Goal: Task Accomplishment & Management: Complete application form

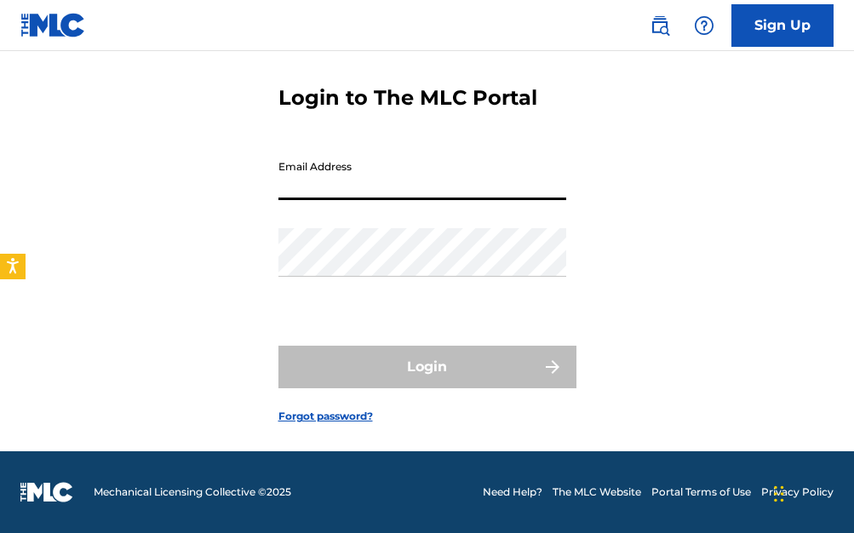
click at [379, 198] on input "Email Address" at bounding box center [422, 176] width 288 height 49
paste input "[EMAIL_ADDRESS][DOMAIN_NAME]"
type input "[EMAIL_ADDRESS][DOMAIN_NAME]"
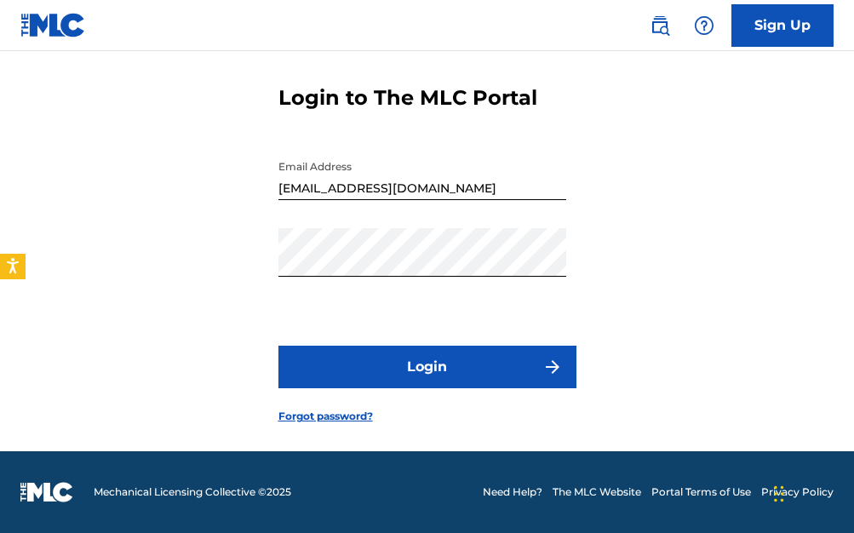
click at [417, 382] on button "Login" at bounding box center [427, 367] width 298 height 43
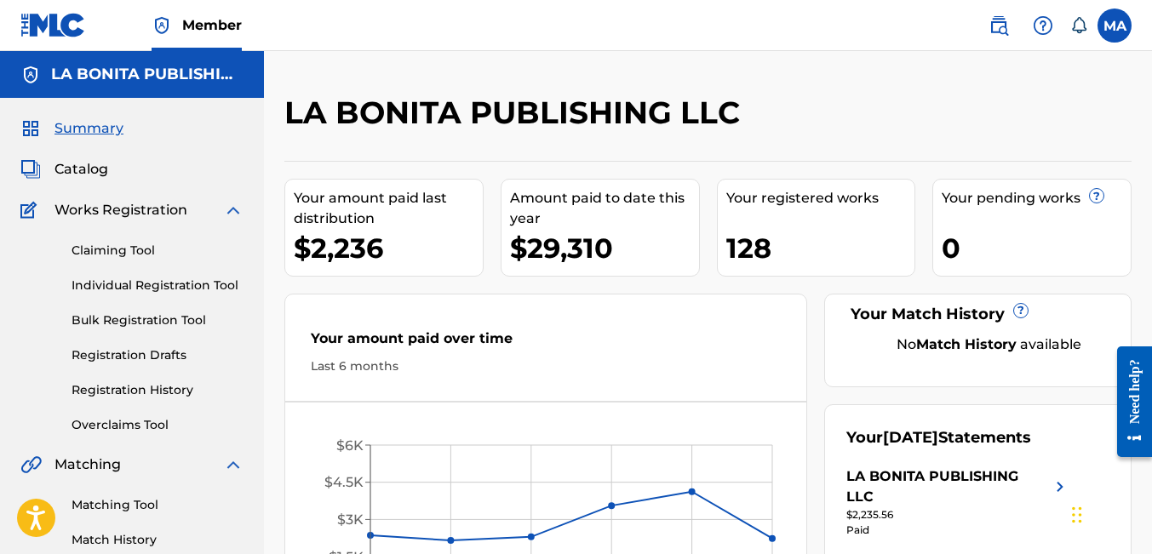
click at [83, 167] on span "Catalog" at bounding box center [81, 169] width 54 height 20
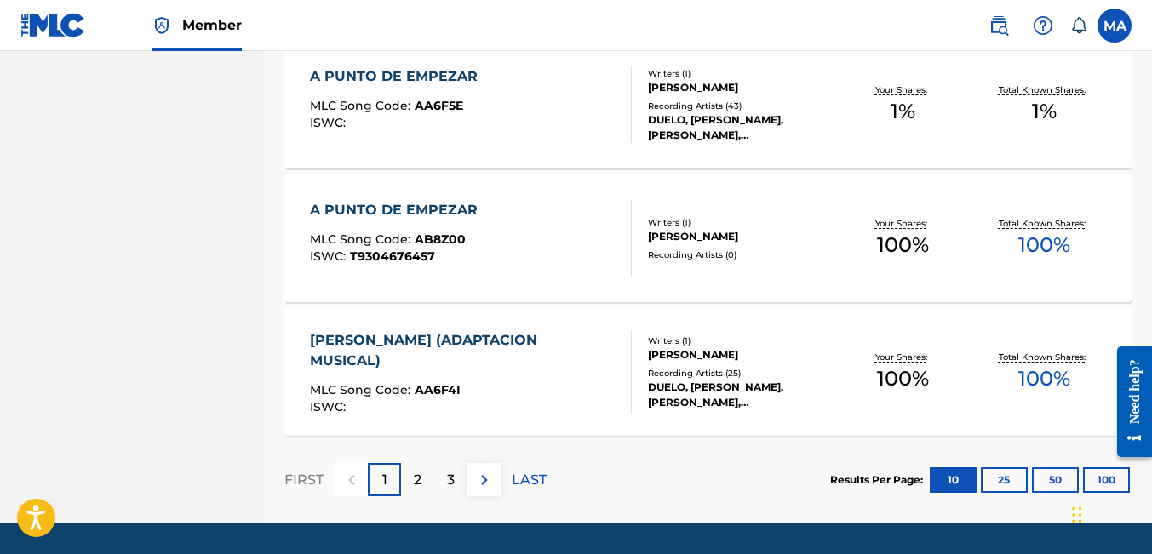
scroll to position [1394, 0]
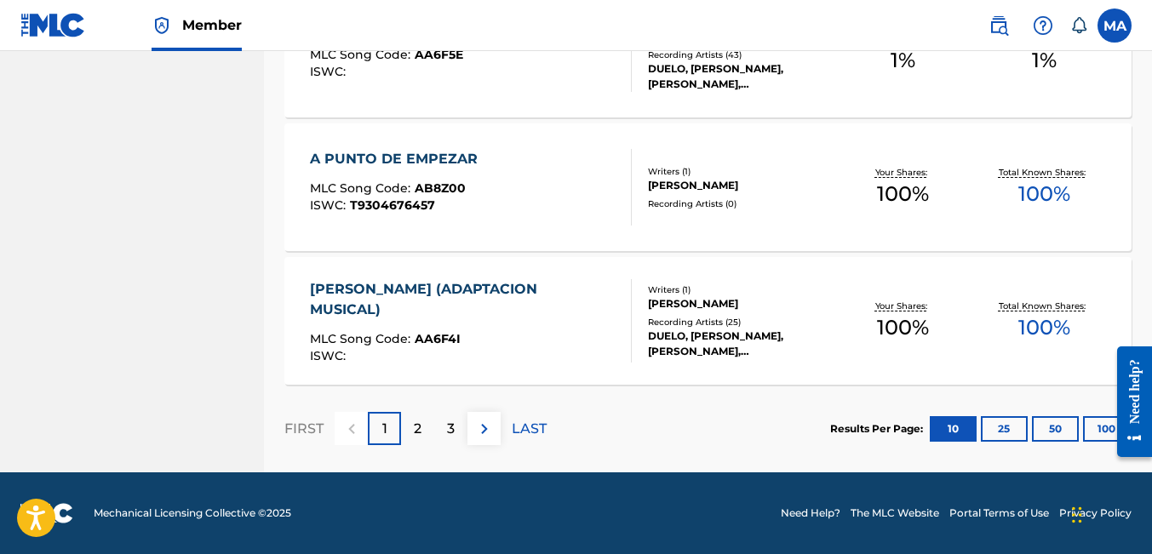
click at [528, 429] on p "LAST" at bounding box center [529, 429] width 35 height 20
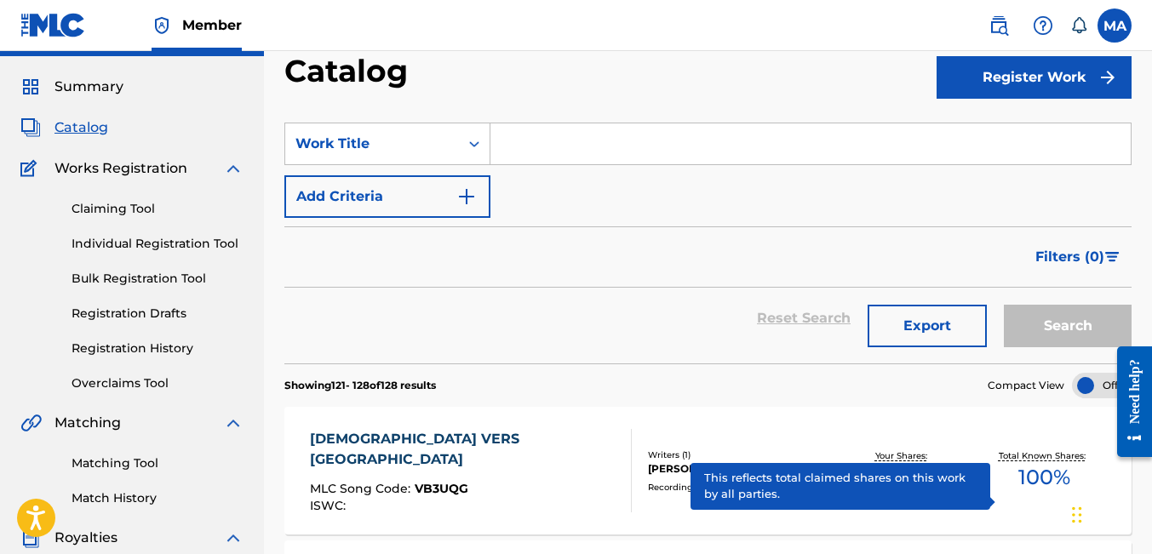
scroll to position [0, 0]
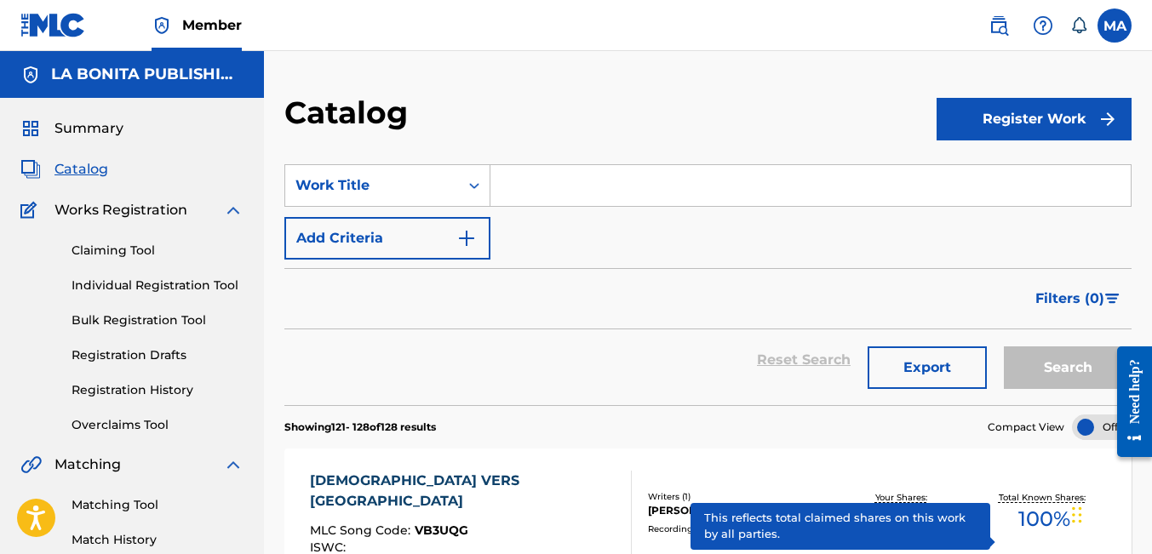
click at [539, 191] on input "Search Form" at bounding box center [810, 185] width 640 height 41
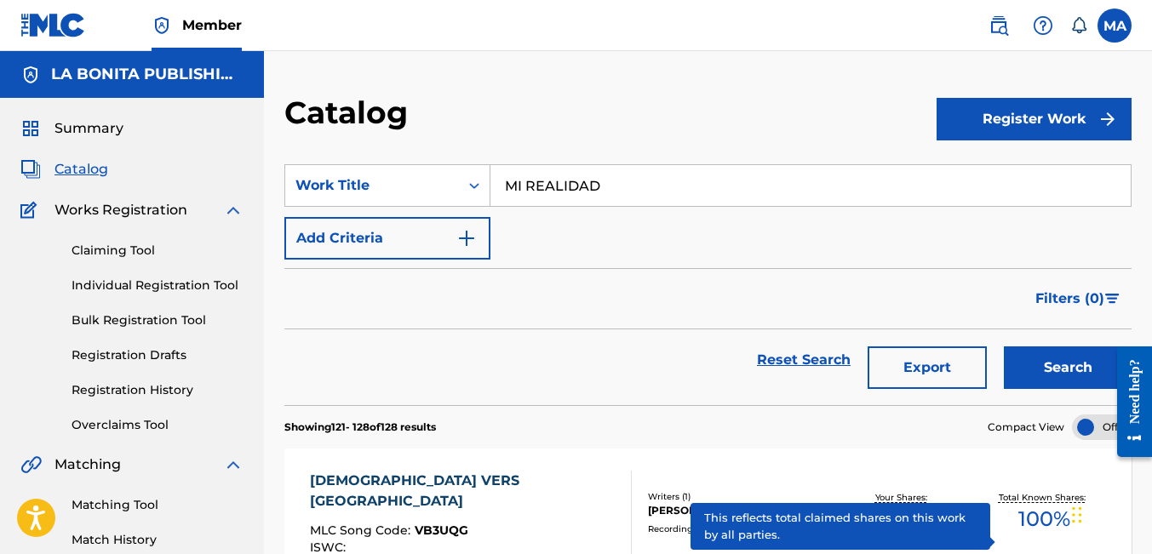
click at [853, 346] on button "Search" at bounding box center [1068, 367] width 128 height 43
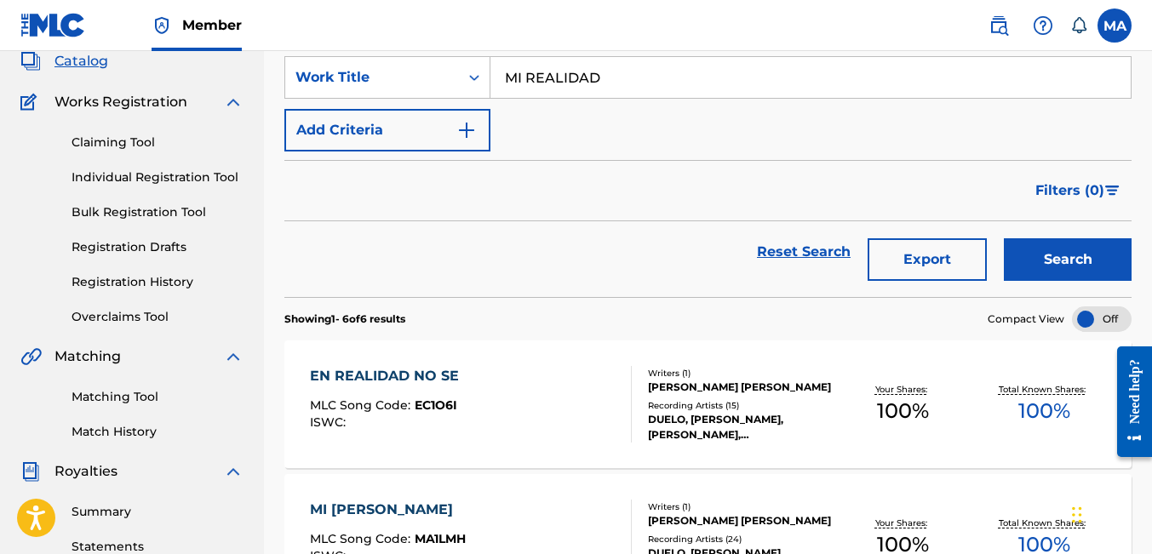
scroll to position [111, 0]
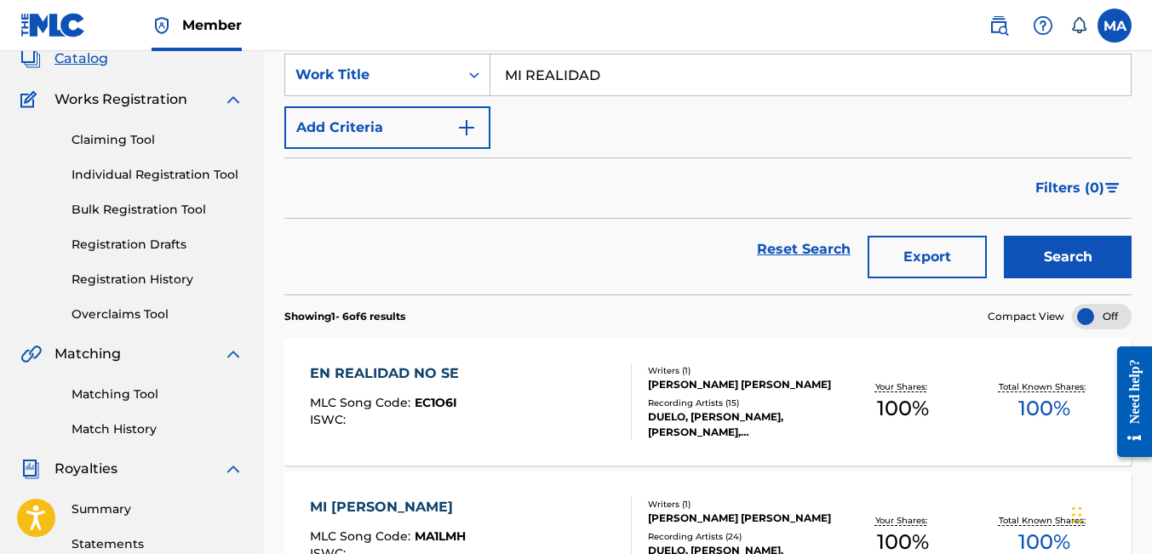
drag, startPoint x: 615, startPoint y: 74, endPoint x: 402, endPoint y: 113, distance: 216.4
click at [389, 99] on div "SearchWithCriteria60646dc5-36ad-4274-8e79-f9016a00989b Work Title MI REALIDAD A…" at bounding box center [707, 101] width 847 height 95
type input "LA PIEL"
click at [853, 236] on button "Search" at bounding box center [1068, 257] width 128 height 43
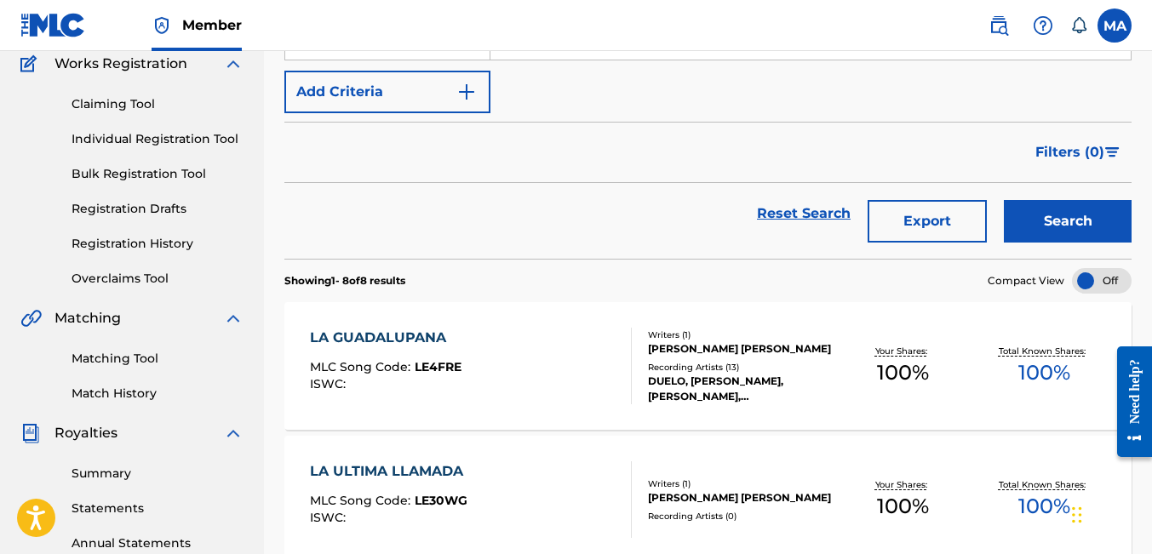
scroll to position [0, 0]
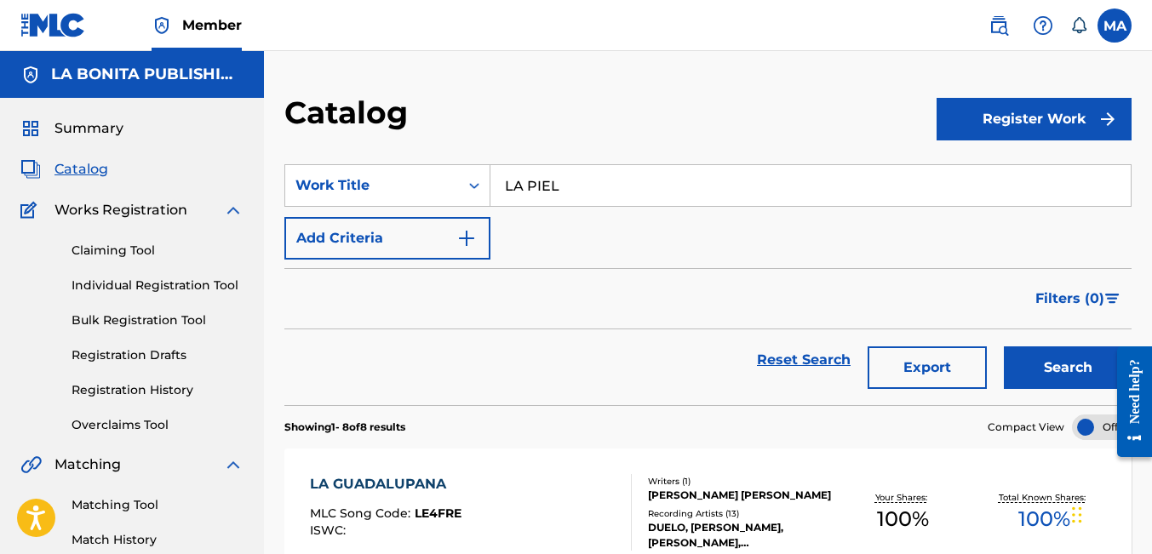
click at [94, 209] on span "Works Registration" at bounding box center [120, 210] width 133 height 20
click at [106, 249] on link "Claiming Tool" at bounding box center [158, 251] width 172 height 18
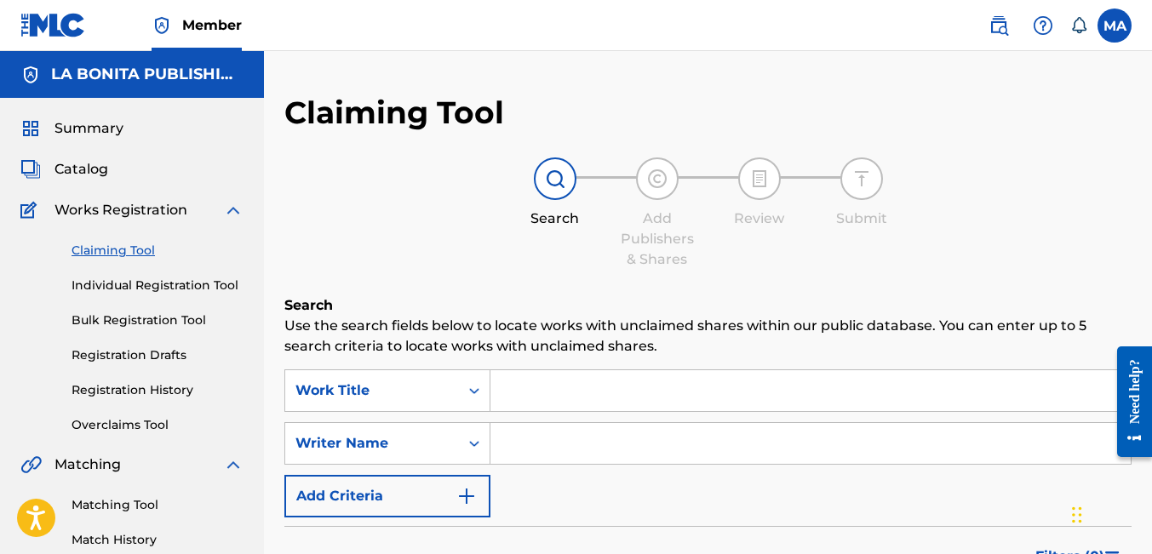
click at [512, 396] on input "Search Form" at bounding box center [810, 390] width 640 height 41
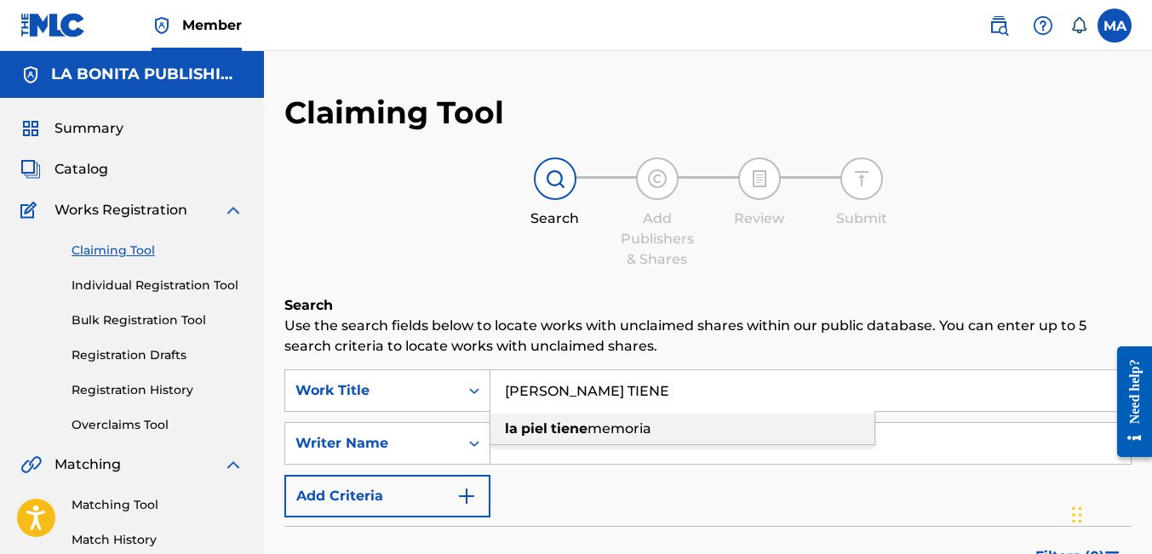
click at [527, 424] on strong "piel" at bounding box center [534, 429] width 26 height 16
type input "[PERSON_NAME] tiene memoria"
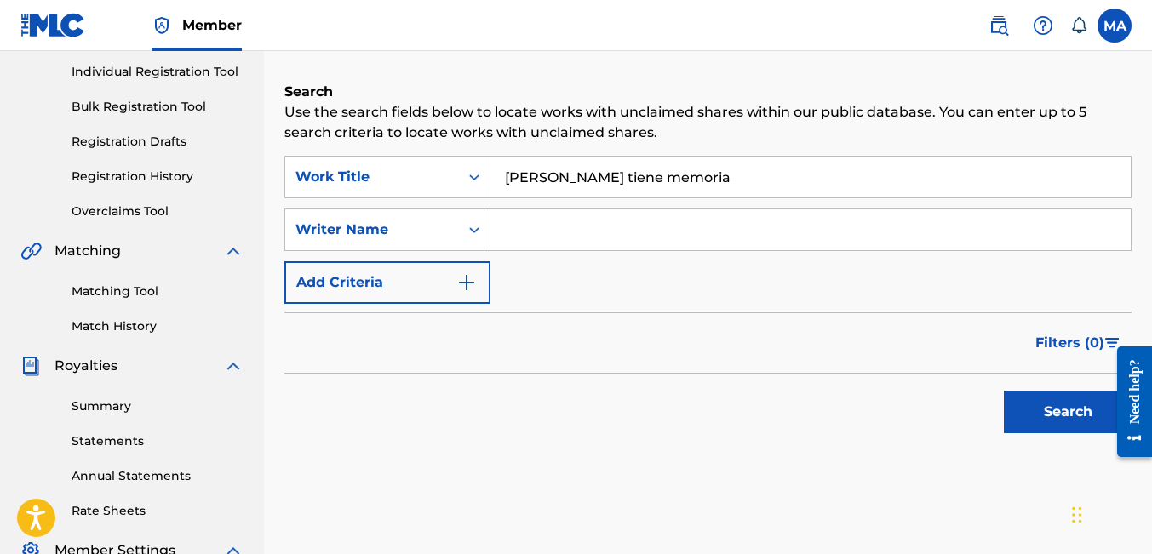
scroll to position [220, 0]
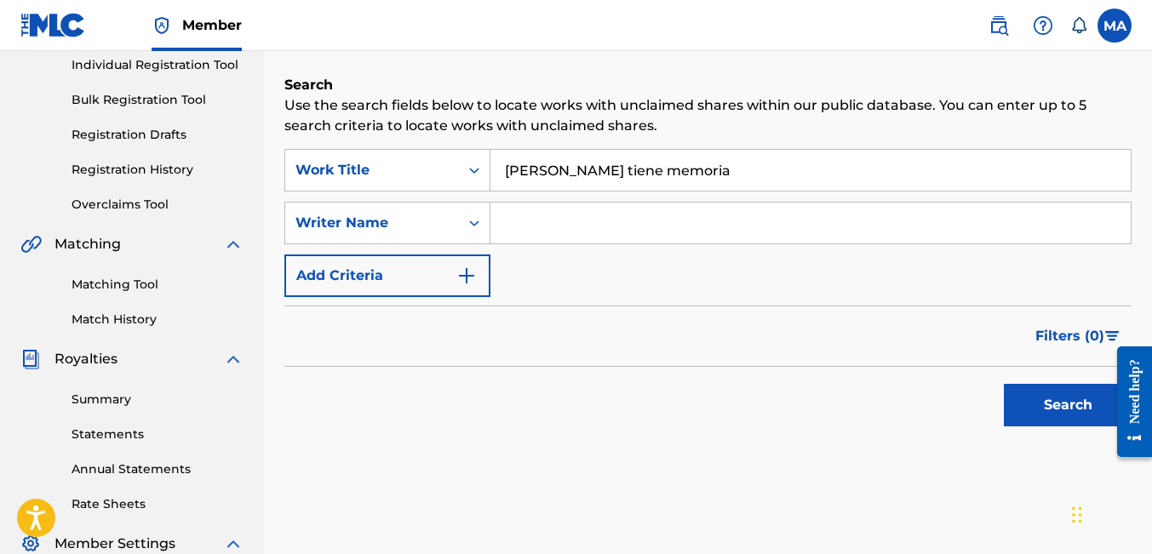
click at [853, 405] on button "Search" at bounding box center [1068, 405] width 128 height 43
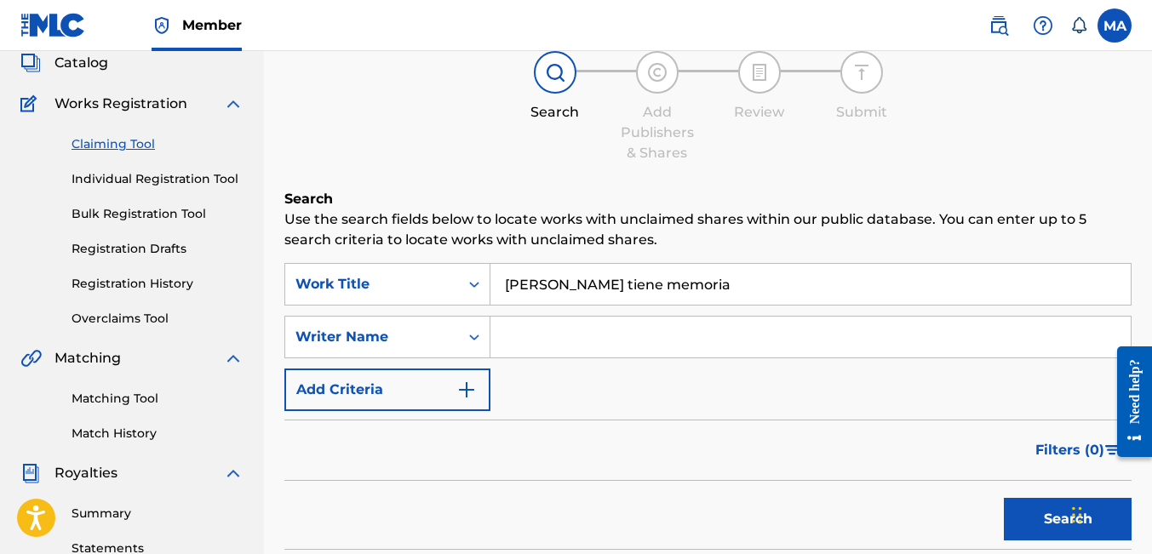
scroll to position [102, 0]
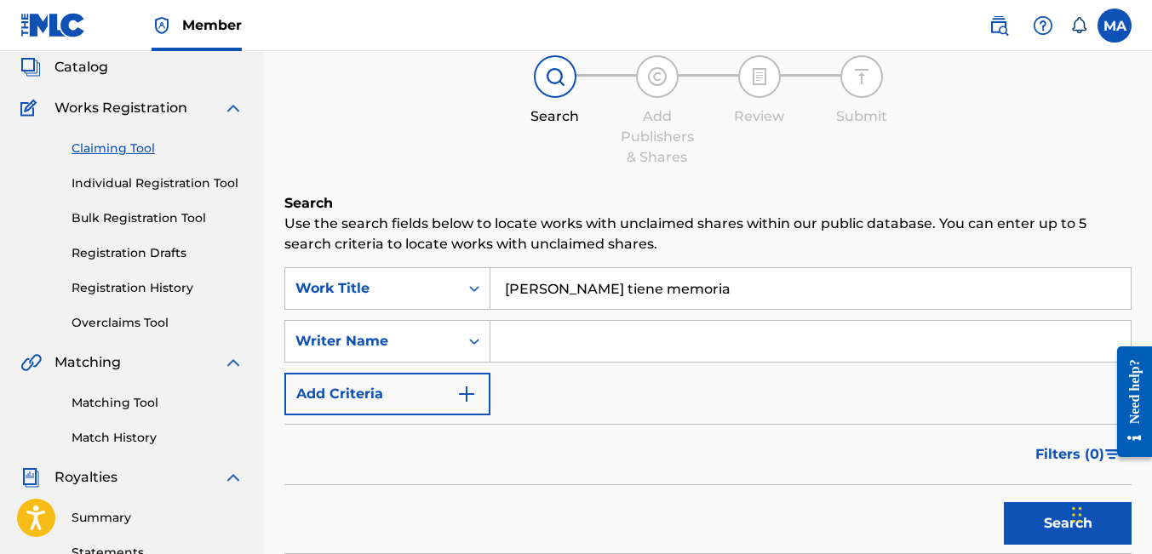
click at [520, 336] on input "Search Form" at bounding box center [810, 341] width 640 height 41
type input "OSCAR"
click at [853, 502] on button "Search" at bounding box center [1068, 523] width 128 height 43
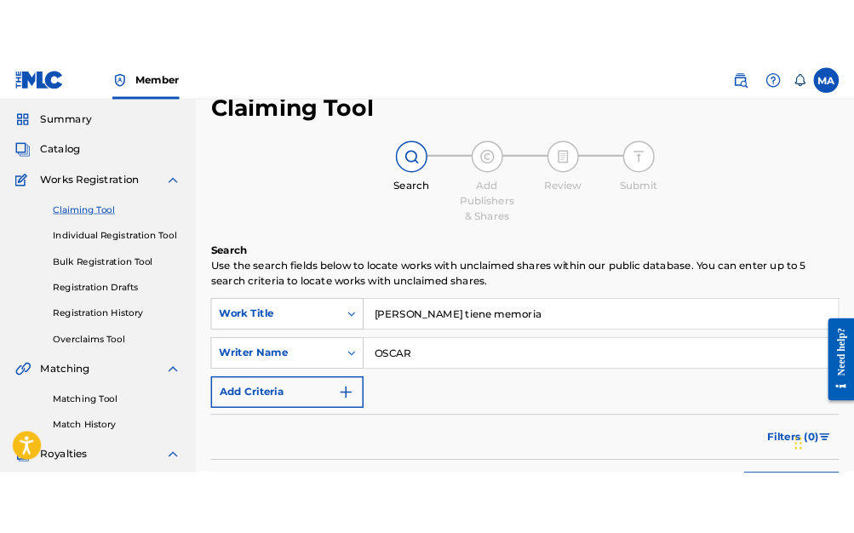
scroll to position [44, 0]
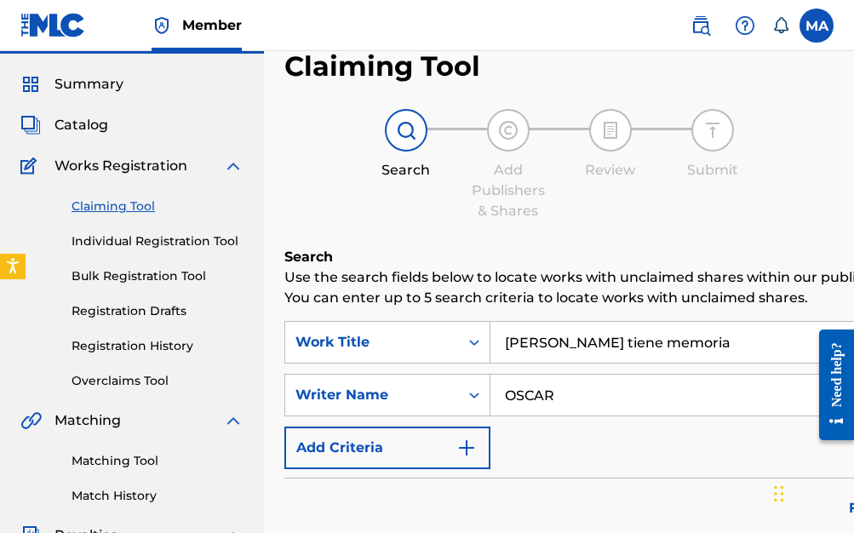
click at [676, 211] on div "Search Add Publishers & Shares Review Submit" at bounding box center [558, 165] width 549 height 112
drag, startPoint x: 673, startPoint y: 341, endPoint x: 465, endPoint y: 342, distance: 207.7
click at [467, 350] on div "SearchWithCriteria24f61dc2-c39b-4e51-a3d9-169a029b026a Work Title [PERSON_NAME]…" at bounding box center [614, 342] width 661 height 43
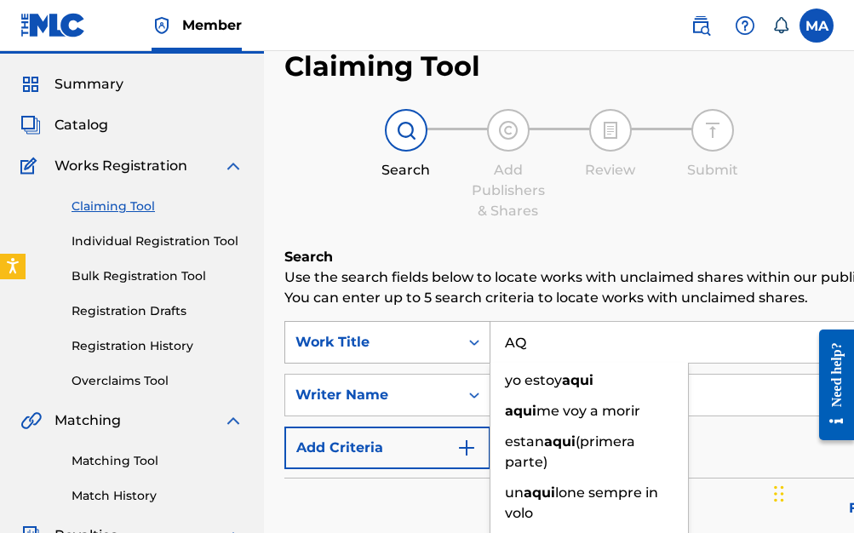
type input "A"
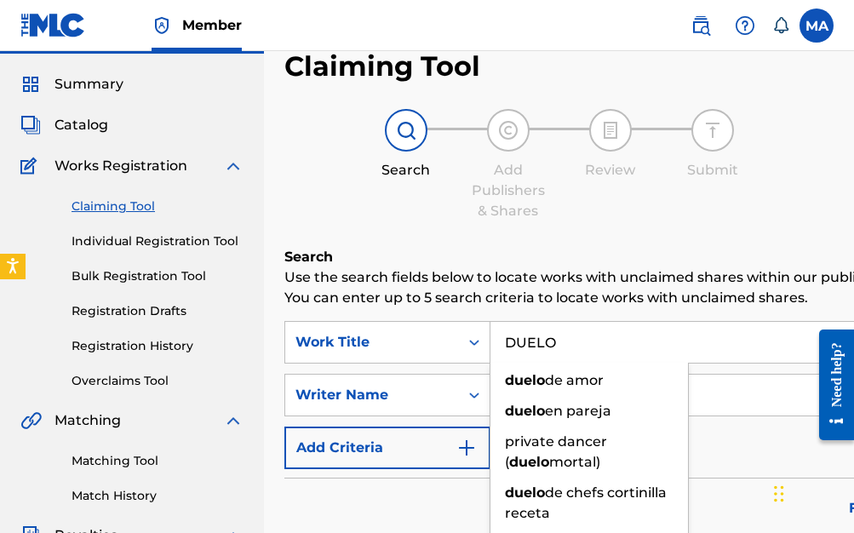
type input "DUELO"
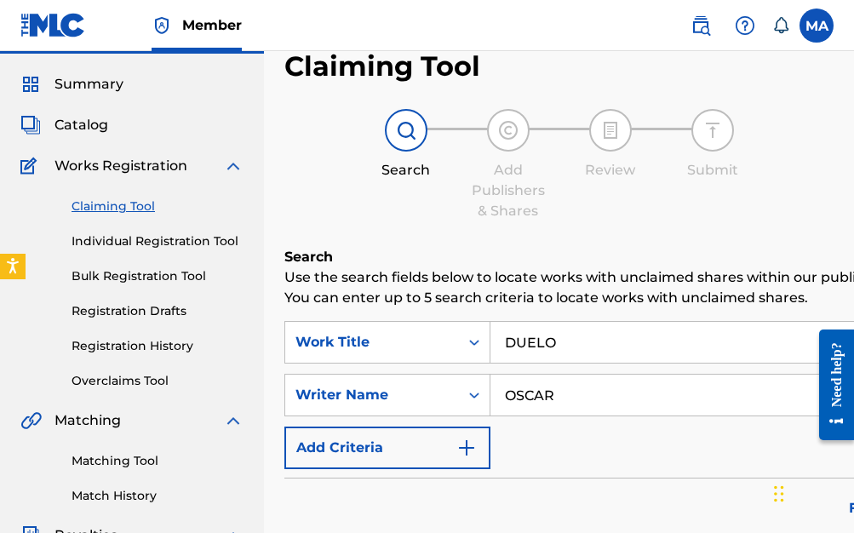
click at [472, 448] on img "Search Form" at bounding box center [466, 448] width 20 height 20
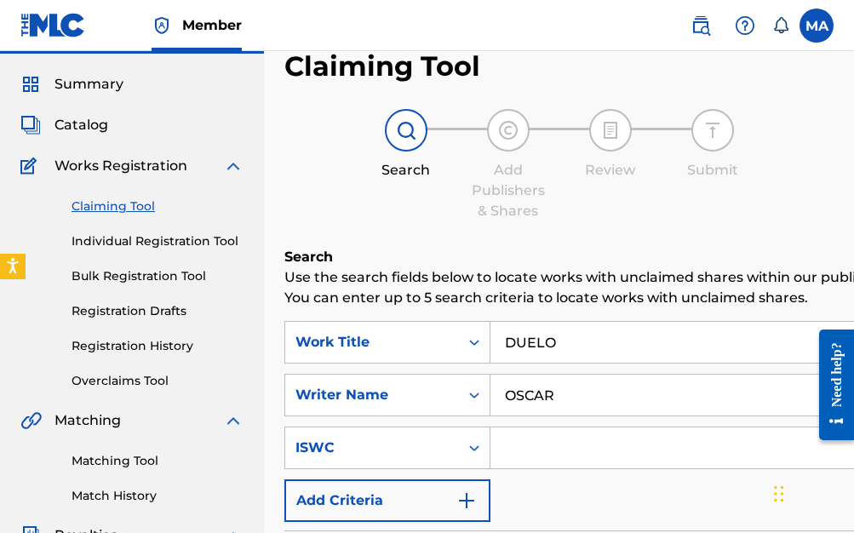
click at [468, 500] on img "Search Form" at bounding box center [466, 500] width 20 height 20
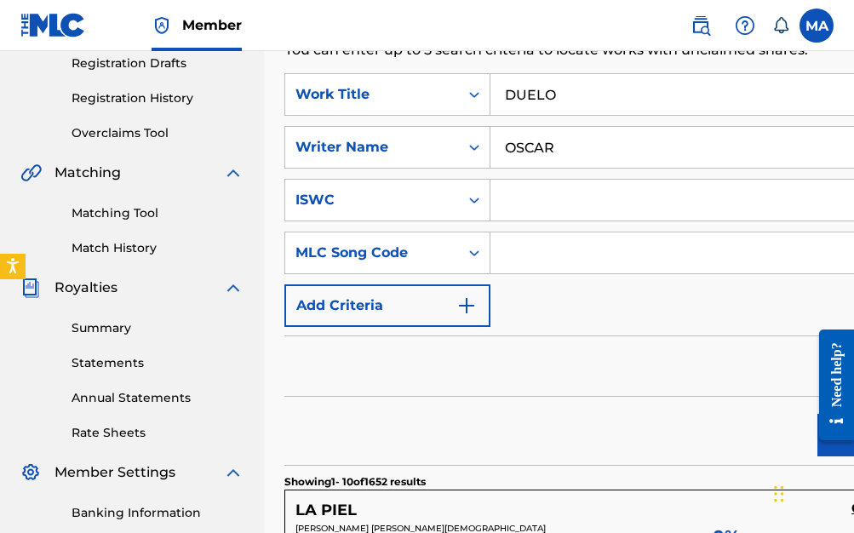
scroll to position [306, 0]
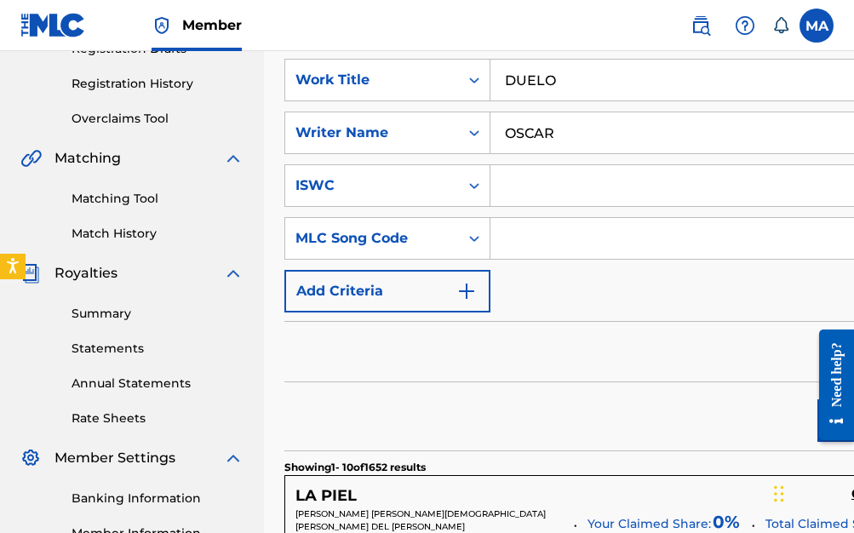
click at [472, 294] on img "Search Form" at bounding box center [466, 291] width 20 height 20
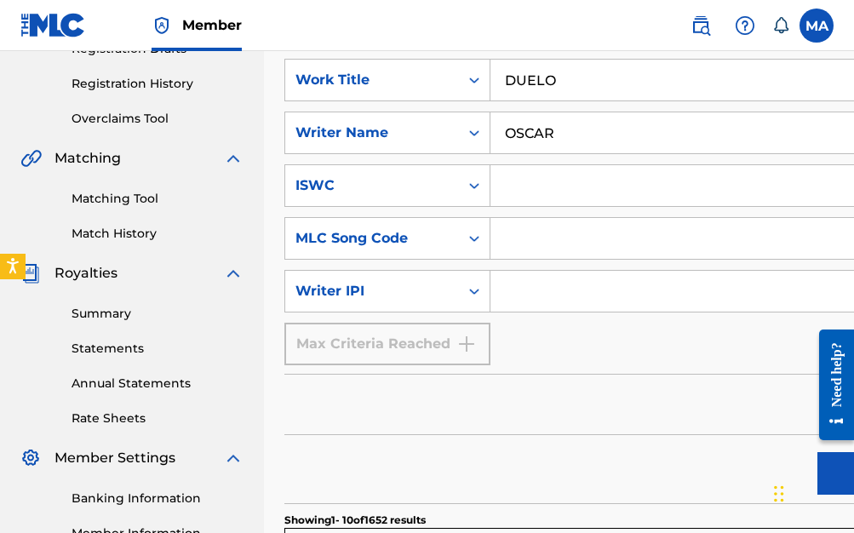
drag, startPoint x: 564, startPoint y: 136, endPoint x: 490, endPoint y: 117, distance: 75.6
click at [491, 116] on input "OSCAR" at bounding box center [717, 132] width 454 height 41
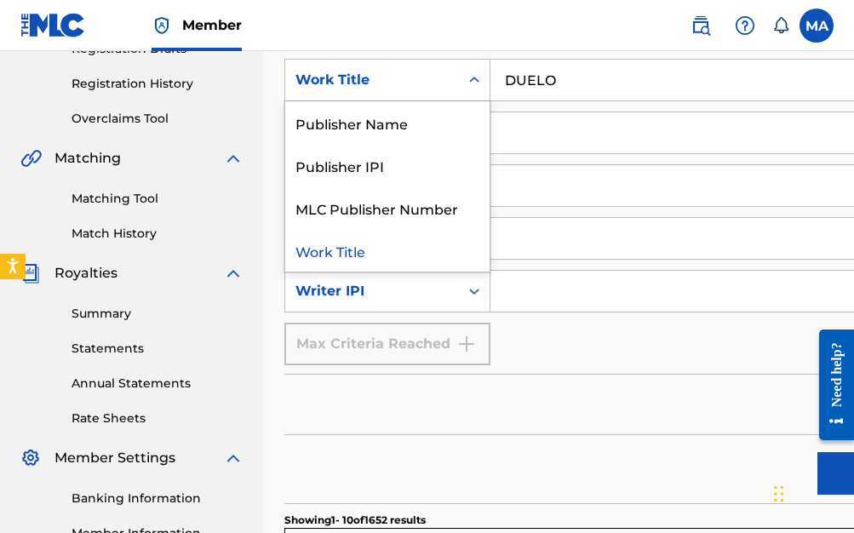
click at [478, 82] on icon "Search Form" at bounding box center [474, 80] width 17 height 17
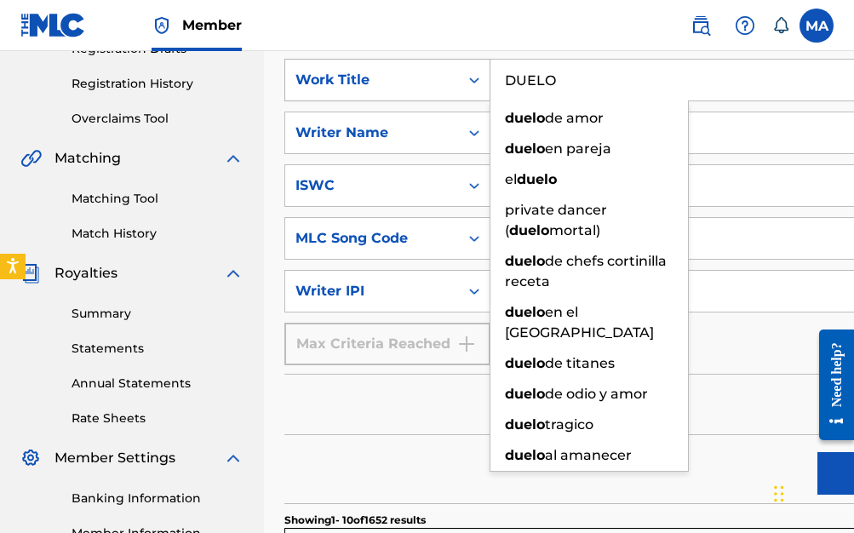
drag, startPoint x: 557, startPoint y: 78, endPoint x: 468, endPoint y: 94, distance: 90.0
click at [468, 94] on div "SearchWithCriteria24f61dc2-c39b-4e51-a3d9-169a029b026a Work Title DUELO duelo d…" at bounding box center [614, 80] width 661 height 43
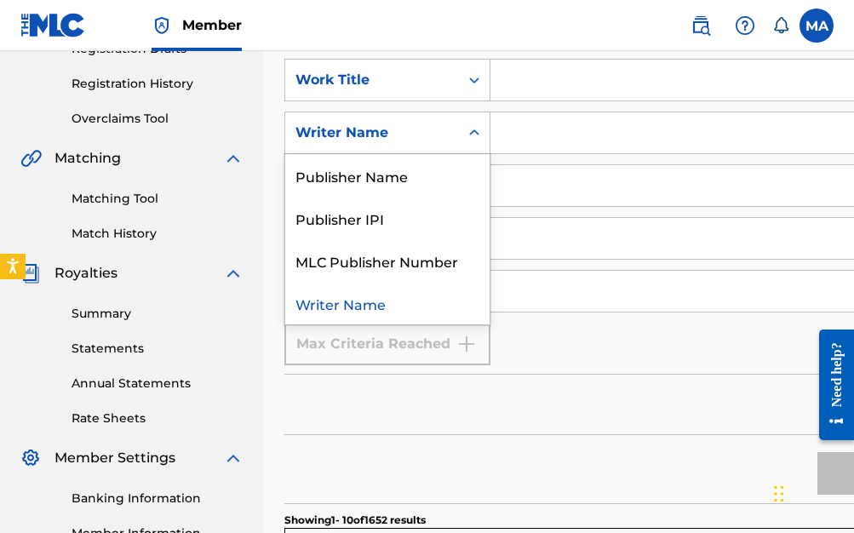
click at [477, 134] on icon "Search Form" at bounding box center [474, 132] width 10 height 6
click at [475, 134] on icon "Search Form" at bounding box center [474, 132] width 10 height 6
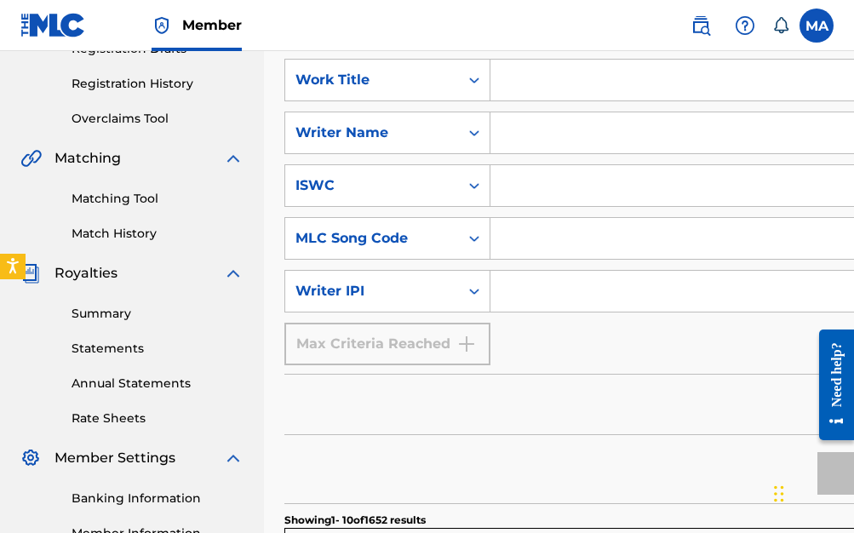
click at [520, 289] on input "Search Form" at bounding box center [701, 291] width 422 height 41
paste input "00350941765"
type input "00350941765"
drag, startPoint x: 521, startPoint y: 83, endPoint x: 541, endPoint y: 92, distance: 21.7
click at [529, 86] on input "Search Form" at bounding box center [717, 80] width 454 height 41
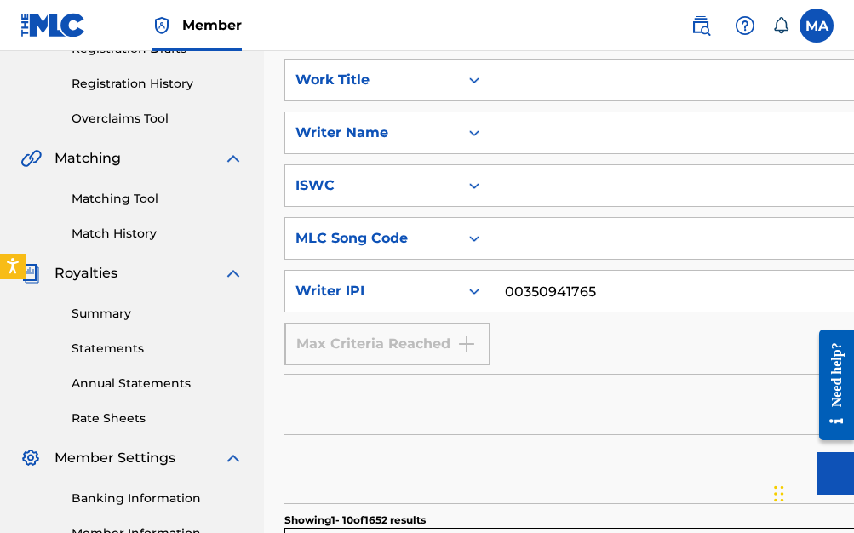
click at [511, 139] on input "Search Form" at bounding box center [717, 132] width 454 height 41
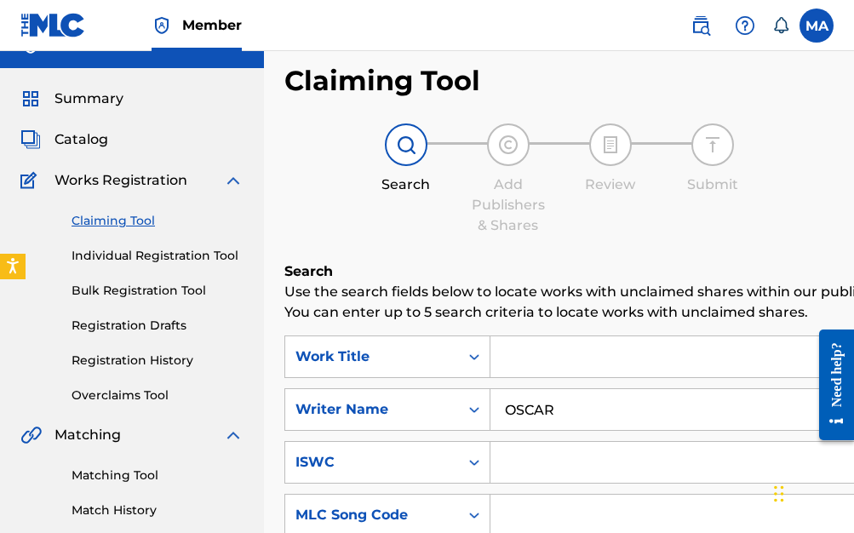
scroll to position [37, 0]
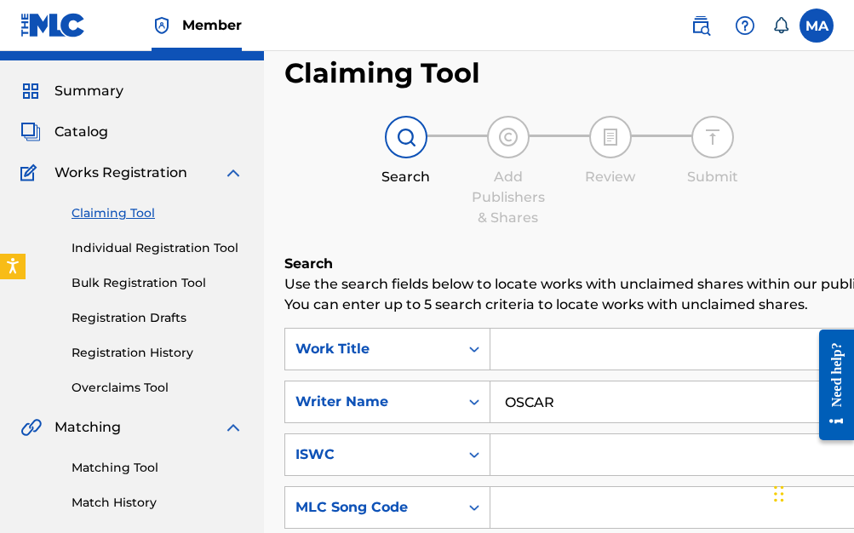
click at [405, 136] on img at bounding box center [406, 137] width 20 height 20
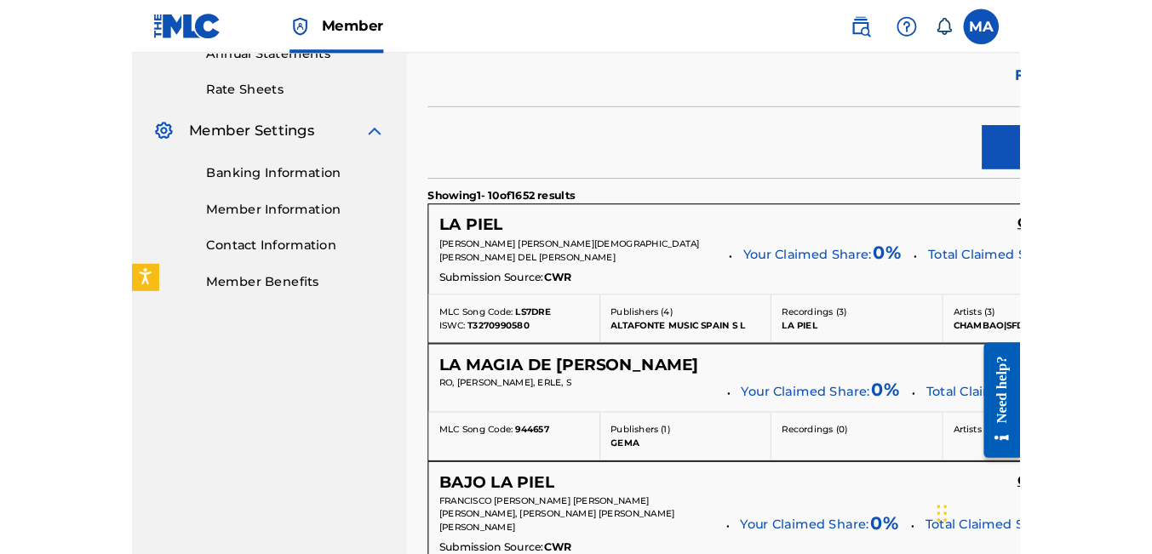
scroll to position [643, 0]
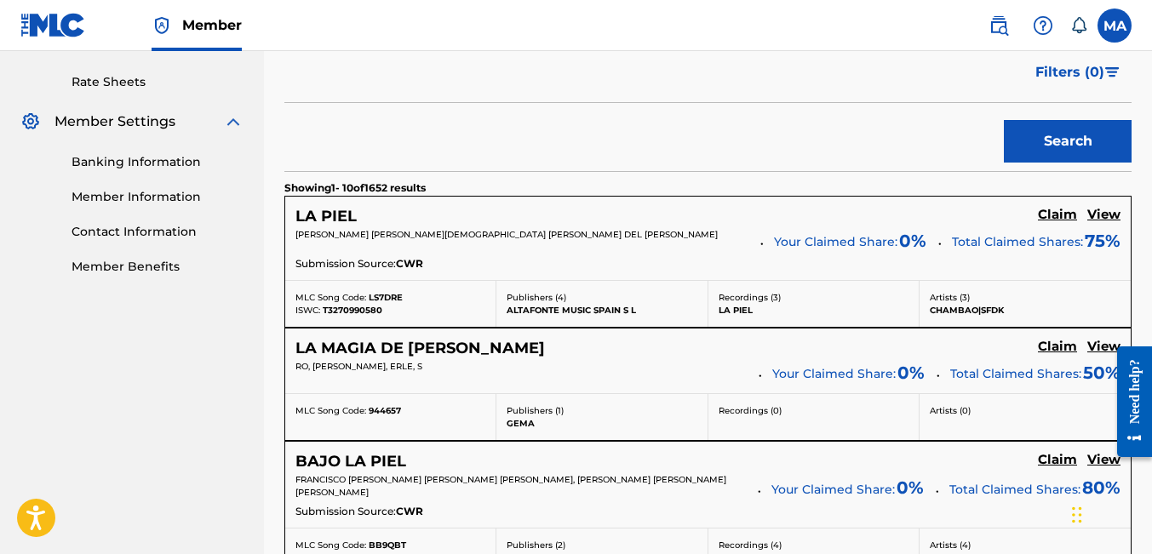
click at [853, 148] on button "Search" at bounding box center [1068, 141] width 128 height 43
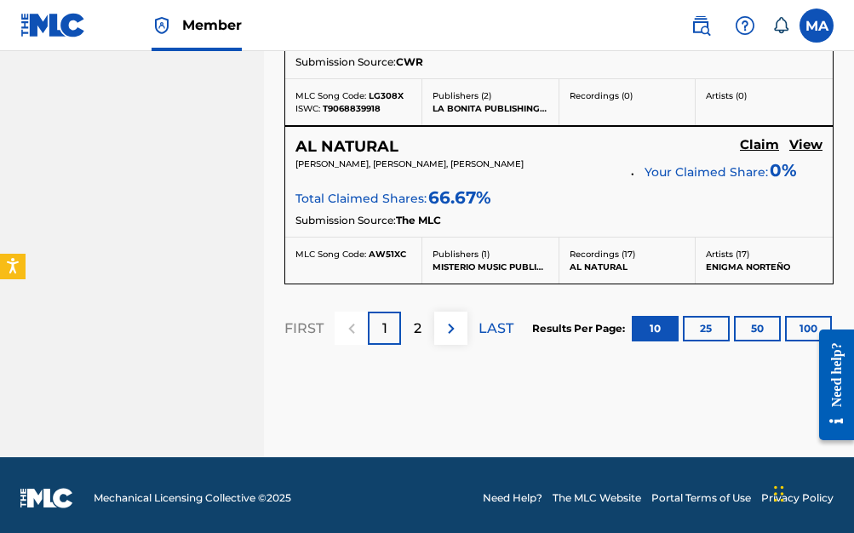
scroll to position [2154, 0]
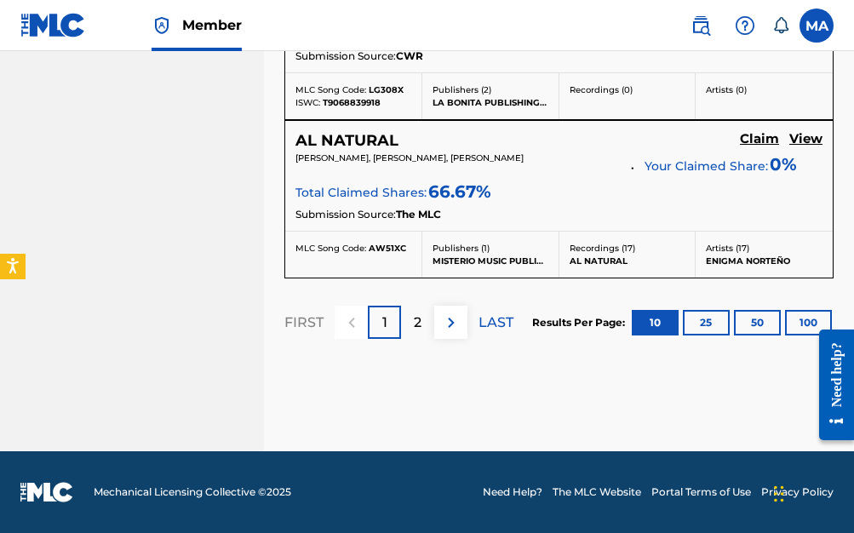
scroll to position [2167, 0]
click at [495, 323] on p "LAST" at bounding box center [495, 322] width 35 height 20
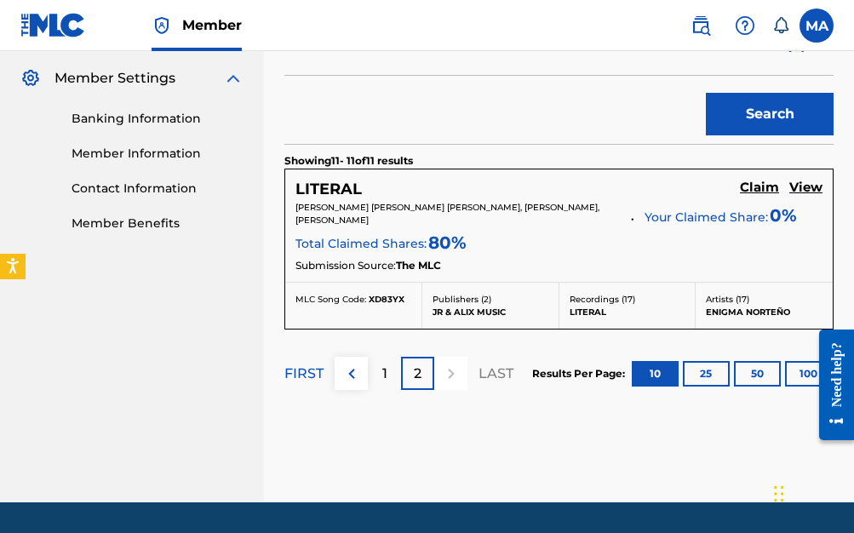
scroll to position [737, 0]
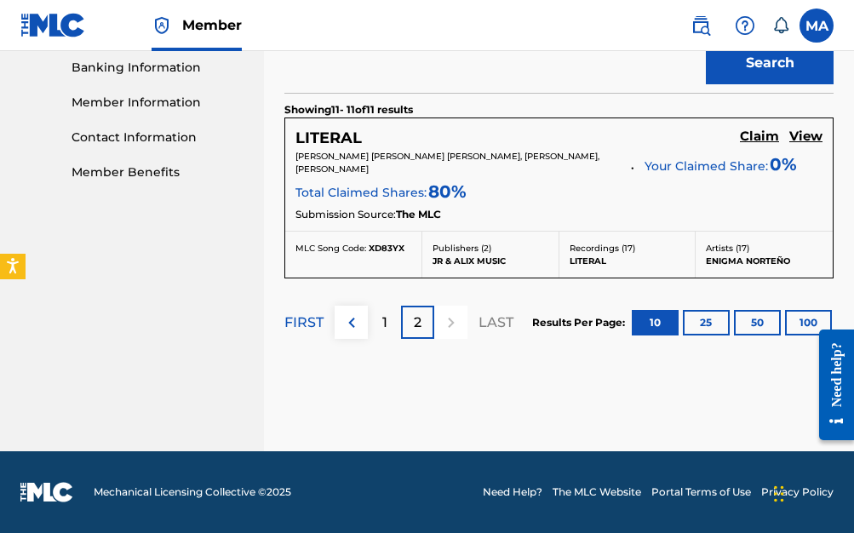
click at [705, 322] on button "25" at bounding box center [706, 323] width 47 height 26
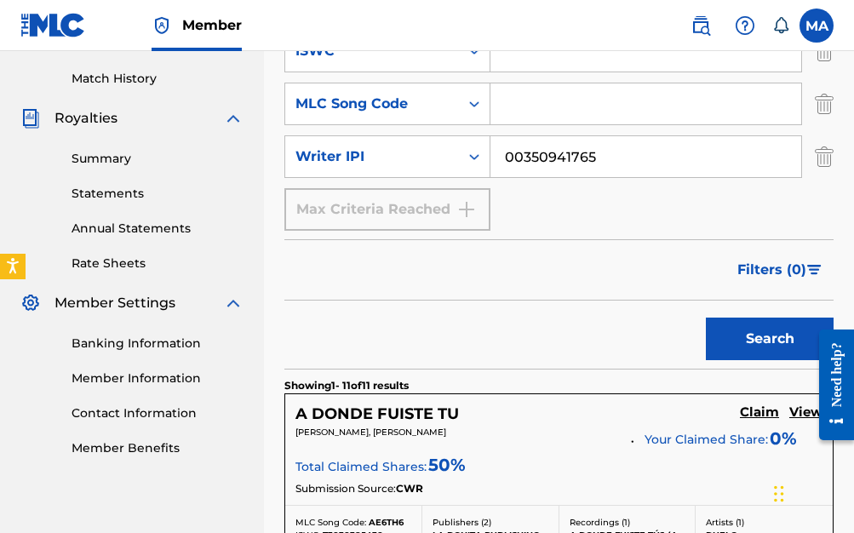
scroll to position [455, 0]
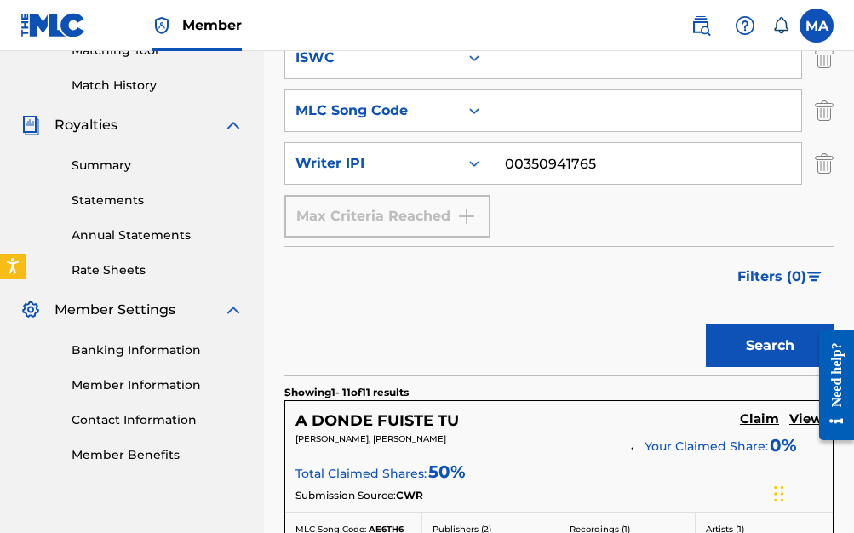
drag, startPoint x: 853, startPoint y: 66, endPoint x: 853, endPoint y: 75, distance: 9.4
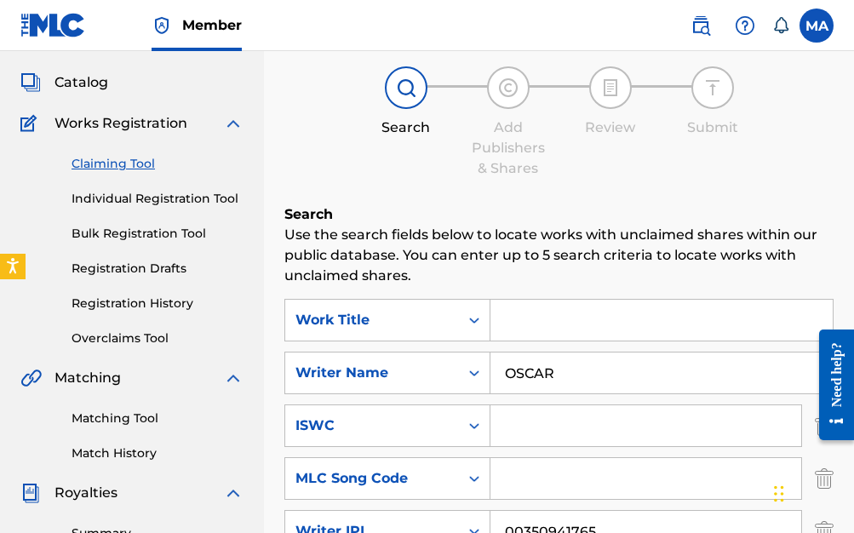
scroll to position [96, 0]
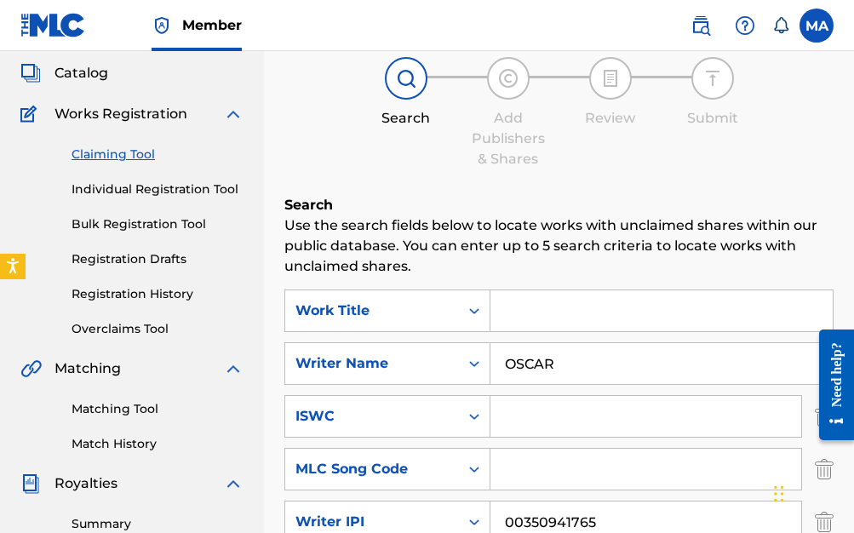
click at [558, 368] on input "OSCAR" at bounding box center [661, 363] width 342 height 41
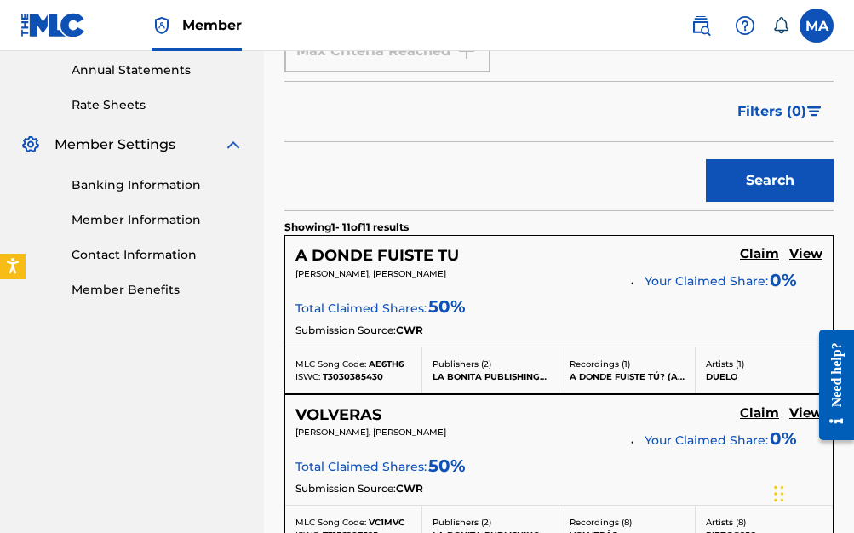
scroll to position [602, 0]
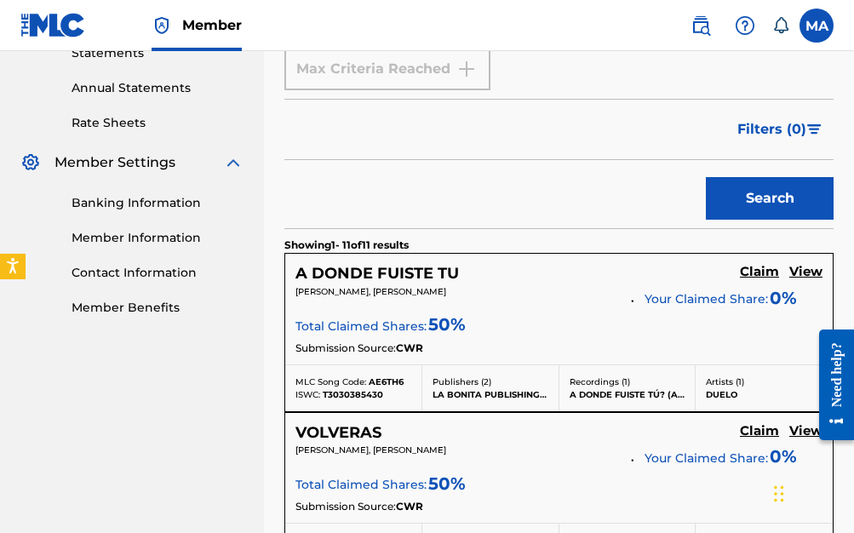
type input "[PERSON_NAME]"
click at [781, 197] on button "Search" at bounding box center [770, 198] width 128 height 43
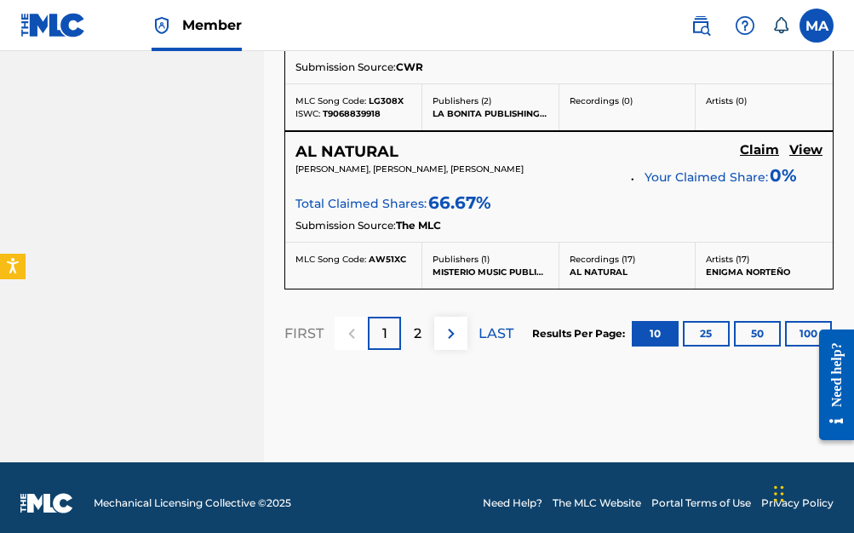
scroll to position [2167, 0]
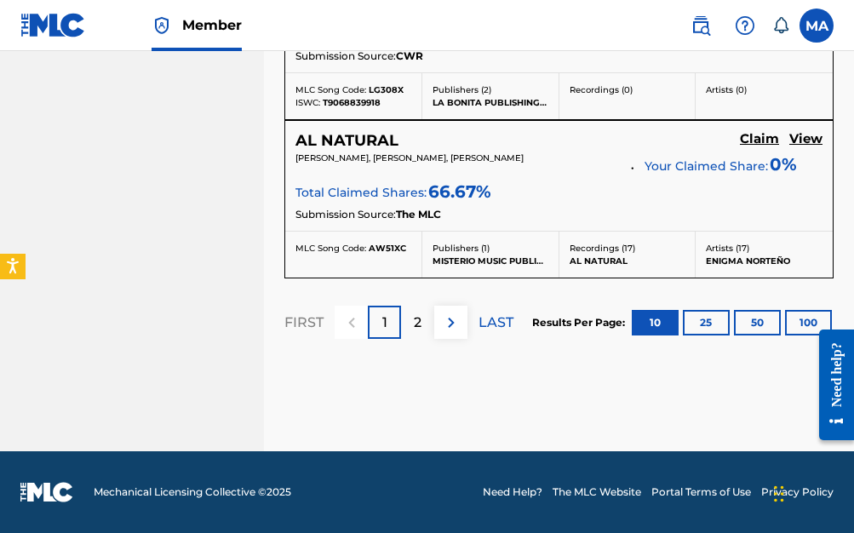
click at [711, 317] on button "25" at bounding box center [706, 323] width 47 height 26
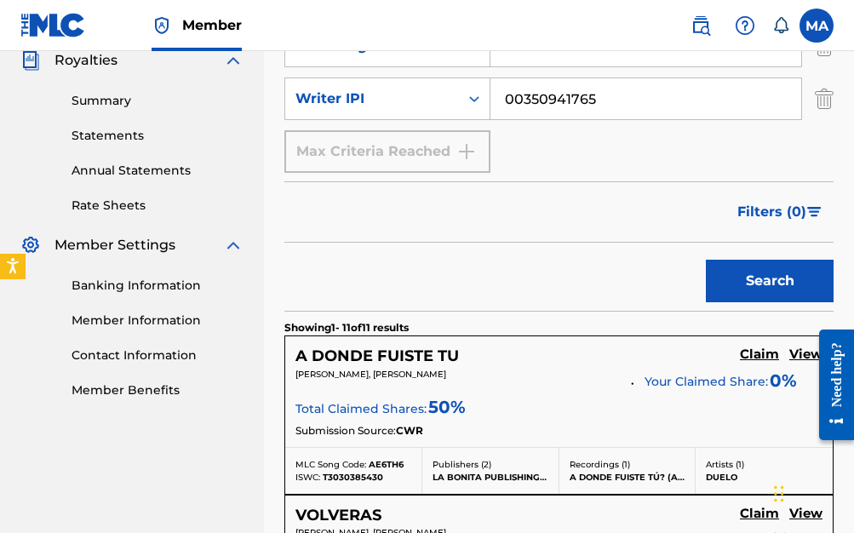
scroll to position [520, 0]
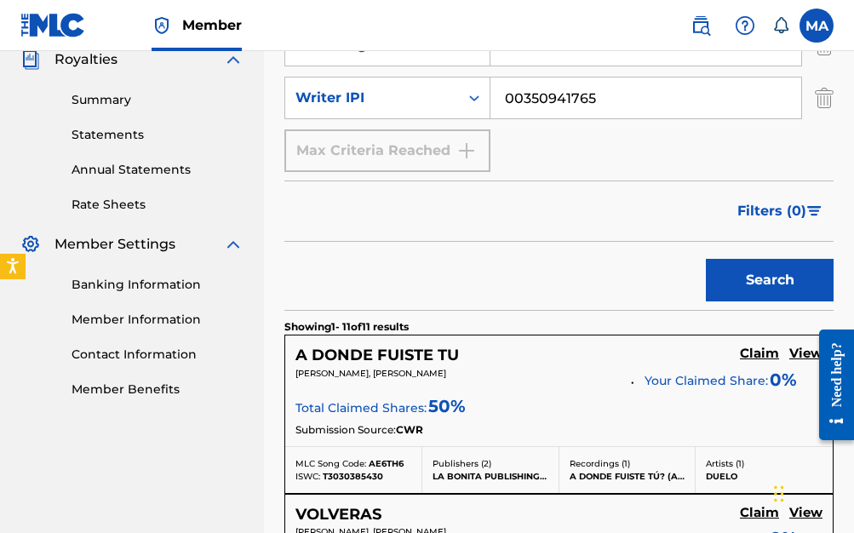
drag, startPoint x: 637, startPoint y: 97, endPoint x: 381, endPoint y: 131, distance: 258.5
click at [381, 129] on div "SearchWithCriteria24f61dc2-c39b-4e51-a3d9-169a029b026a Work Title SearchWithCri…" at bounding box center [558, 18] width 549 height 306
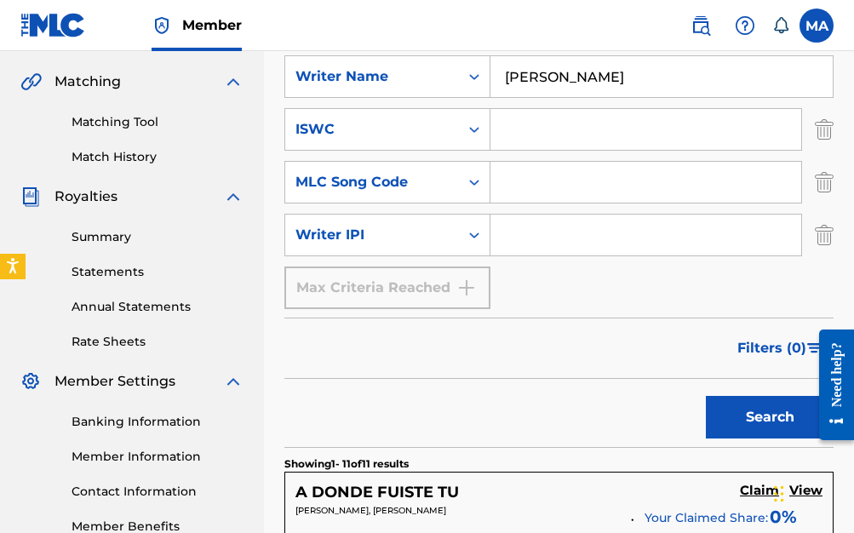
scroll to position [387, 0]
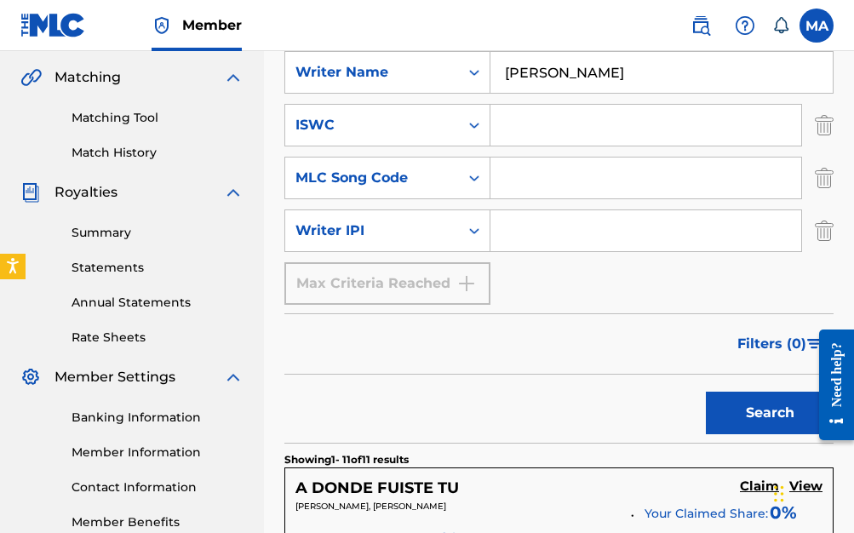
drag, startPoint x: 843, startPoint y: 112, endPoint x: 766, endPoint y: 245, distance: 153.3
click at [765, 399] on button "Search" at bounding box center [770, 413] width 128 height 43
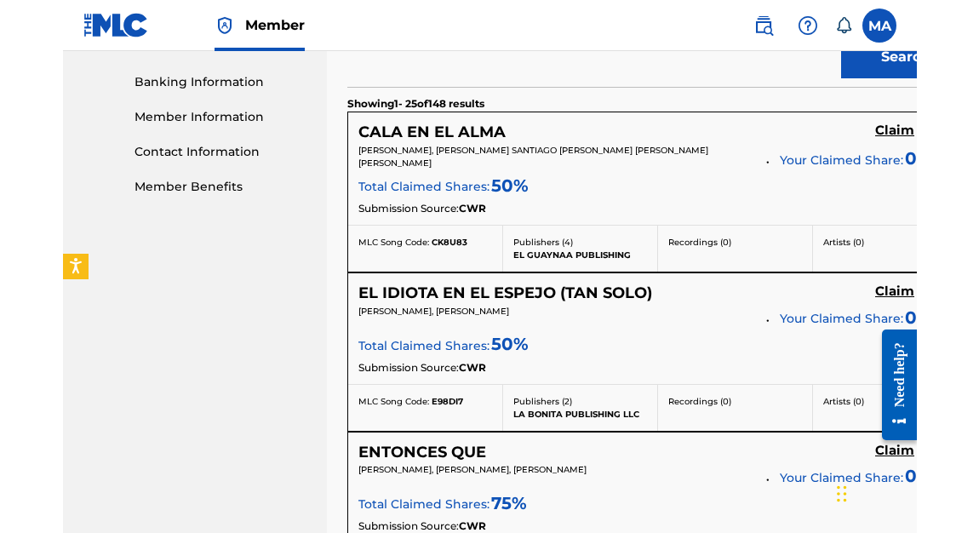
scroll to position [731, 0]
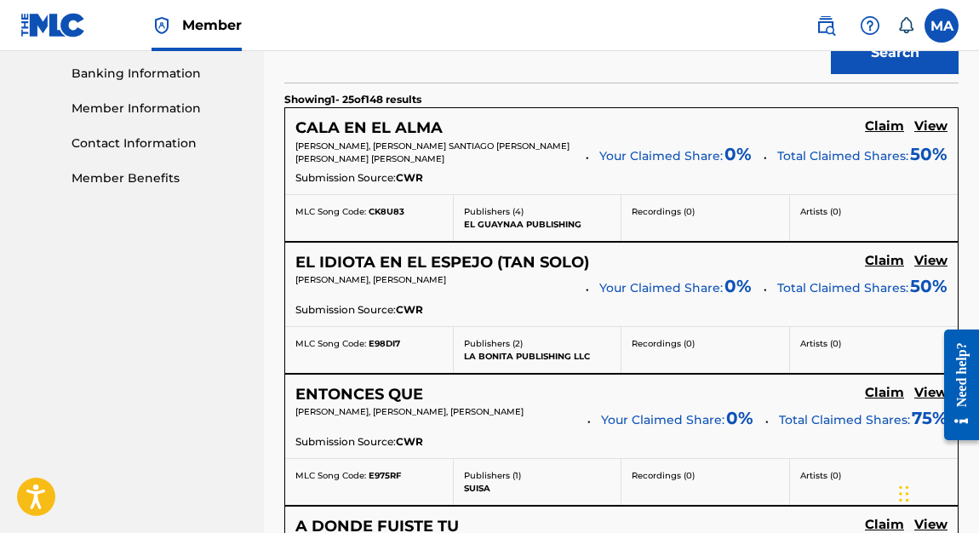
click at [853, 129] on h5 "View" at bounding box center [930, 126] width 33 height 16
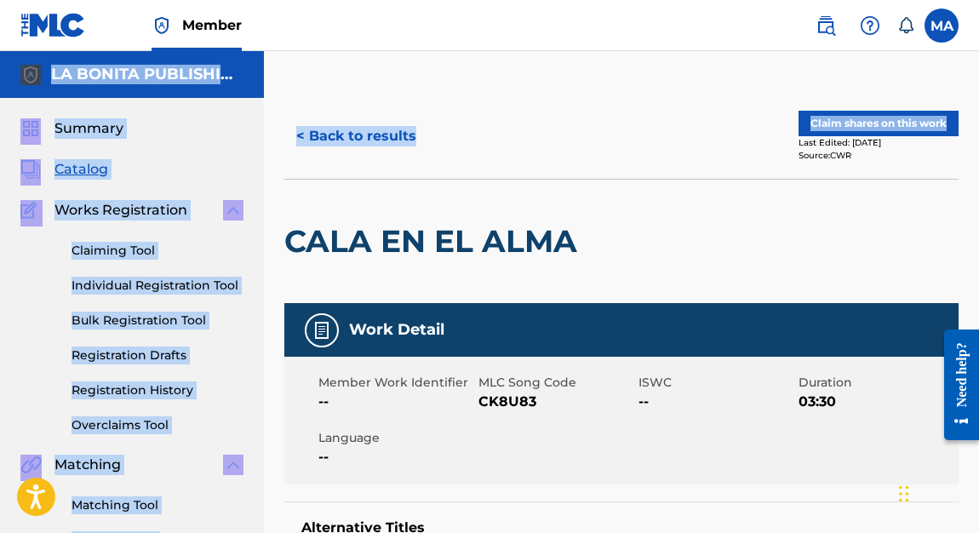
drag, startPoint x: 978, startPoint y: 32, endPoint x: 977, endPoint y: 64, distance: 31.5
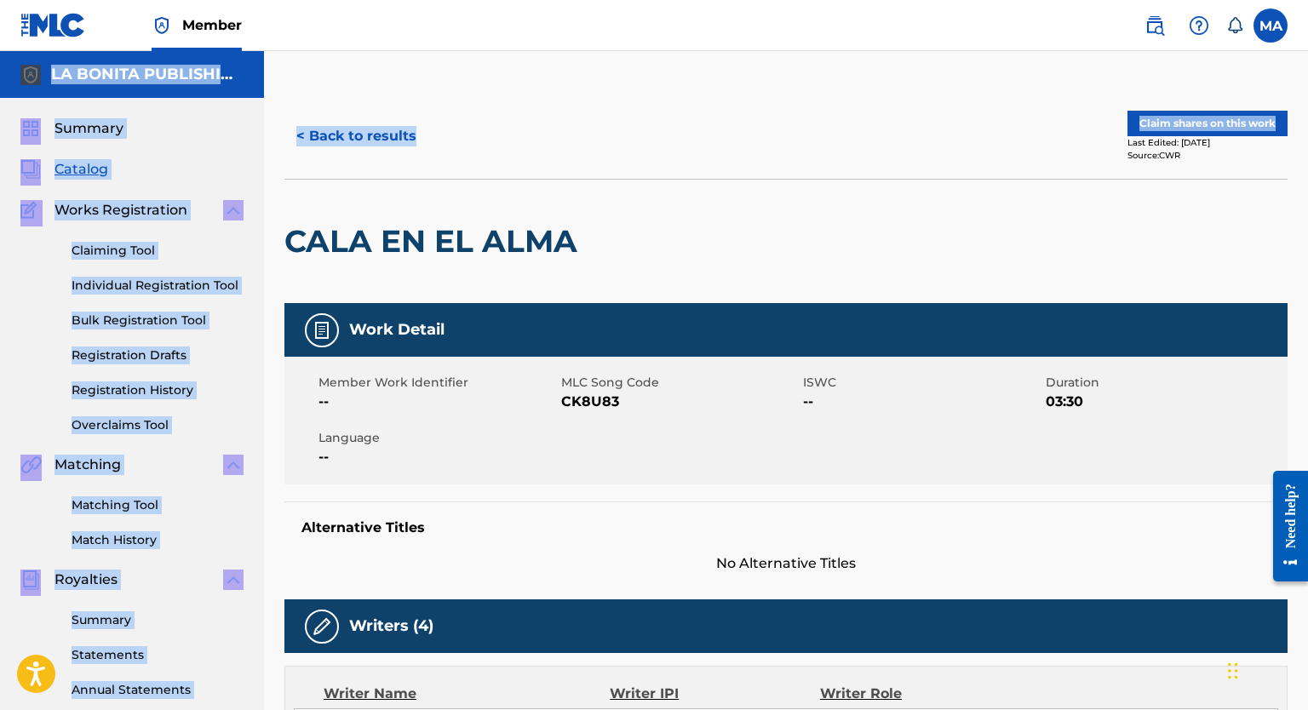
drag, startPoint x: 959, startPoint y: 0, endPoint x: 736, endPoint y: 113, distance: 250.1
click at [739, 111] on div "< Back to results Claim shares on this work Last Edited: [DATE] Source: CWR" at bounding box center [785, 136] width 1003 height 85
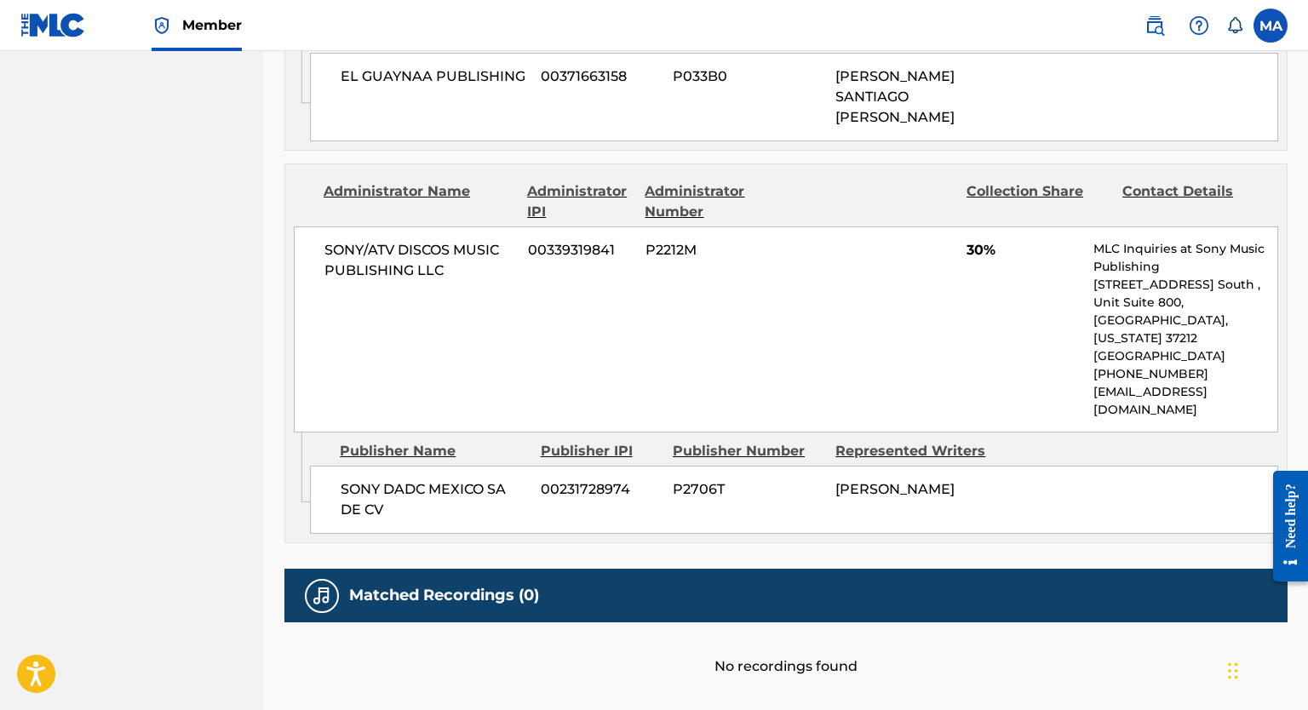
scroll to position [1202, 0]
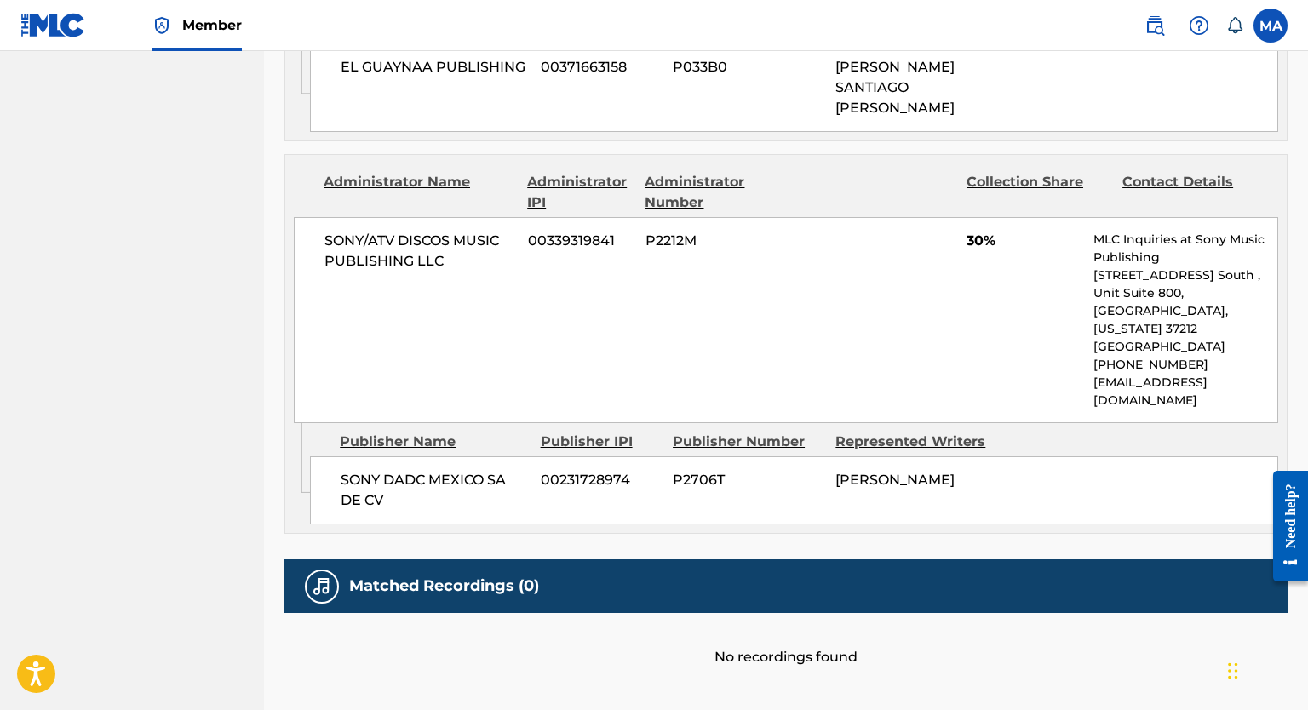
drag, startPoint x: 1308, startPoint y: 341, endPoint x: 36, endPoint y: 61, distance: 1303.2
click at [853, 307] on div "SONY/ATV DISCOS MUSIC PUBLISHING LLC 00339319841 P2212M 30% MLC Inquiries at So…" at bounding box center [786, 320] width 984 height 206
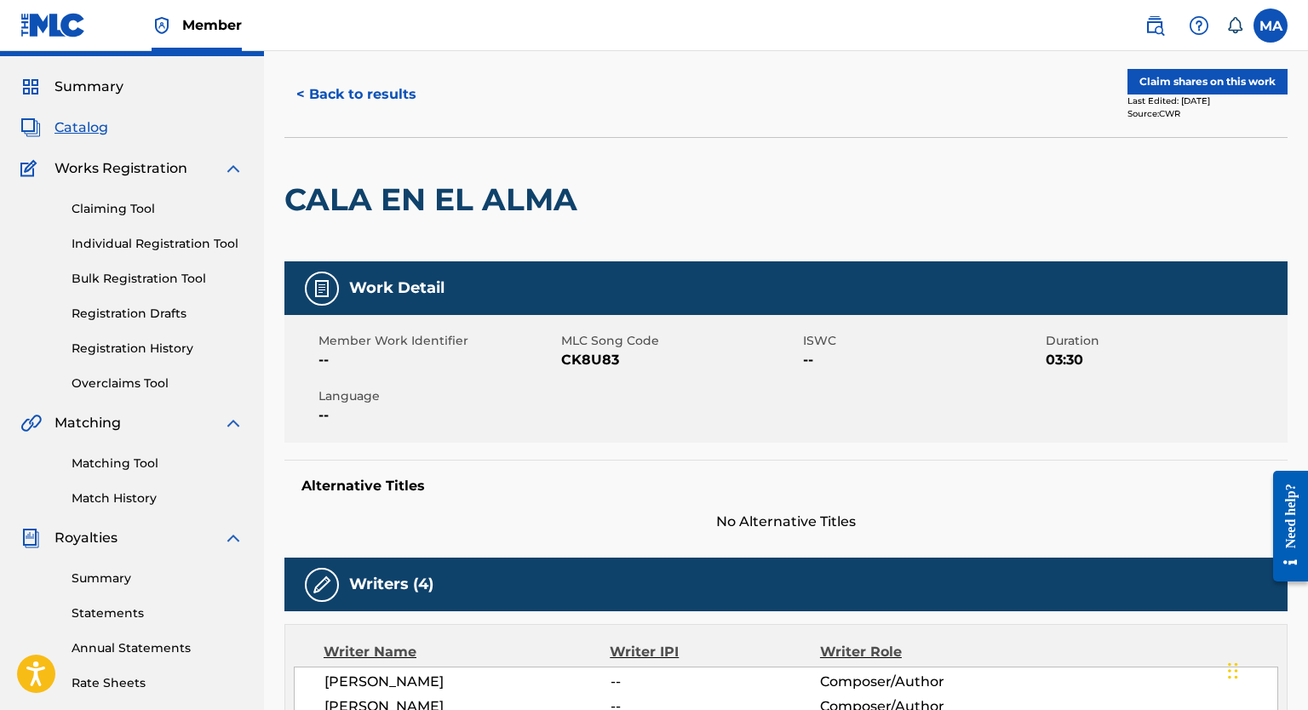
scroll to position [43, 0]
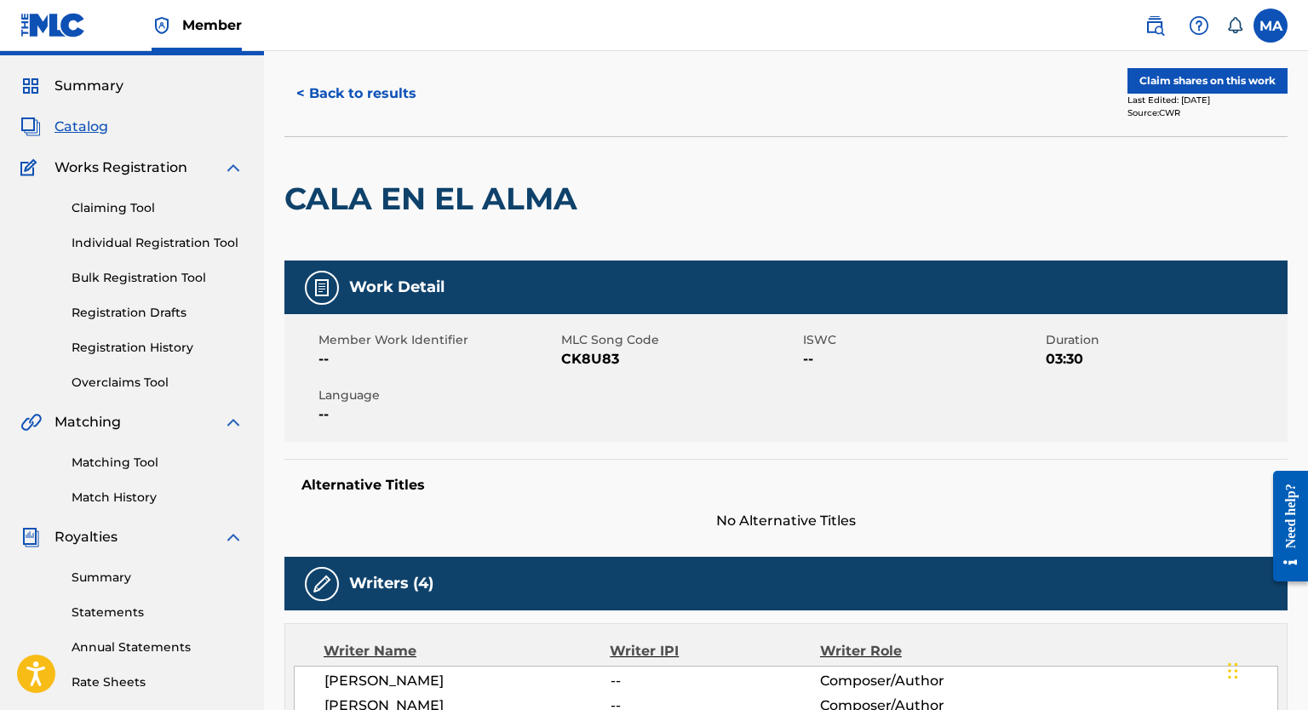
click at [85, 208] on link "Claiming Tool" at bounding box center [158, 208] width 172 height 18
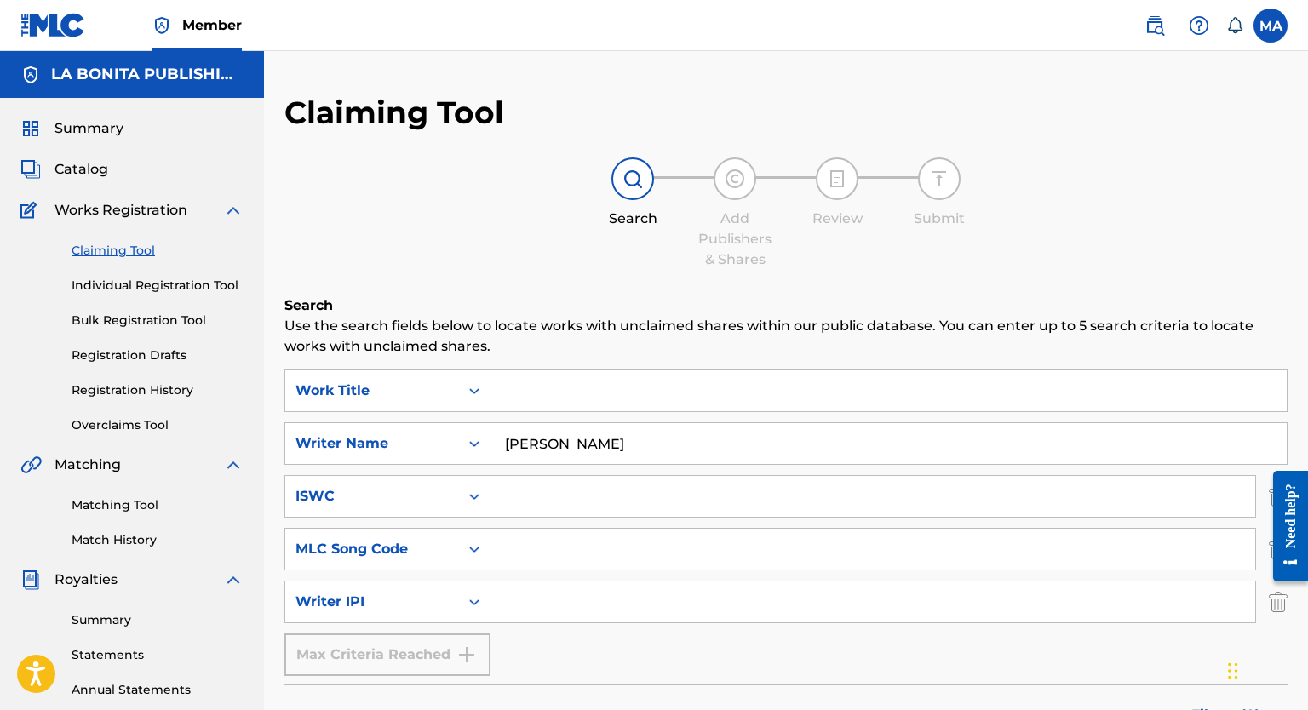
click at [558, 398] on input "Search Form" at bounding box center [888, 390] width 796 height 41
type input "ACASO PIENSAS"
drag, startPoint x: 726, startPoint y: 458, endPoint x: 750, endPoint y: 446, distance: 26.7
click at [726, 460] on input "[PERSON_NAME]" at bounding box center [888, 443] width 796 height 41
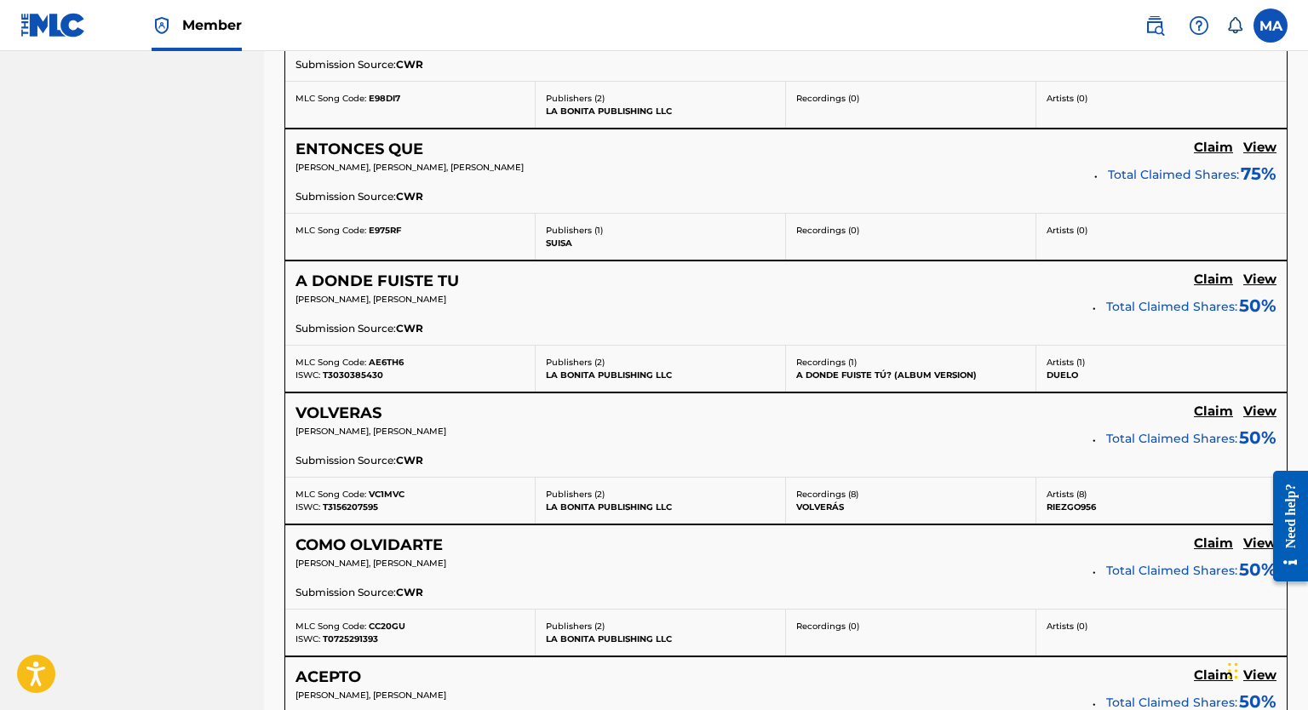
scroll to position [988, 0]
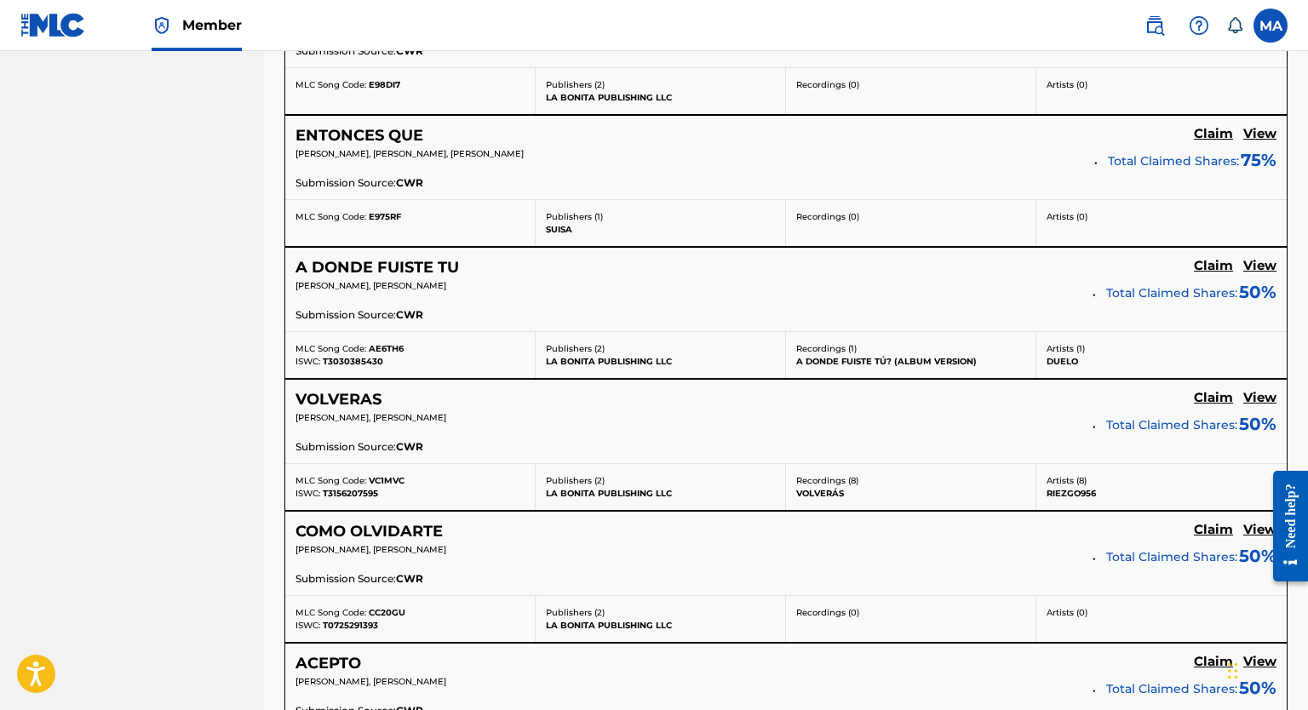
click at [604, 532] on div "[PERSON_NAME], [PERSON_NAME]" at bounding box center [687, 687] width 785 height 24
click at [853, 318] on div "Submission Source: CWR" at bounding box center [785, 316] width 981 height 19
click at [853, 402] on h5 "View" at bounding box center [1259, 398] width 33 height 16
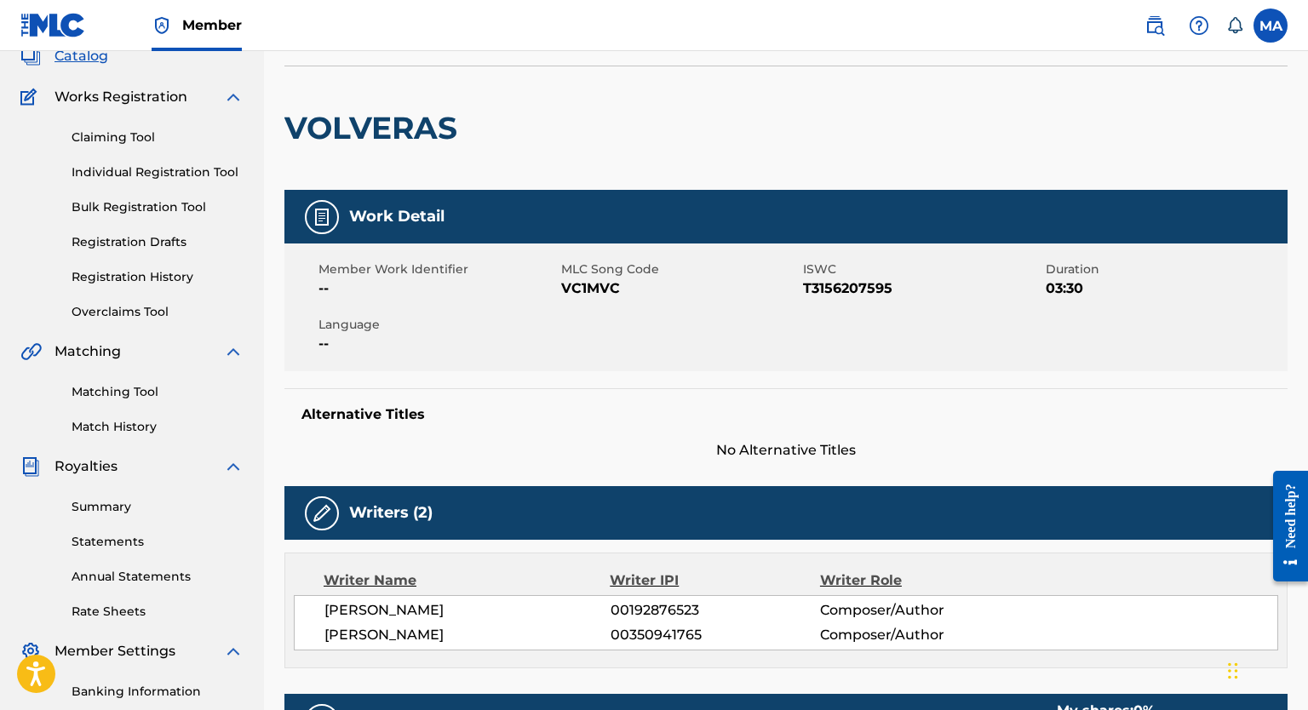
scroll to position [117, 0]
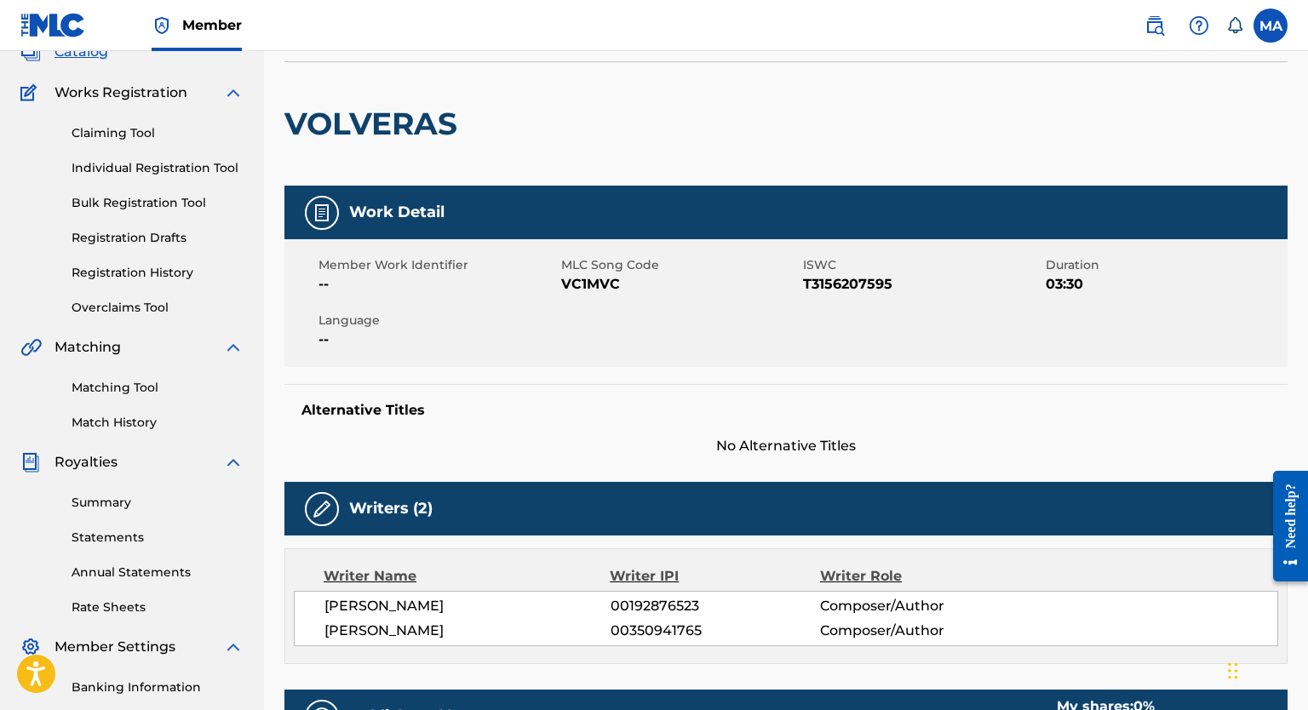
drag, startPoint x: 1234, startPoint y: 283, endPoint x: 1224, endPoint y: 286, distance: 9.7
click at [853, 286] on span "03:30" at bounding box center [1164, 284] width 238 height 20
click at [853, 303] on div "Member Work Identifier -- MLC Song Code VC1MVC ISWC T3156207595 Duration 03:30 …" at bounding box center [785, 303] width 1003 height 128
drag, startPoint x: 1230, startPoint y: 310, endPoint x: 1280, endPoint y: 287, distance: 55.2
click at [853, 311] on div "Member Work Identifier -- MLC Song Code VC1MVC ISWC T3156207595 Duration 03:30 …" at bounding box center [785, 303] width 1003 height 128
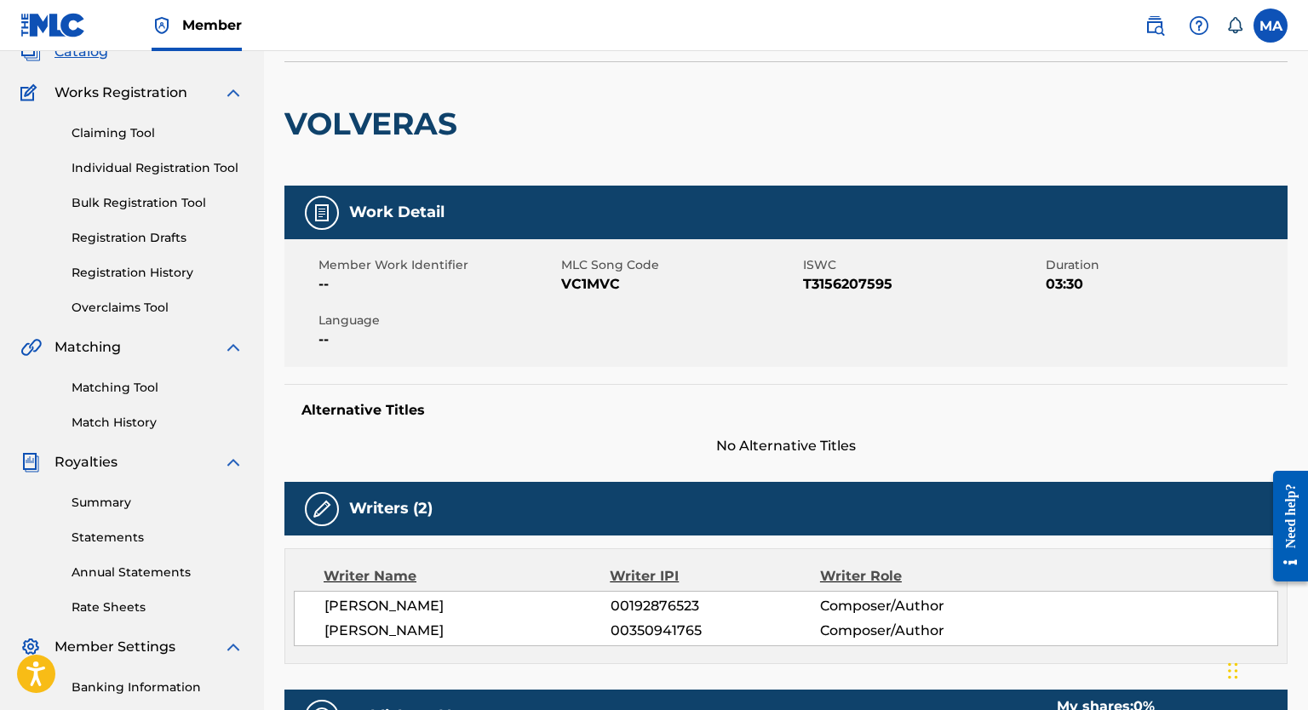
scroll to position [0, 0]
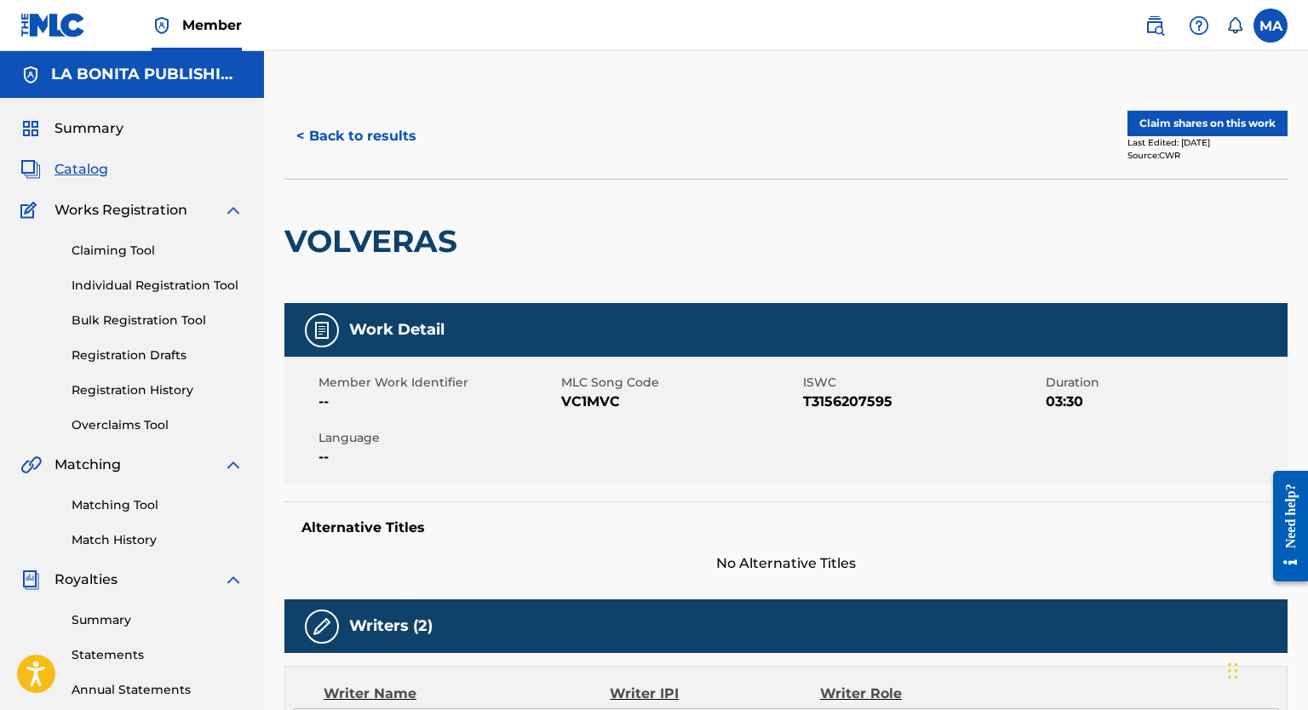
click at [314, 131] on button "< Back to results" at bounding box center [356, 136] width 144 height 43
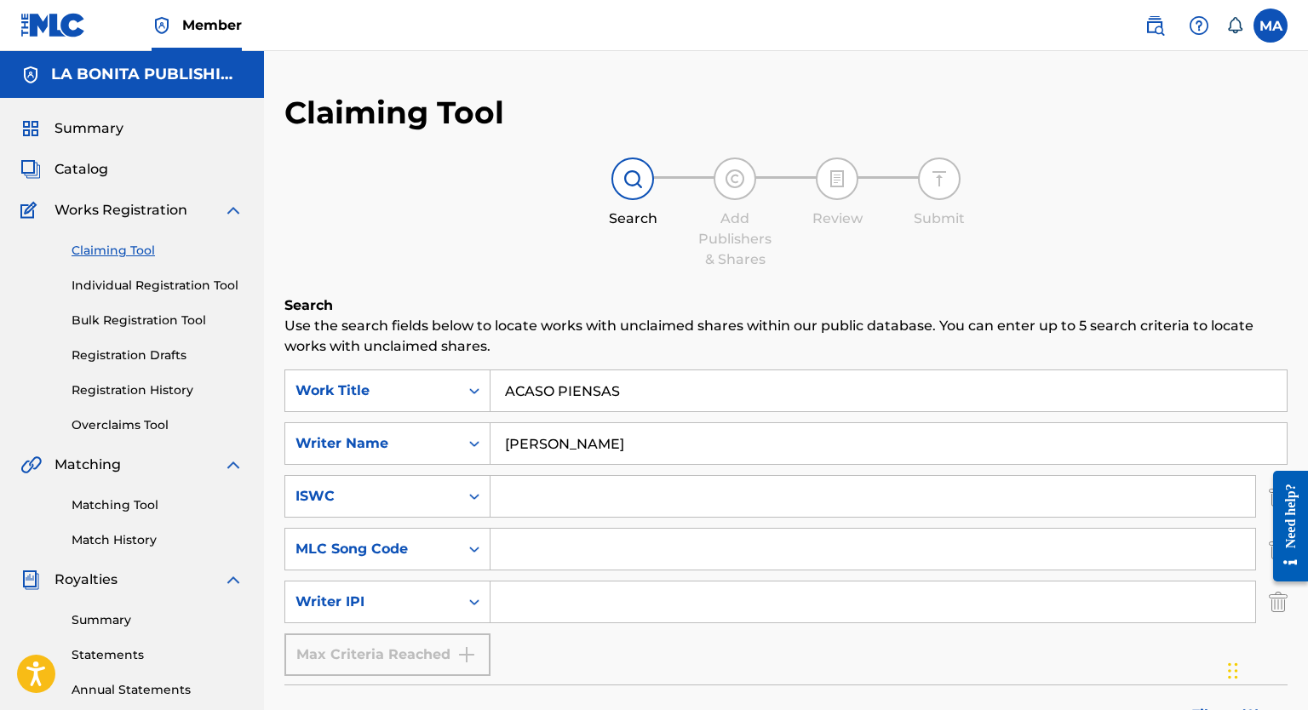
scroll to position [988, 0]
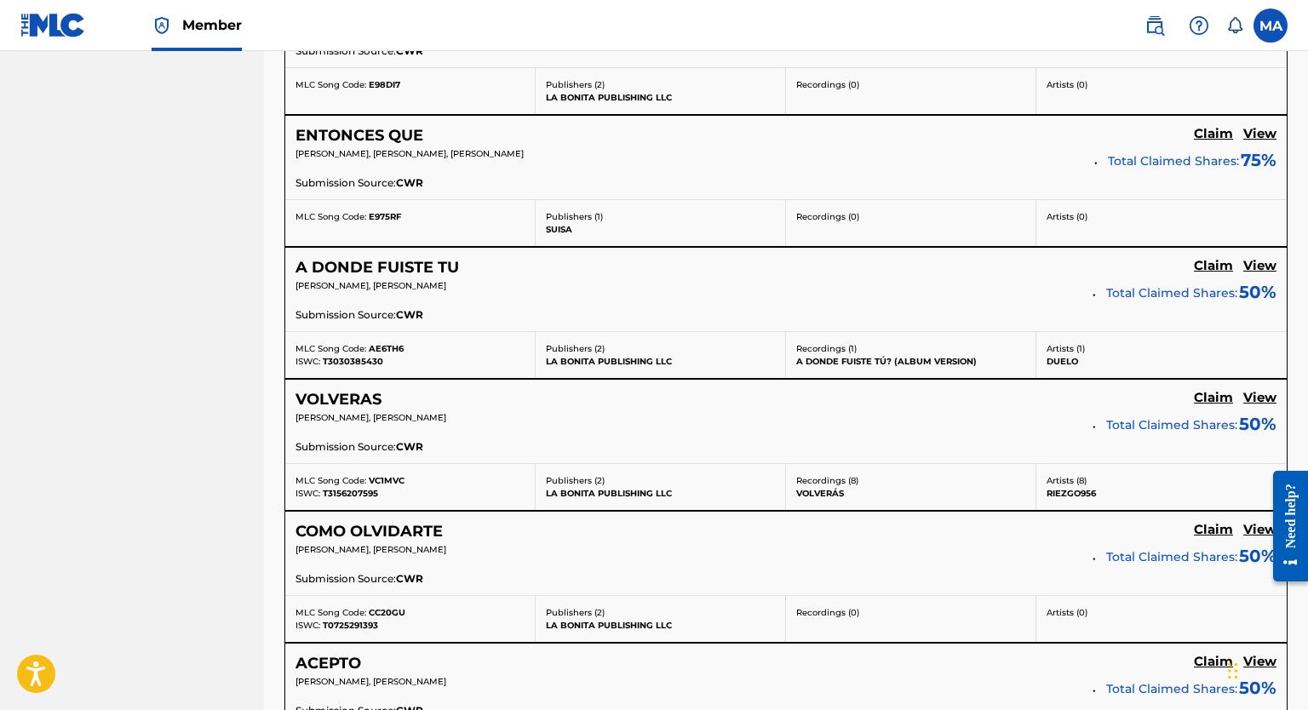
click at [398, 532] on h5 "COMO OLVIDARTE" at bounding box center [368, 532] width 147 height 20
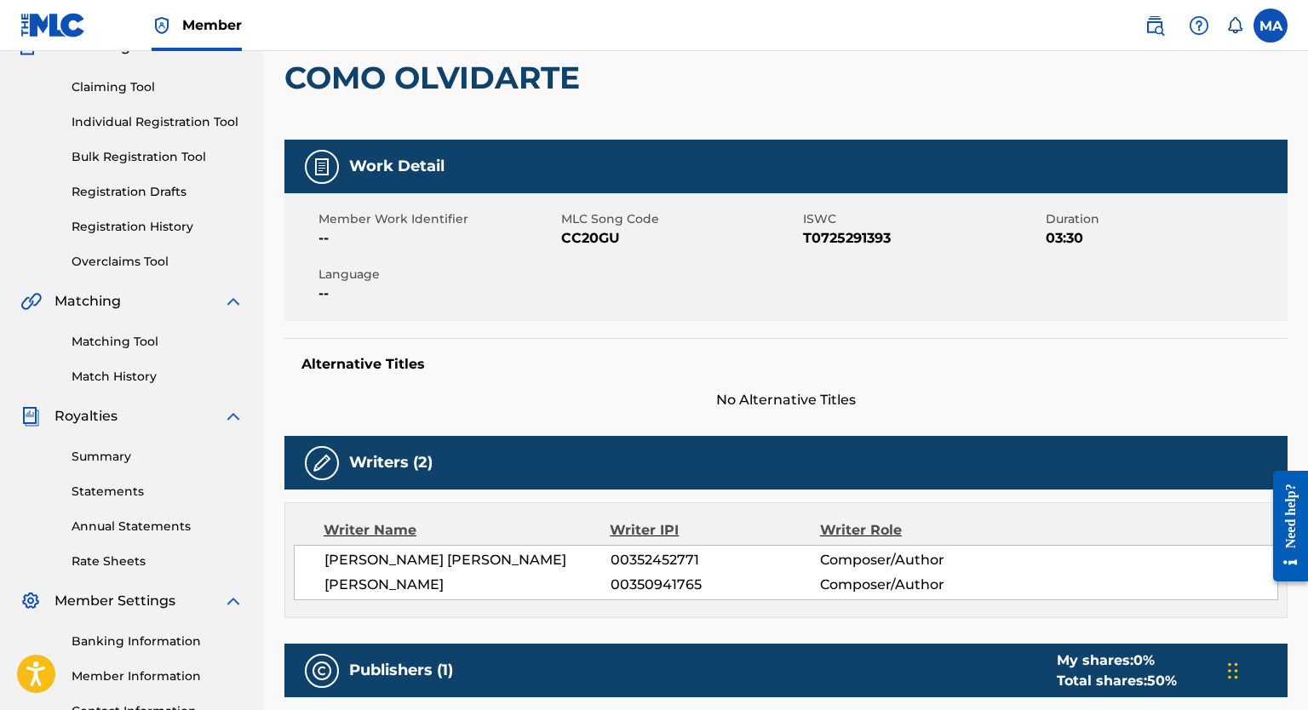
scroll to position [178, 0]
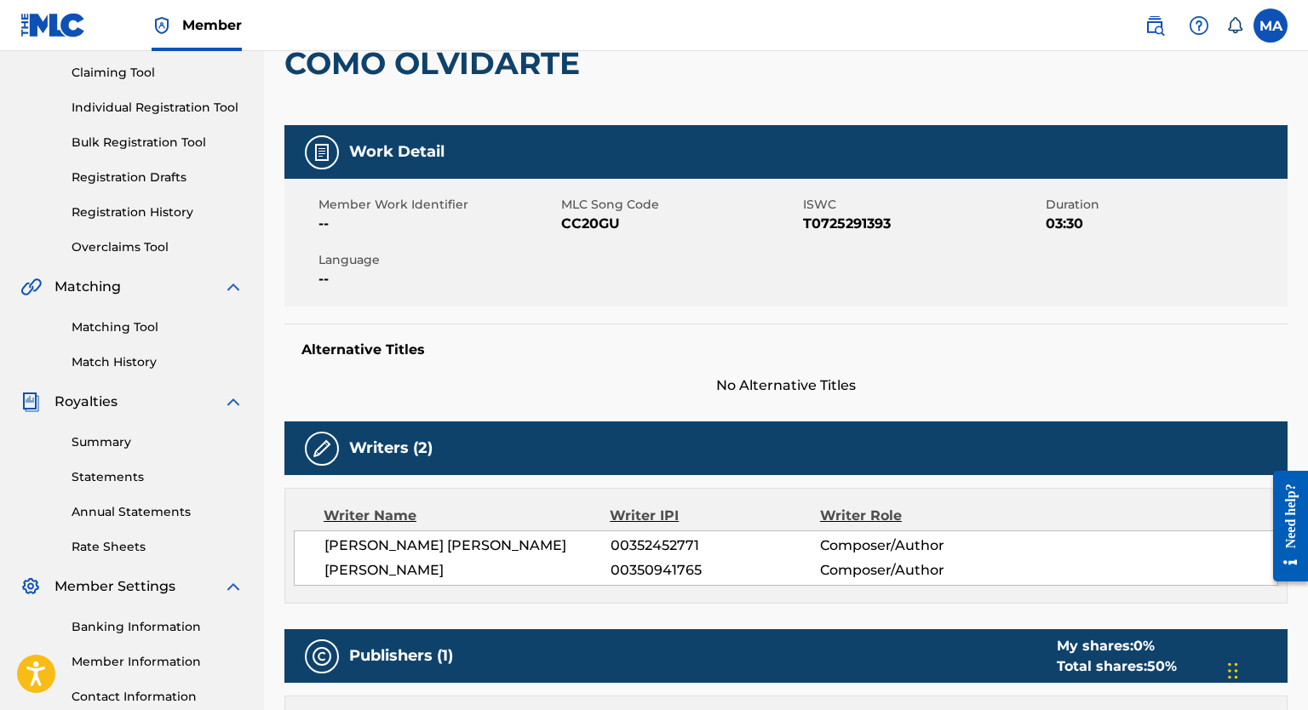
click at [853, 226] on span "03:30" at bounding box center [1164, 224] width 238 height 20
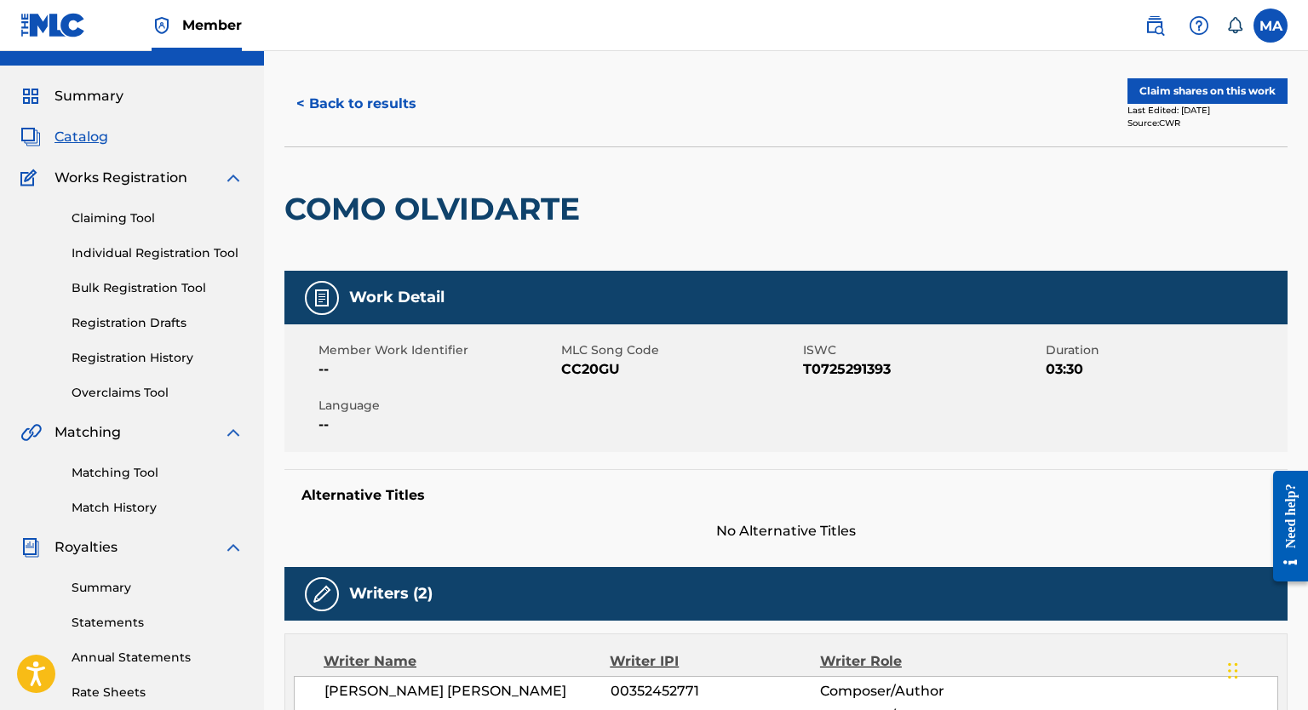
scroll to position [34, 0]
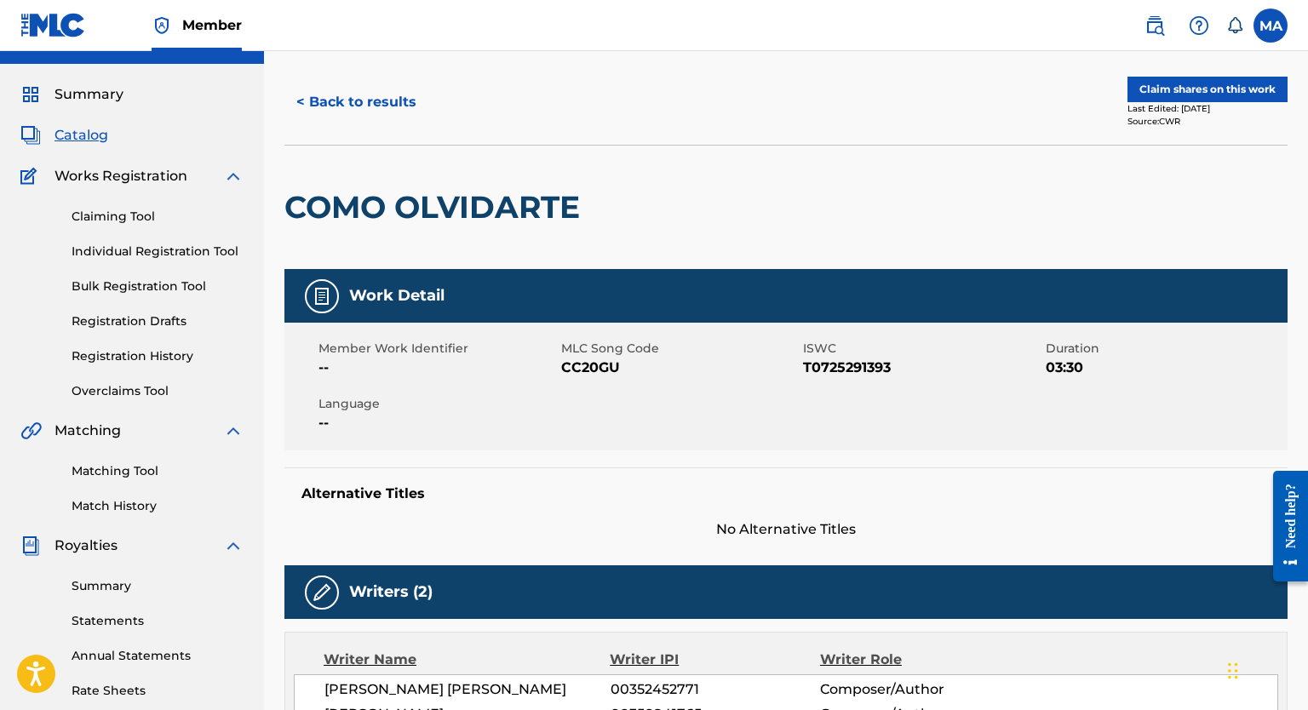
click at [331, 102] on button "< Back to results" at bounding box center [356, 102] width 144 height 43
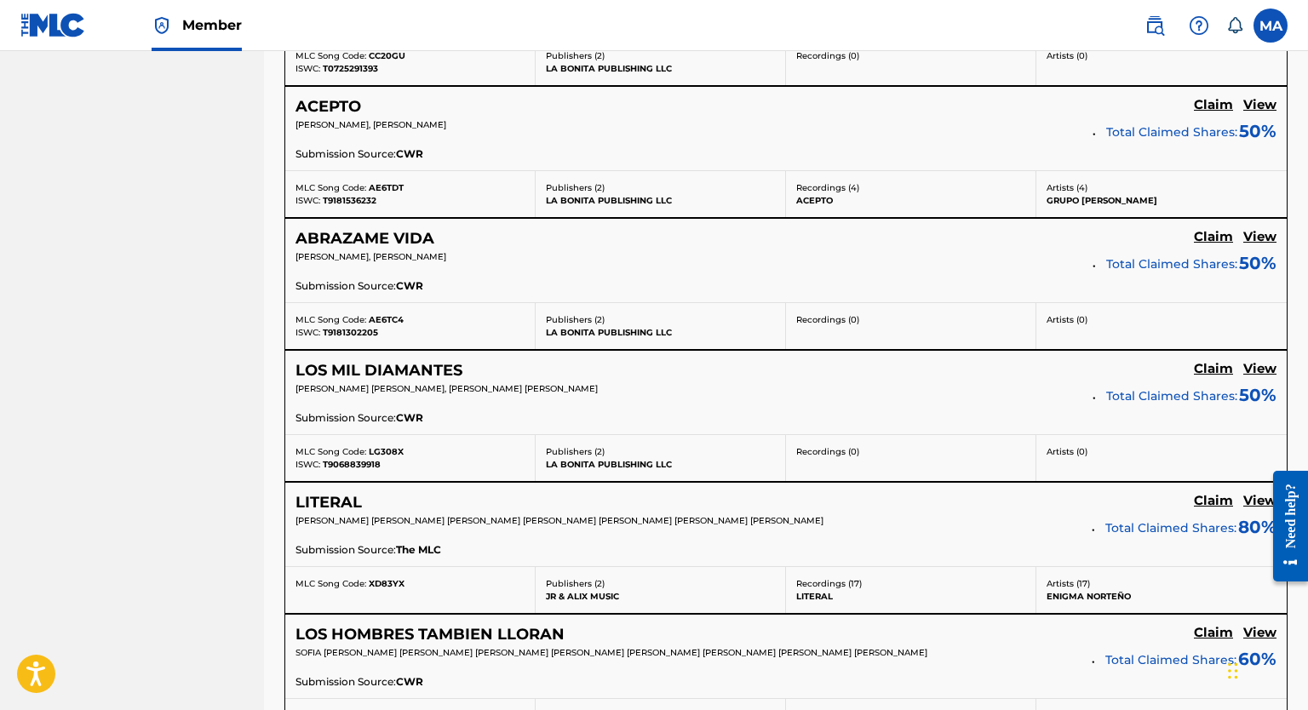
scroll to position [1551, 0]
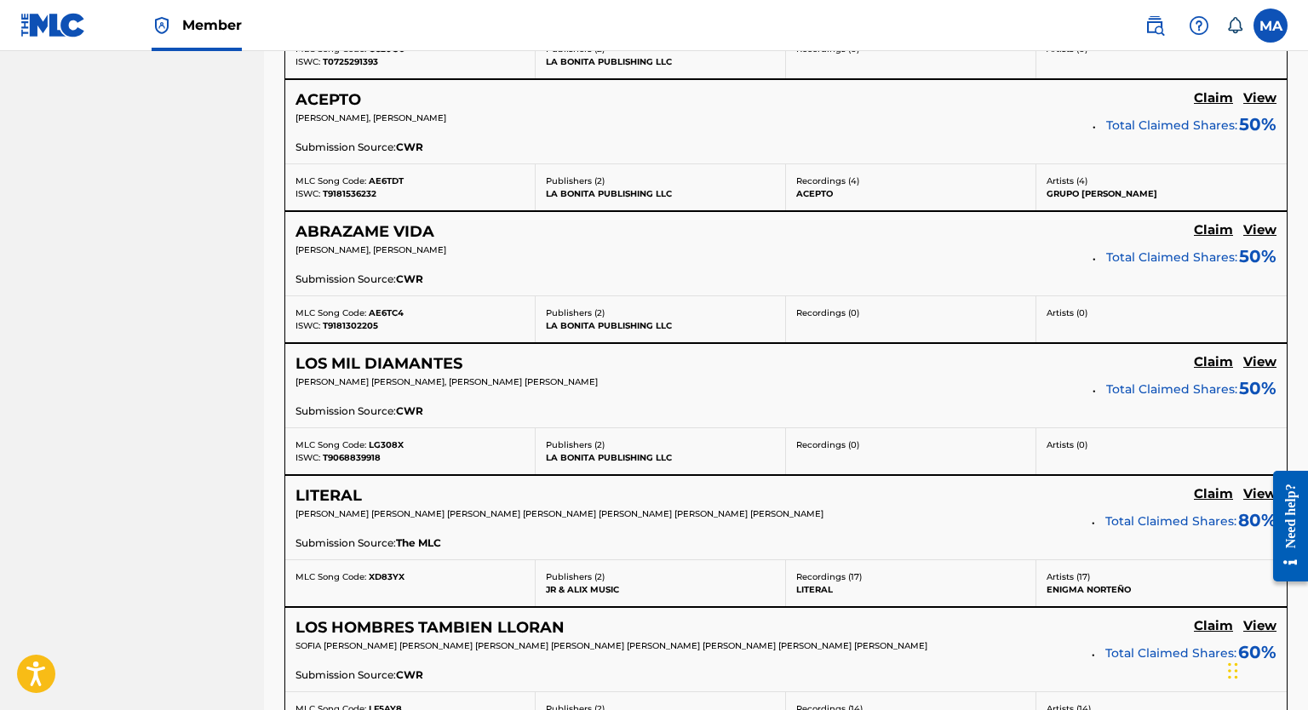
click at [808, 532] on div "Submission Source: CWR" at bounding box center [785, 676] width 981 height 19
click at [853, 290] on div "Submission Source: CWR" at bounding box center [785, 281] width 981 height 19
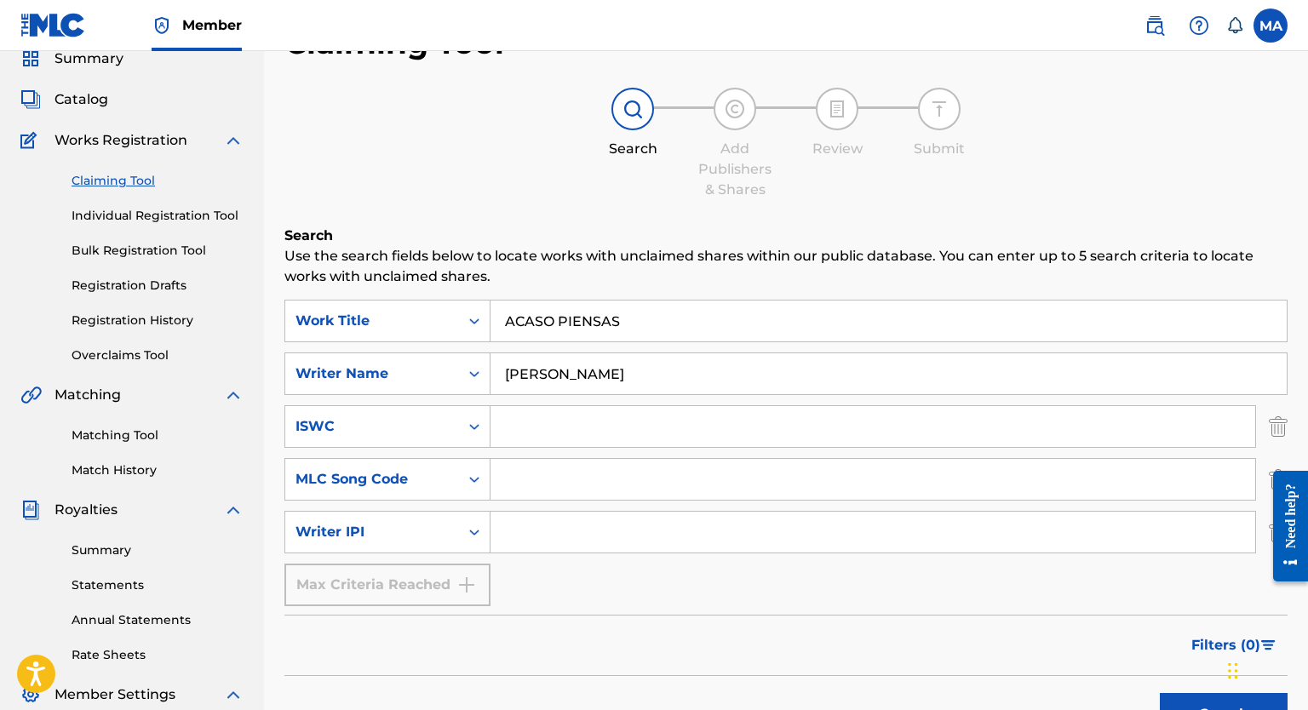
scroll to position [83, 0]
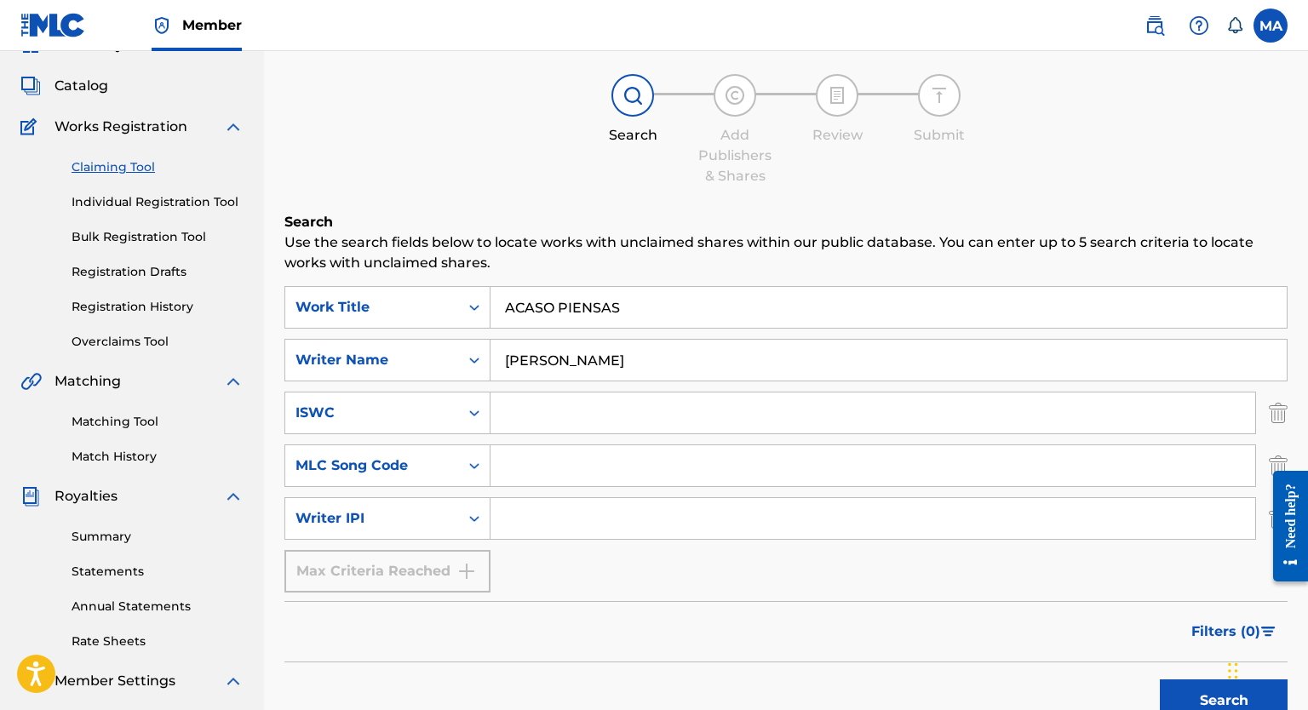
click at [601, 356] on input "[PERSON_NAME]" at bounding box center [888, 360] width 796 height 41
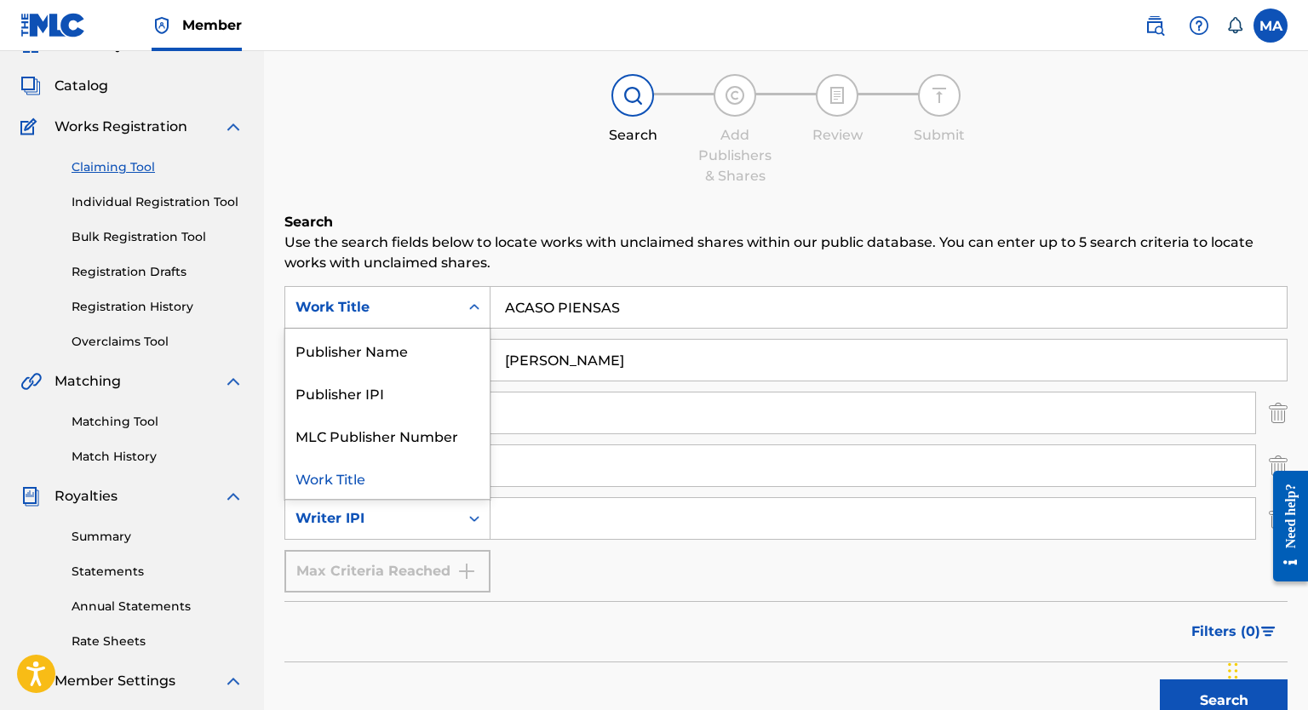
click at [477, 308] on icon "Search Form" at bounding box center [474, 307] width 17 height 17
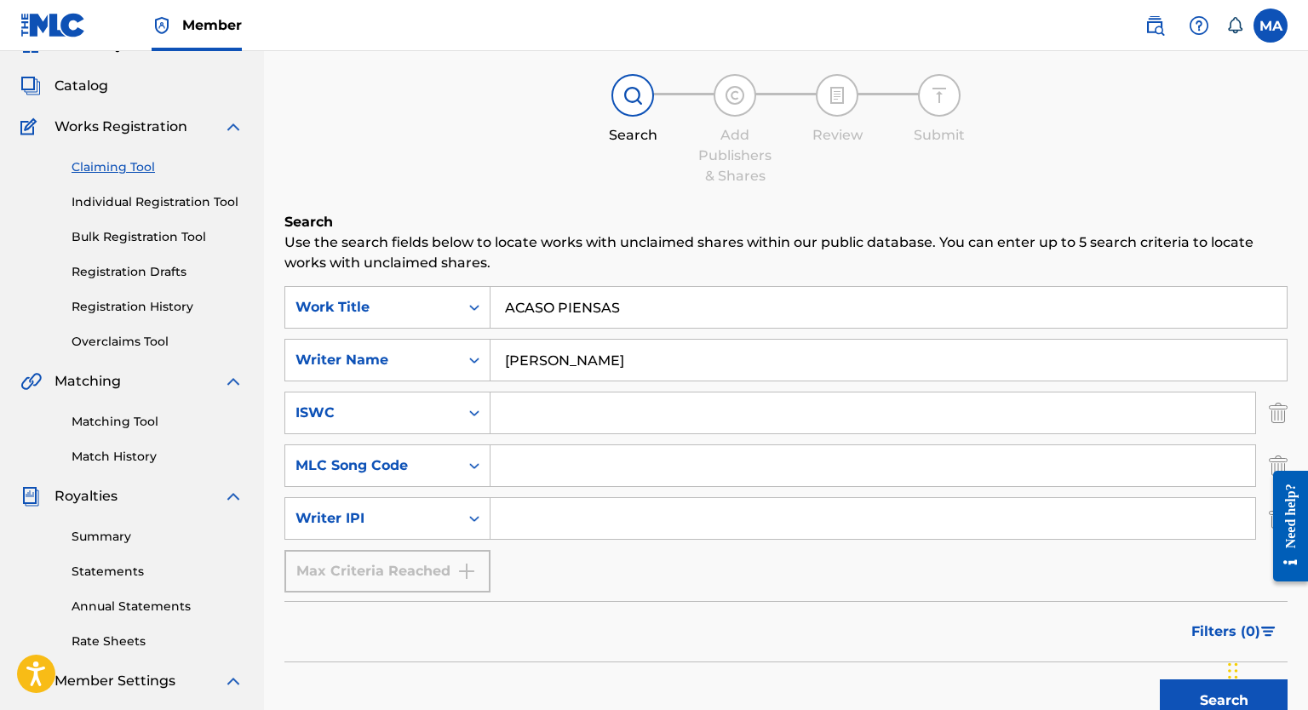
drag, startPoint x: 475, startPoint y: 308, endPoint x: 535, endPoint y: 303, distance: 59.8
click at [475, 310] on icon "Search Form" at bounding box center [474, 307] width 17 height 17
drag, startPoint x: 640, startPoint y: 305, endPoint x: 355, endPoint y: 325, distance: 285.9
click at [355, 325] on div "SearchWithCriteria24f61dc2-c39b-4e51-a3d9-169a029b026a Work Title ACASO PIENSAS" at bounding box center [785, 307] width 1003 height 43
click at [615, 375] on input "[PERSON_NAME]" at bounding box center [888, 360] width 796 height 41
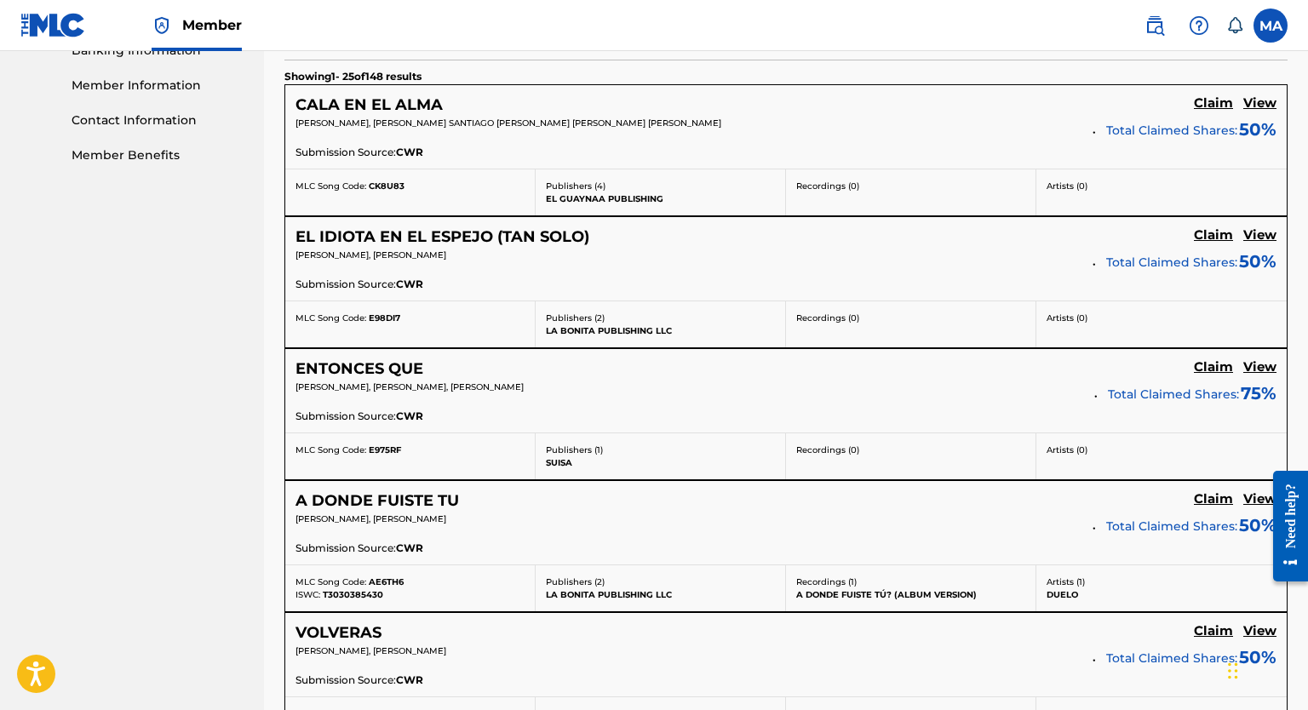
scroll to position [634, 0]
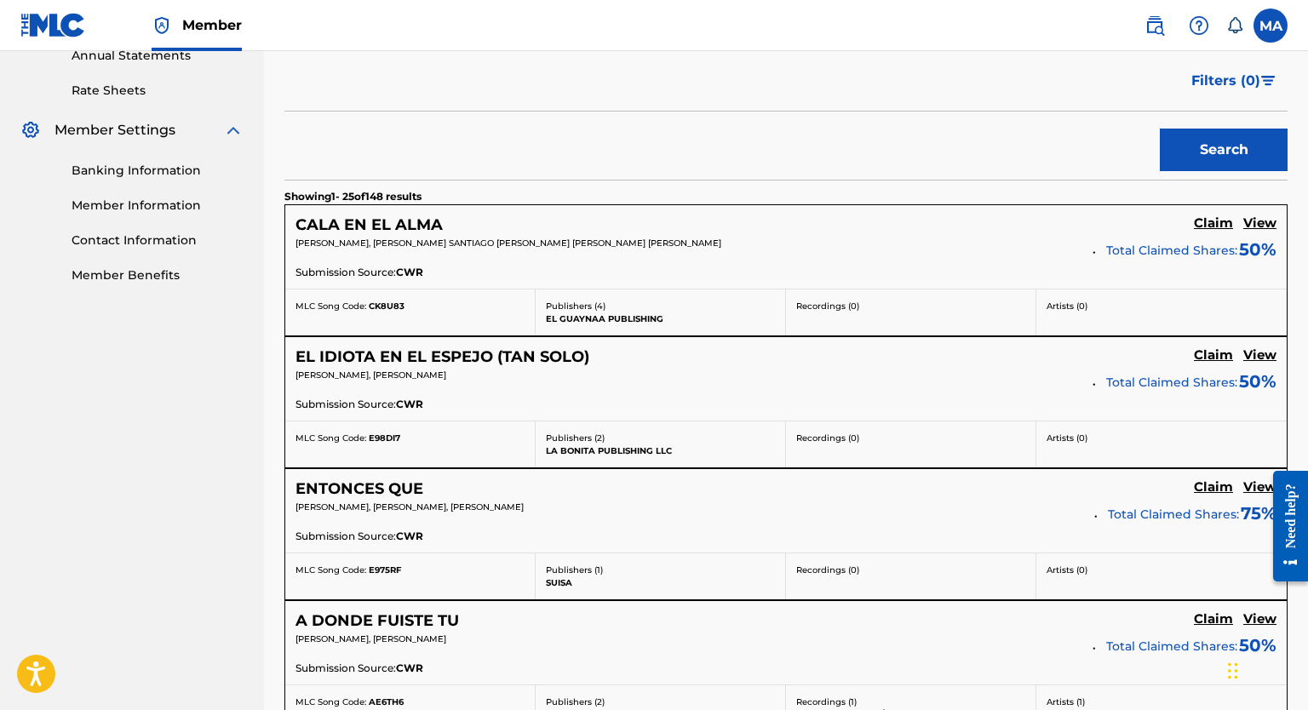
type input "[PERSON_NAME]"
click at [853, 145] on button "Search" at bounding box center [1223, 150] width 128 height 43
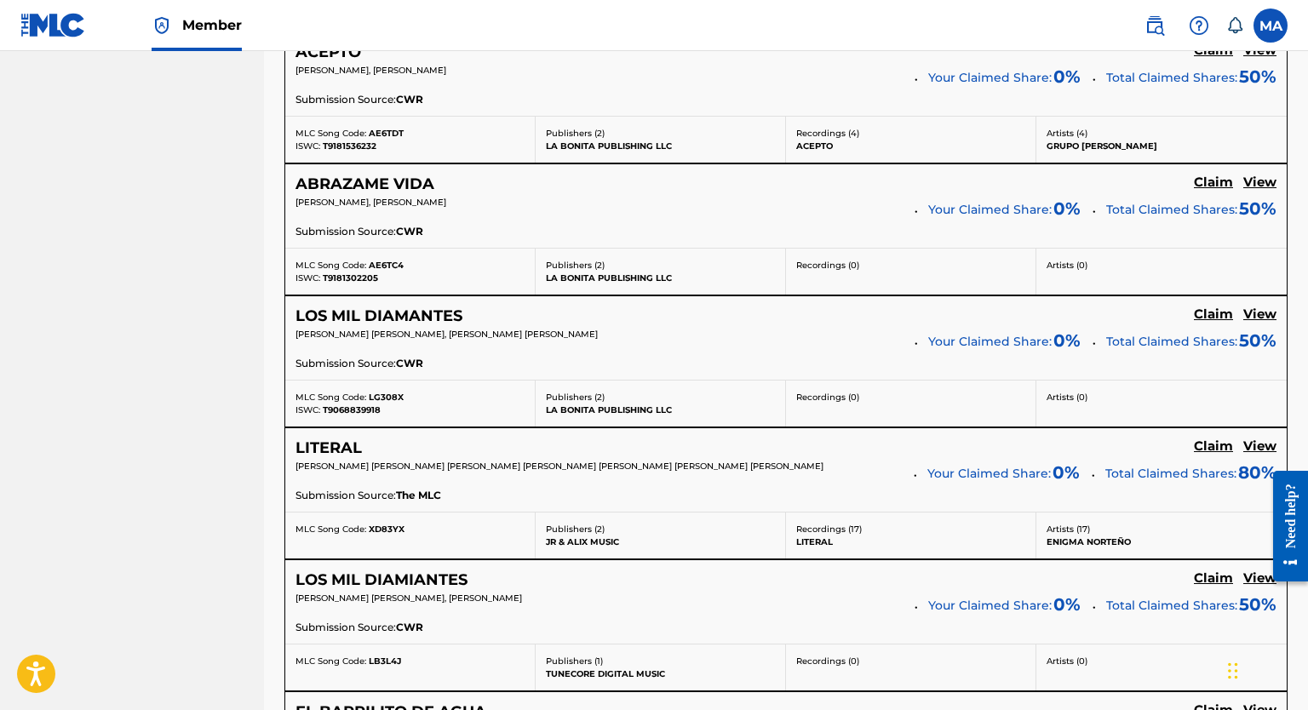
scroll to position [1340, 0]
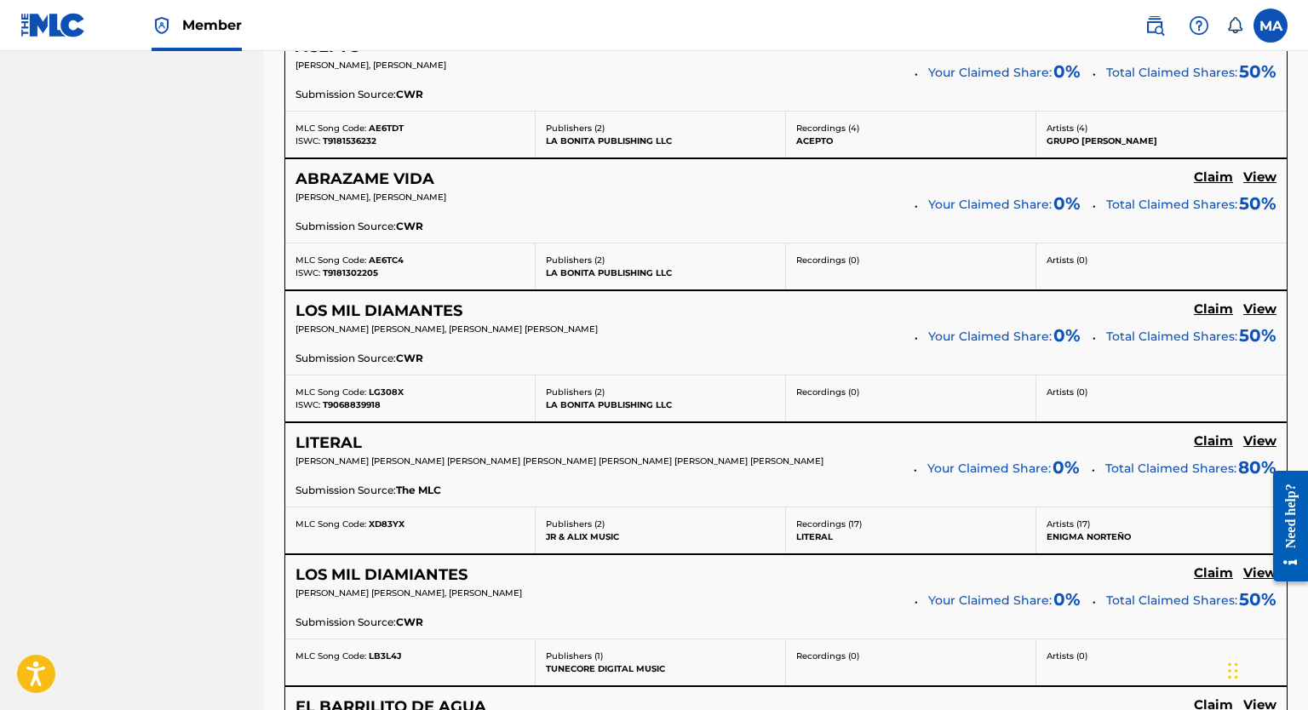
click at [853, 128] on p "Artists ( 4 )" at bounding box center [1161, 128] width 230 height 13
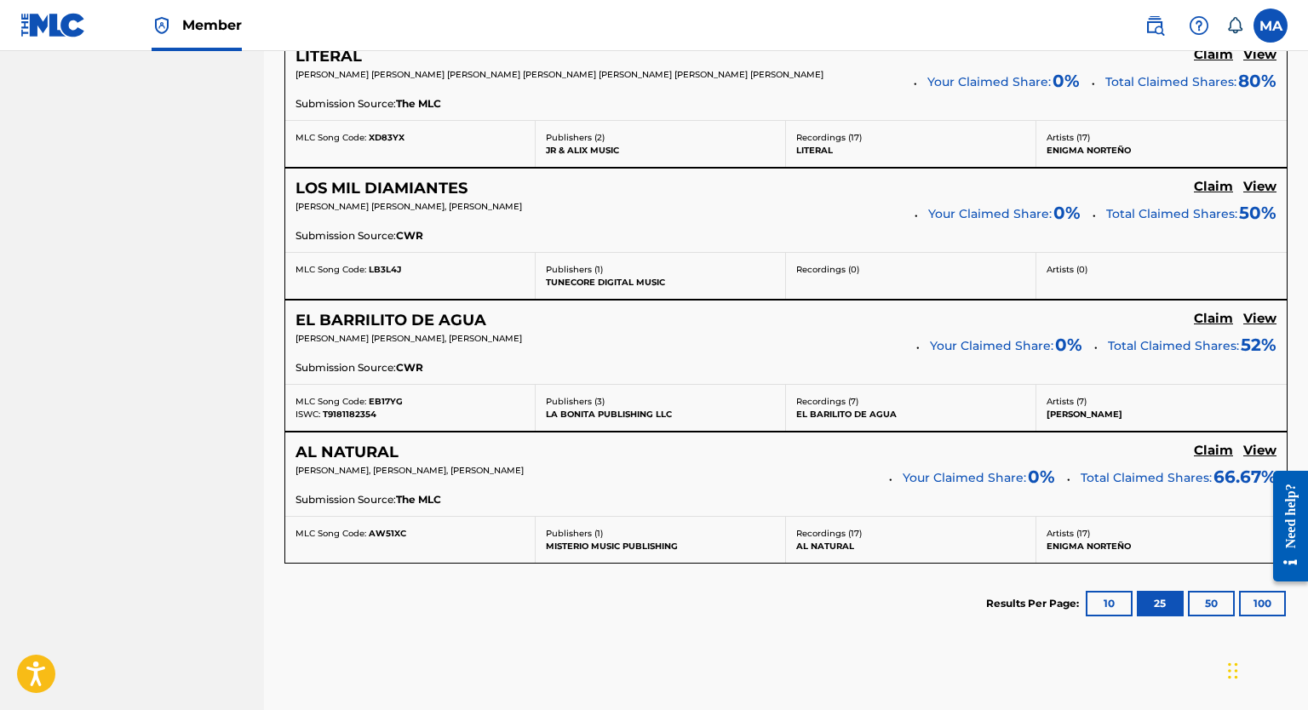
scroll to position [1730, 0]
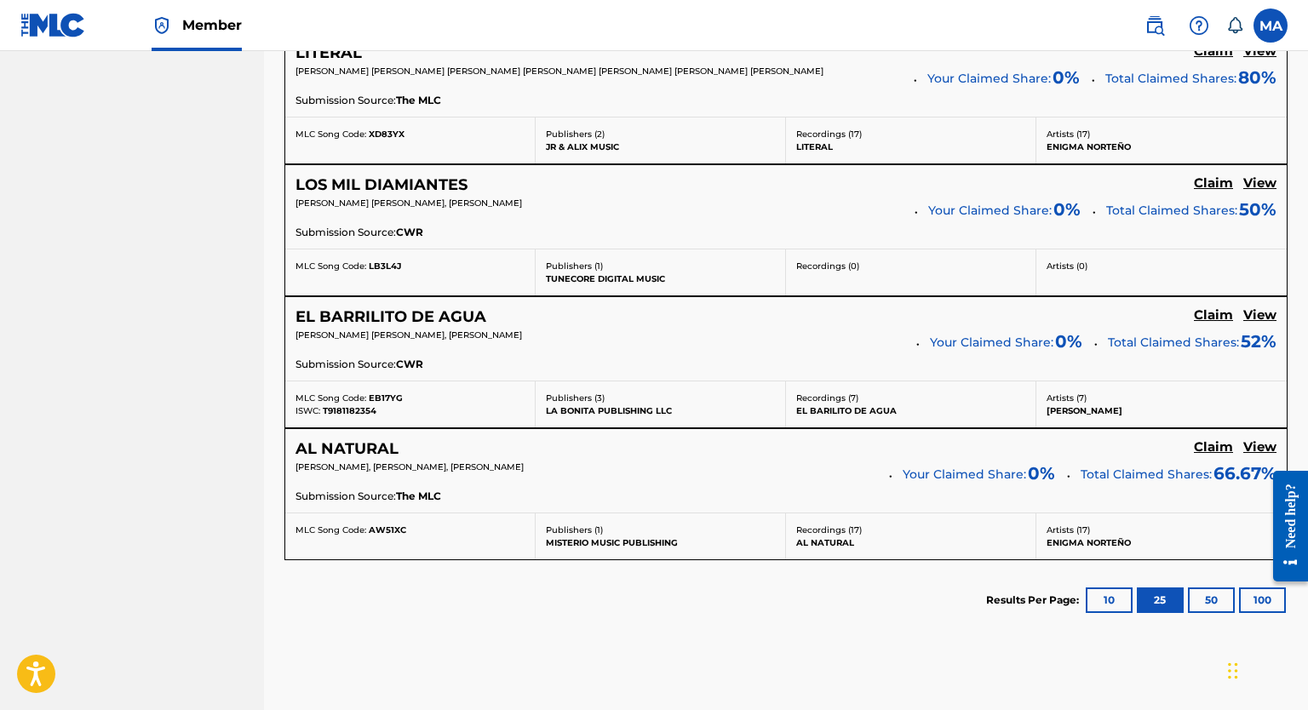
click at [349, 459] on h5 "AL NATURAL" at bounding box center [346, 449] width 103 height 20
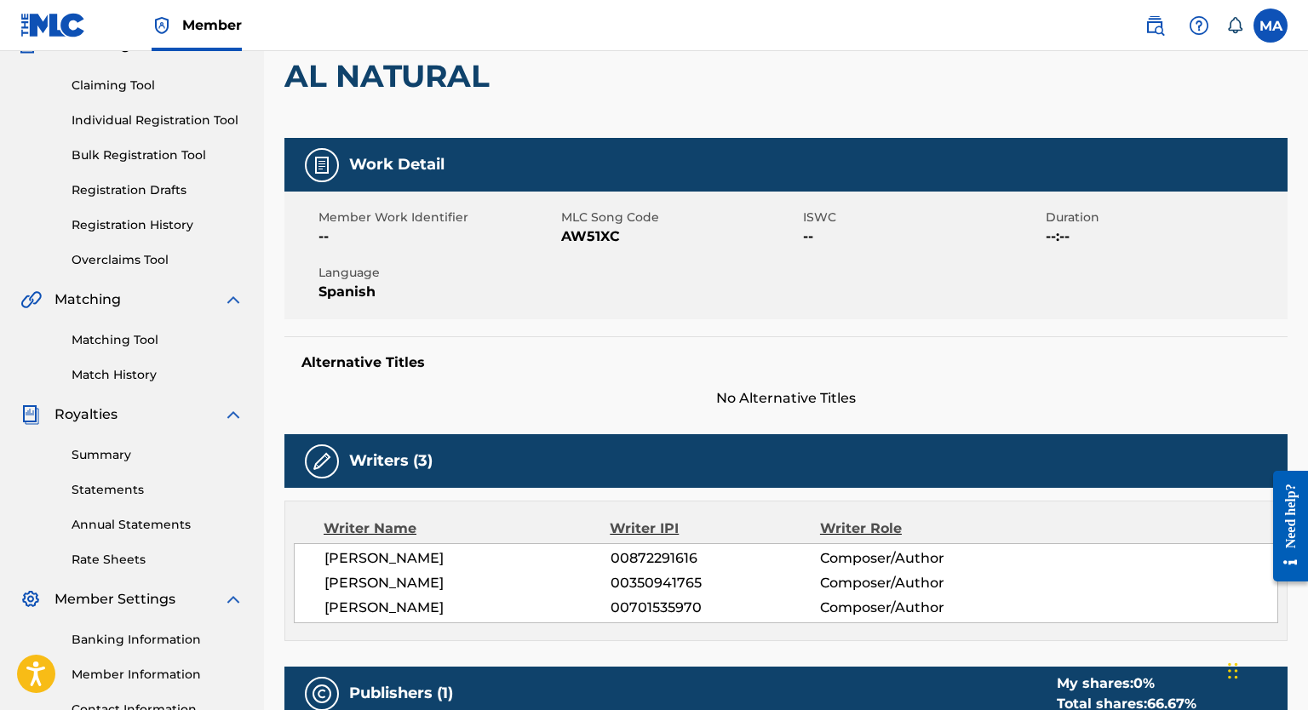
scroll to position [168, 0]
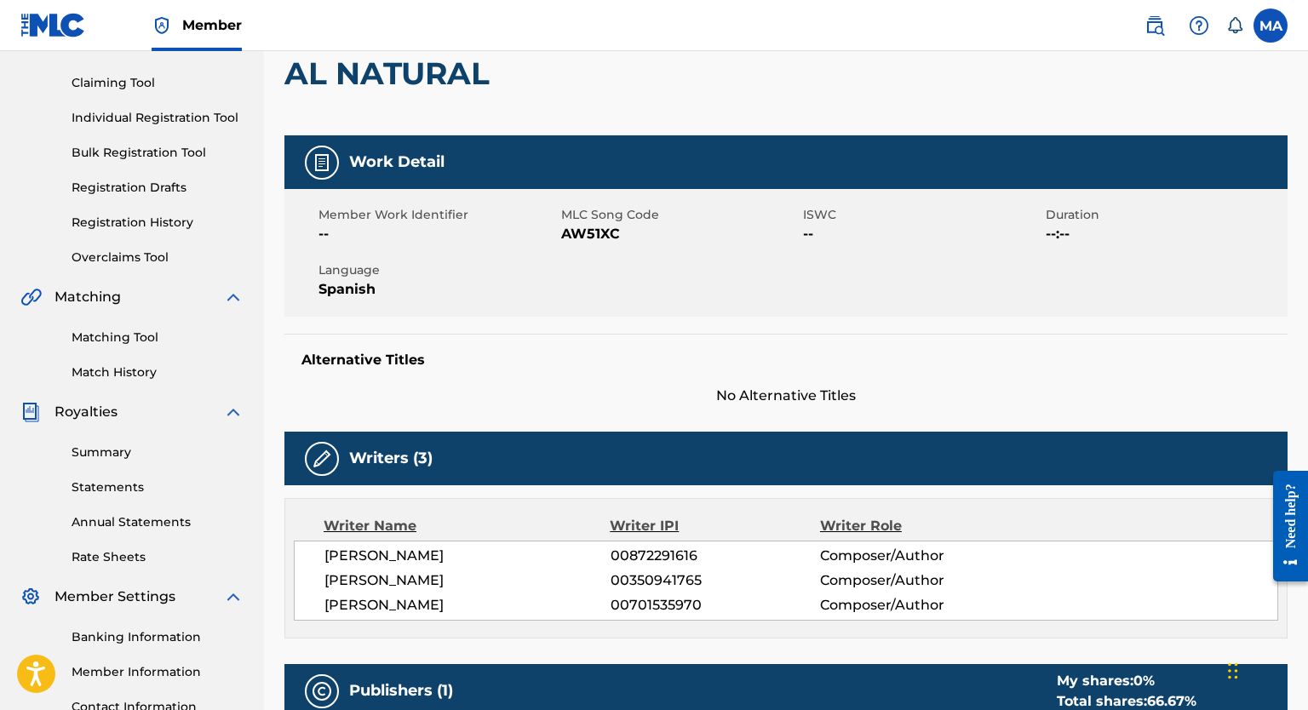
click at [82, 18] on img at bounding box center [53, 25] width 66 height 25
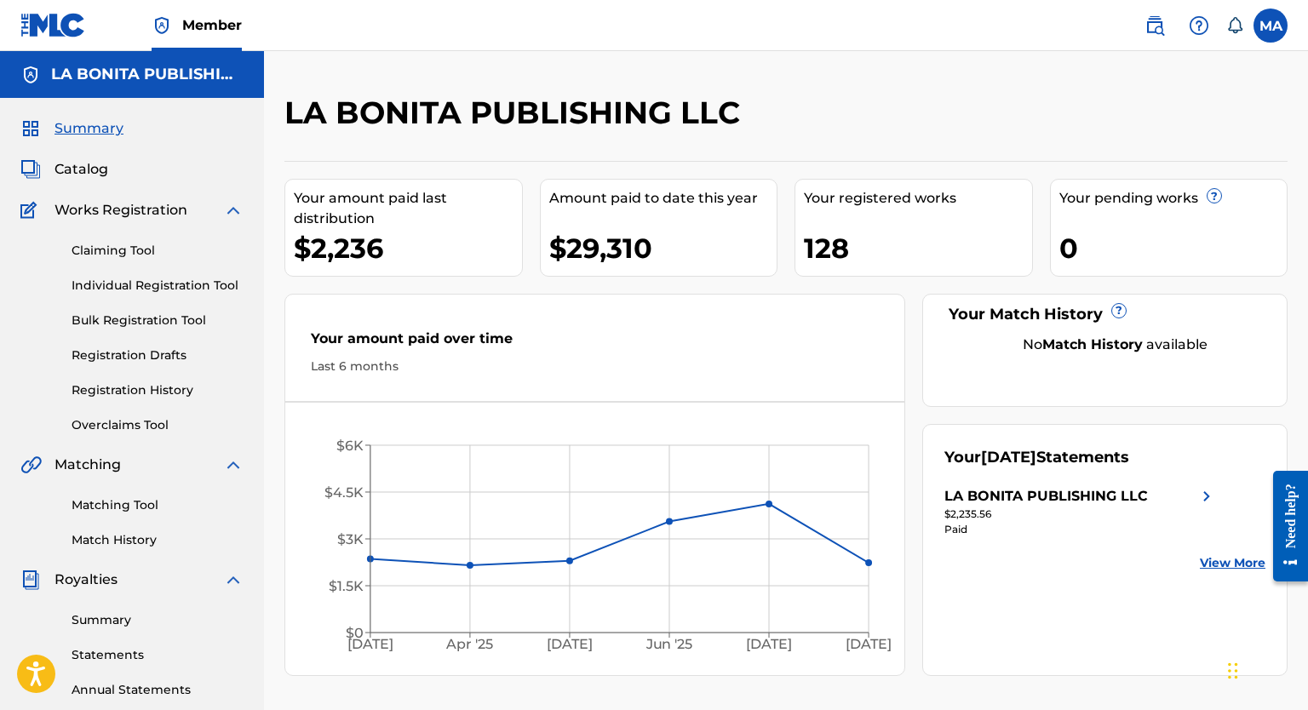
click at [72, 163] on span "Catalog" at bounding box center [81, 169] width 54 height 20
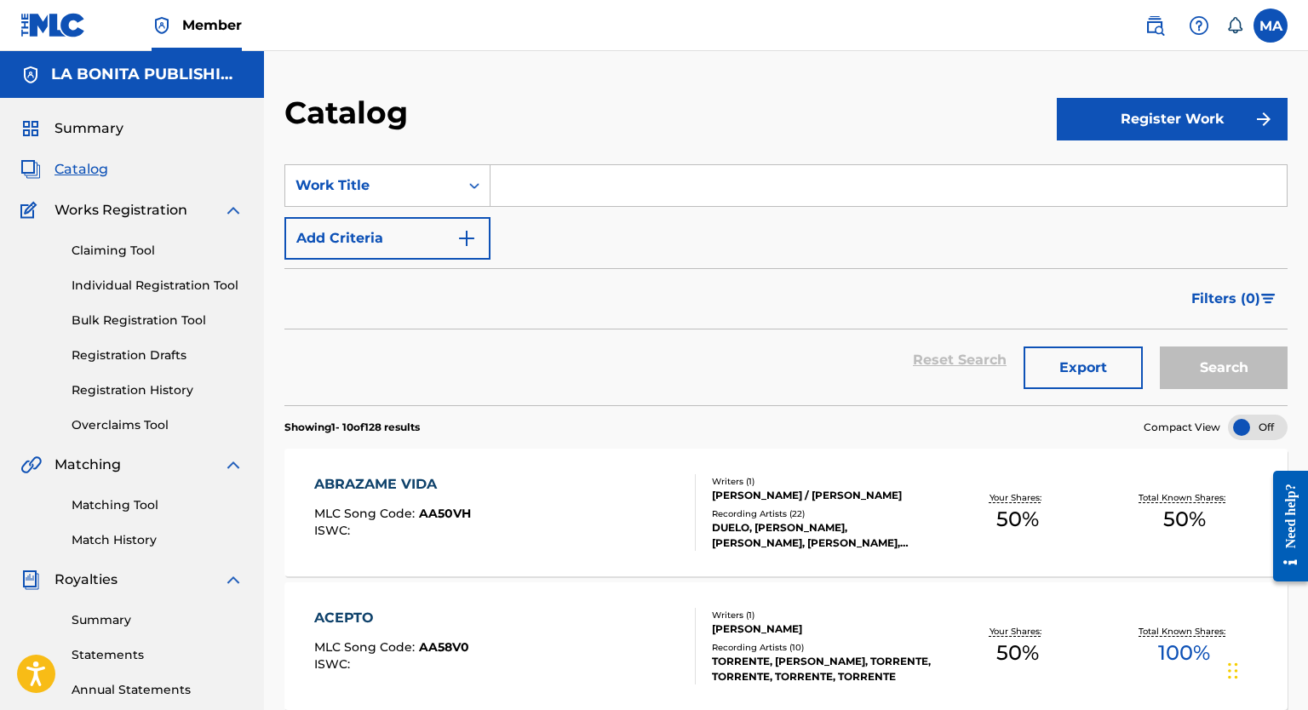
click at [96, 245] on link "Claiming Tool" at bounding box center [158, 251] width 172 height 18
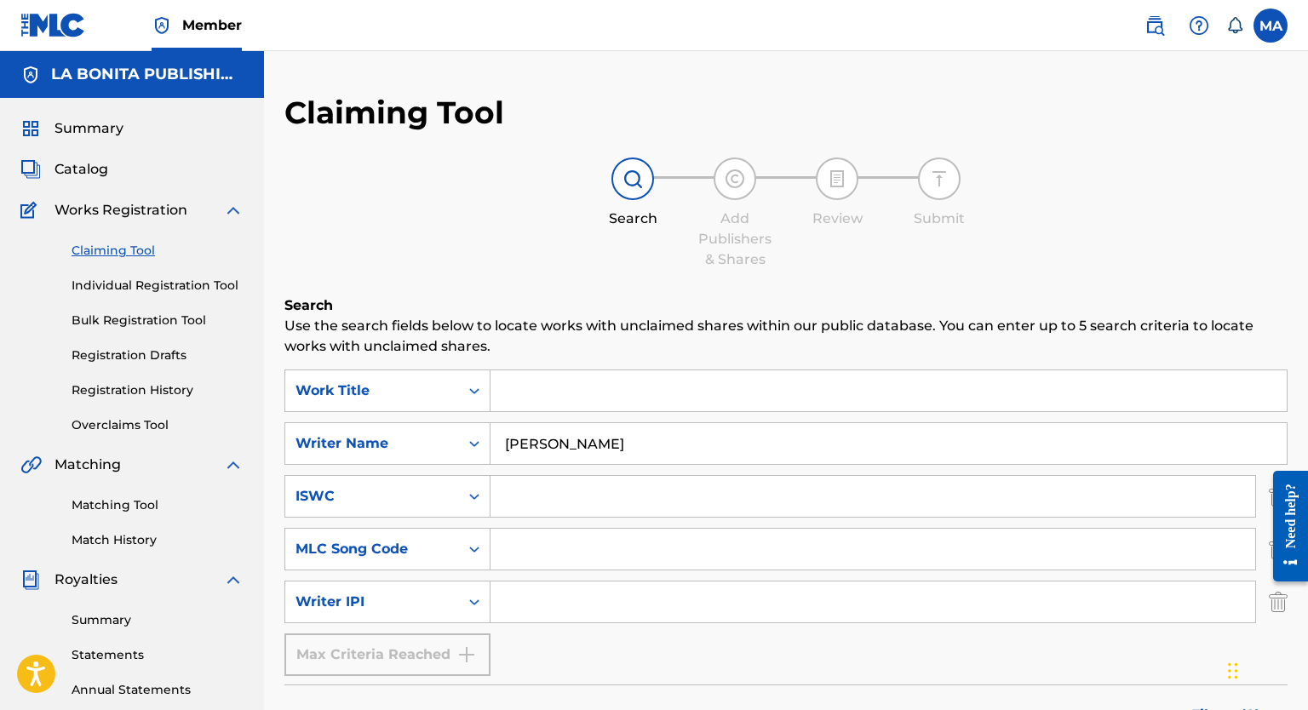
click at [729, 449] on input "[PERSON_NAME]" at bounding box center [888, 443] width 796 height 41
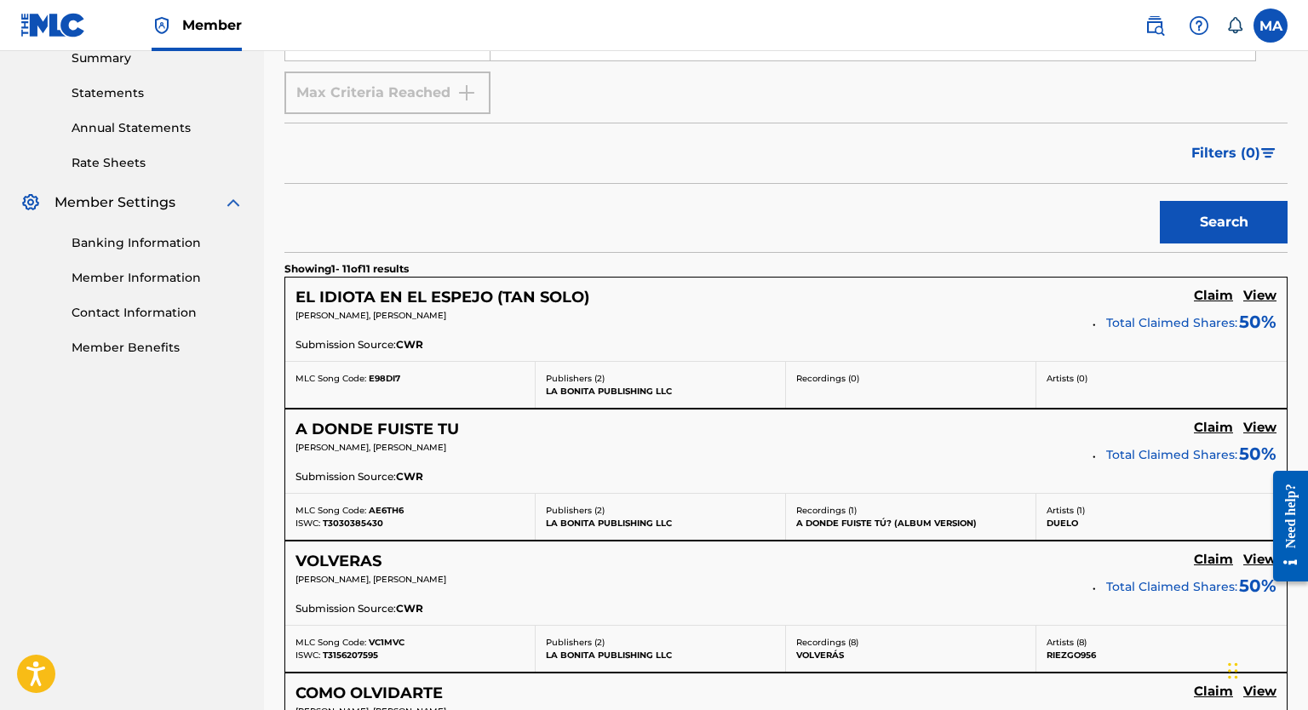
click at [853, 219] on button "Search" at bounding box center [1223, 222] width 128 height 43
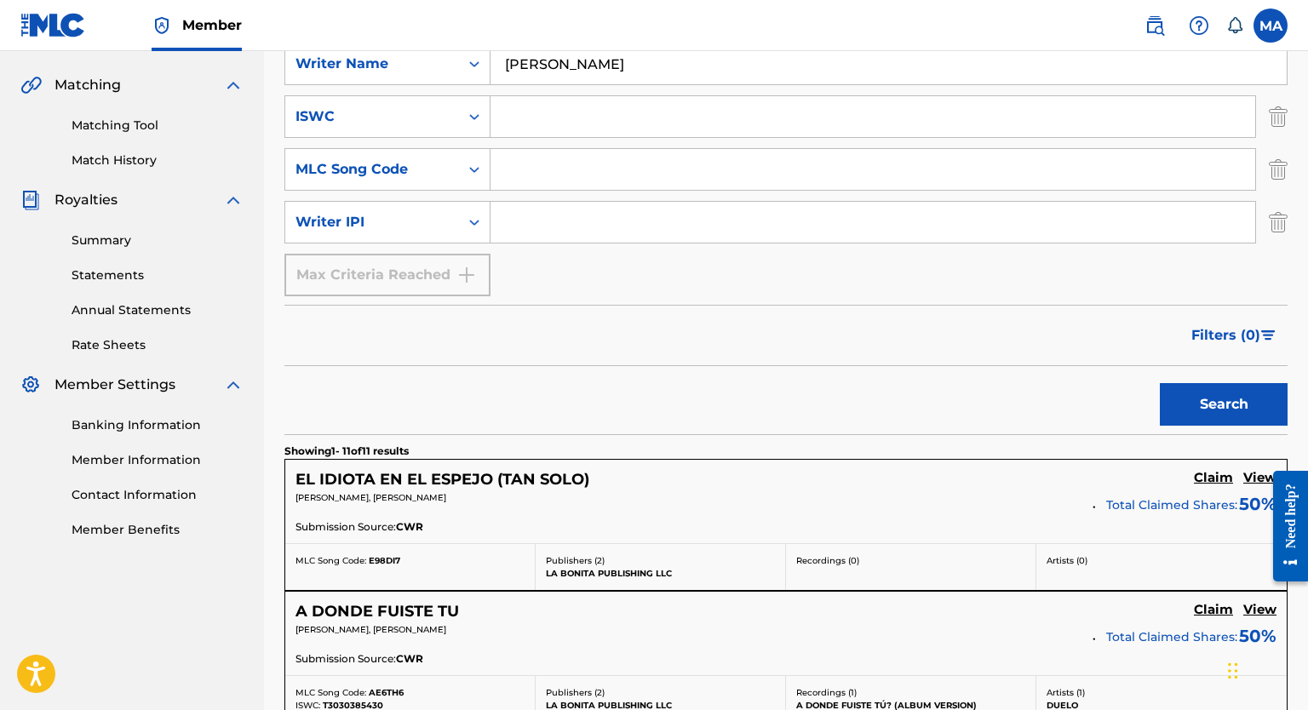
scroll to position [562, 0]
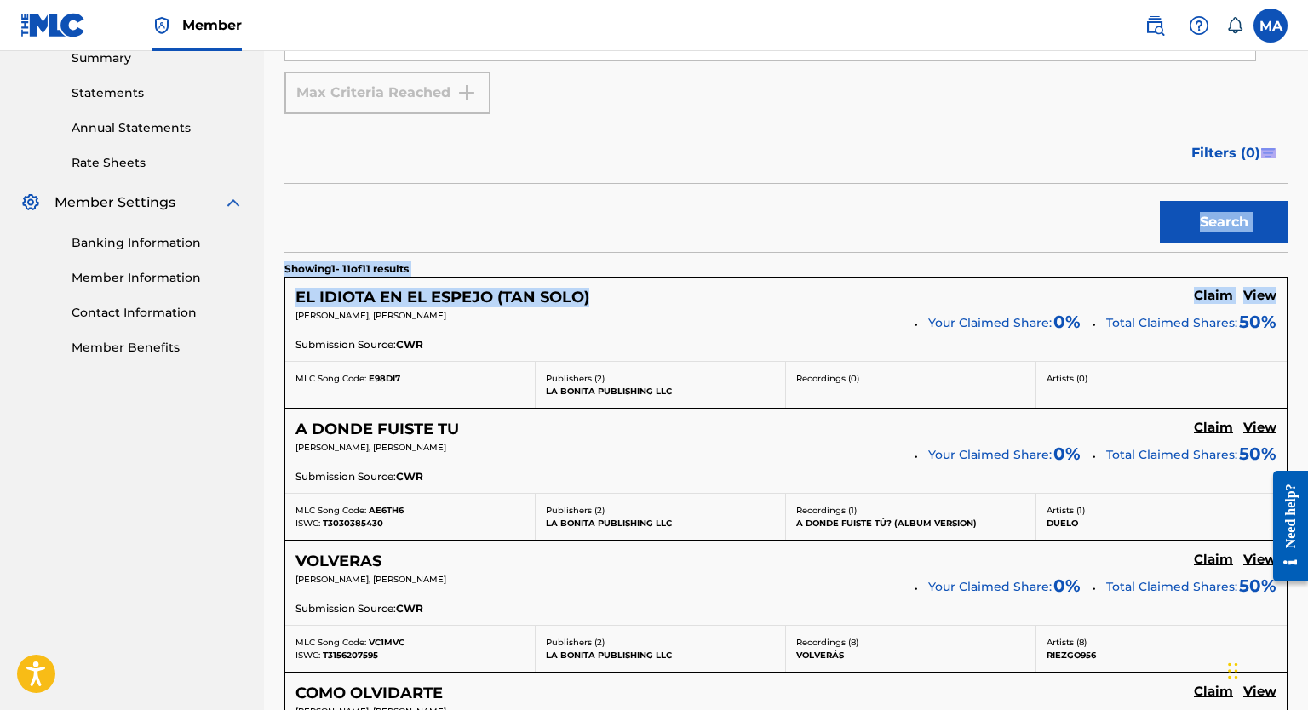
drag, startPoint x: 1305, startPoint y: 161, endPoint x: 1291, endPoint y: 246, distance: 86.2
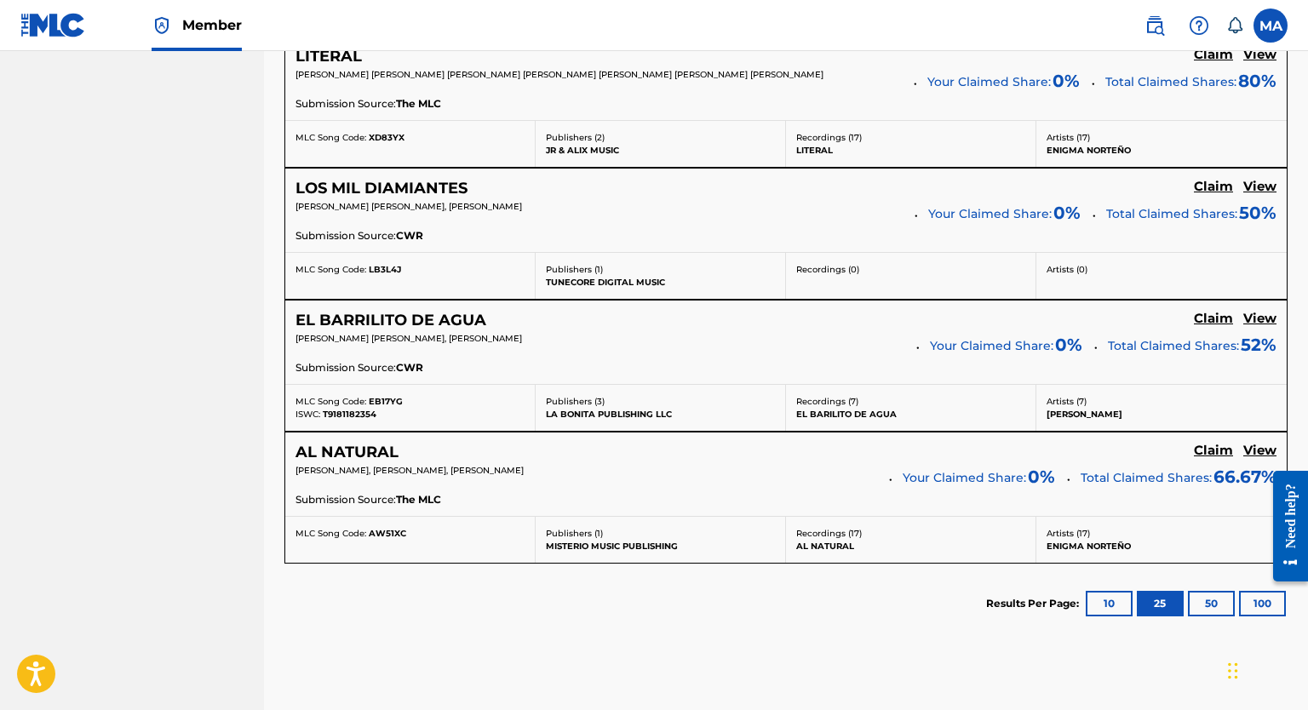
scroll to position [1747, 0]
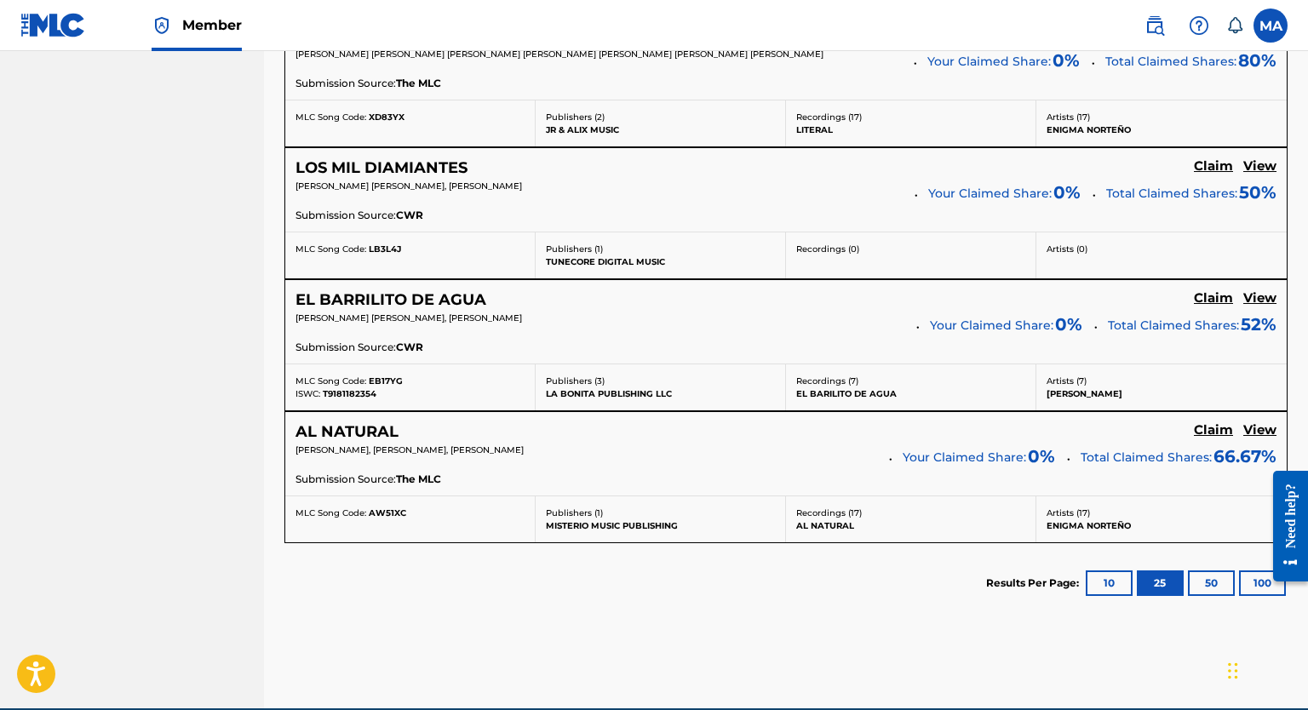
click at [335, 437] on h5 "AL NATURAL" at bounding box center [346, 432] width 103 height 20
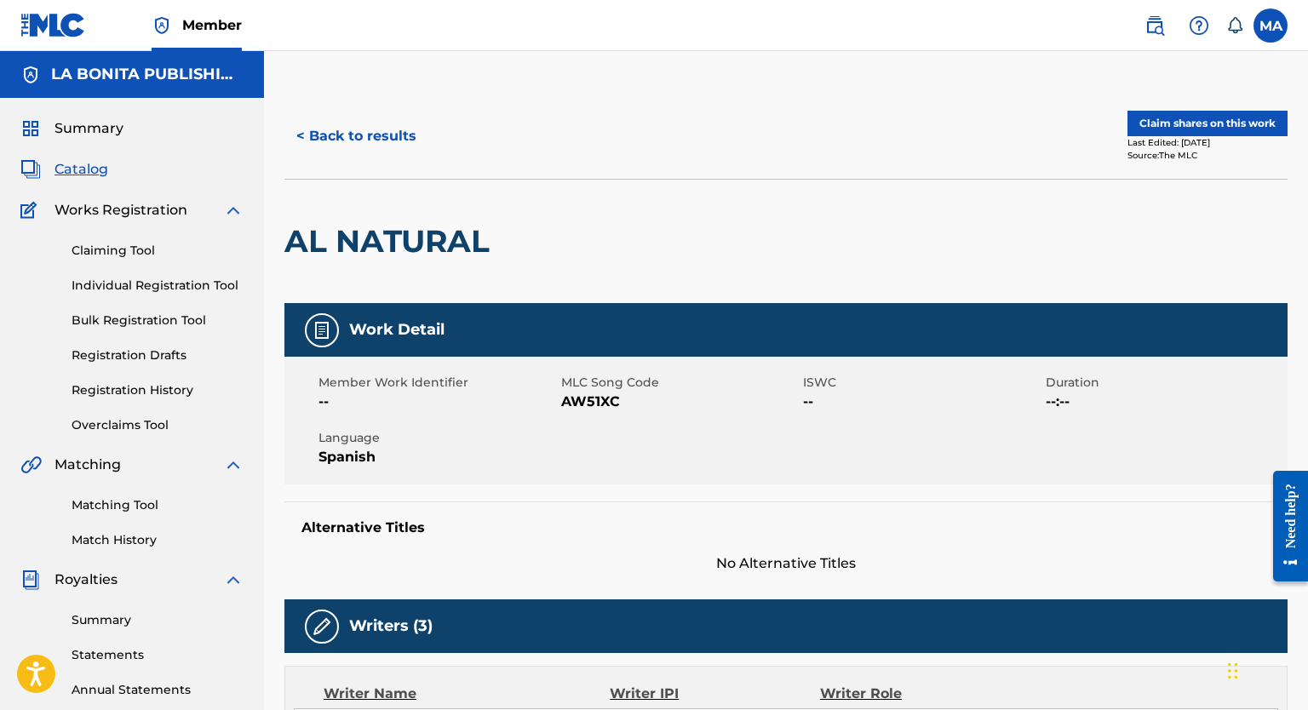
click at [352, 130] on button "< Back to results" at bounding box center [356, 136] width 144 height 43
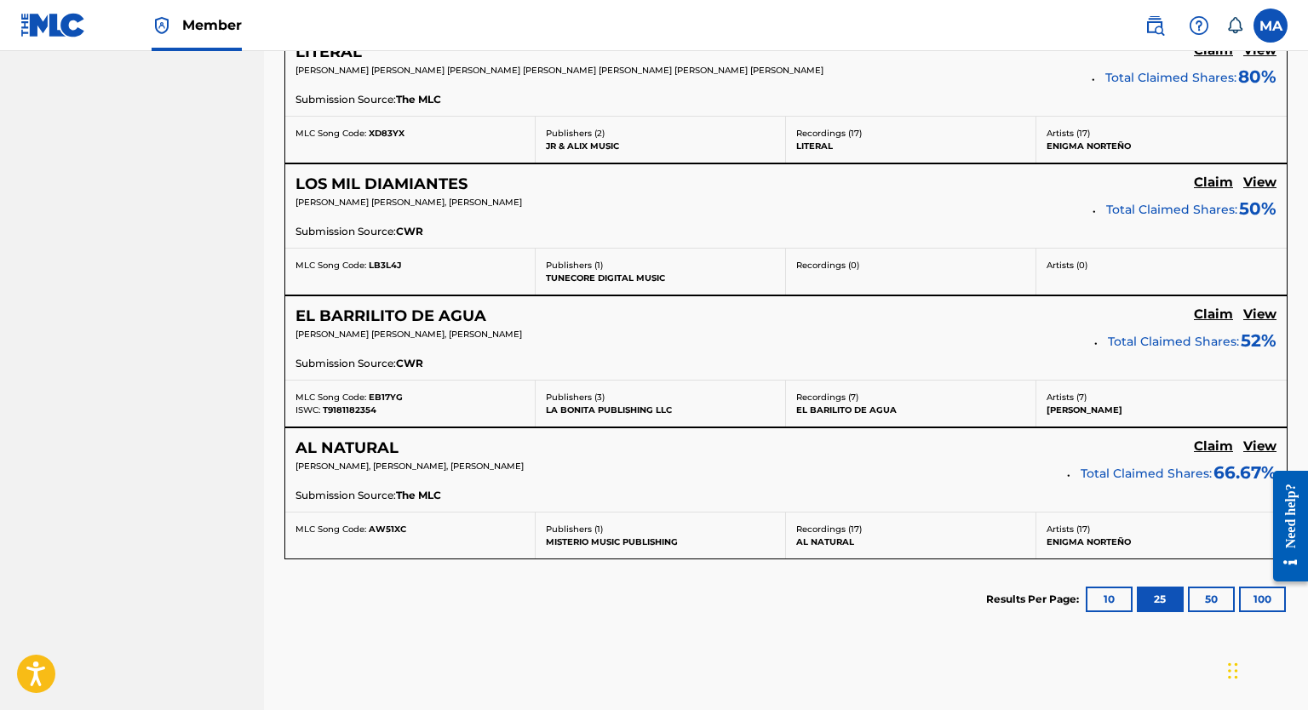
scroll to position [1836, 0]
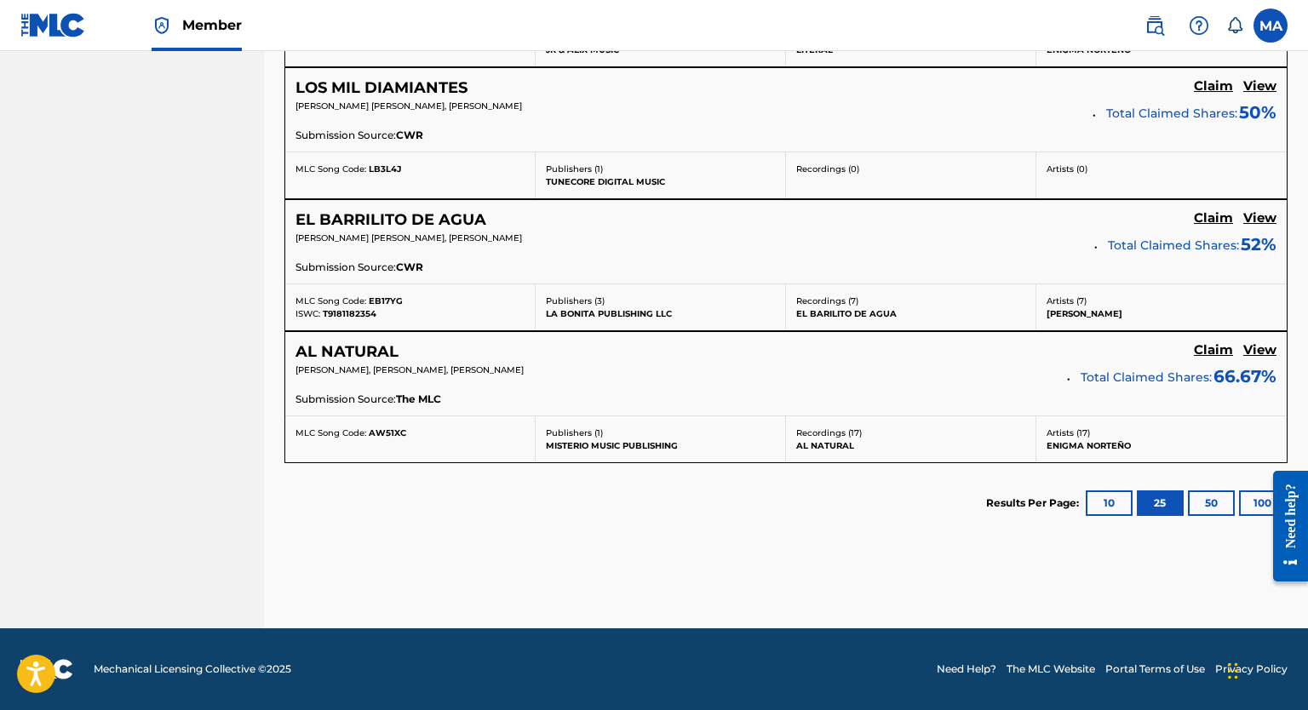
click at [853, 506] on button "50" at bounding box center [1211, 503] width 47 height 26
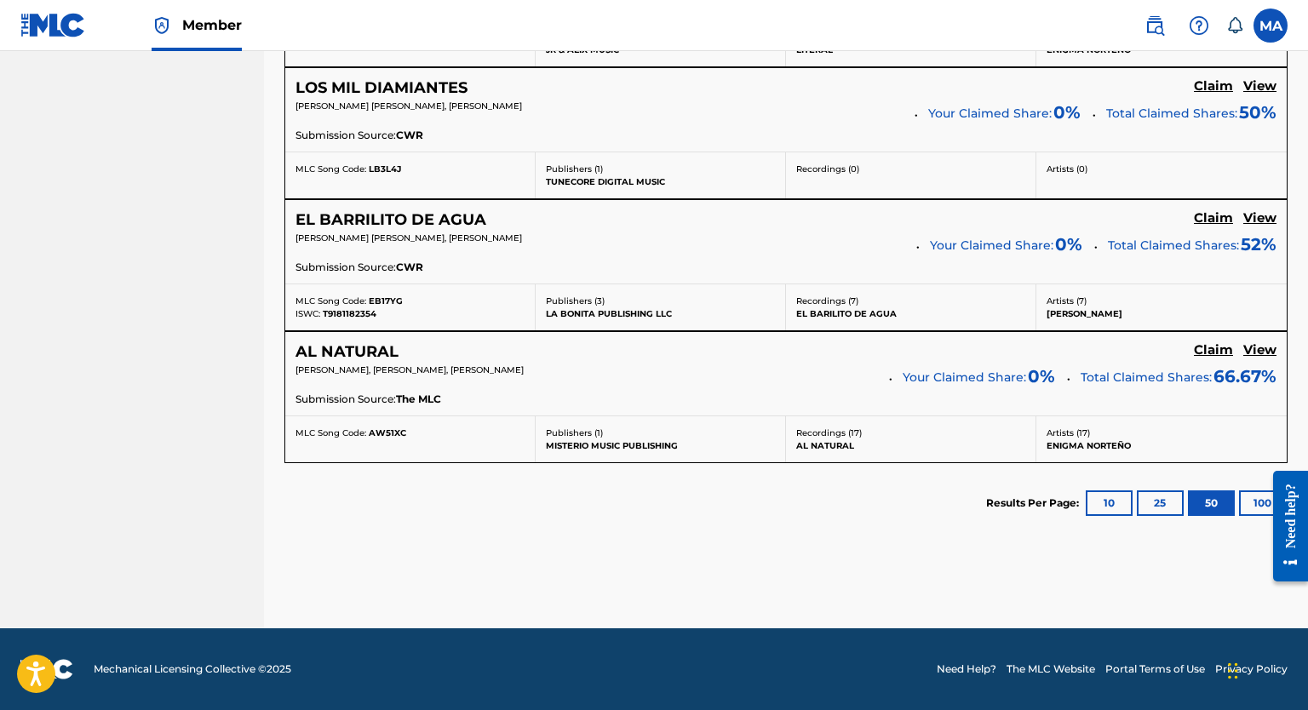
scroll to position [1214, 0]
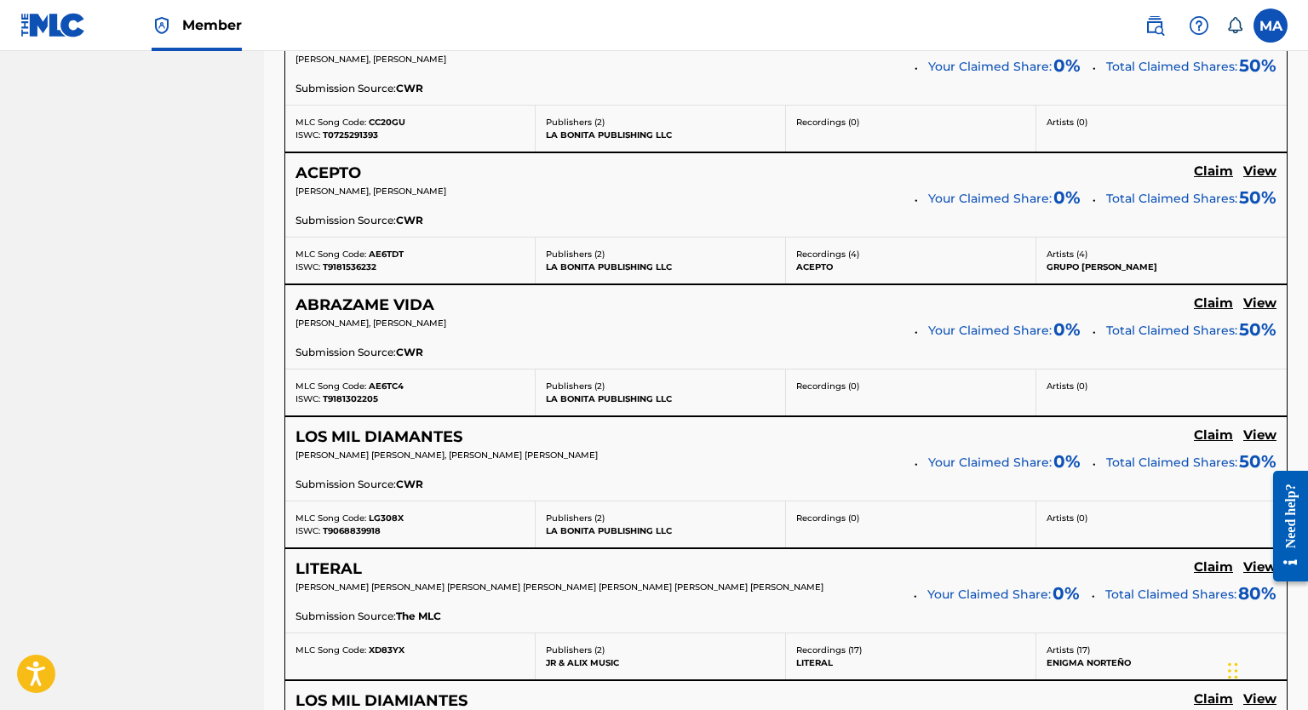
click at [853, 70] on div "Claiming Tool Search Add Publishers & Shares Review Submit Search Use the searc…" at bounding box center [786, 61] width 1044 height 2362
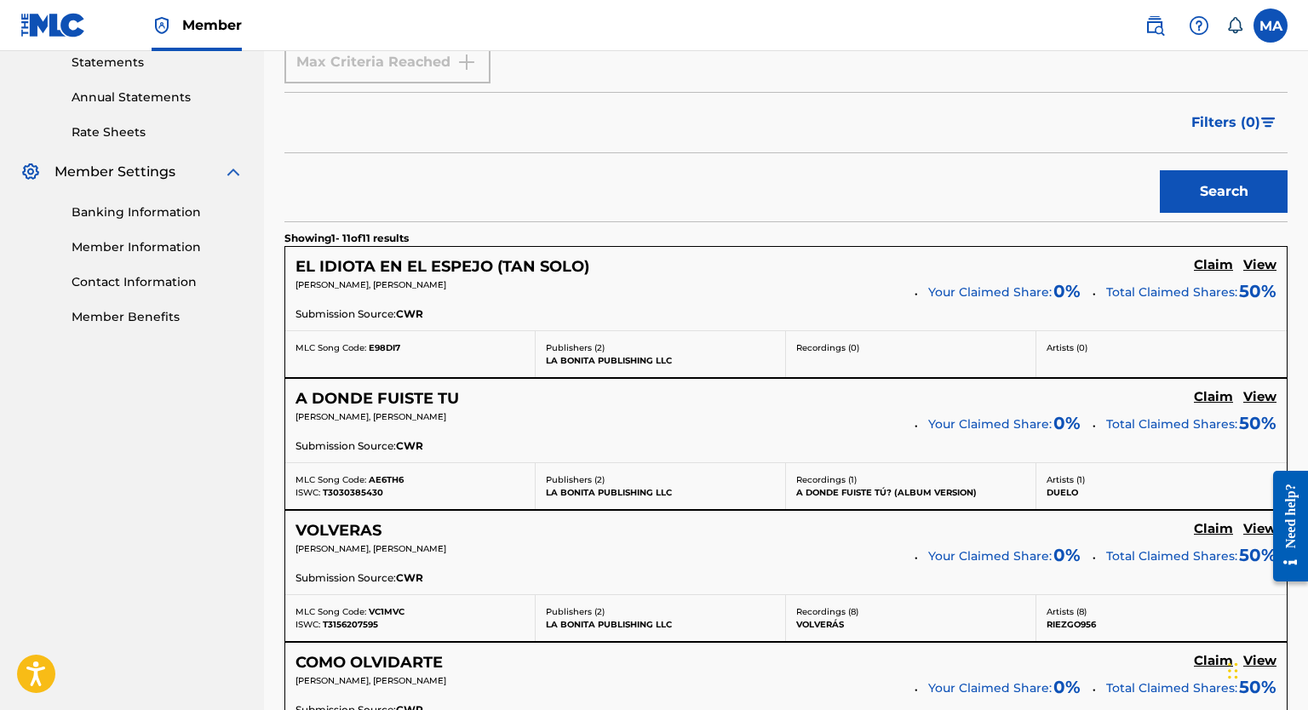
scroll to position [0, 0]
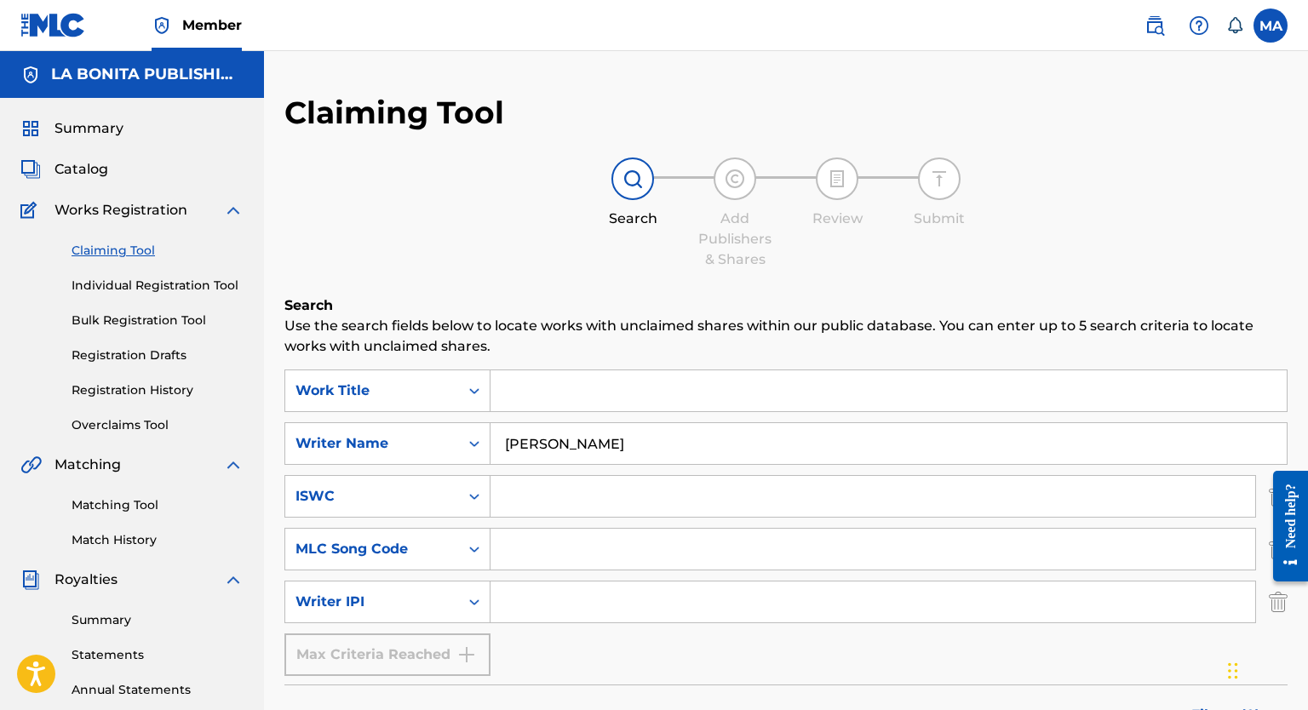
click at [679, 446] on input "[PERSON_NAME]" at bounding box center [888, 443] width 796 height 41
type input "[PERSON_NAME] [PERSON_NAME]"
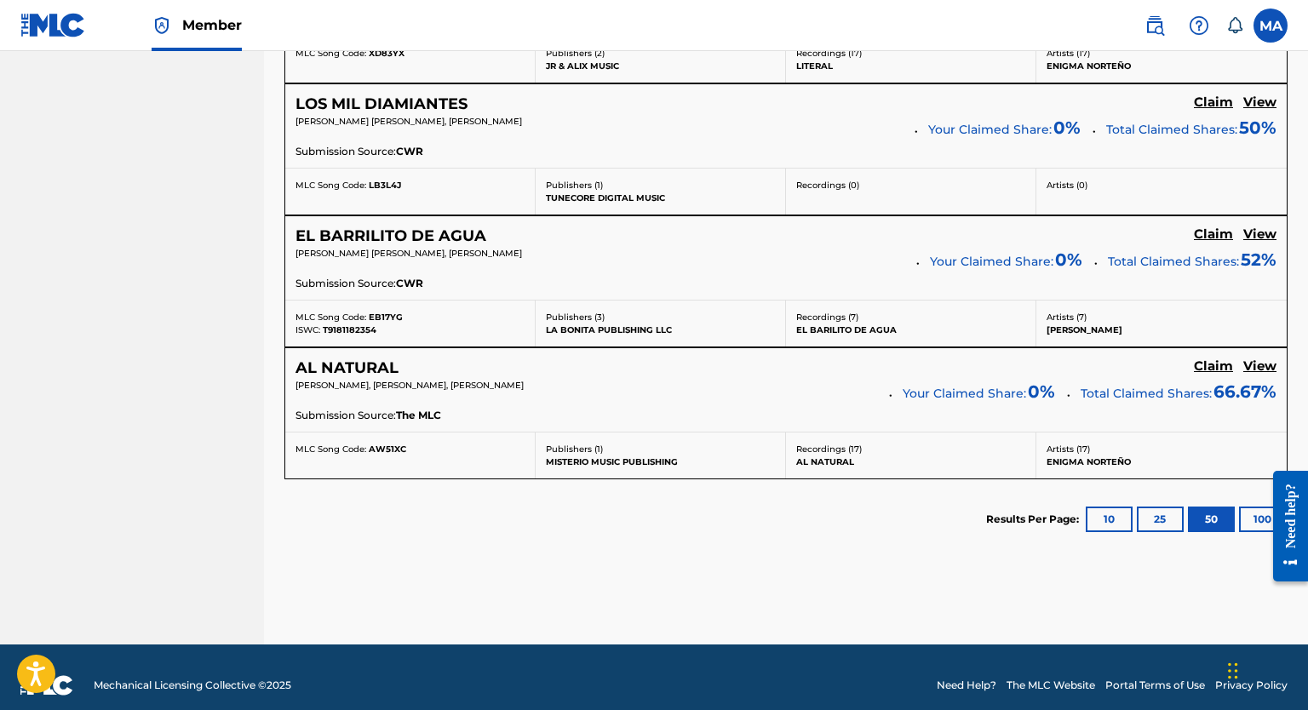
scroll to position [2184, 0]
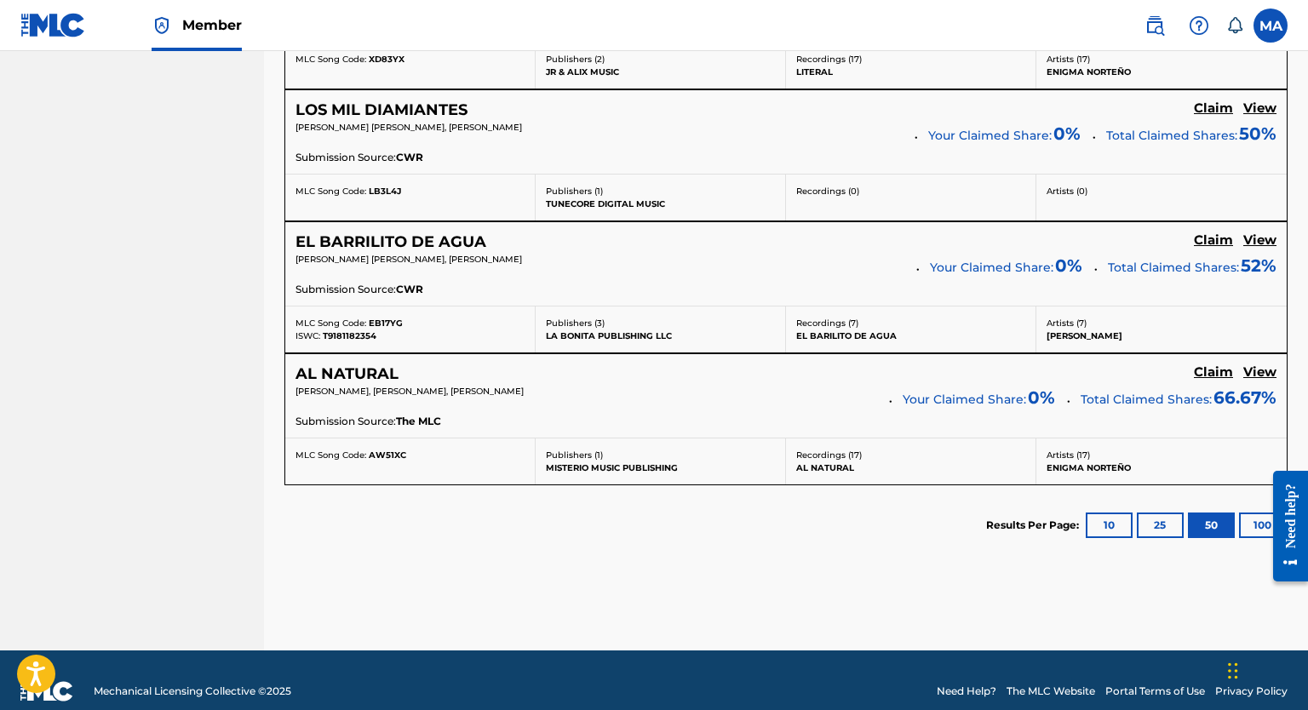
drag, startPoint x: 1304, startPoint y: 66, endPoint x: 1306, endPoint y: 127, distance: 61.3
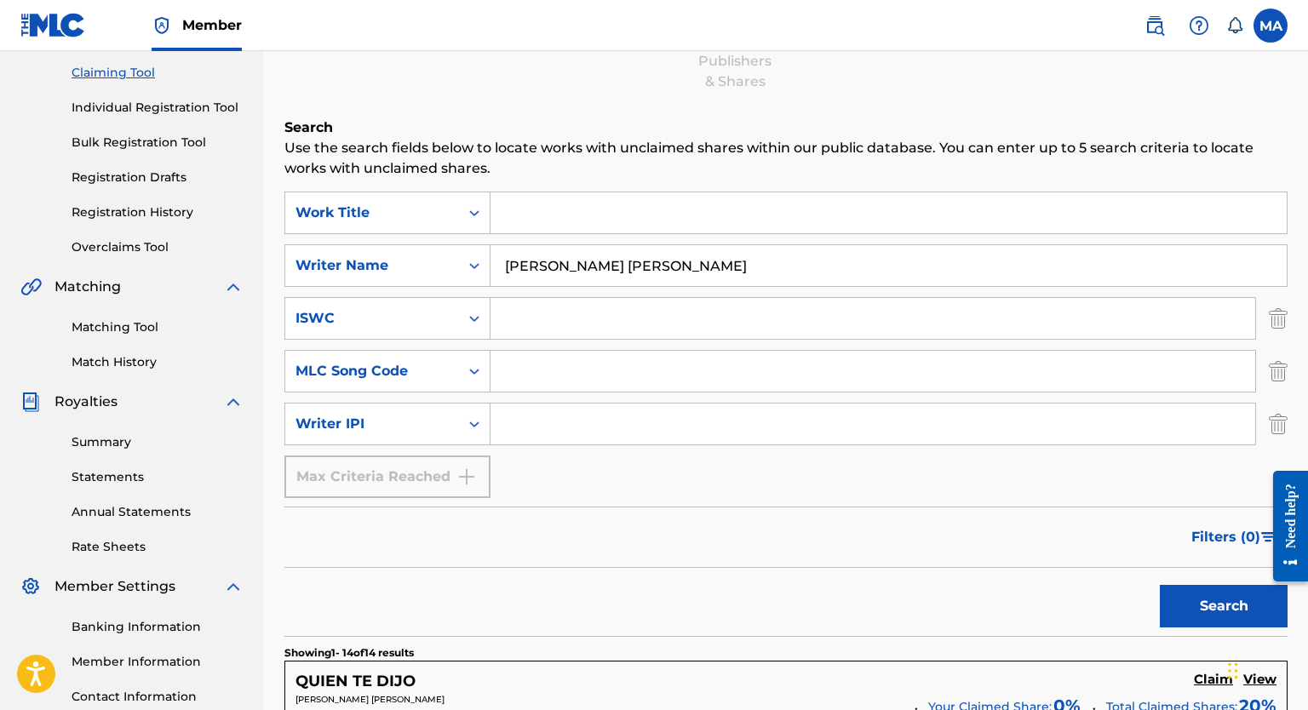
scroll to position [192, 0]
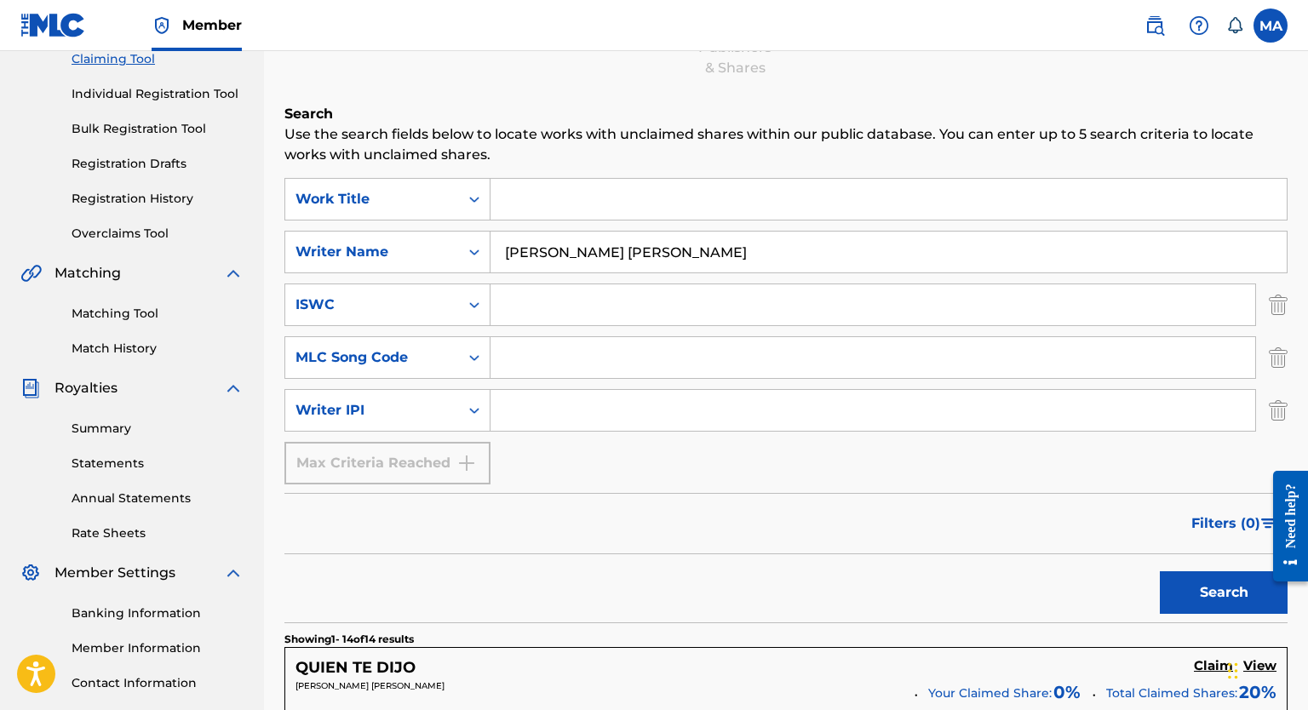
click at [530, 196] on input "Search Form" at bounding box center [888, 199] width 796 height 41
type input "ACASO PIENSAS"
click at [853, 532] on button "Search" at bounding box center [1223, 592] width 128 height 43
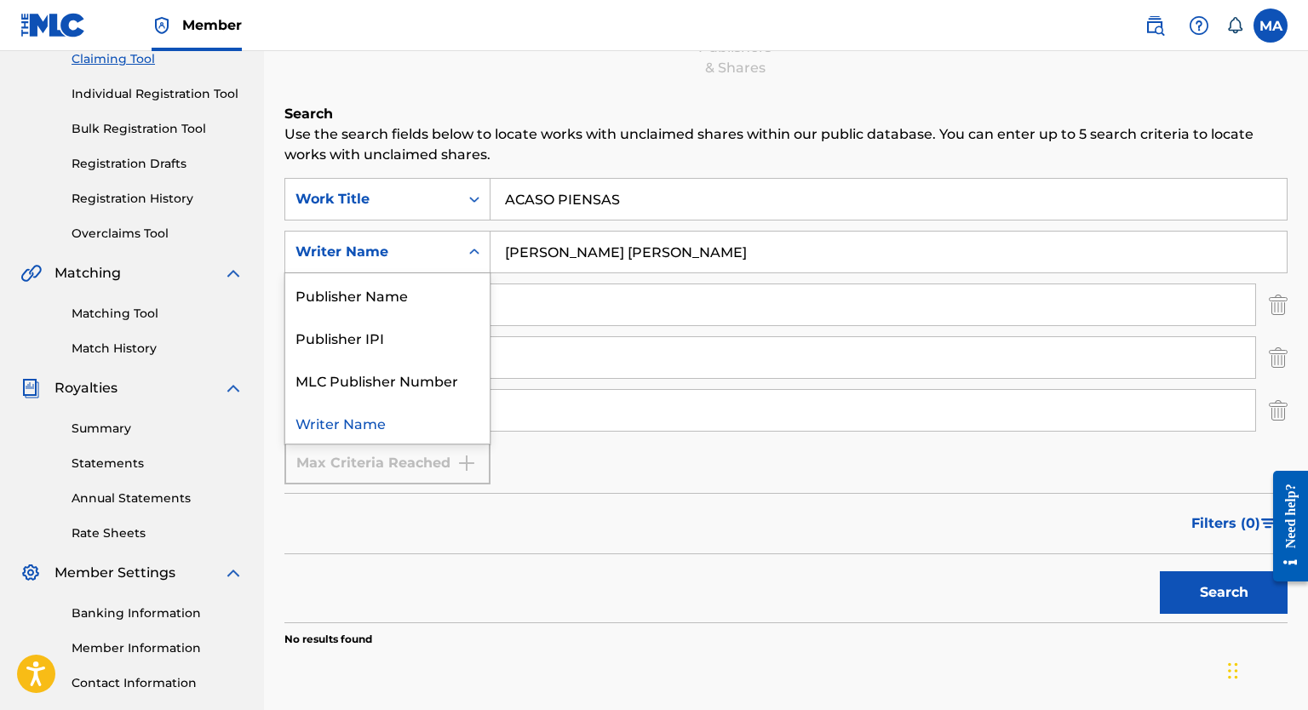
click at [475, 249] on icon "Search Form" at bounding box center [474, 251] width 17 height 17
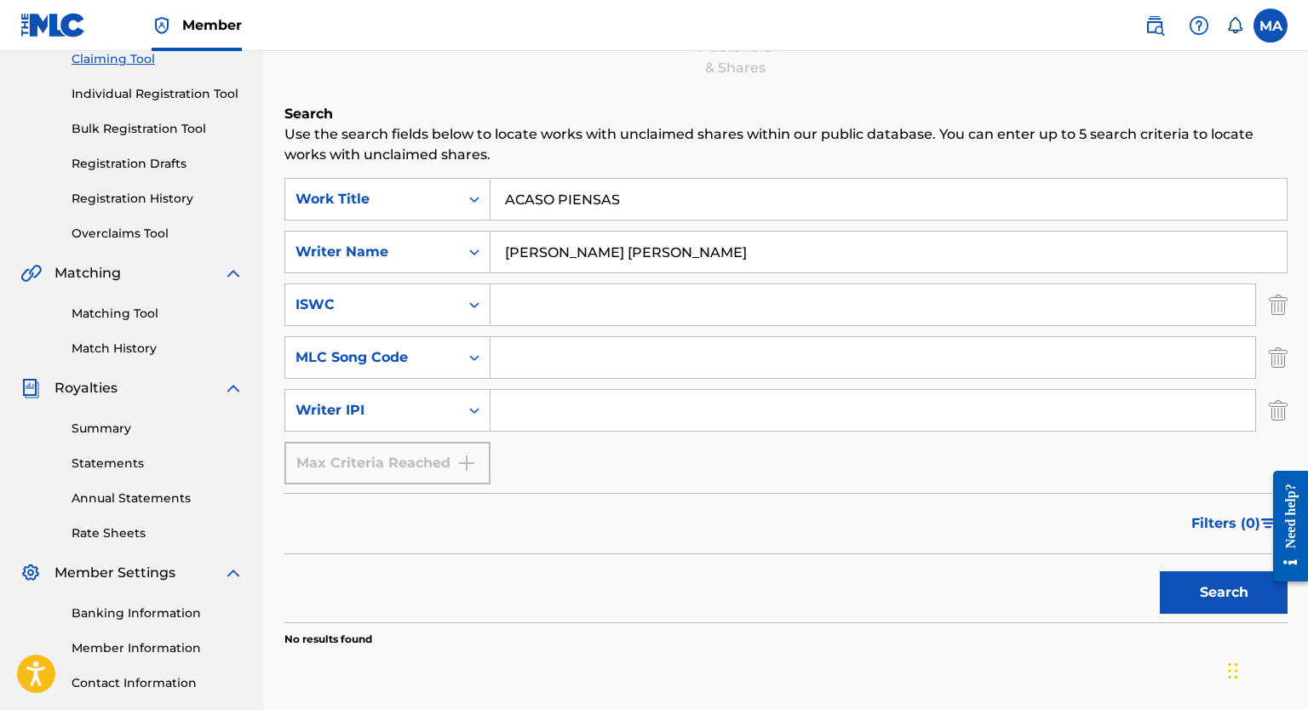
click at [475, 249] on icon "Search Form" at bounding box center [474, 251] width 17 height 17
drag, startPoint x: 692, startPoint y: 256, endPoint x: 341, endPoint y: 294, distance: 352.7
click at [341, 293] on div "SearchWithCriteria24f61dc2-c39b-4e51-a3d9-169a029b026a Work Title ACASO PIENSAS…" at bounding box center [785, 331] width 1003 height 306
click at [853, 532] on button "Search" at bounding box center [1223, 592] width 128 height 43
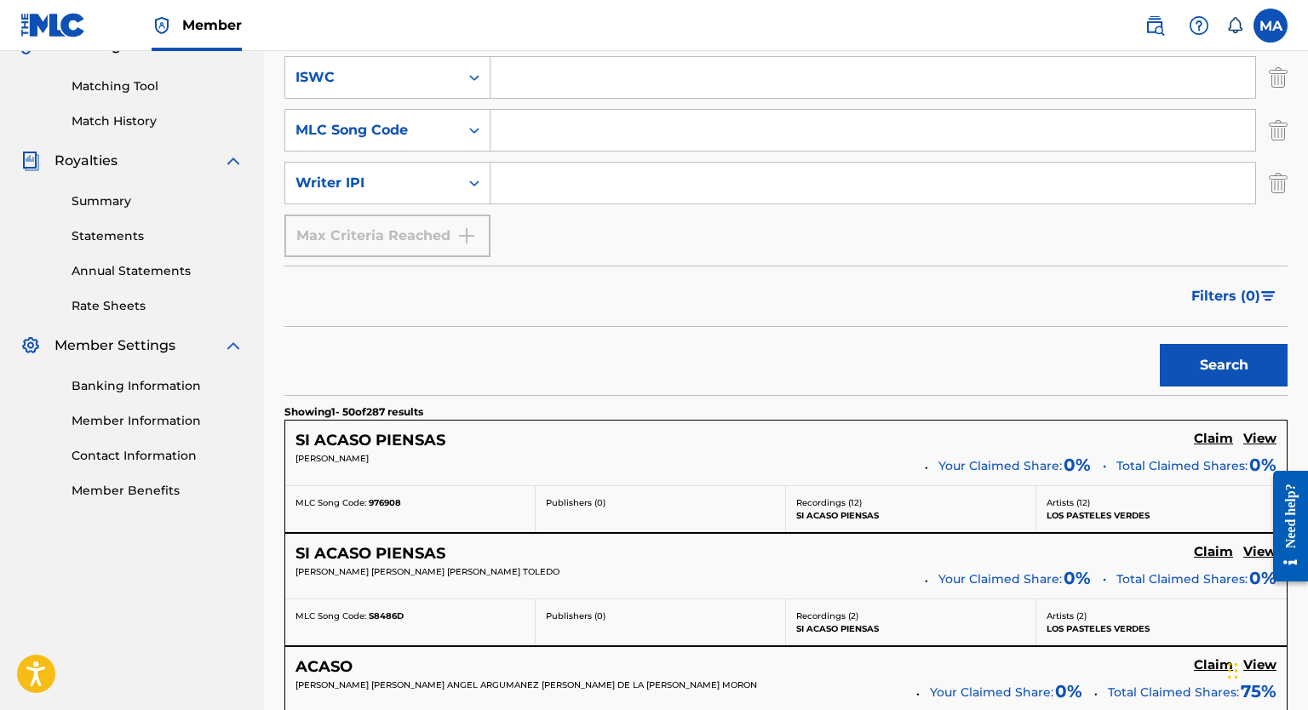
scroll to position [0, 0]
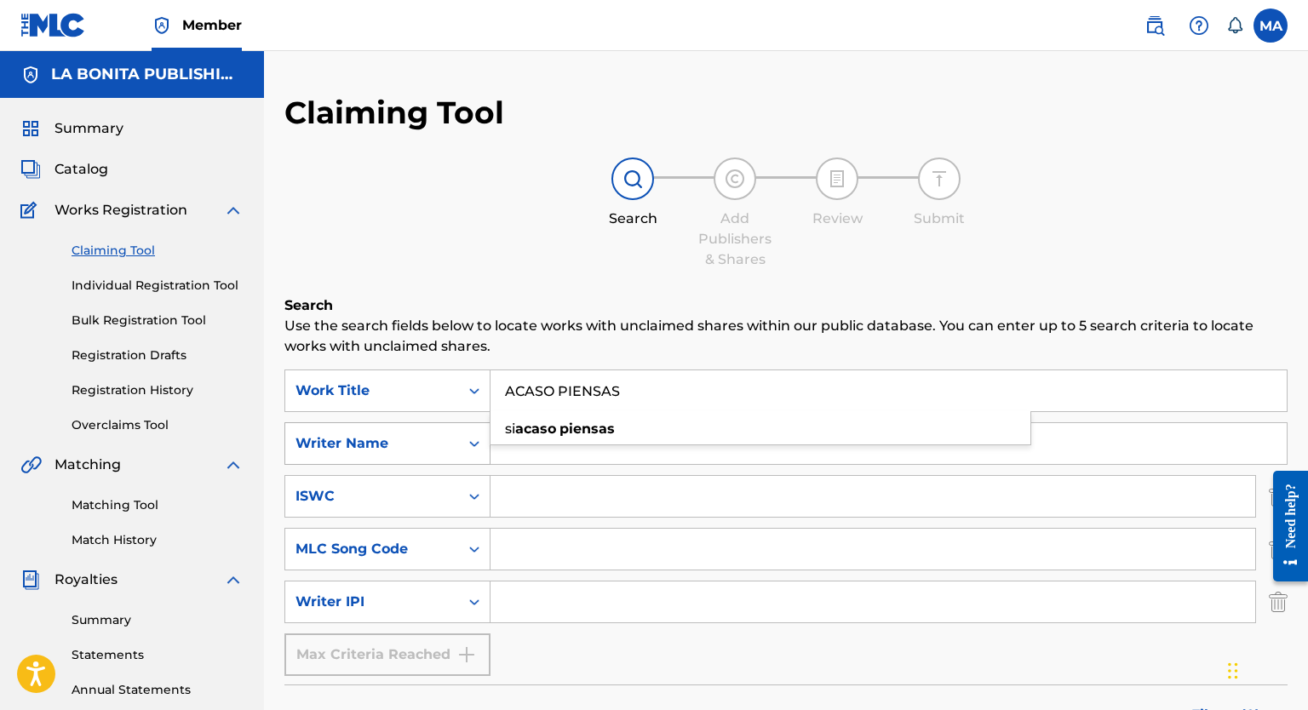
drag, startPoint x: 633, startPoint y: 390, endPoint x: 375, endPoint y: 449, distance: 264.7
click at [375, 447] on div "SearchWithCriteria24f61dc2-c39b-4e51-a3d9-169a029b026a Work Title ACASO PIENSAS…" at bounding box center [785, 522] width 1003 height 306
type input "YA NO INSISTAS MAS"
drag, startPoint x: 1304, startPoint y: 171, endPoint x: 1329, endPoint y: 245, distance: 78.1
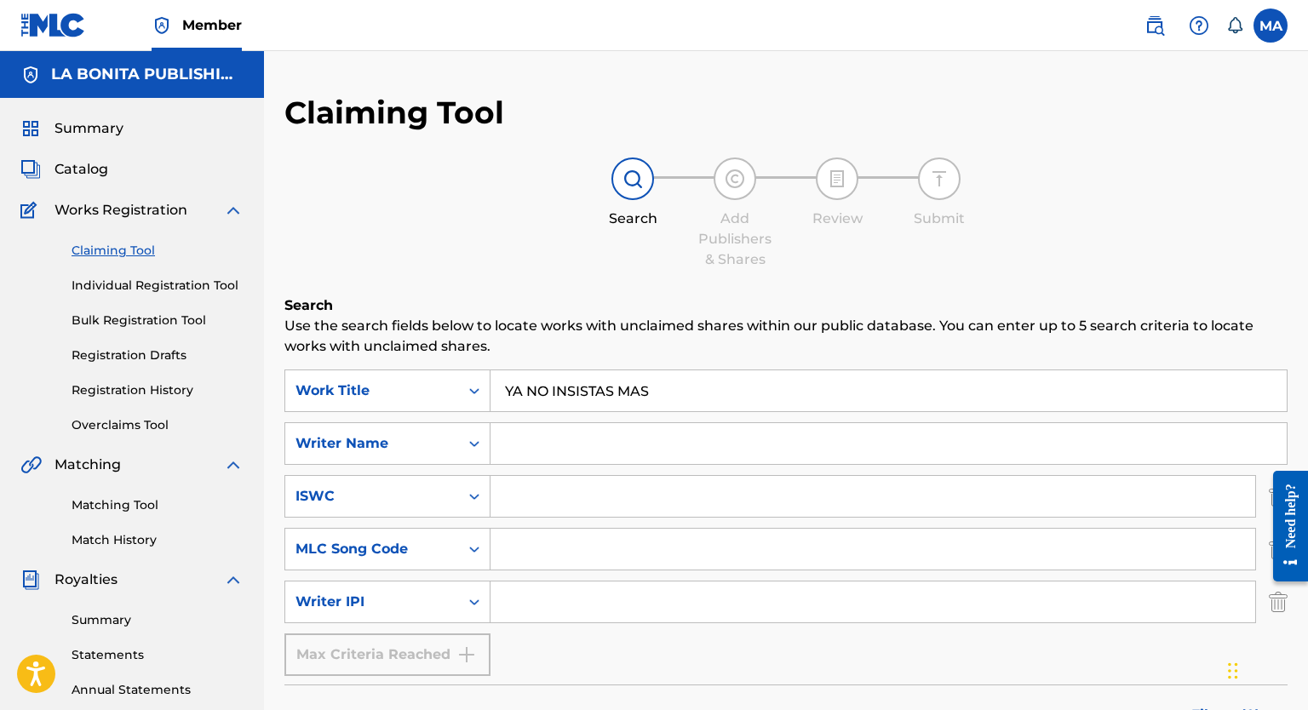
click at [853, 245] on html "Accessibility Screen-Reader Guide, Feedback, and Issue Reporting | New window C…" at bounding box center [654, 355] width 1308 height 710
click at [633, 449] on input "Search Form" at bounding box center [888, 443] width 796 height 41
type input "OSCAR"
drag, startPoint x: 1186, startPoint y: 90, endPoint x: 1178, endPoint y: 104, distance: 15.6
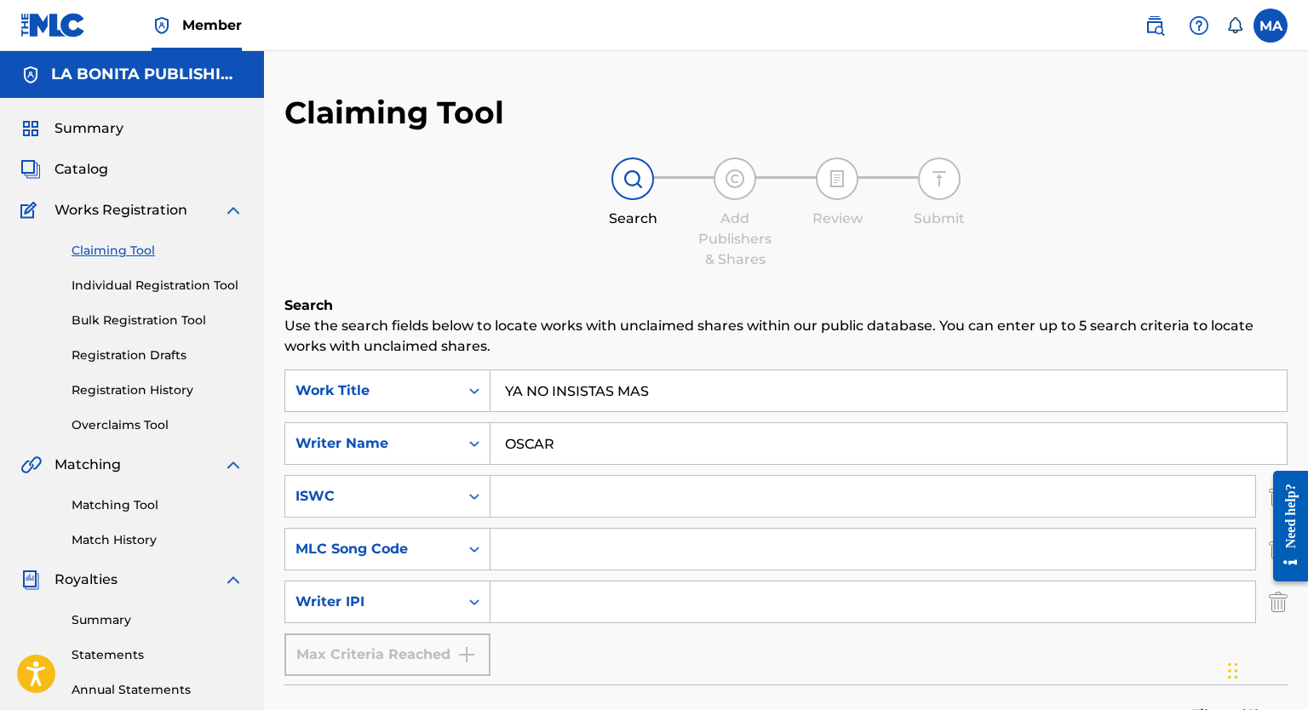
drag, startPoint x: 644, startPoint y: 402, endPoint x: 420, endPoint y: 410, distance: 224.1
click at [420, 409] on div "SearchWithCriteria24f61dc2-c39b-4e51-a3d9-169a029b026a Work Title YA NO INSISTA…" at bounding box center [785, 390] width 1003 height 43
type input "S"
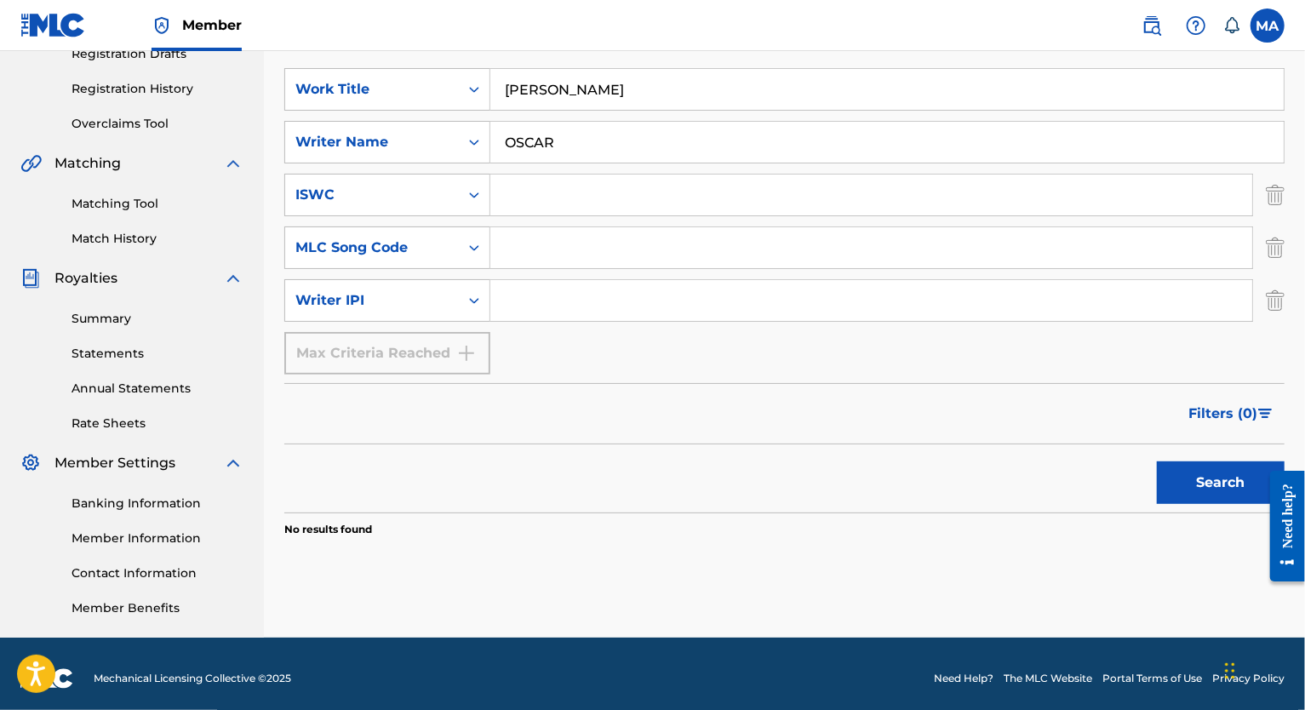
scroll to position [310, 0]
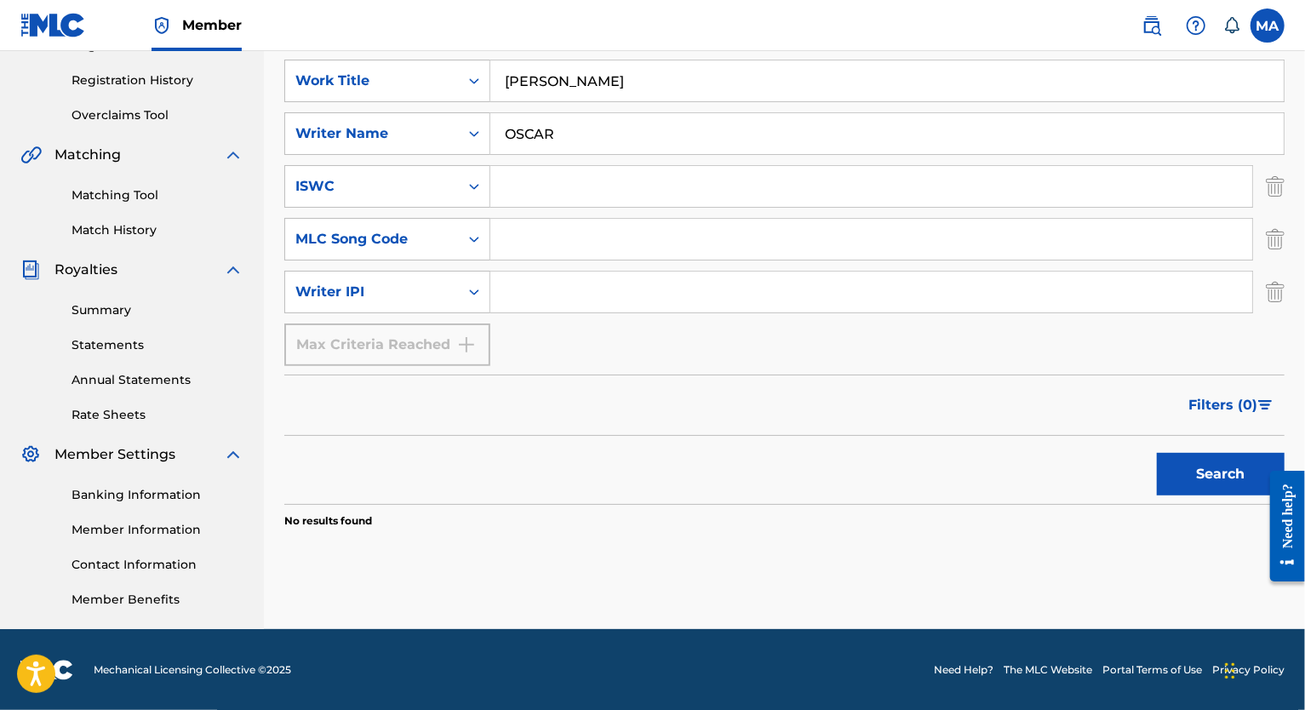
click at [853, 477] on button "Search" at bounding box center [1221, 474] width 128 height 43
click at [853, 95] on input "[PERSON_NAME]" at bounding box center [886, 80] width 793 height 41
drag, startPoint x: 630, startPoint y: 80, endPoint x: 398, endPoint y: 152, distance: 242.3
click at [358, 99] on div "SearchWithCriteria24f61dc2-c39b-4e51-a3d9-169a029b026a Work Title [PERSON_NAME]" at bounding box center [784, 81] width 1000 height 43
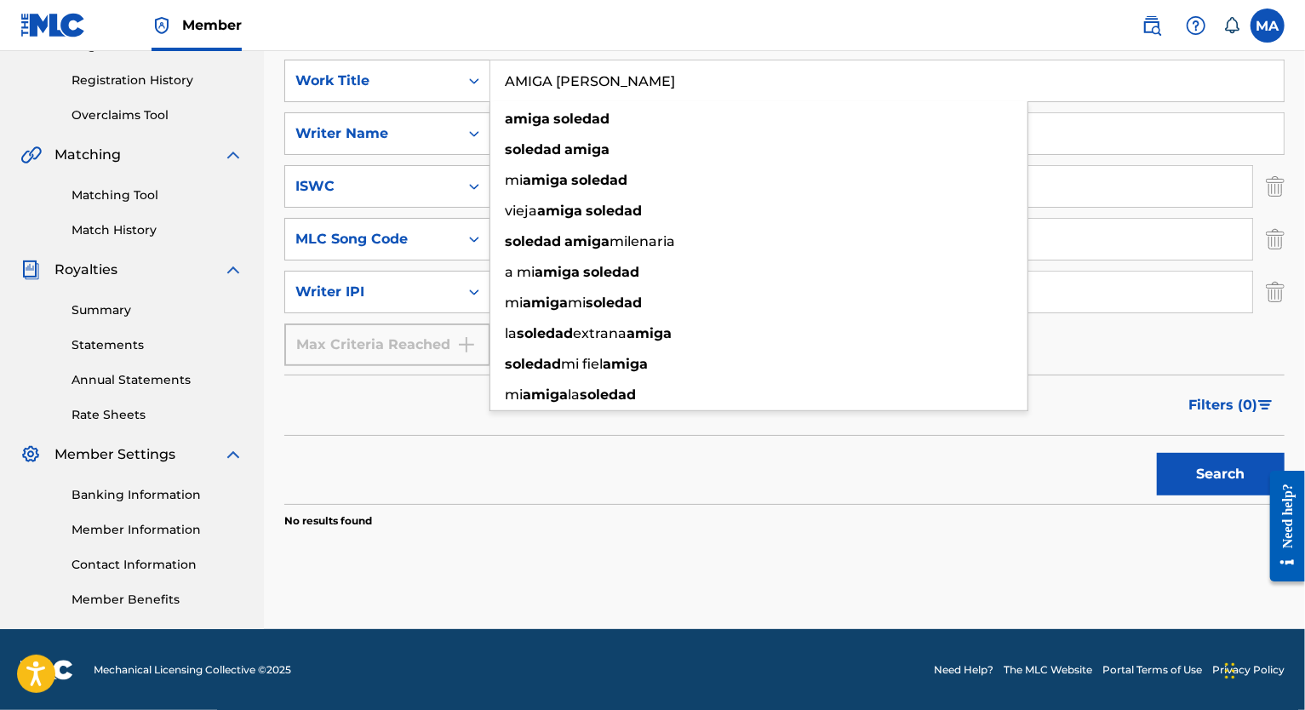
type input "AMIGA [PERSON_NAME]"
click at [853, 453] on button "Search" at bounding box center [1221, 474] width 128 height 43
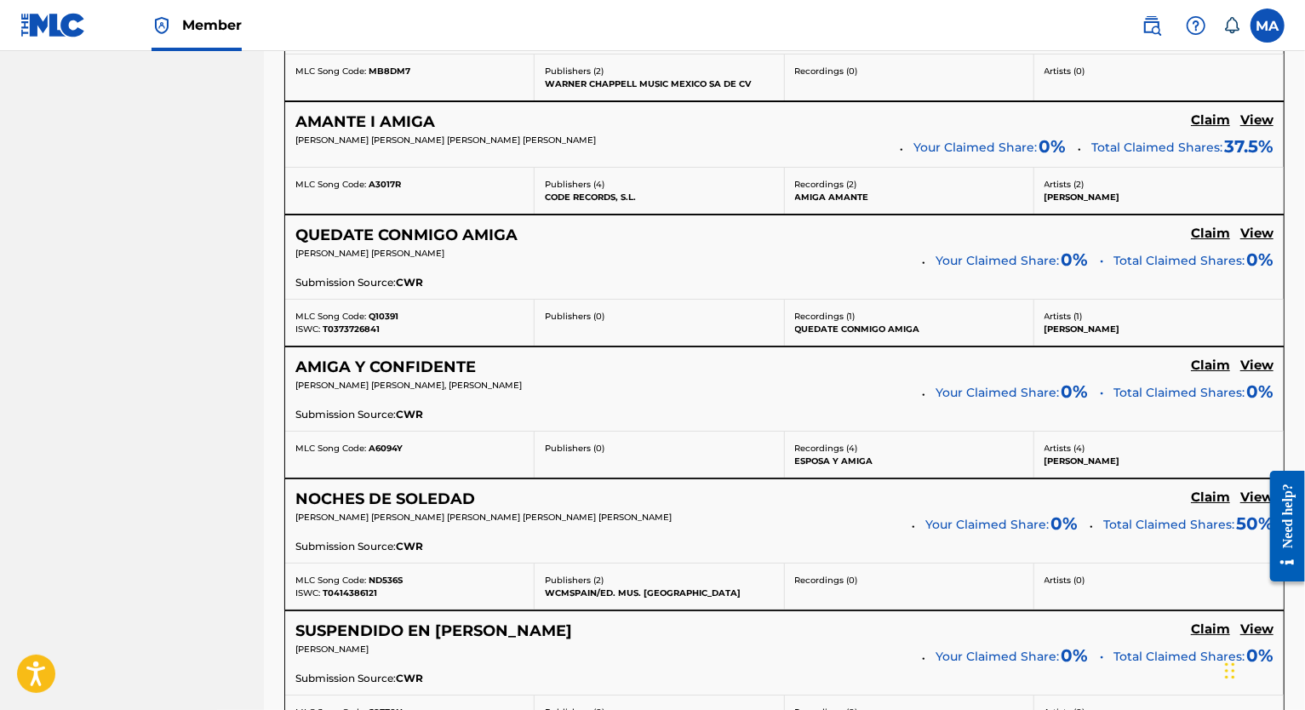
scroll to position [3685, 0]
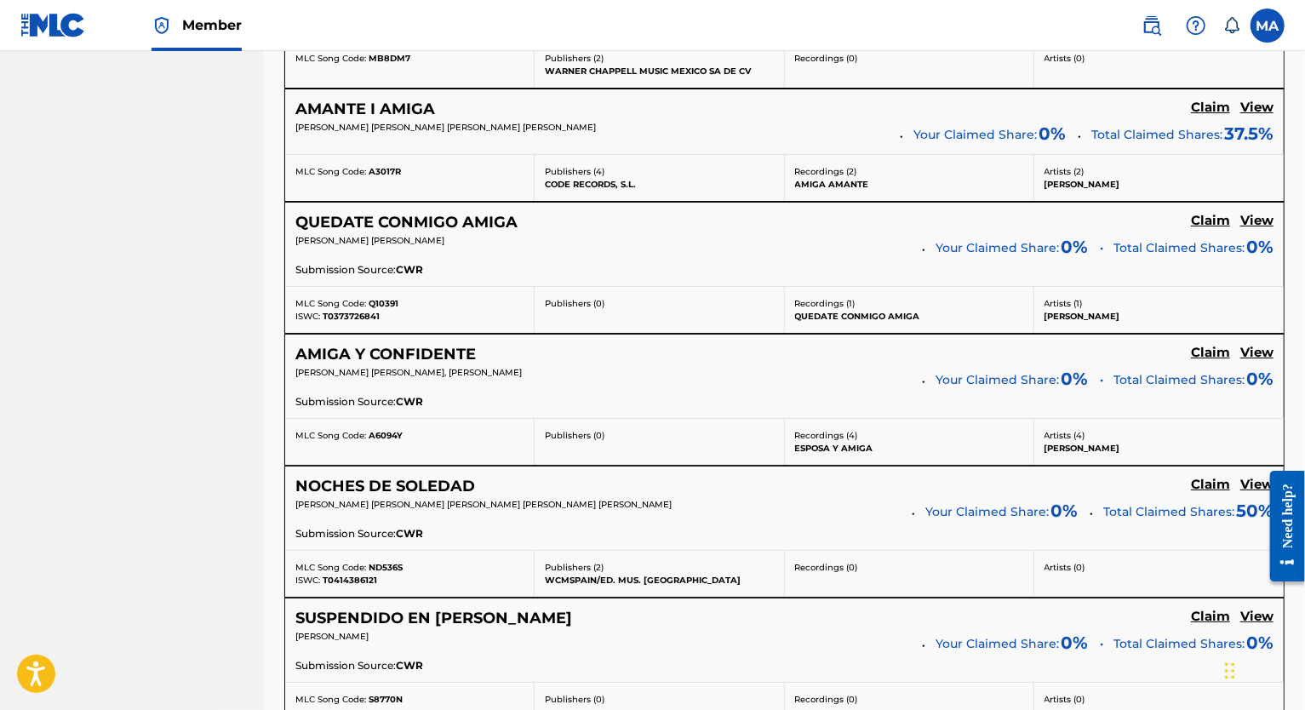
drag, startPoint x: 22, startPoint y: 110, endPoint x: 42, endPoint y: 117, distance: 21.0
click at [24, 111] on nav "LA BONITA PUBLISHING LLC Summary Catalog Works Registration Claiming Tool Indiv…" at bounding box center [132, 85] width 264 height 7437
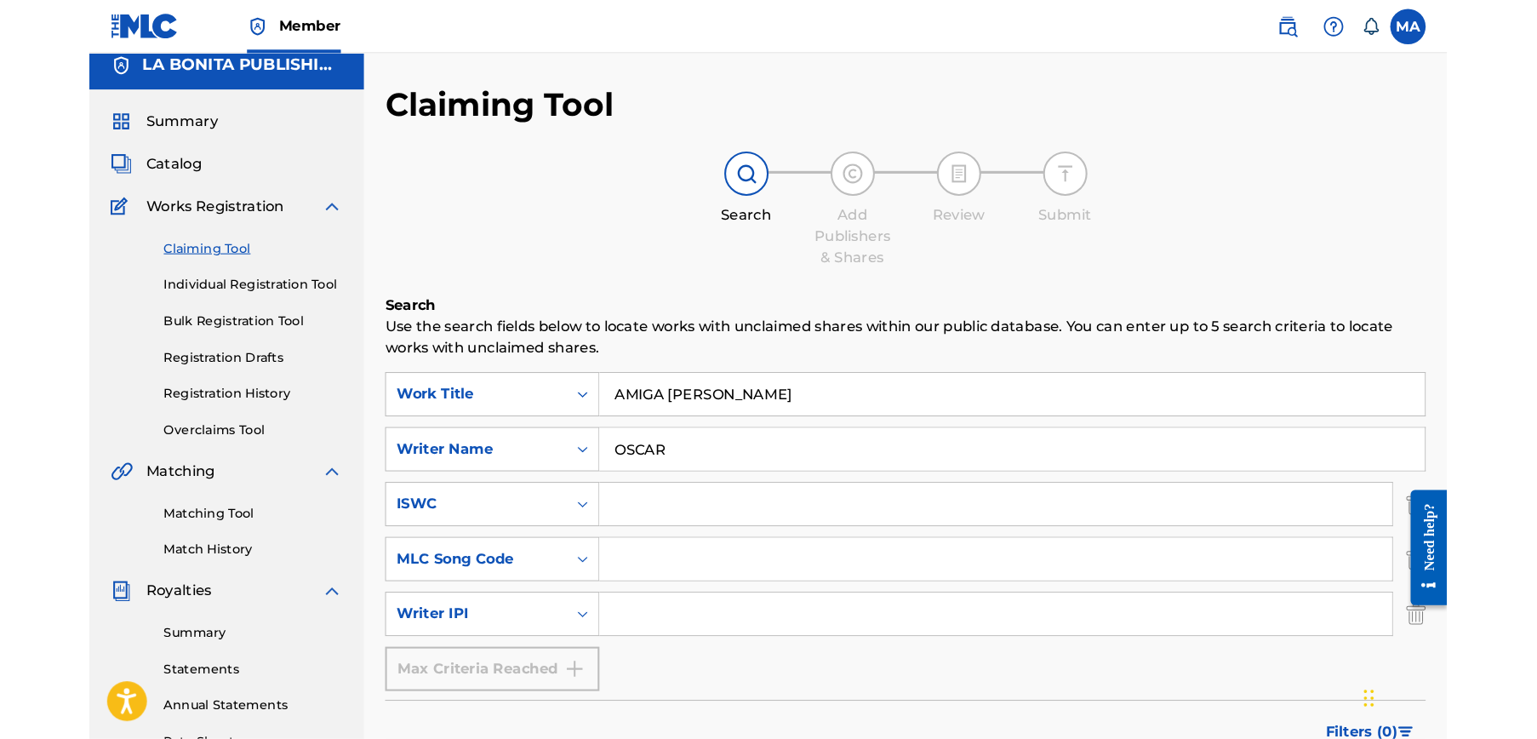
scroll to position [36, 0]
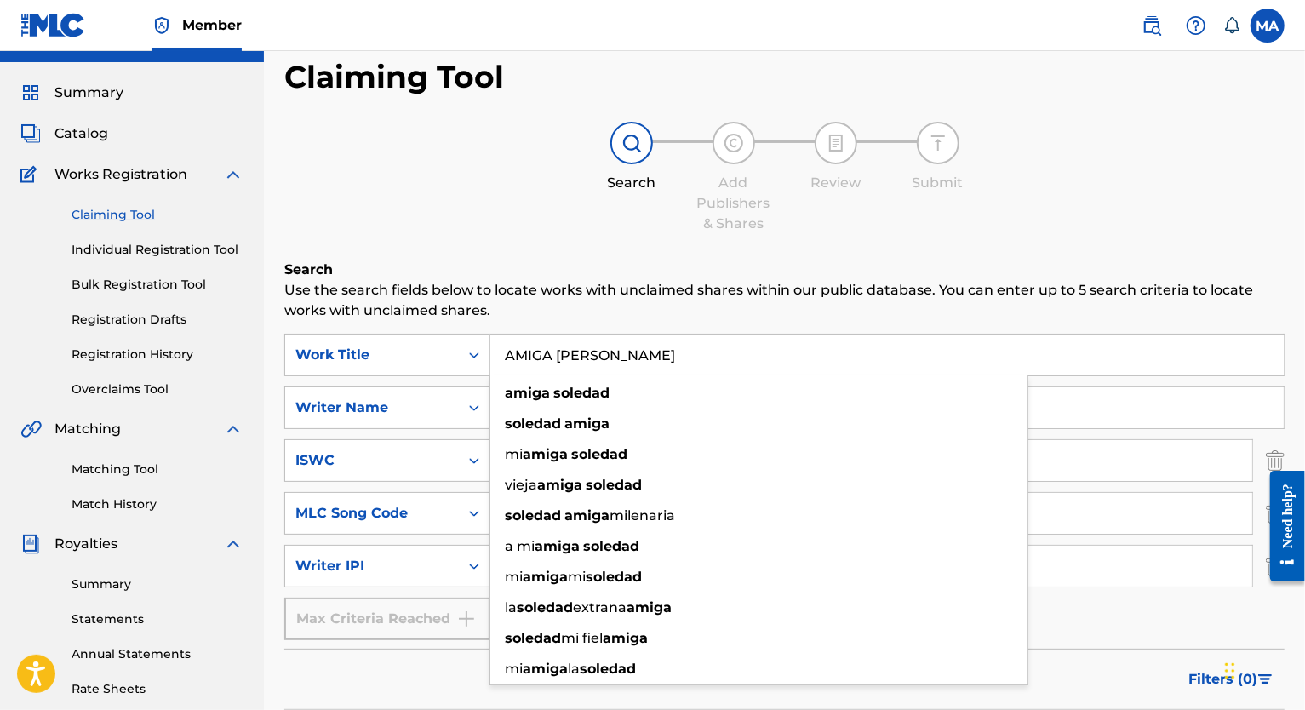
drag, startPoint x: 627, startPoint y: 352, endPoint x: 335, endPoint y: 327, distance: 293.0
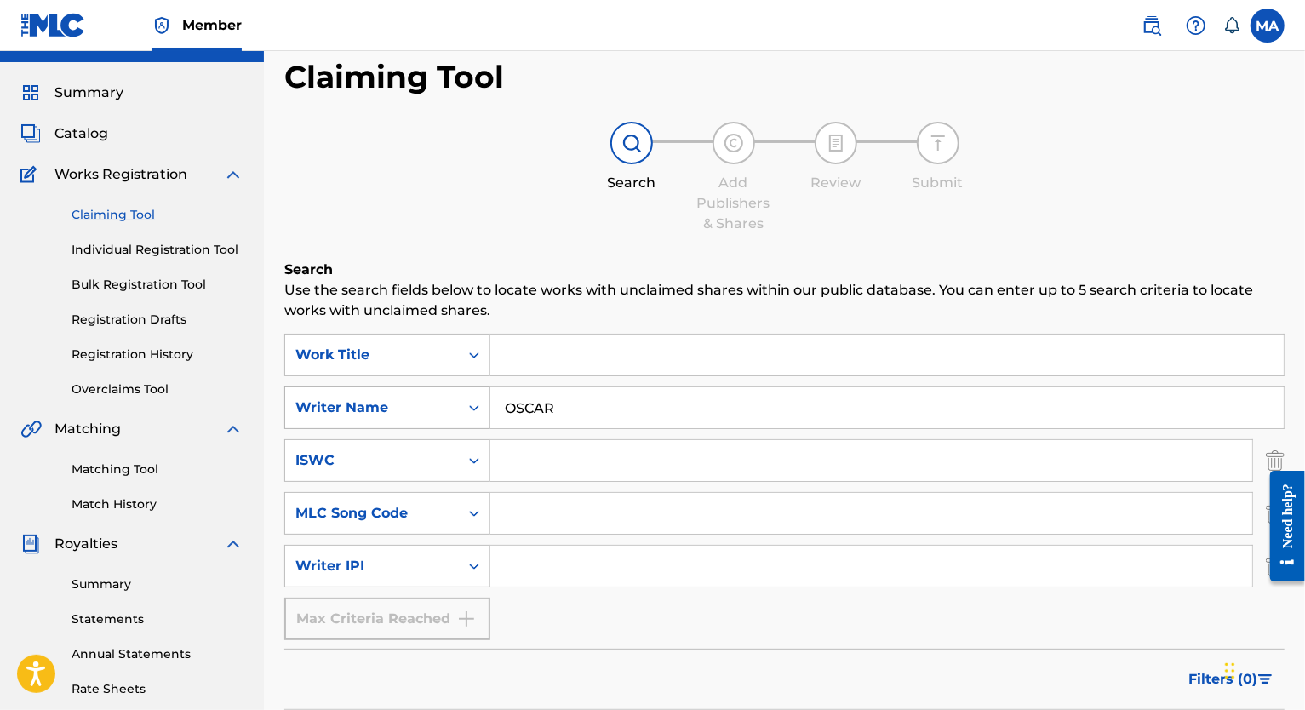
drag, startPoint x: 575, startPoint y: 409, endPoint x: 424, endPoint y: 419, distance: 151.8
click at [422, 403] on div "SearchWithCriteriac2c20aac-8d21-431f-9bc2-6ecfdbb302b8 Writer Name [PERSON_NAME]" at bounding box center [784, 407] width 1000 height 43
drag, startPoint x: 516, startPoint y: 470, endPoint x: 530, endPoint y: 478, distance: 15.6
click at [524, 478] on input "Search Form" at bounding box center [871, 460] width 762 height 41
paste input "T3272101318"
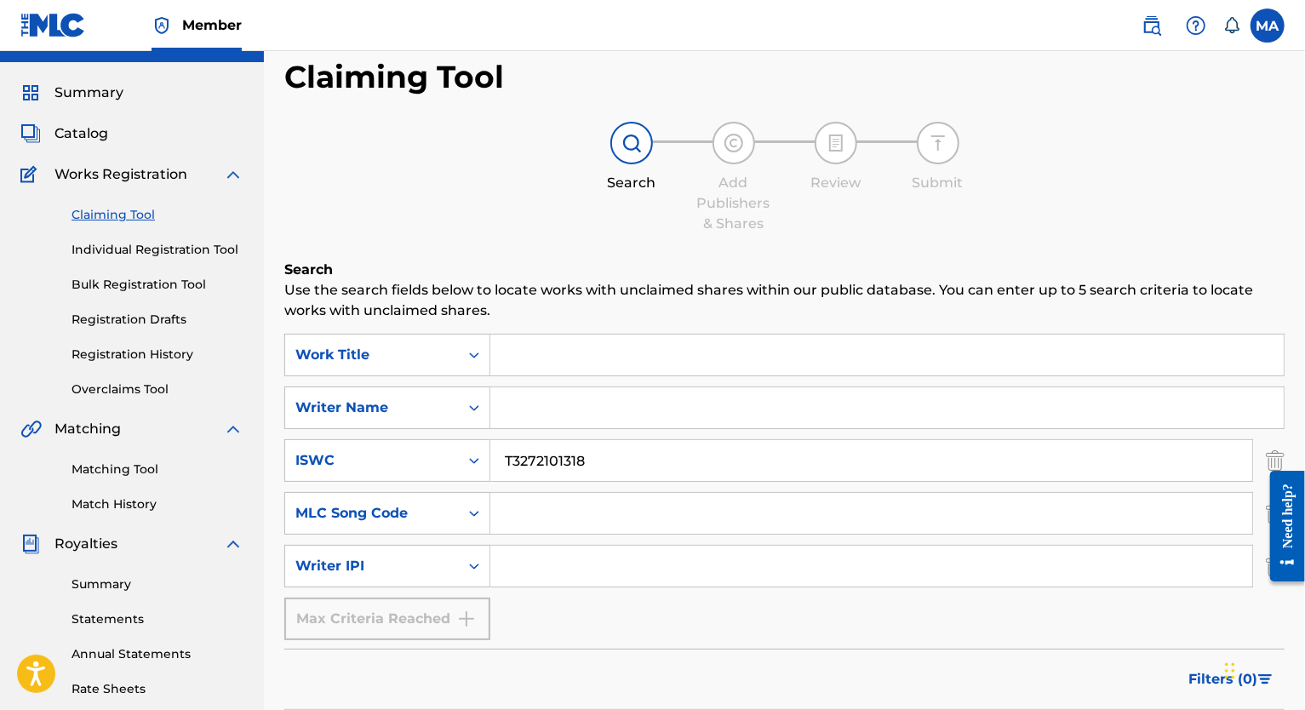
type input "T3272101318"
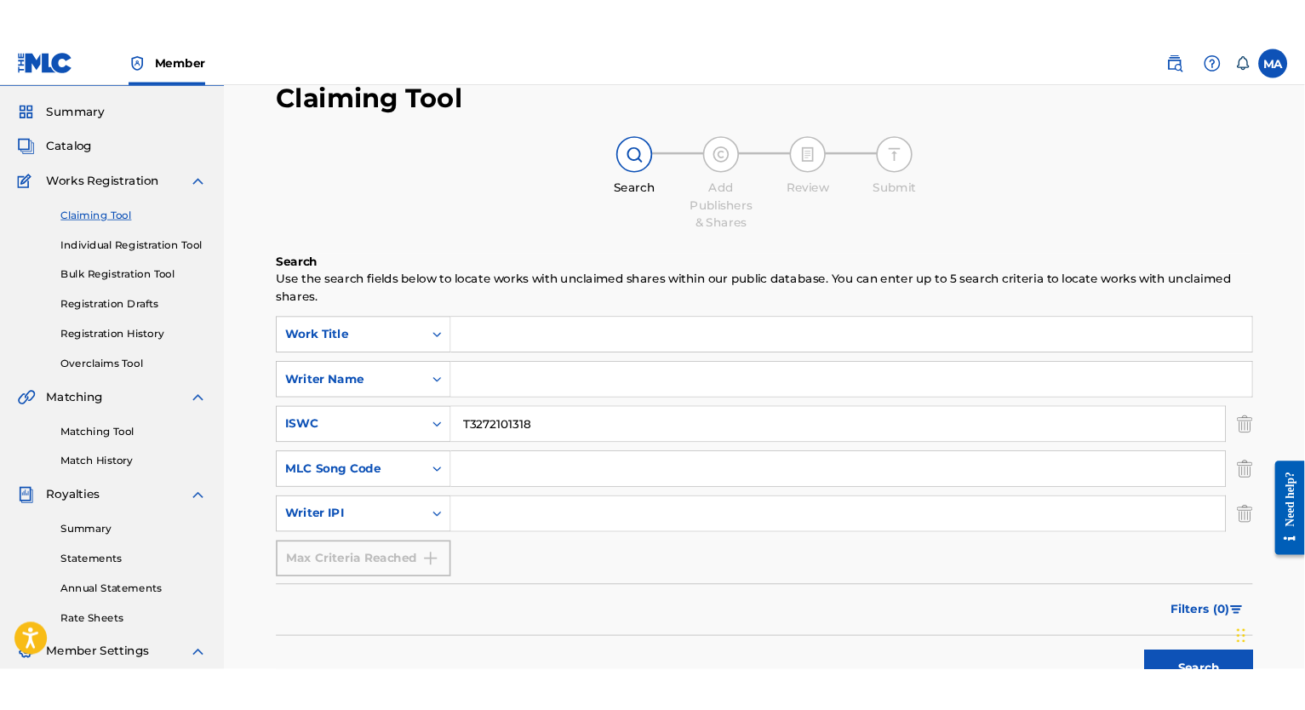
scroll to position [49, 0]
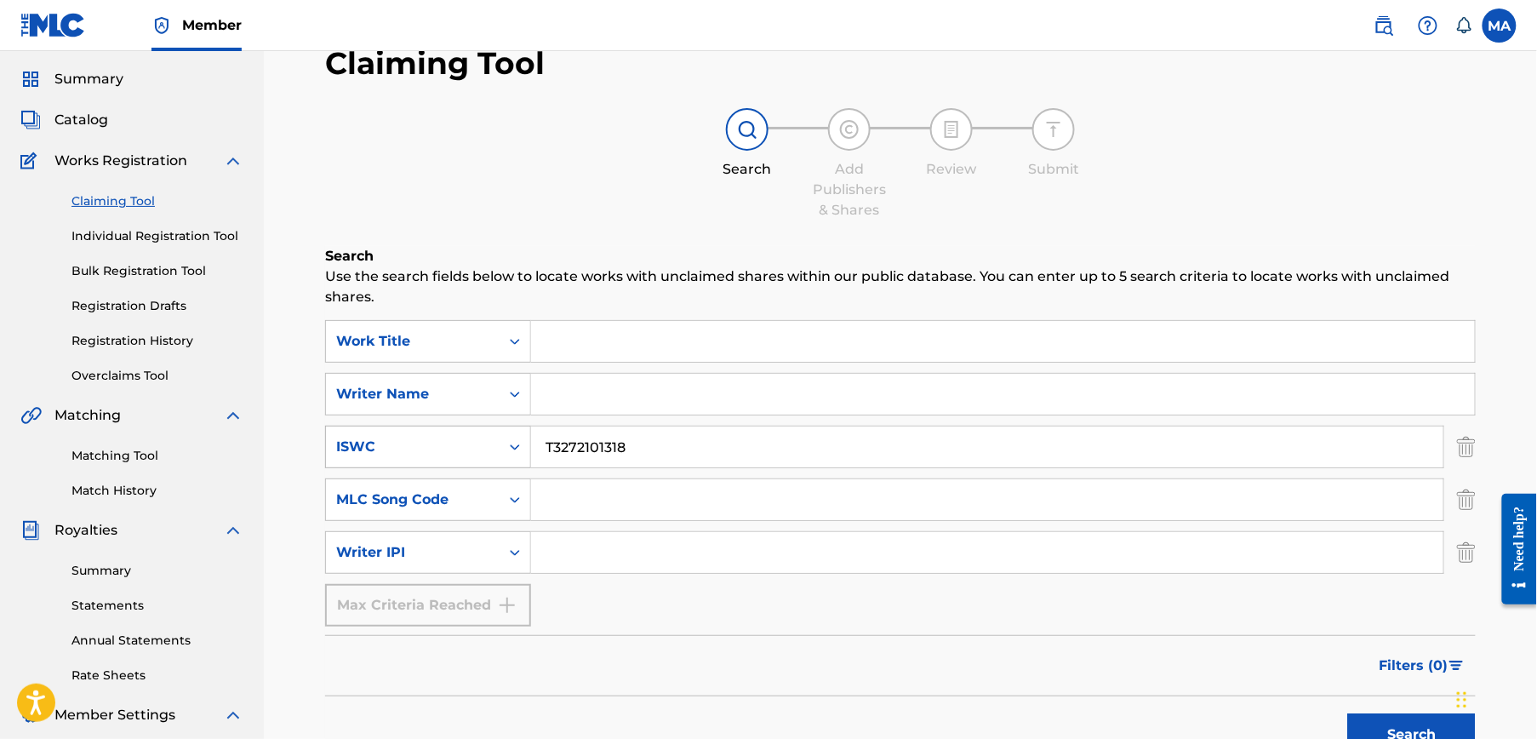
drag, startPoint x: 686, startPoint y: 438, endPoint x: 395, endPoint y: 444, distance: 291.2
click at [395, 444] on div "SearchWithCriteria19c13671-167c-43af-ad46-ce646d8d182c ISWC T3272101318" at bounding box center [900, 447] width 1151 height 43
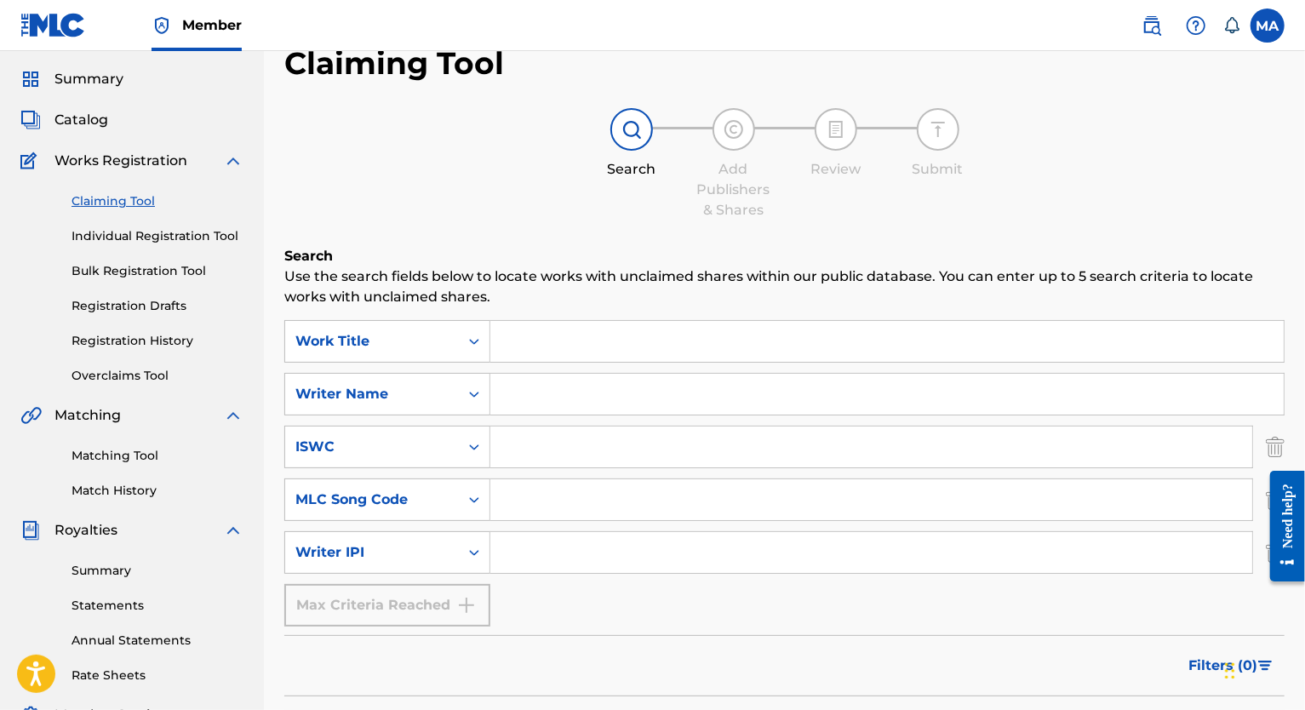
drag, startPoint x: 516, startPoint y: 444, endPoint x: 528, endPoint y: 461, distance: 20.8
click at [518, 448] on input "Search Form" at bounding box center [871, 447] width 762 height 41
paste input "T9181271443"
type input "T9181271443"
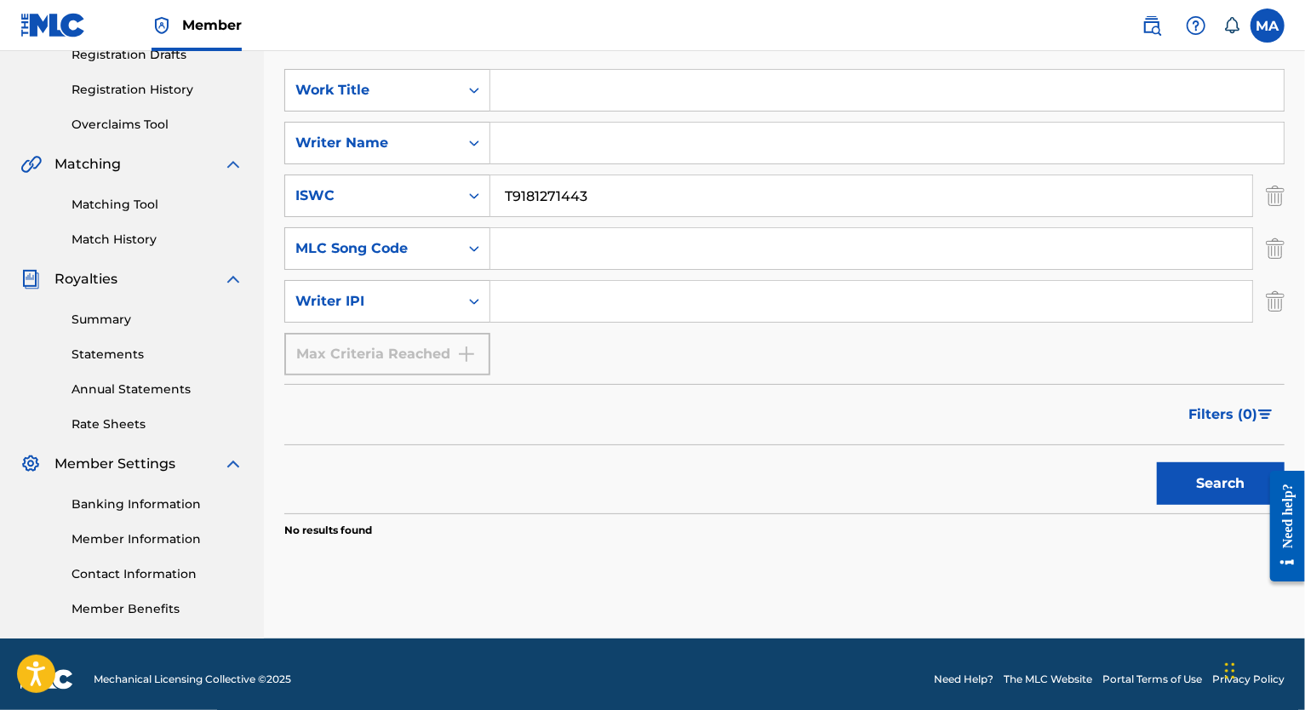
scroll to position [310, 0]
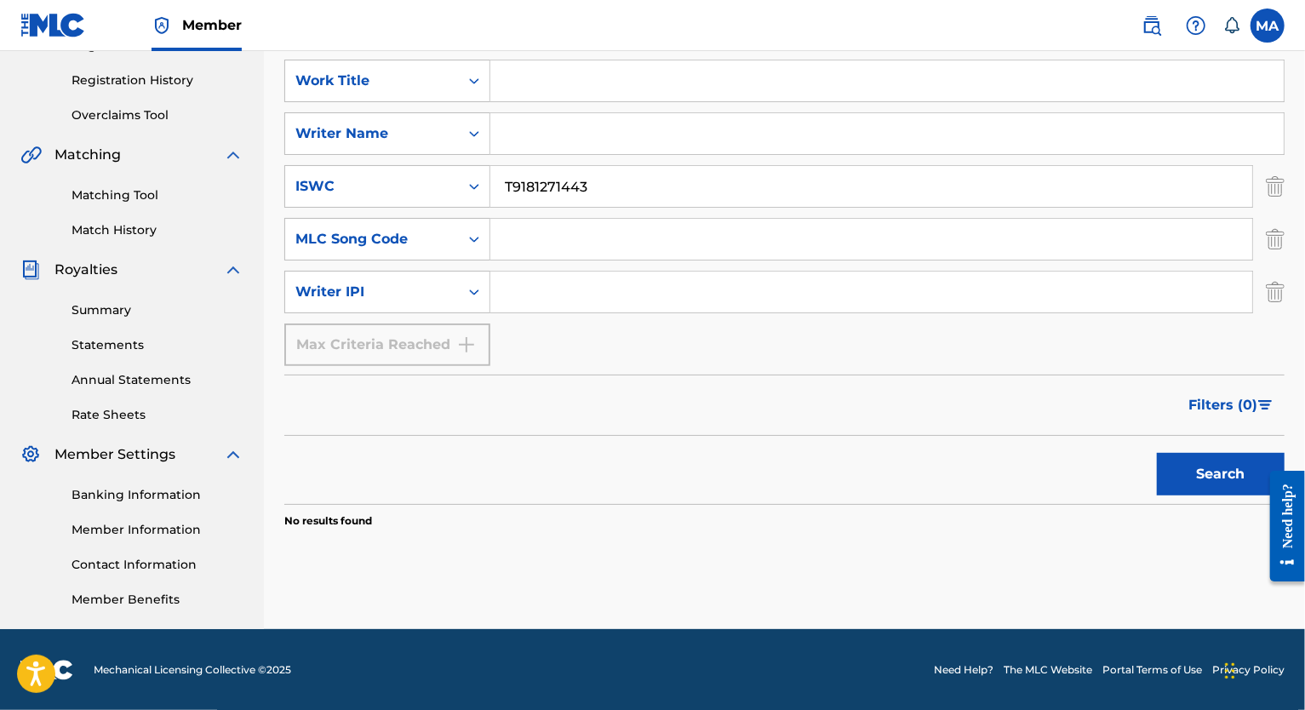
click at [853, 468] on button "Search" at bounding box center [1221, 474] width 128 height 43
drag, startPoint x: 587, startPoint y: 192, endPoint x: 361, endPoint y: 219, distance: 228.1
click at [361, 219] on div "SearchWithCriteria24f61dc2-c39b-4e51-a3d9-169a029b026a Work Title SearchWithCri…" at bounding box center [784, 213] width 1000 height 306
click at [540, 93] on input "Search Form" at bounding box center [886, 80] width 793 height 41
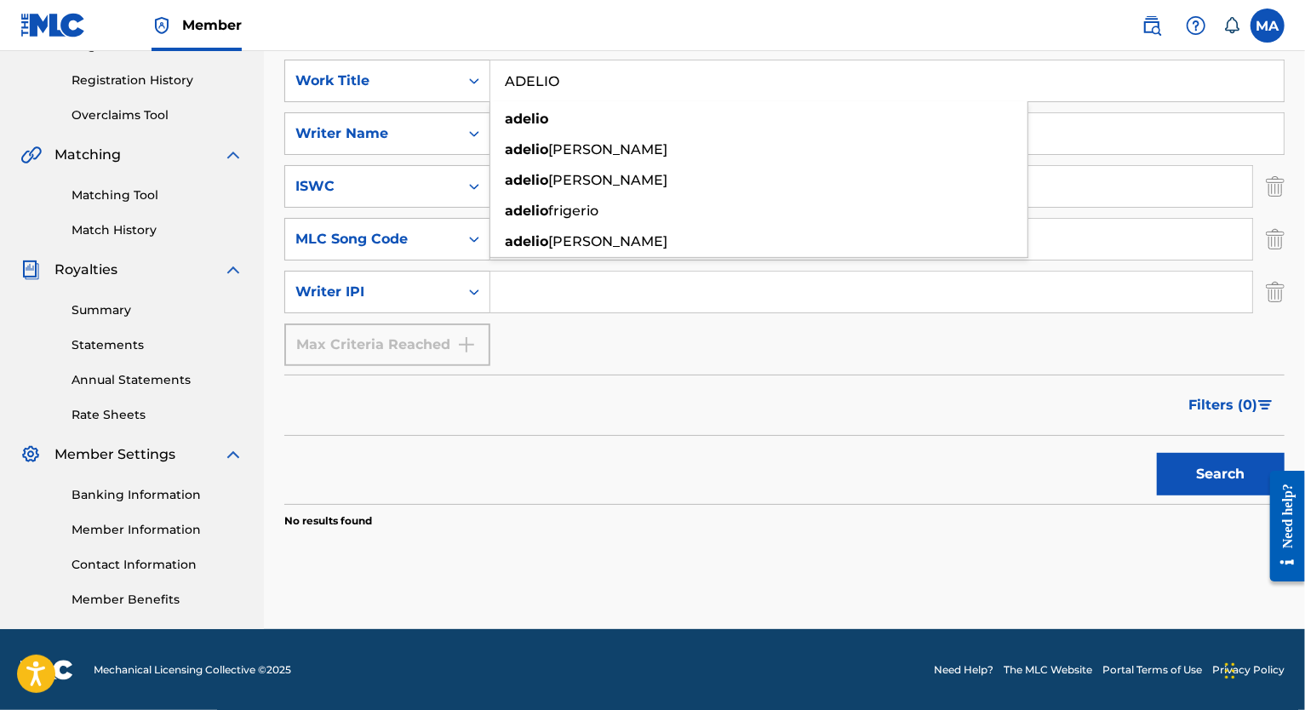
click at [853, 453] on button "Search" at bounding box center [1221, 474] width 128 height 43
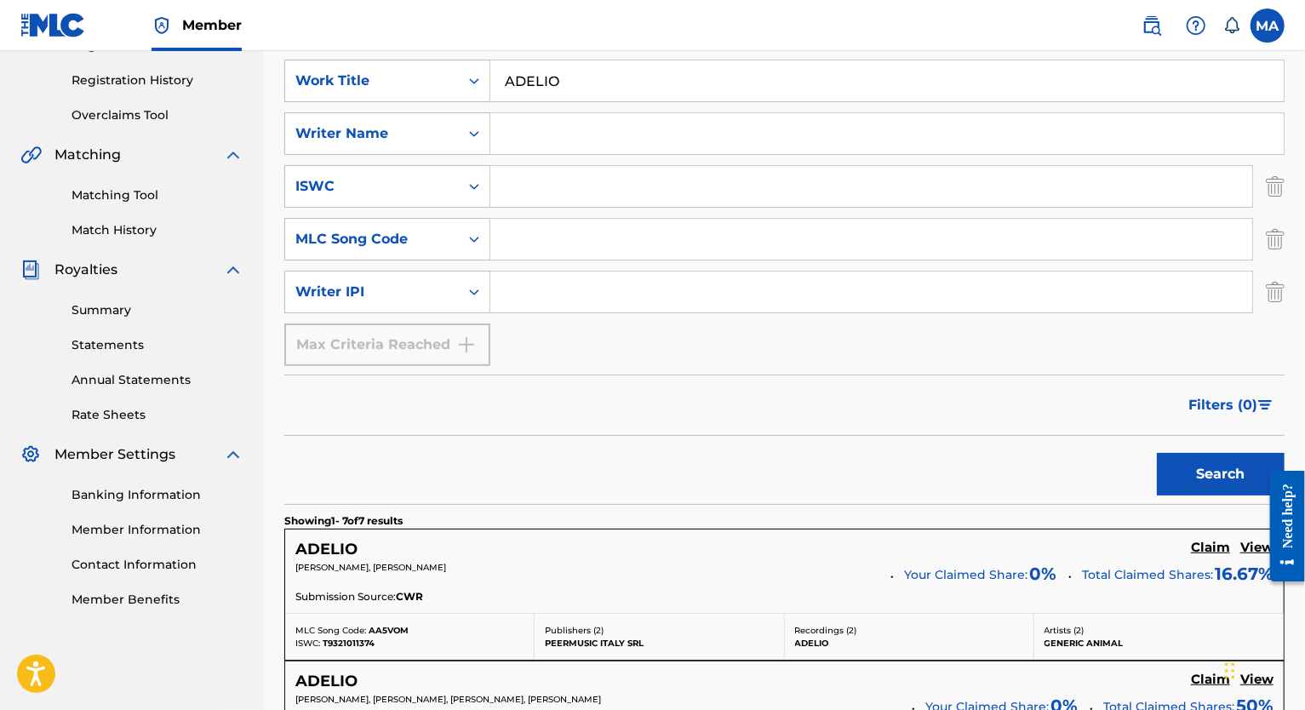
drag, startPoint x: 587, startPoint y: 76, endPoint x: 598, endPoint y: 82, distance: 12.6
click at [598, 80] on input "ADELIO" at bounding box center [886, 80] width 793 height 41
click at [853, 453] on button "Search" at bounding box center [1221, 474] width 128 height 43
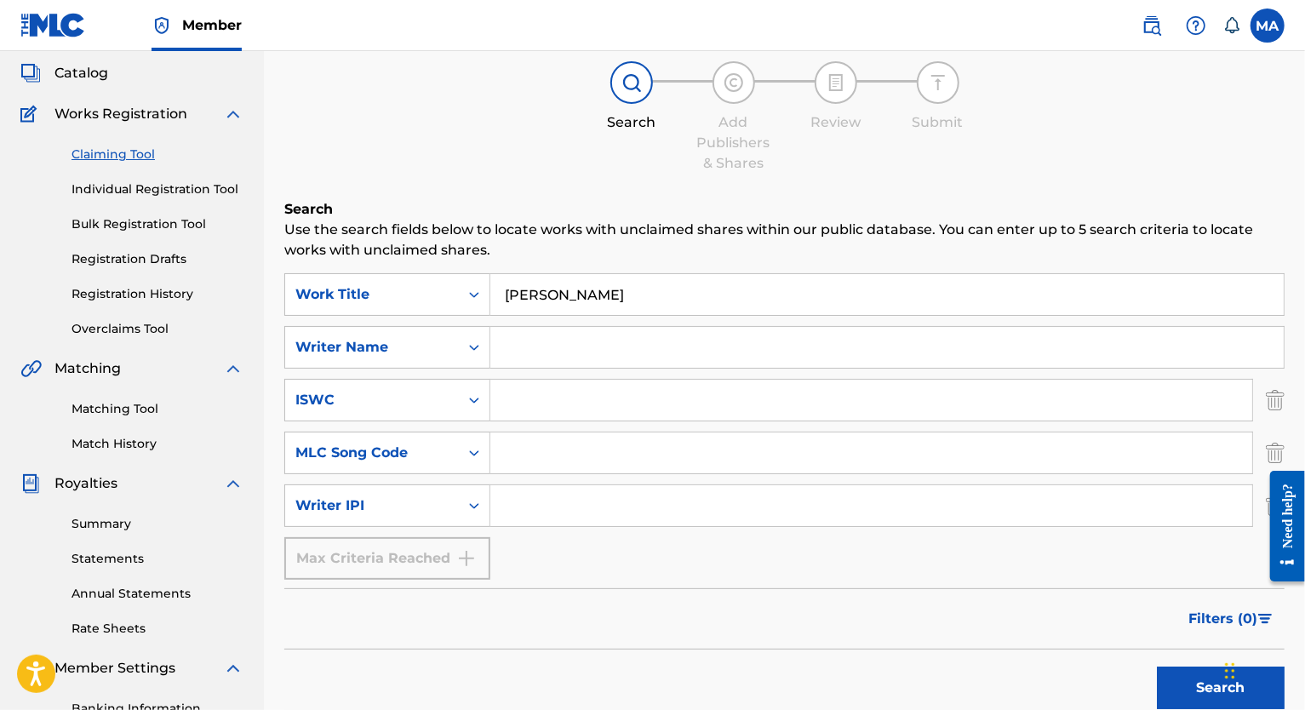
scroll to position [83, 0]
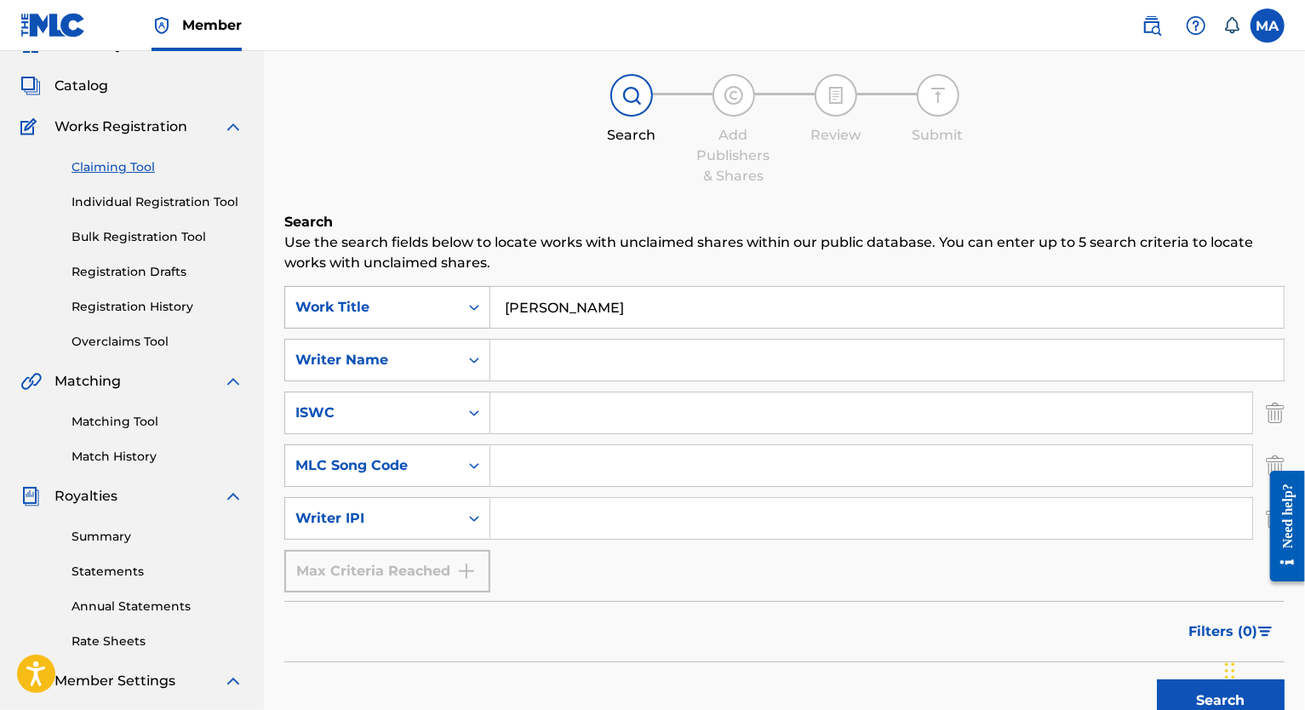
drag, startPoint x: 627, startPoint y: 315, endPoint x: 373, endPoint y: 312, distance: 254.6
click at [369, 312] on div "SearchWithCriteria24f61dc2-c39b-4e51-a3d9-169a029b026a Work Title [PERSON_NAME]" at bounding box center [784, 307] width 1000 height 43
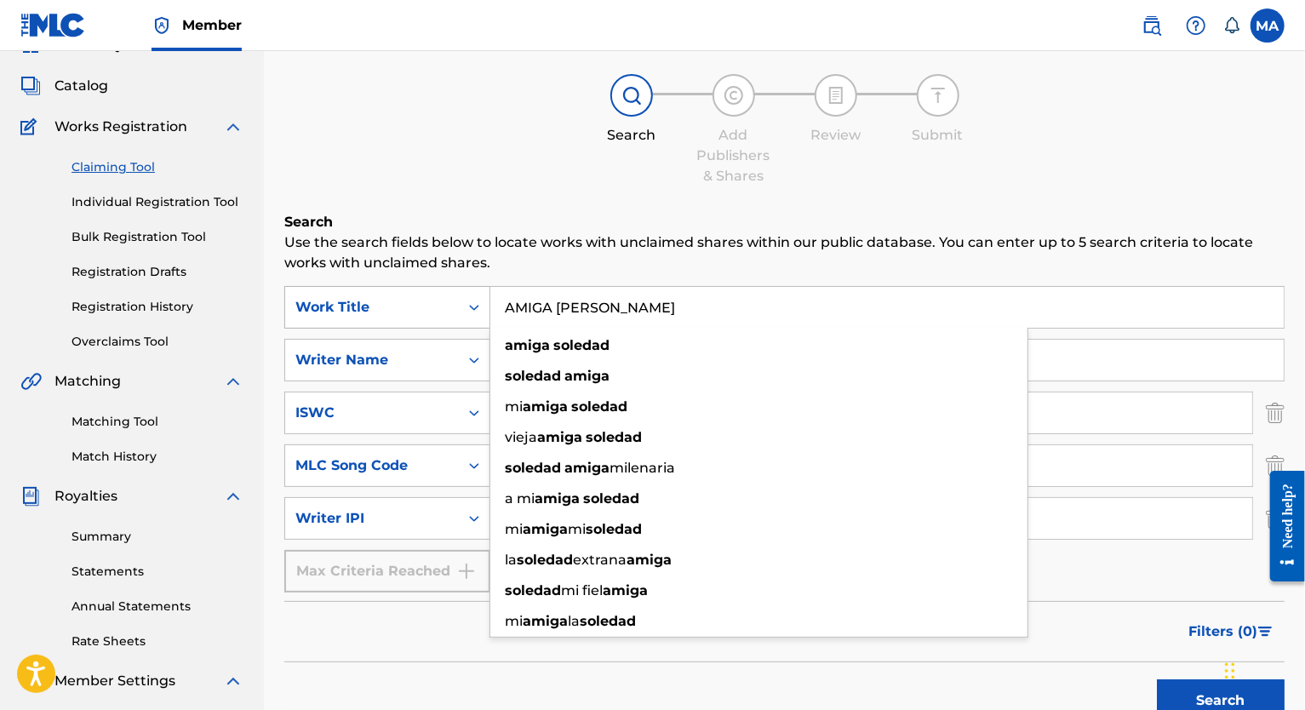
click at [853, 532] on button "Search" at bounding box center [1221, 700] width 128 height 43
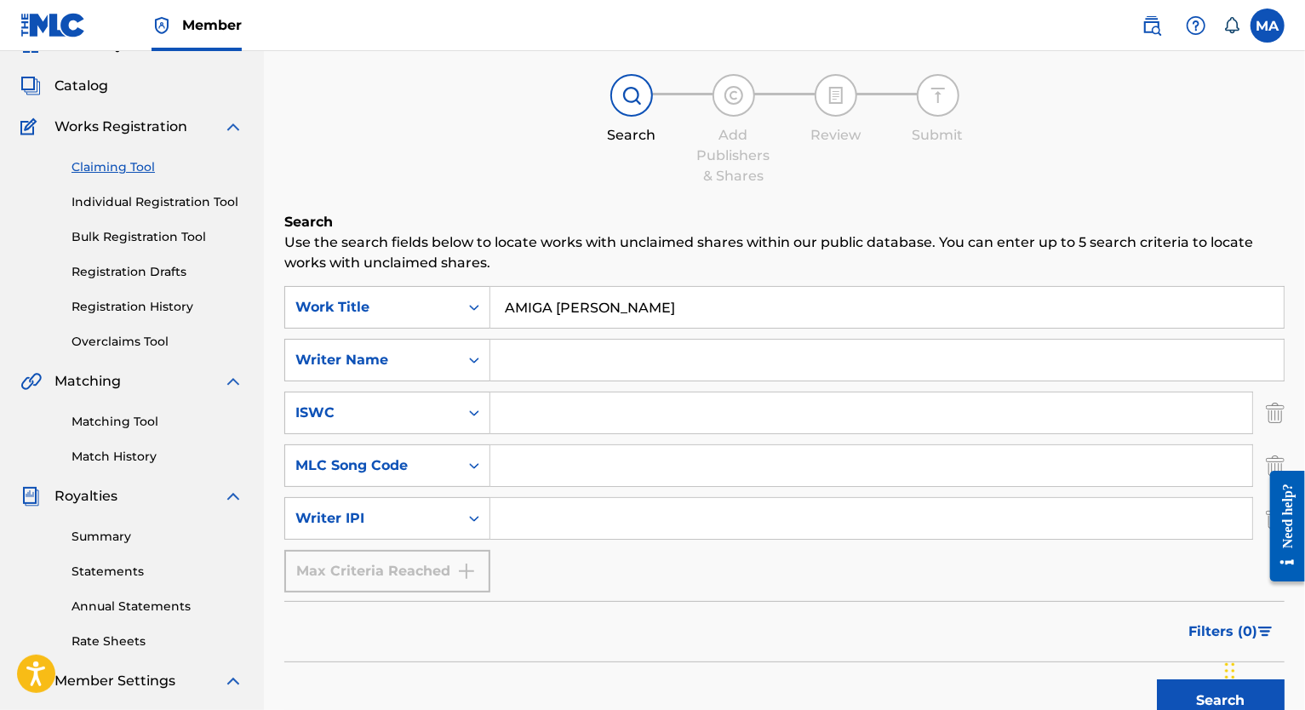
click at [853, 532] on button "Search" at bounding box center [1221, 700] width 128 height 43
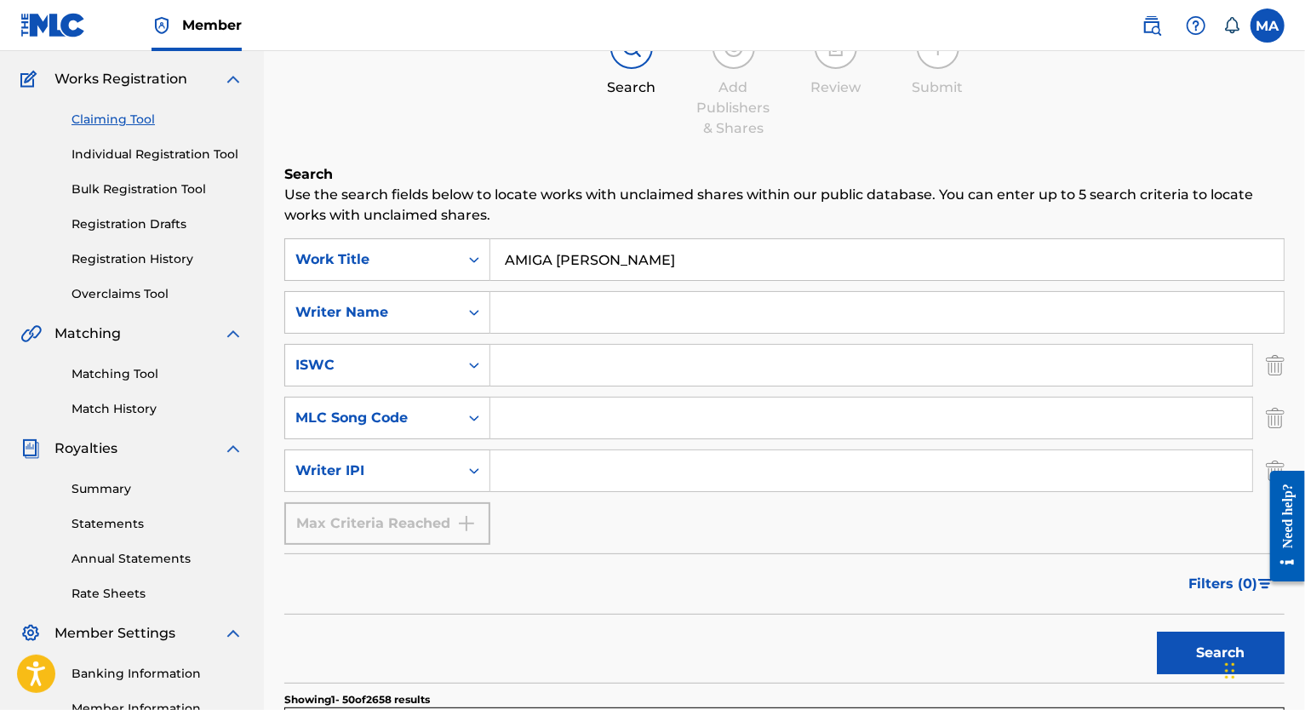
scroll to position [0, 0]
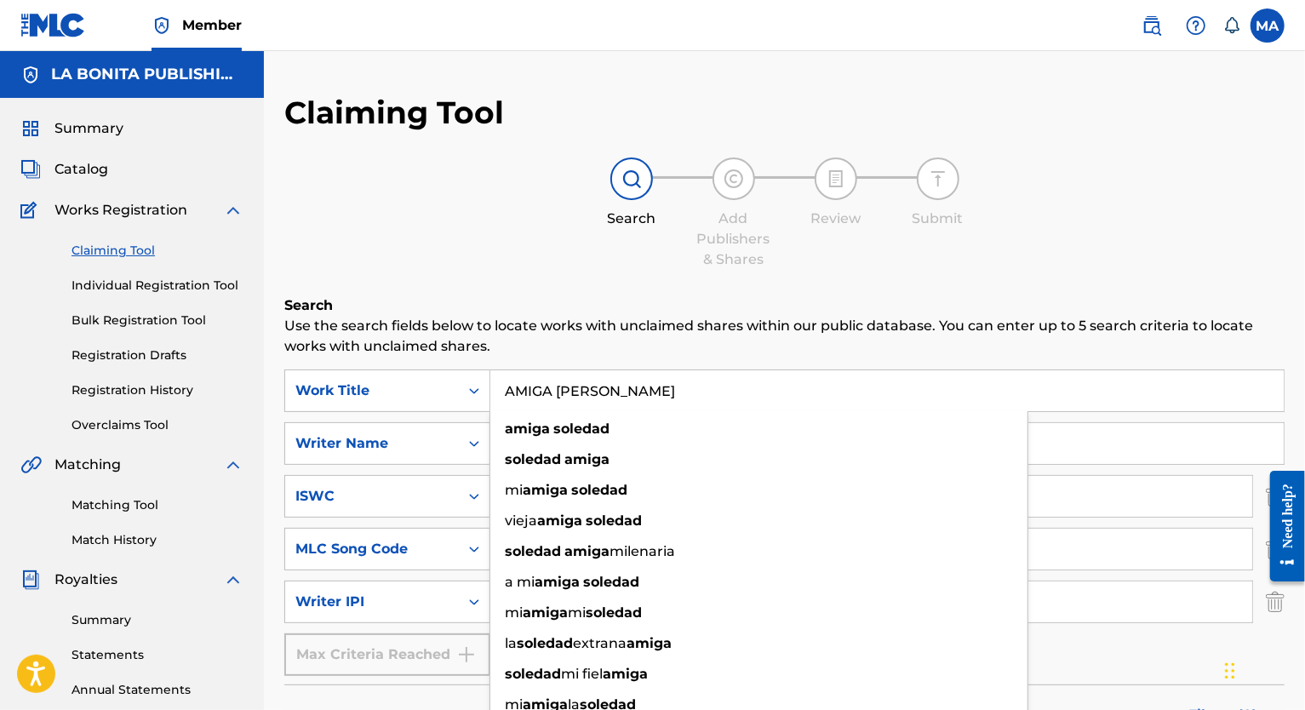
drag, startPoint x: 662, startPoint y: 376, endPoint x: 389, endPoint y: 348, distance: 274.7
click at [383, 371] on div "SearchWithCriteria24f61dc2-c39b-4e51-a3d9-169a029b026a Work Title AMIGA [PERSON…" at bounding box center [784, 390] width 1000 height 43
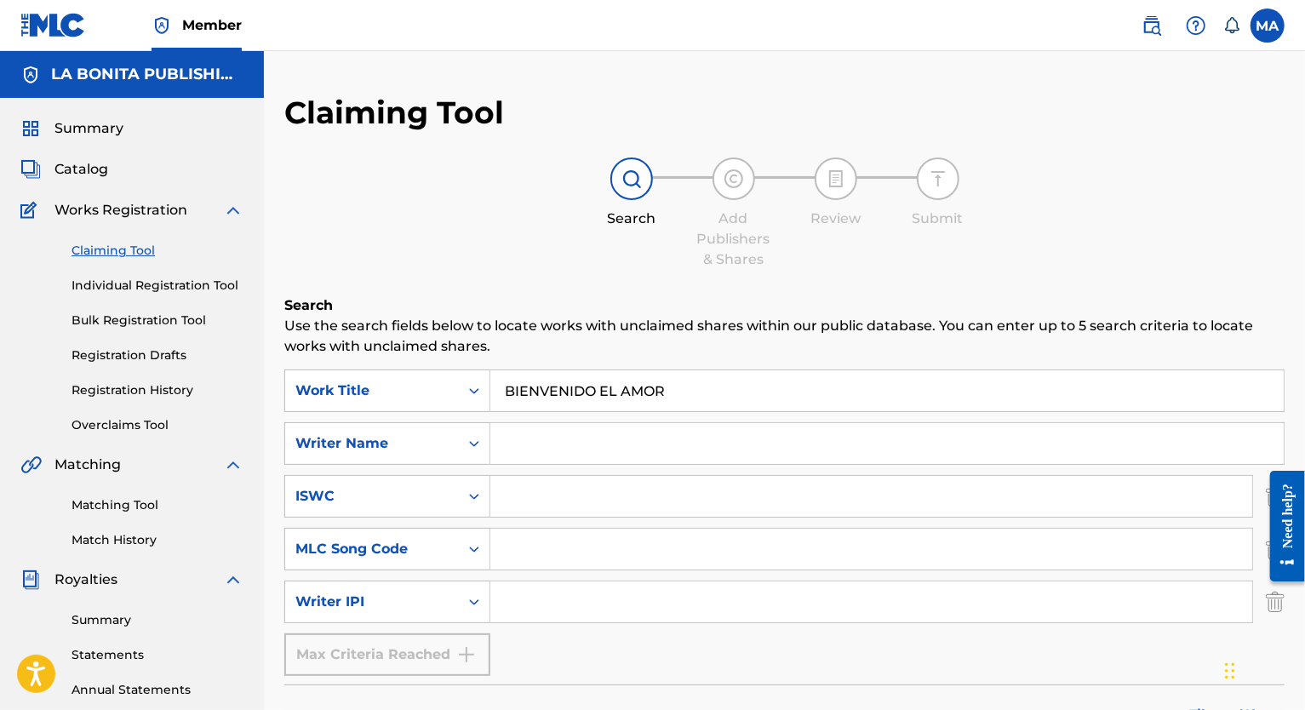
type input "BIENVENIDO EL AMOR"
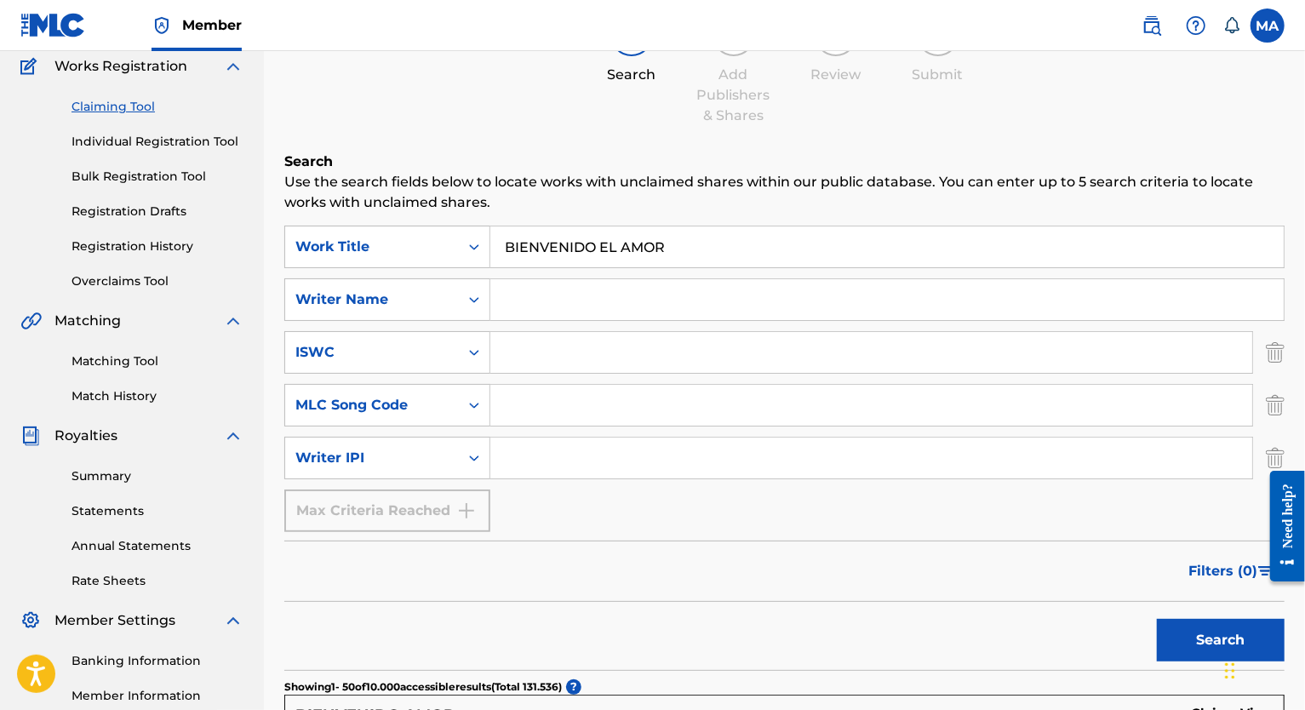
scroll to position [157, 0]
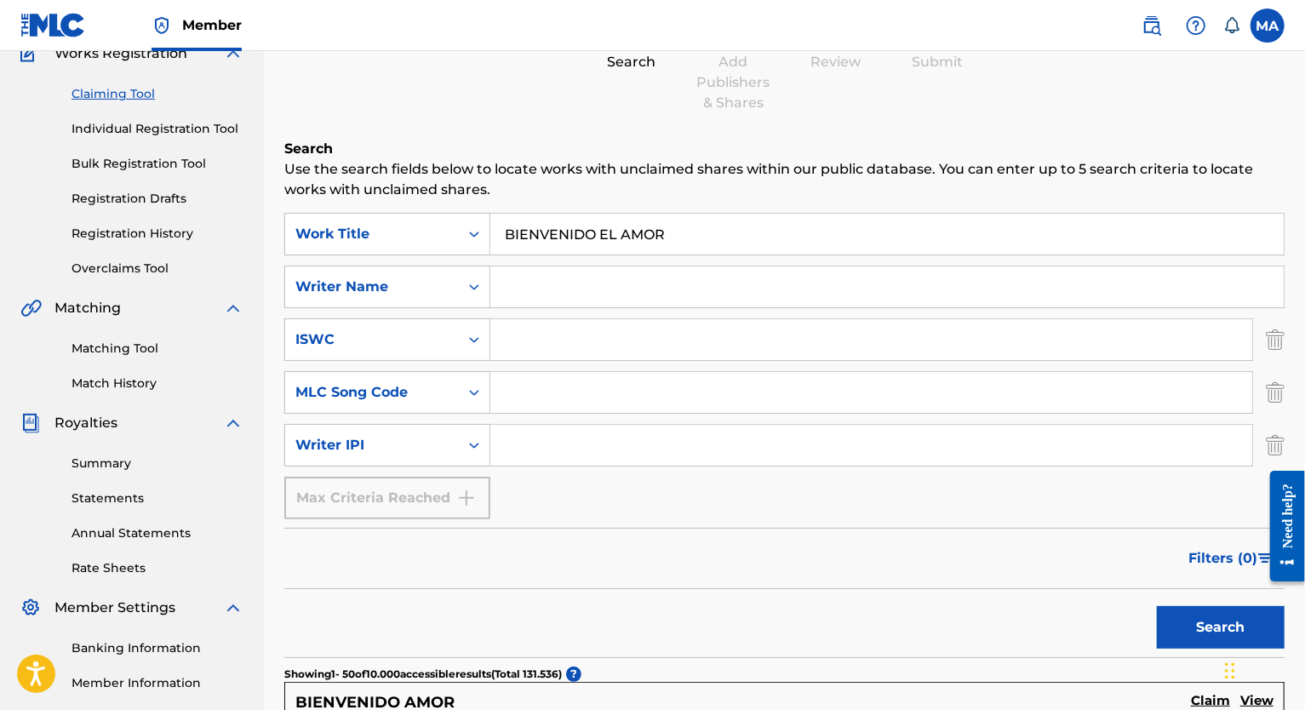
drag, startPoint x: 565, startPoint y: 291, endPoint x: 575, endPoint y: 306, distance: 18.4
click at [570, 304] on input "Search Form" at bounding box center [886, 286] width 793 height 41
type input "C"
drag, startPoint x: 681, startPoint y: 229, endPoint x: 416, endPoint y: 243, distance: 265.2
click at [416, 243] on div "SearchWithCriteria24f61dc2-c39b-4e51-a3d9-169a029b026a Work Title BIENVENIDO EL…" at bounding box center [784, 234] width 1000 height 43
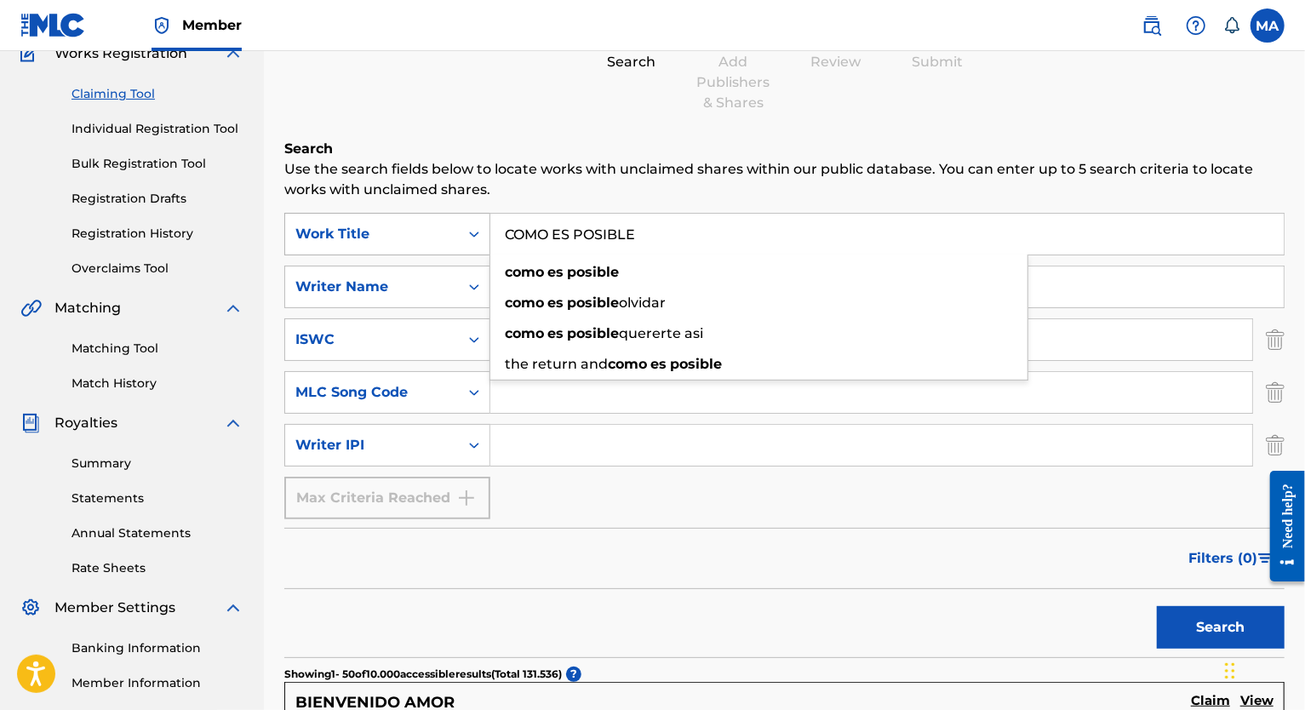
type input "COMO ES POSIBLE"
click at [853, 532] on button "Search" at bounding box center [1221, 627] width 128 height 43
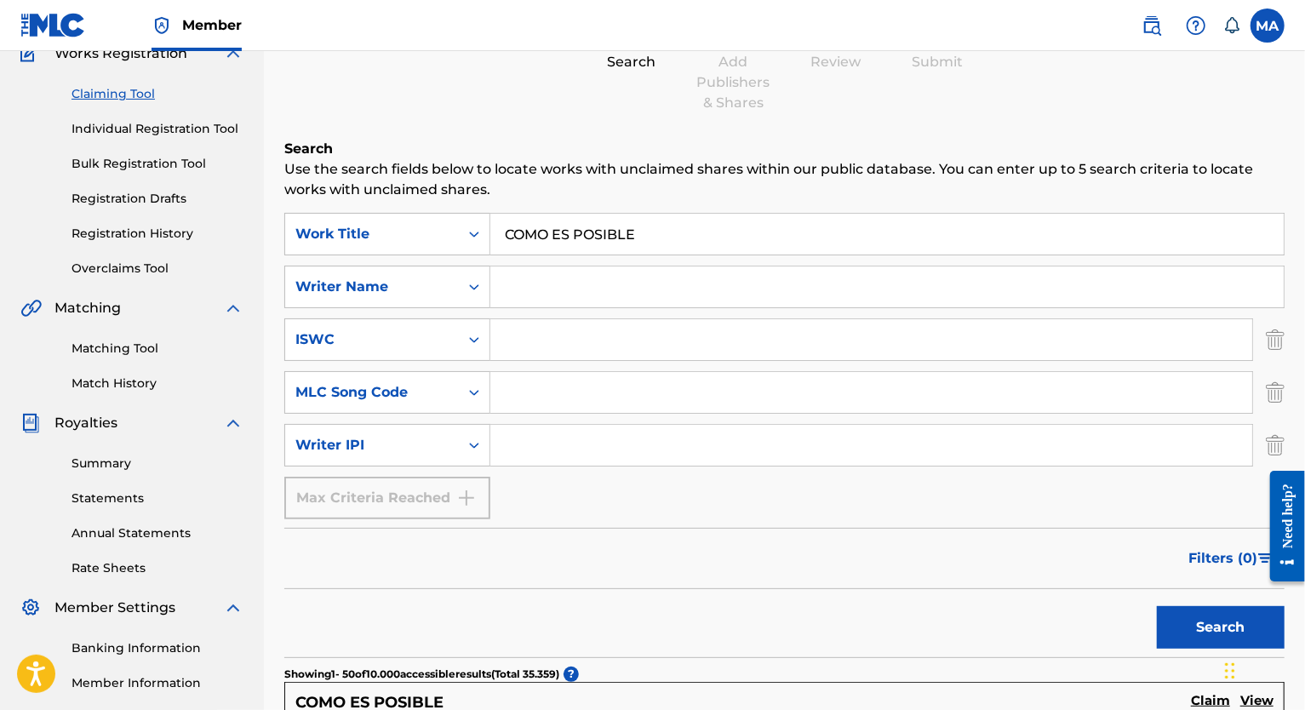
click at [853, 532] on button "Search" at bounding box center [1221, 627] width 128 height 43
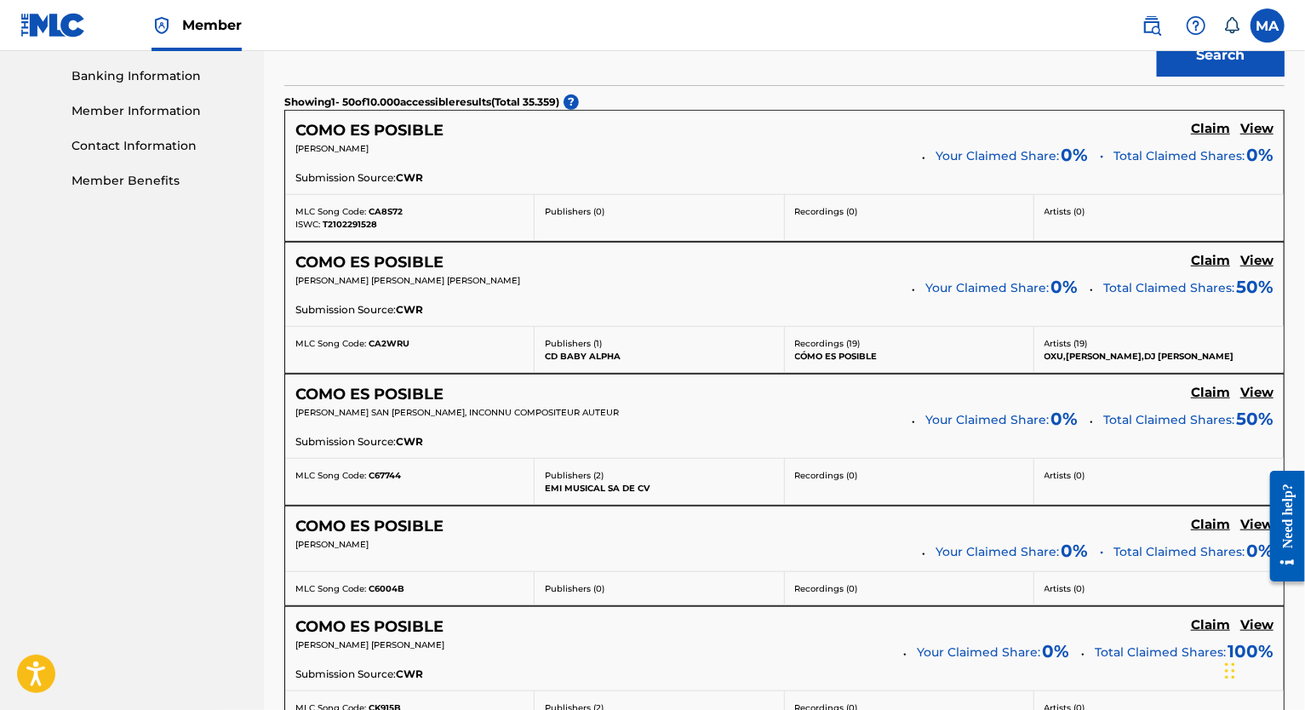
scroll to position [0, 0]
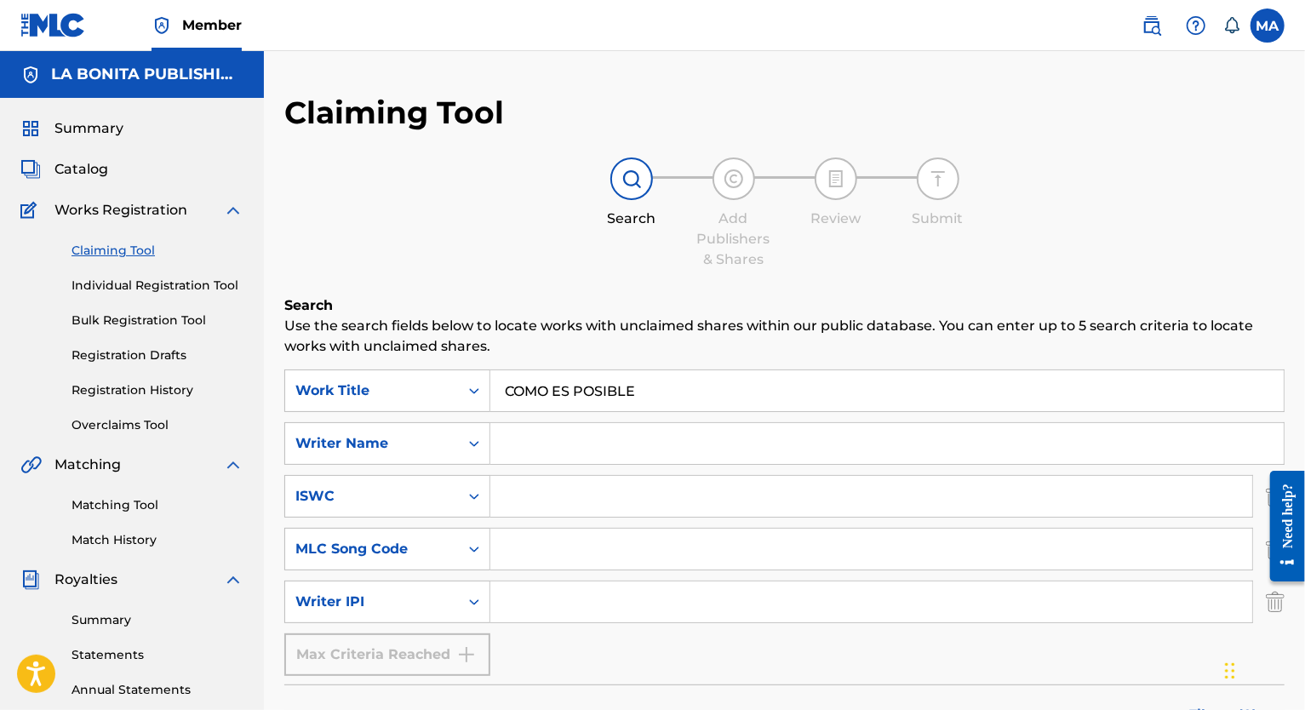
drag, startPoint x: 549, startPoint y: 456, endPoint x: 556, endPoint y: 449, distance: 9.6
click at [552, 455] on input "Search Form" at bounding box center [886, 443] width 793 height 41
type input "OSCAR"
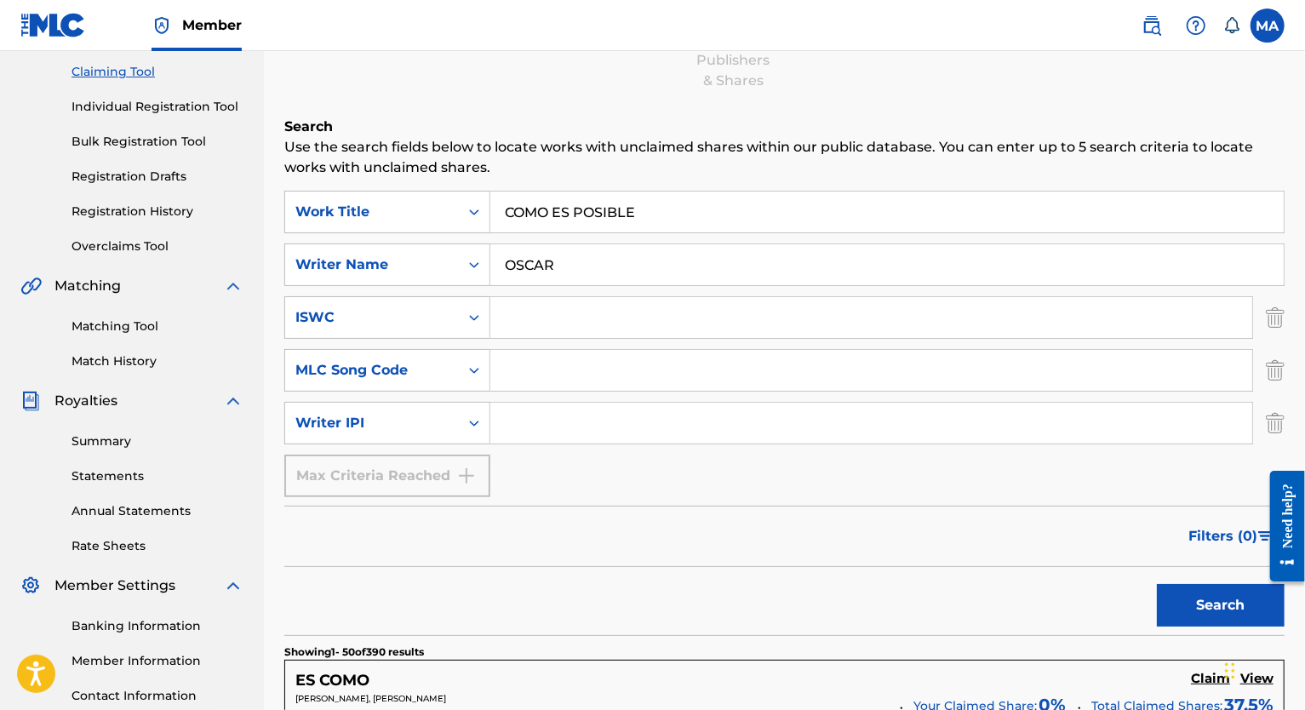
scroll to position [215, 0]
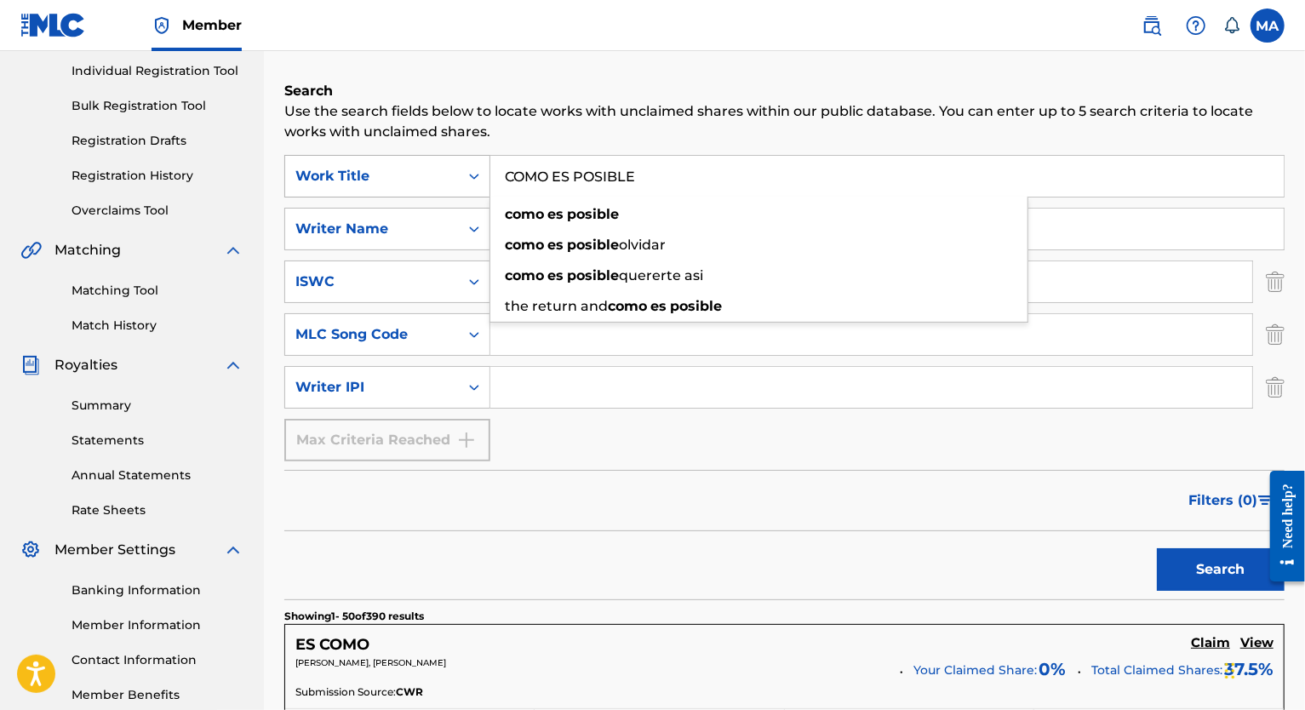
drag, startPoint x: 666, startPoint y: 168, endPoint x: 303, endPoint y: 161, distance: 362.7
click at [307, 163] on div "SearchWithCriteria24f61dc2-c39b-4e51-a3d9-169a029b026a Work Title COMO ES POSIB…" at bounding box center [784, 176] width 1000 height 43
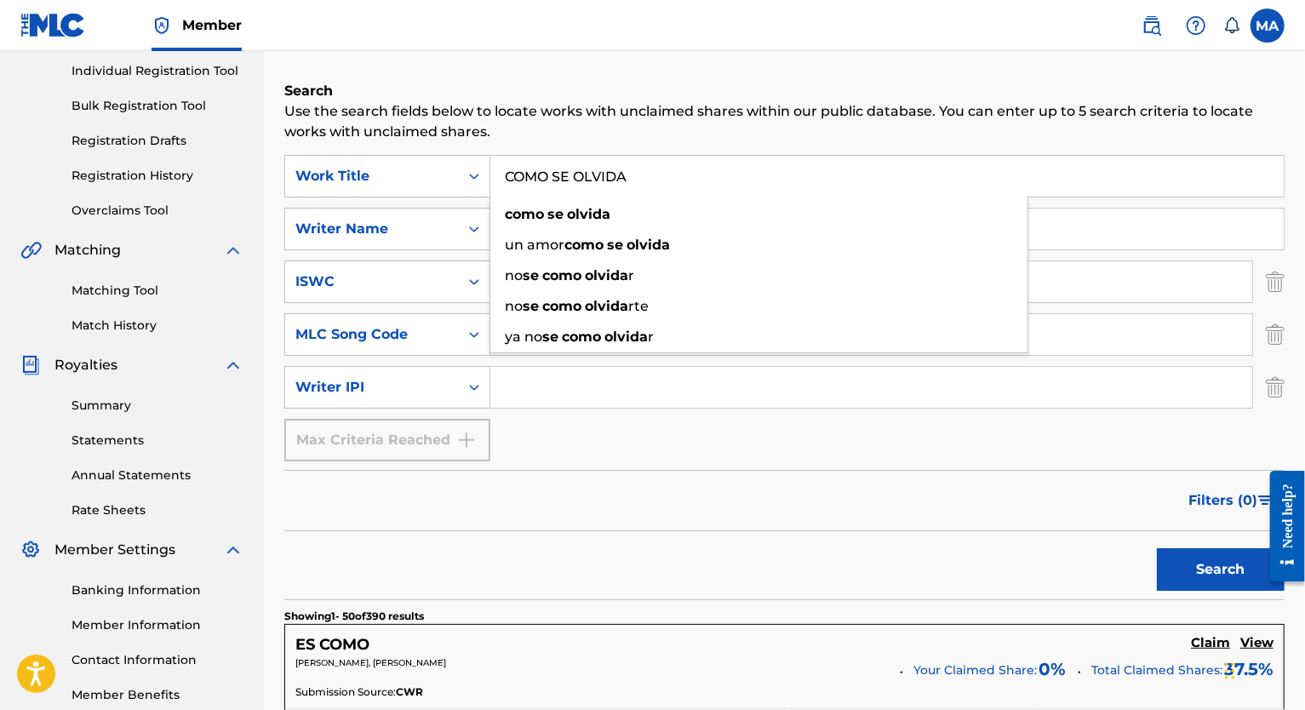
click at [853, 532] on button "Search" at bounding box center [1221, 569] width 128 height 43
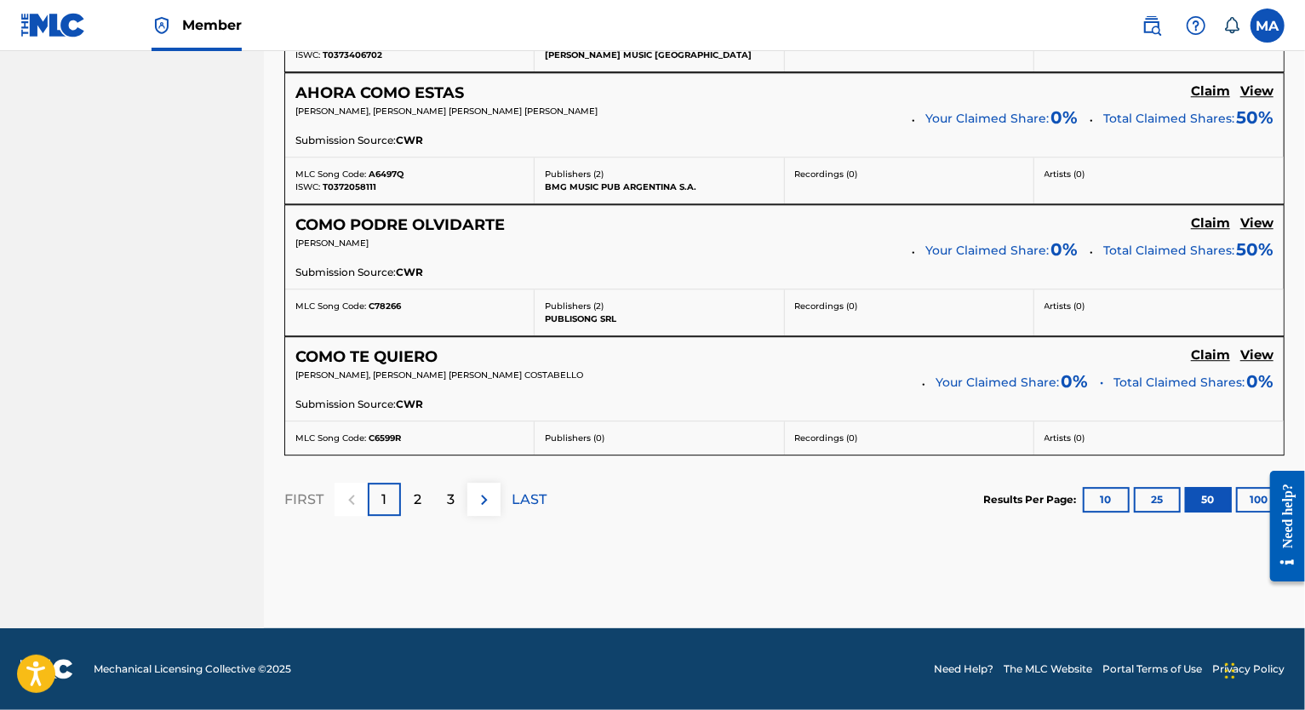
scroll to position [6778, 0]
click at [422, 501] on div "2" at bounding box center [417, 499] width 33 height 33
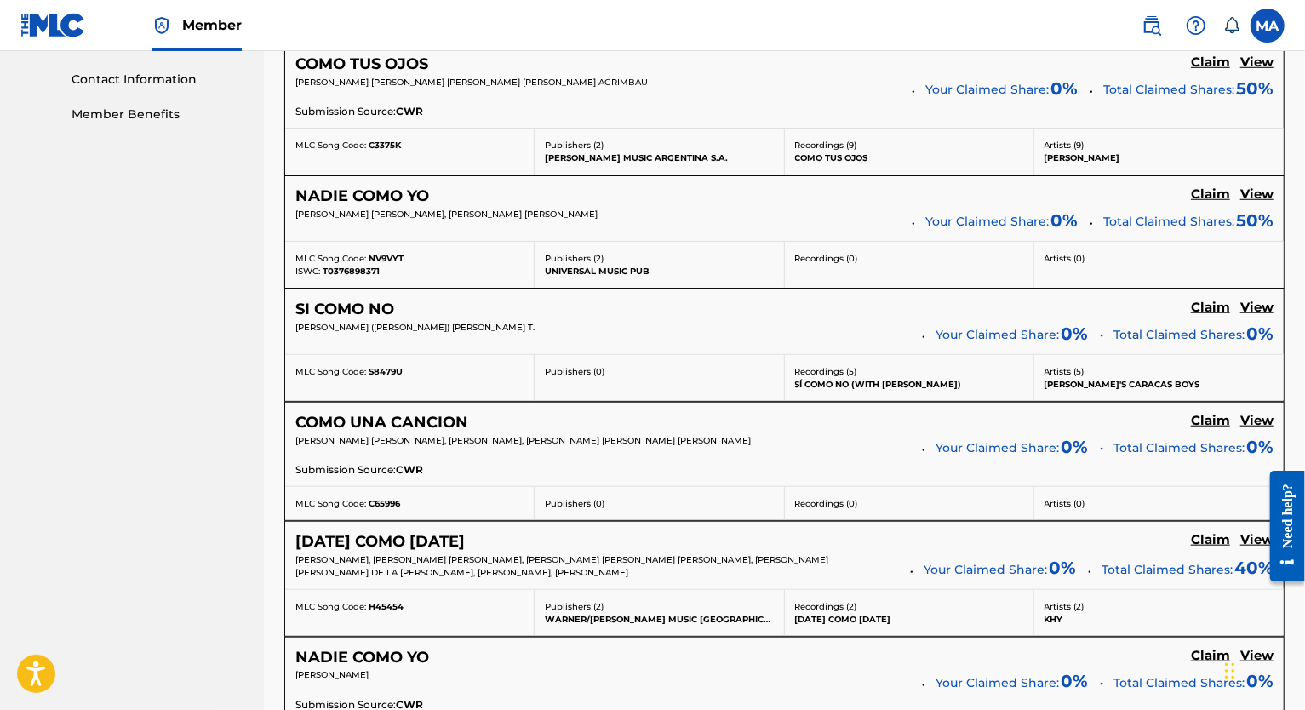
scroll to position [553, 0]
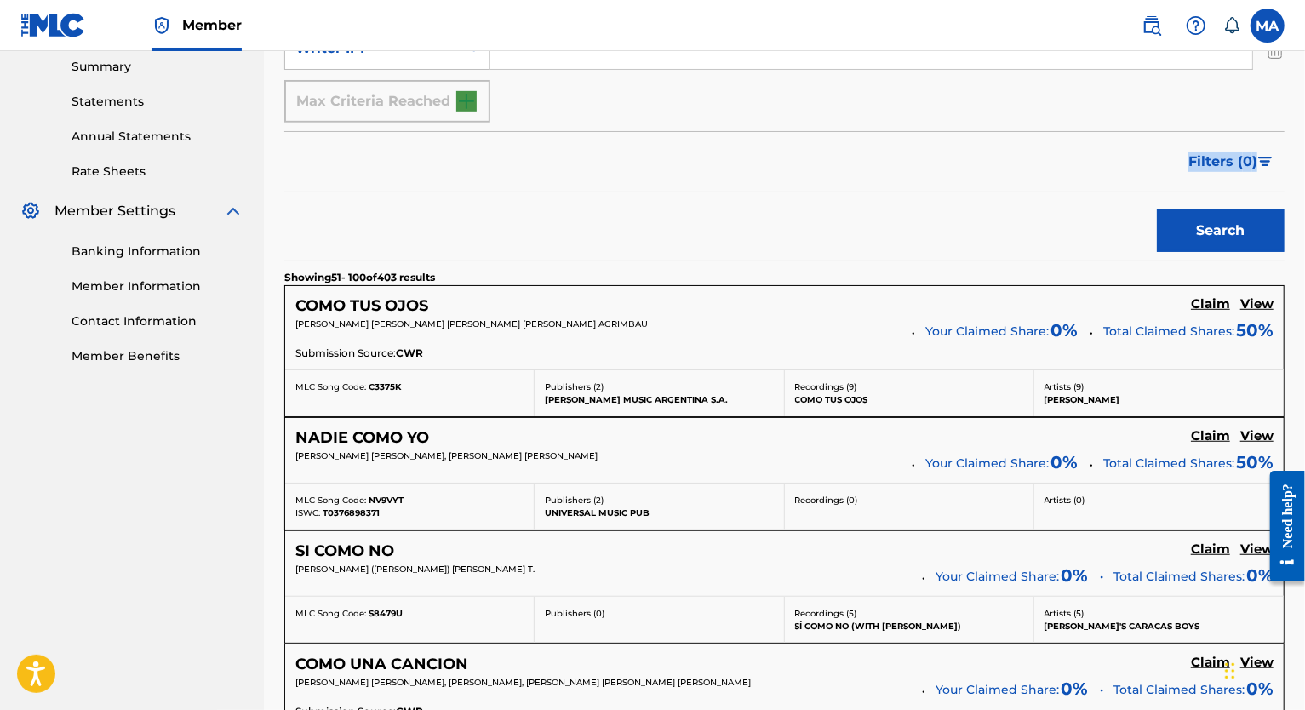
drag, startPoint x: 1304, startPoint y: 110, endPoint x: 1305, endPoint y: 127, distance: 17.0
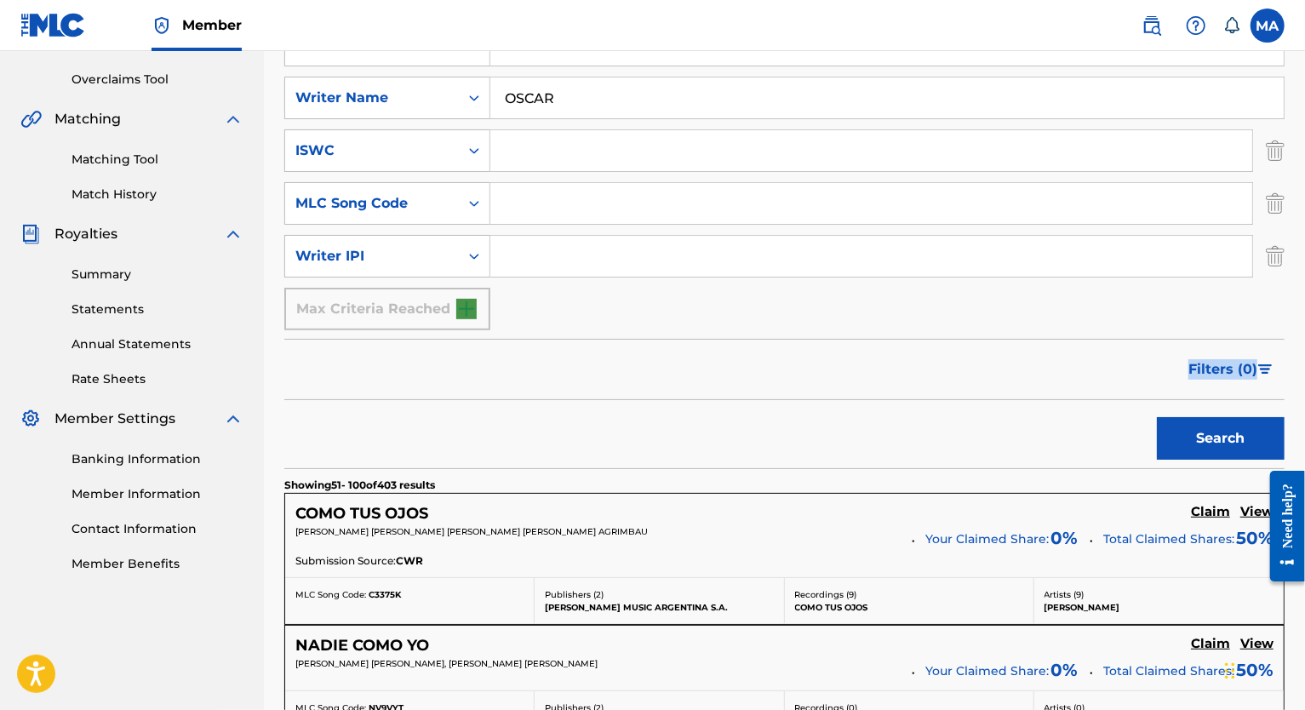
scroll to position [381, 0]
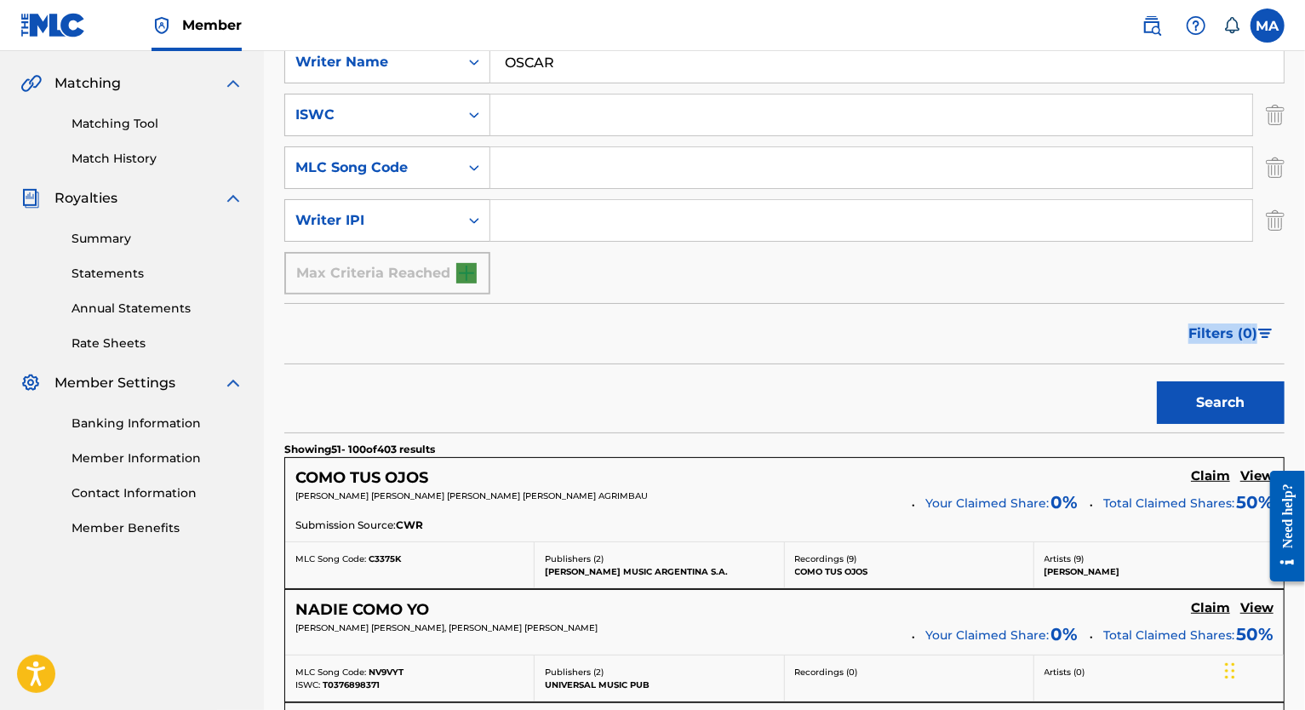
click at [468, 267] on div "Max Criteria Reached" at bounding box center [387, 273] width 206 height 43
click at [470, 271] on div "Max Criteria Reached" at bounding box center [387, 273] width 206 height 43
click at [853, 331] on img "Search Form" at bounding box center [1265, 334] width 14 height 10
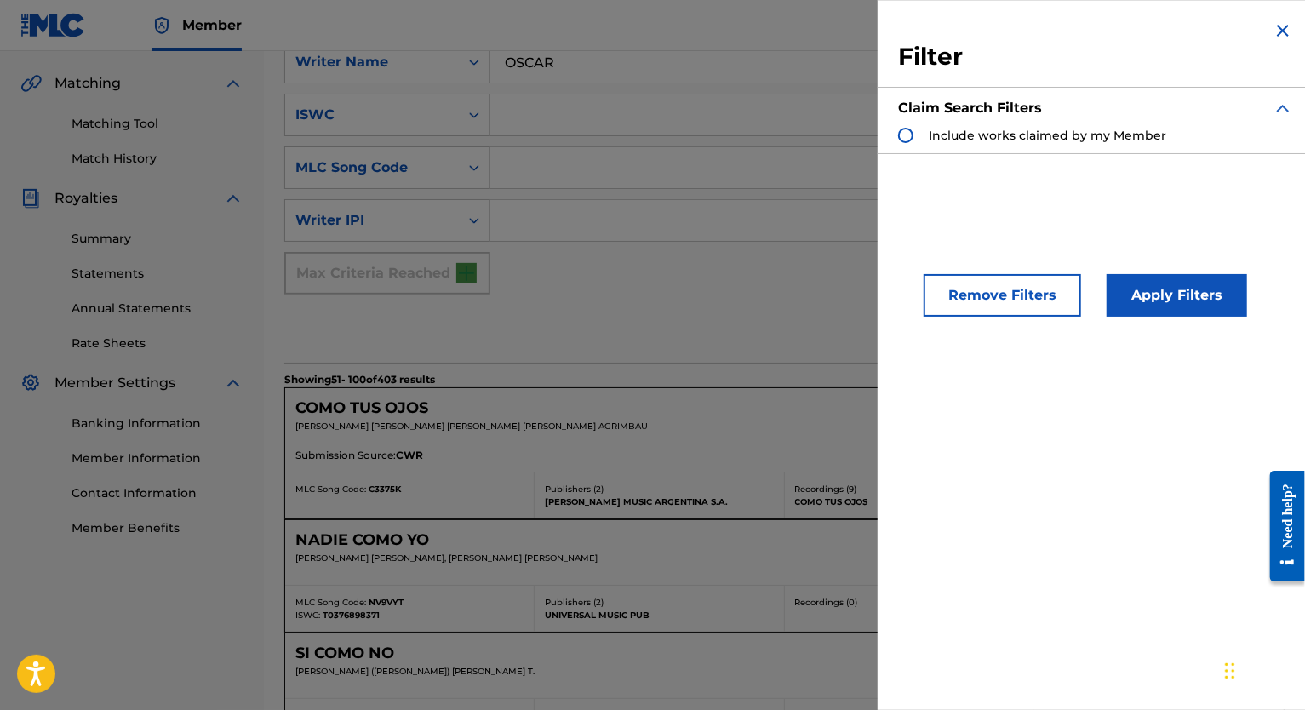
click at [853, 205] on div "Filter Claim Search Filters Include works claimed by my Member Remove Filters A…" at bounding box center [1096, 355] width 436 height 710
click at [853, 293] on button "Remove Filters" at bounding box center [1002, 295] width 157 height 43
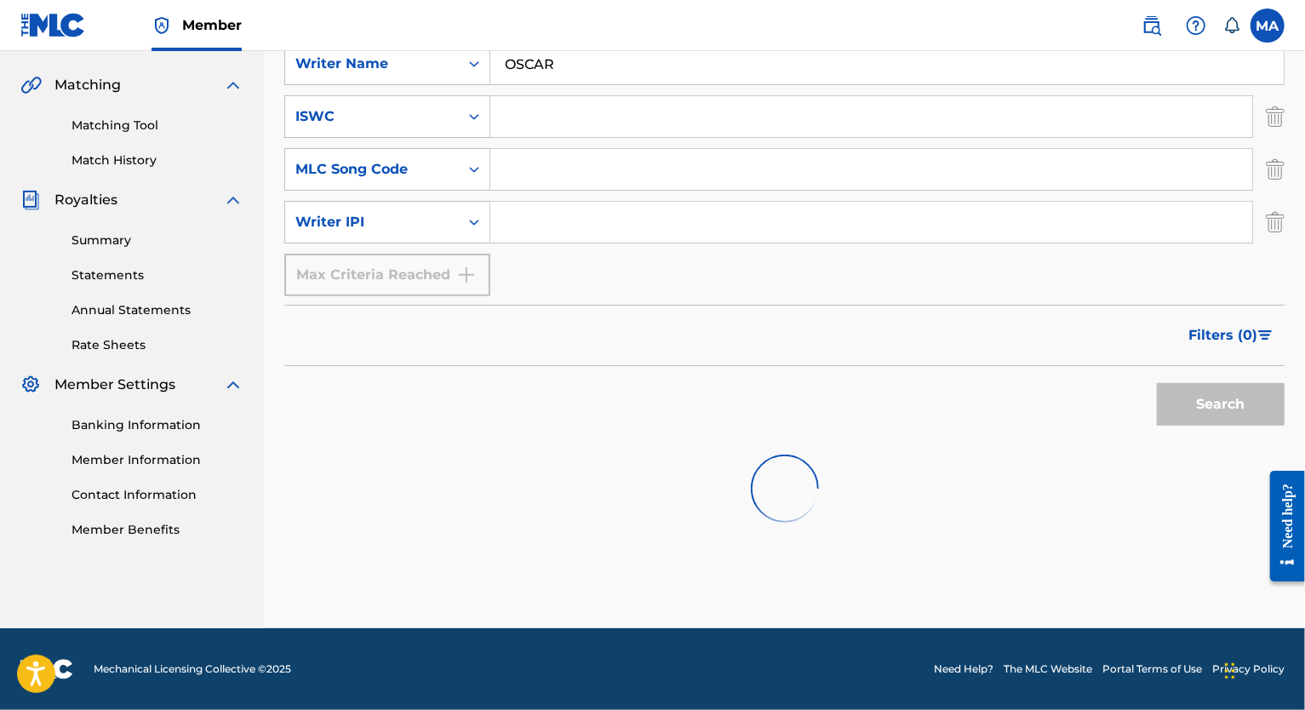
scroll to position [380, 0]
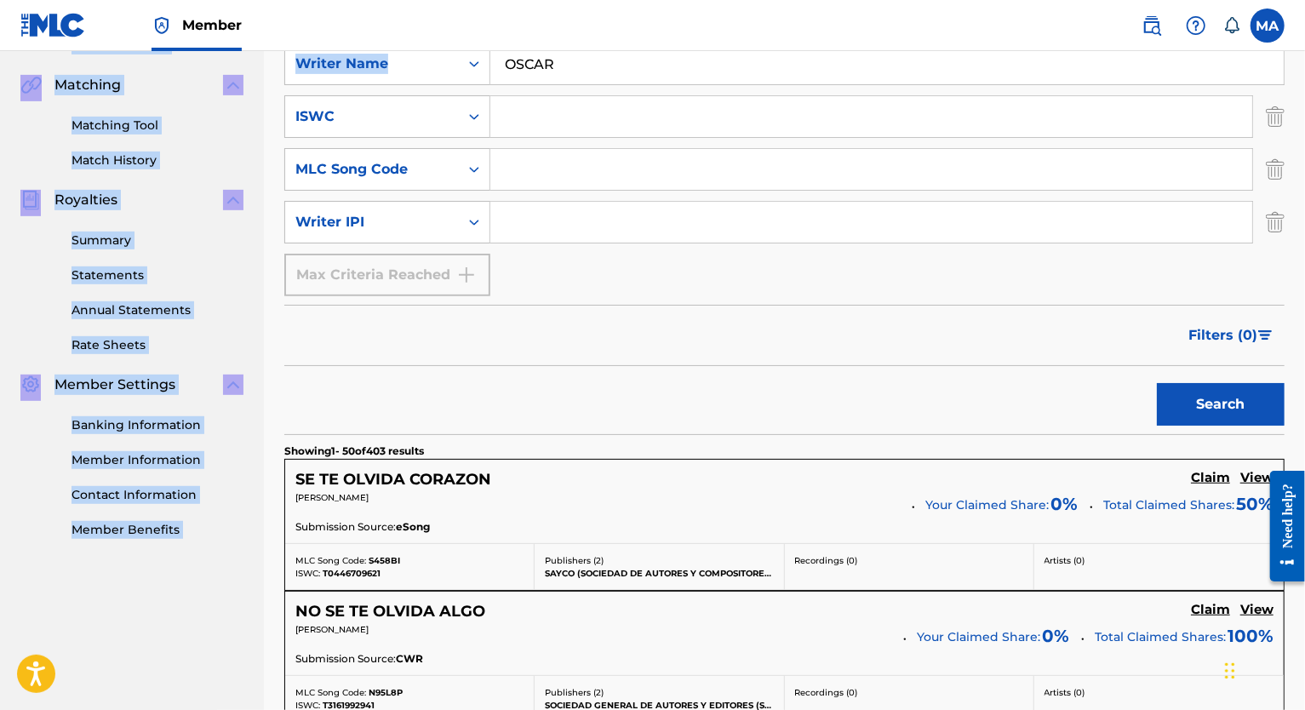
drag, startPoint x: 1306, startPoint y: 60, endPoint x: 1302, endPoint y: 29, distance: 30.9
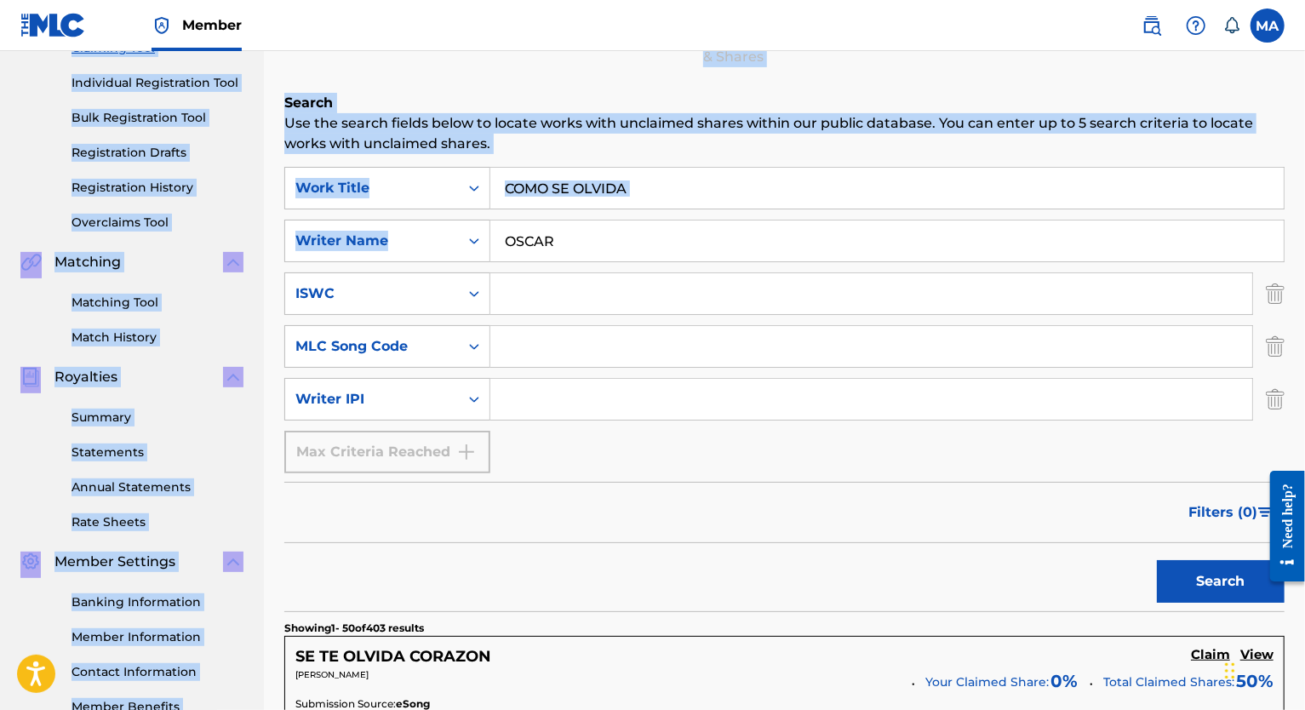
scroll to position [0, 0]
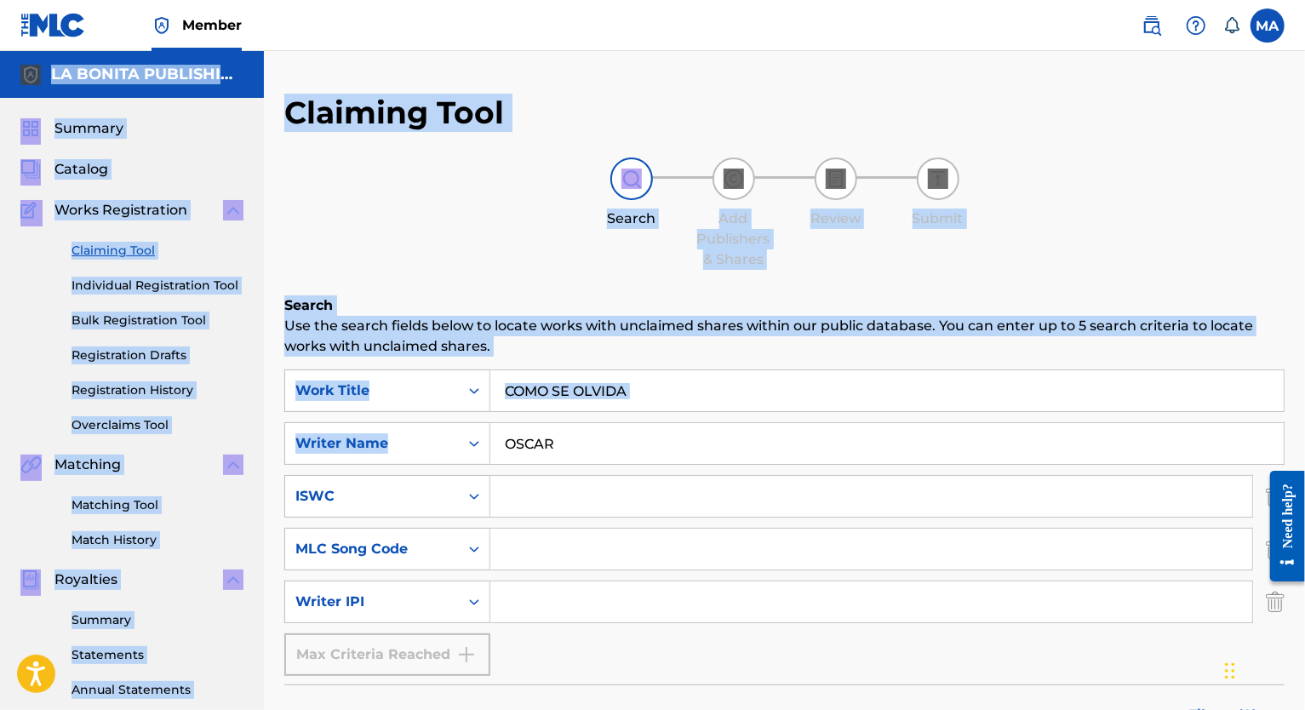
click at [502, 235] on div "Search Add Publishers & Shares Review Submit" at bounding box center [784, 213] width 1000 height 112
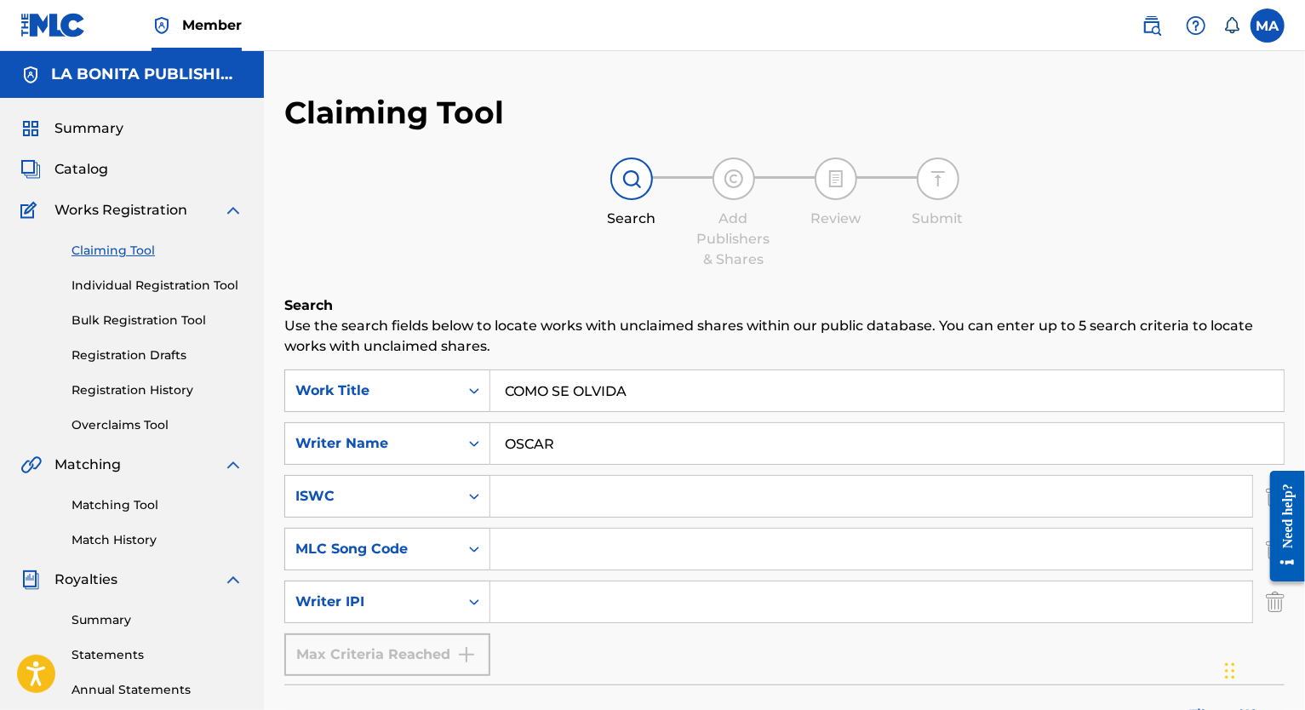
click at [597, 484] on input "Search Form" at bounding box center [871, 496] width 762 height 41
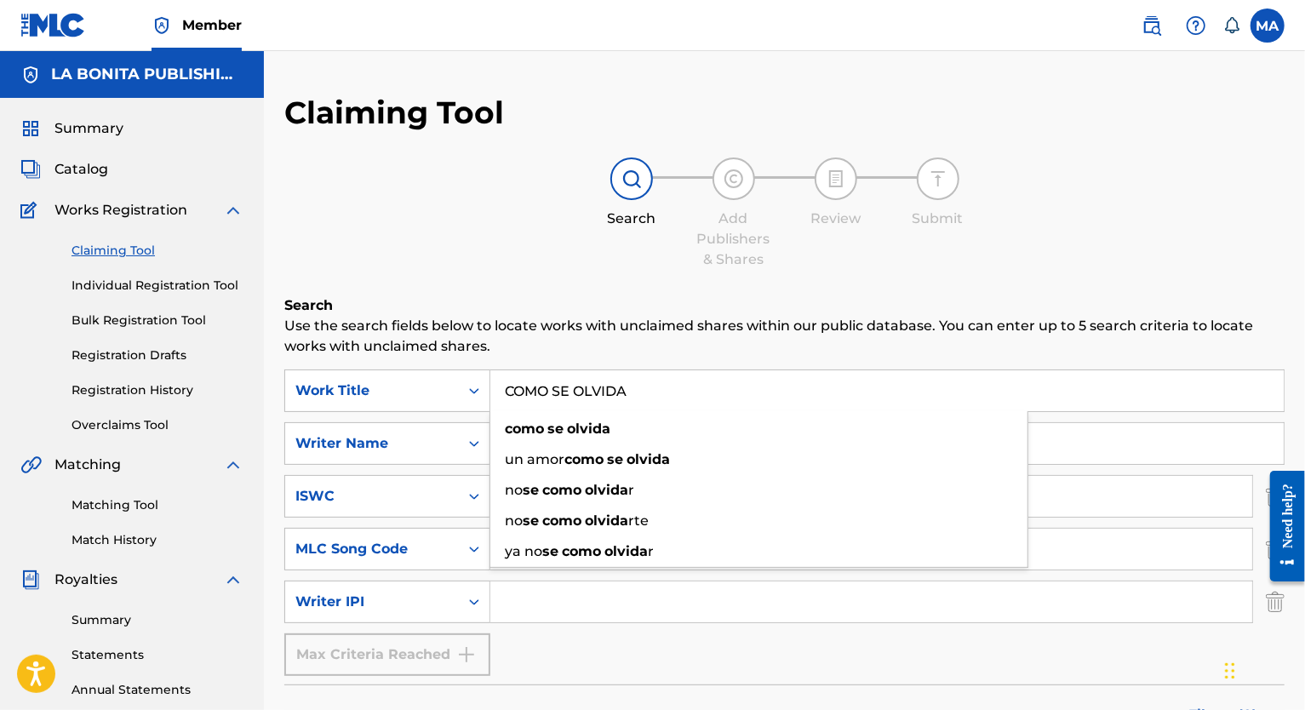
drag, startPoint x: 652, startPoint y: 396, endPoint x: 395, endPoint y: 413, distance: 257.7
click at [395, 409] on div "SearchWithCriteria24f61dc2-c39b-4e51-a3d9-169a029b026a Work Title COMO SE OLVID…" at bounding box center [784, 390] width 1000 height 43
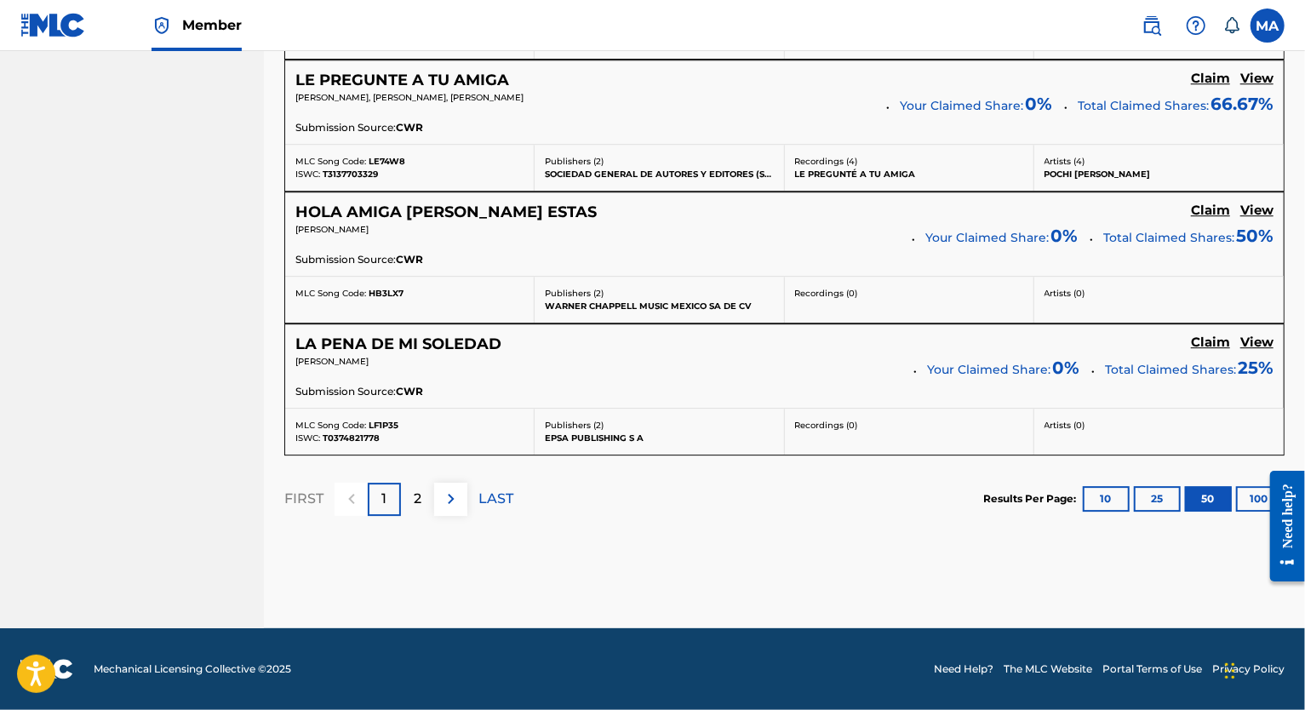
scroll to position [6907, 0]
click at [420, 511] on div "2" at bounding box center [417, 499] width 33 height 33
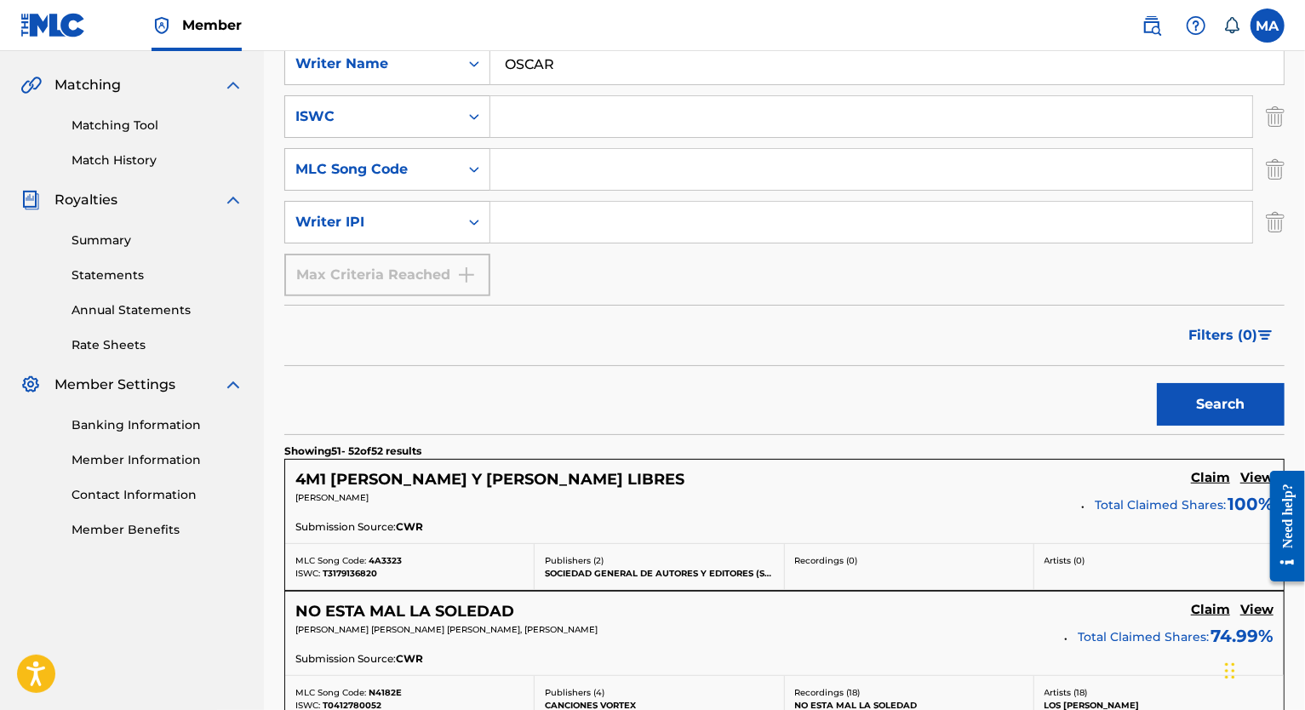
scroll to position [649, 0]
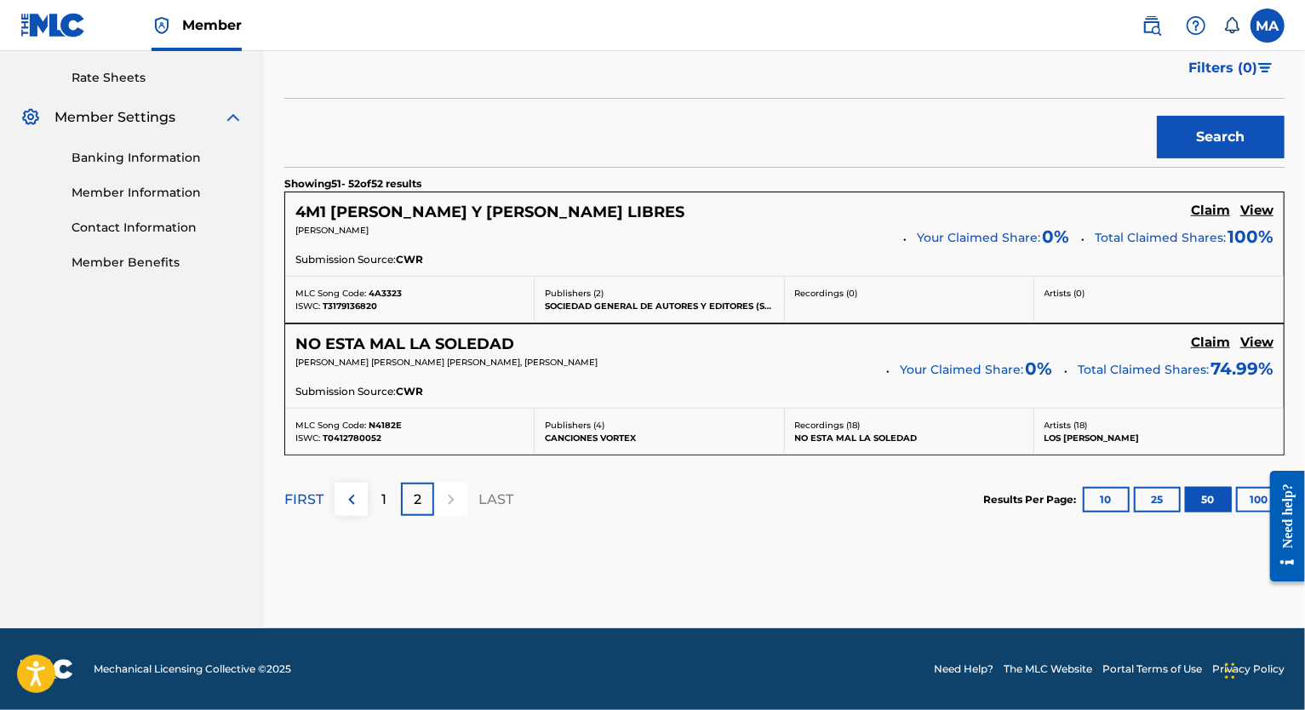
click at [715, 532] on section "FIRST 1 2 LAST Results Per Page: 10 25 50 100" at bounding box center [784, 499] width 1000 height 88
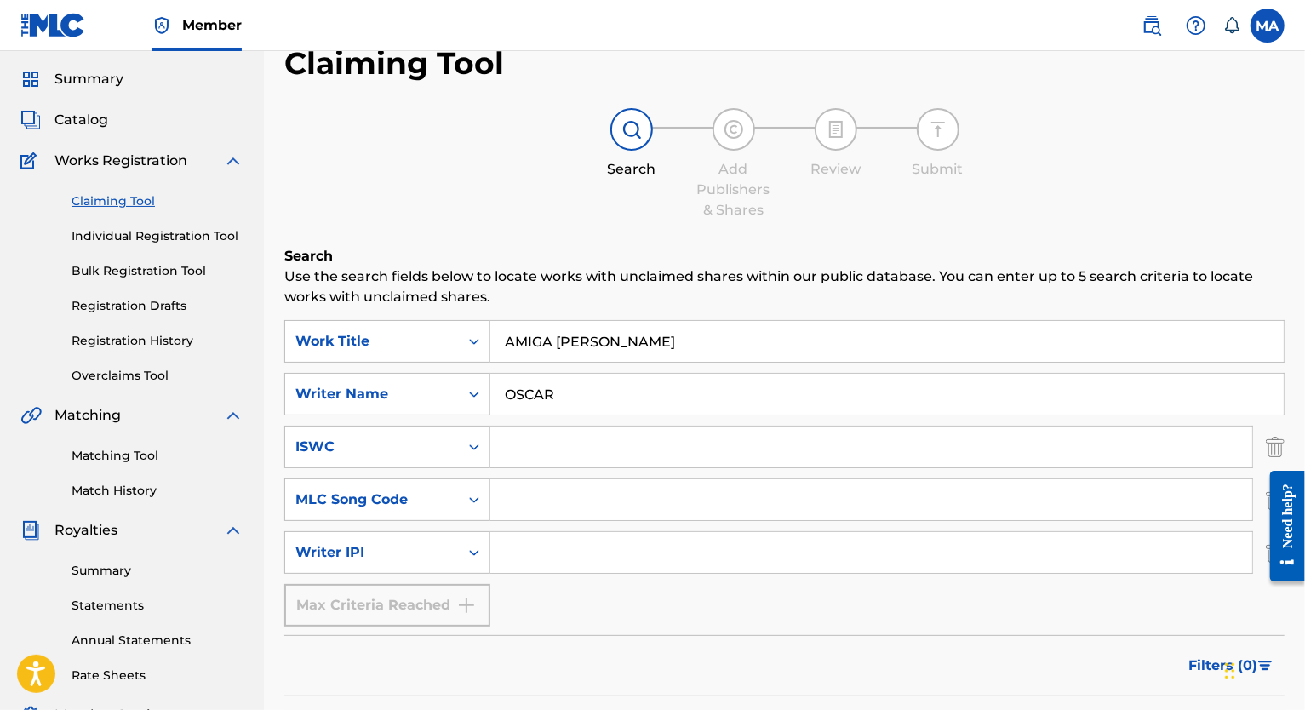
scroll to position [66, 0]
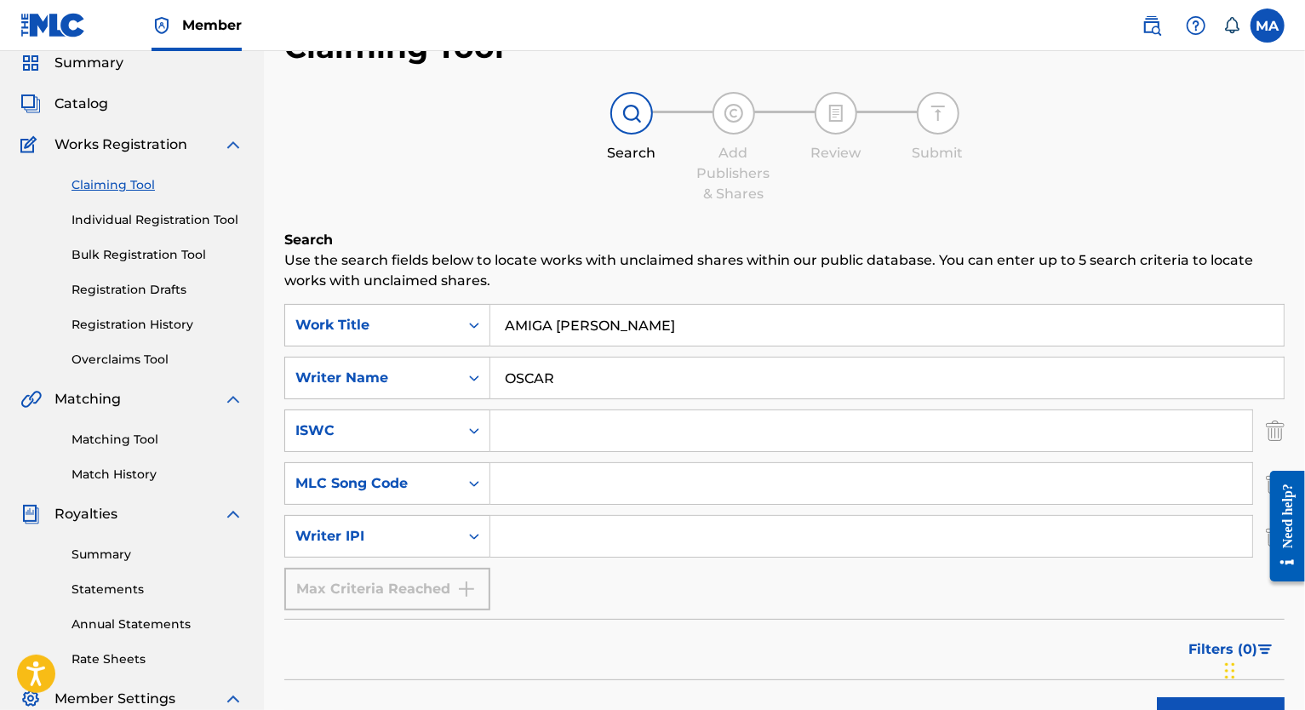
click at [853, 135] on div "Search Add Publishers & Shares Review Submit" at bounding box center [784, 148] width 1000 height 112
drag, startPoint x: 672, startPoint y: 322, endPoint x: 427, endPoint y: 380, distance: 251.1
click at [427, 379] on div "SearchWithCriteria24f61dc2-c39b-4e51-a3d9-169a029b026a Work Title AMIGA SOLEDAD…" at bounding box center [784, 457] width 1000 height 306
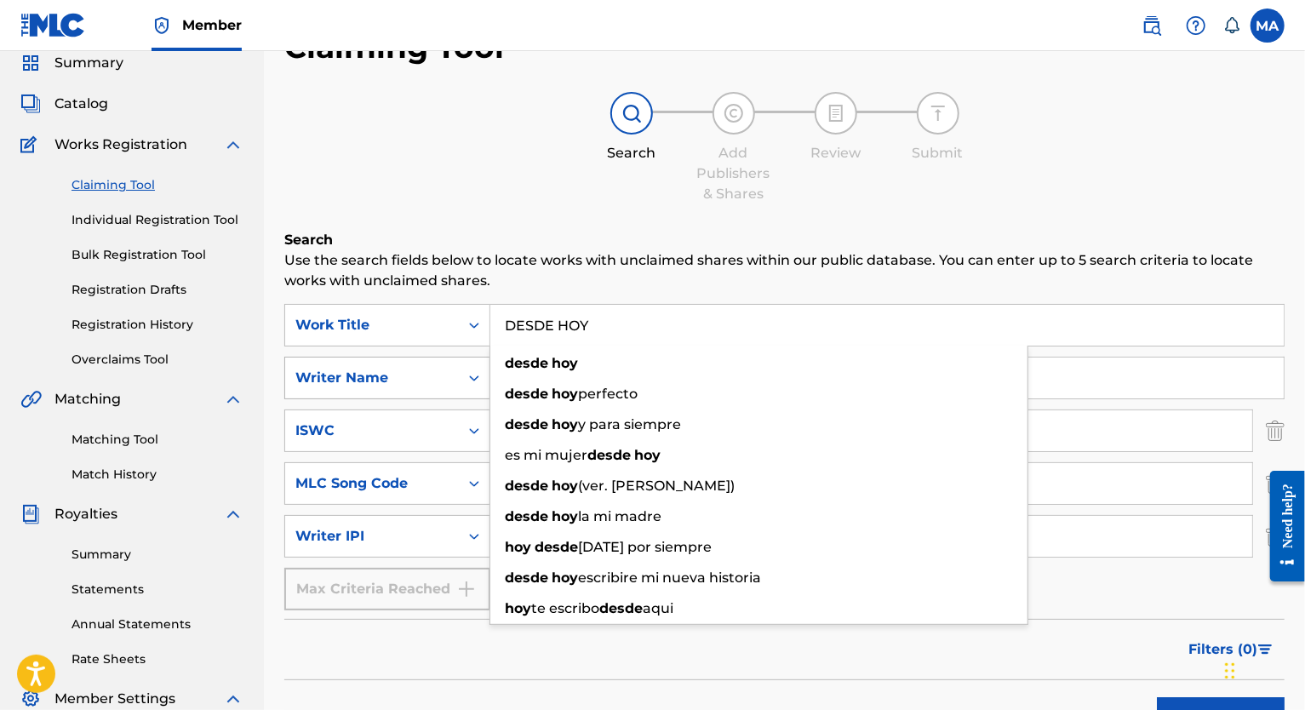
click at [853, 532] on button "Search" at bounding box center [1221, 718] width 128 height 43
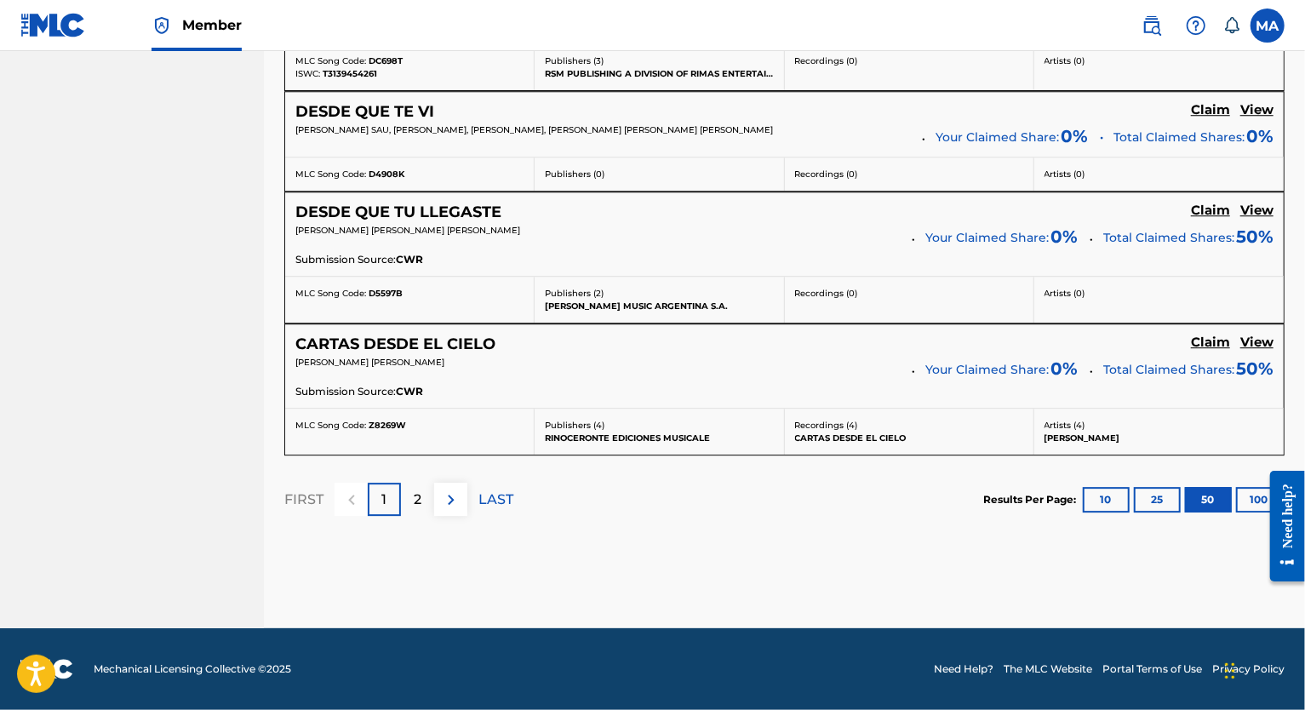
scroll to position [6819, 0]
click at [421, 499] on p "2" at bounding box center [418, 500] width 8 height 20
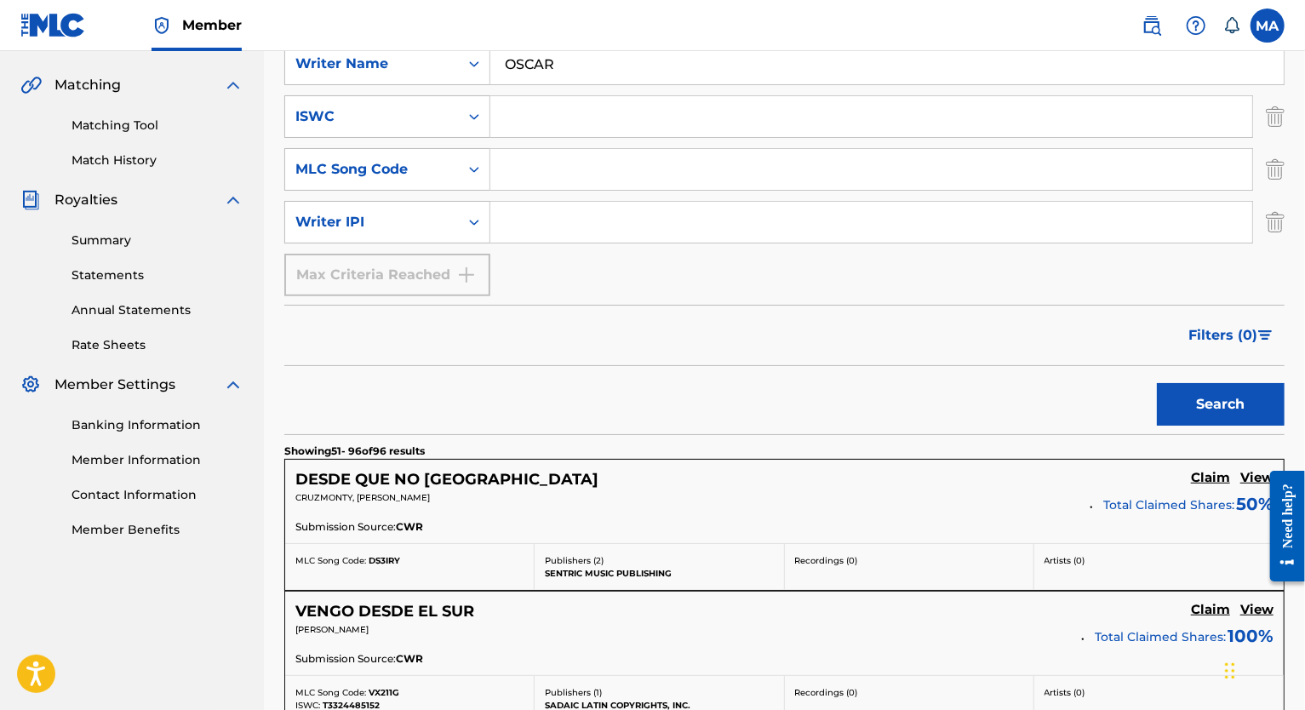
scroll to position [6301, 0]
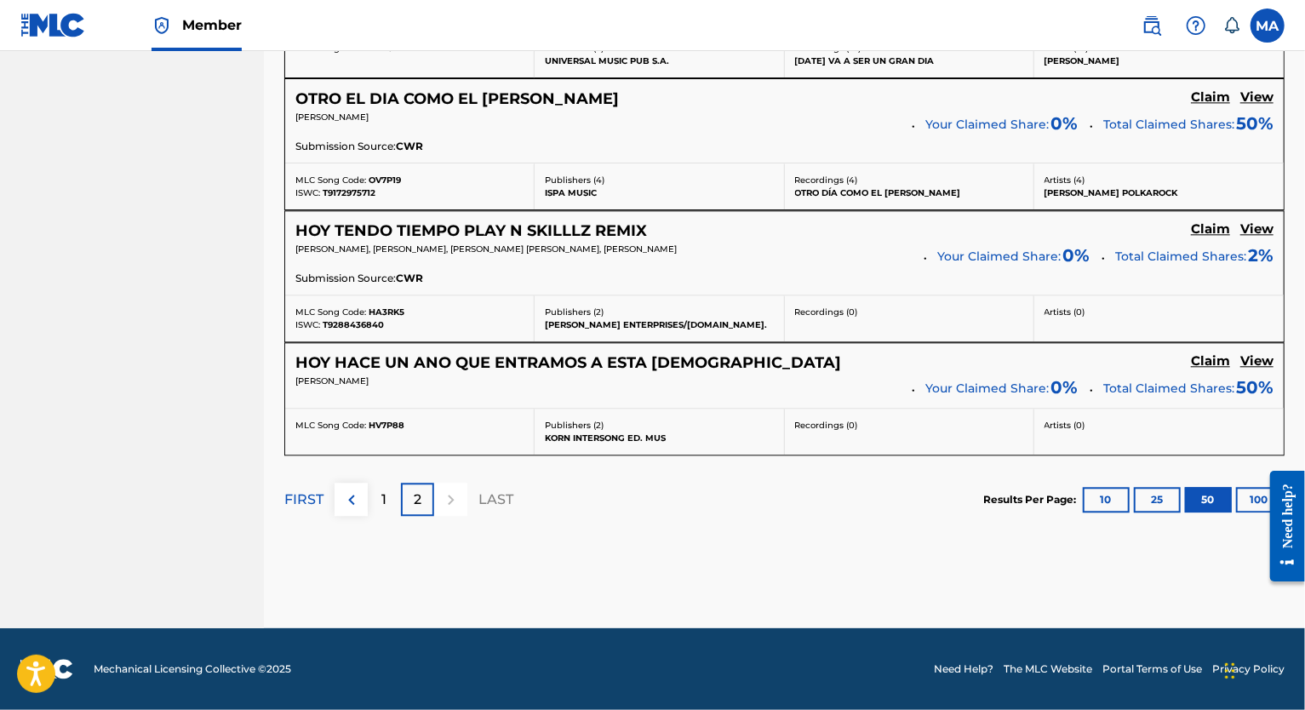
click at [582, 526] on section "FIRST 1 2 LAST Results Per Page: 10 25 50 100" at bounding box center [784, 499] width 1000 height 88
drag, startPoint x: 1295, startPoint y: 73, endPoint x: 1257, endPoint y: 102, distance: 47.3
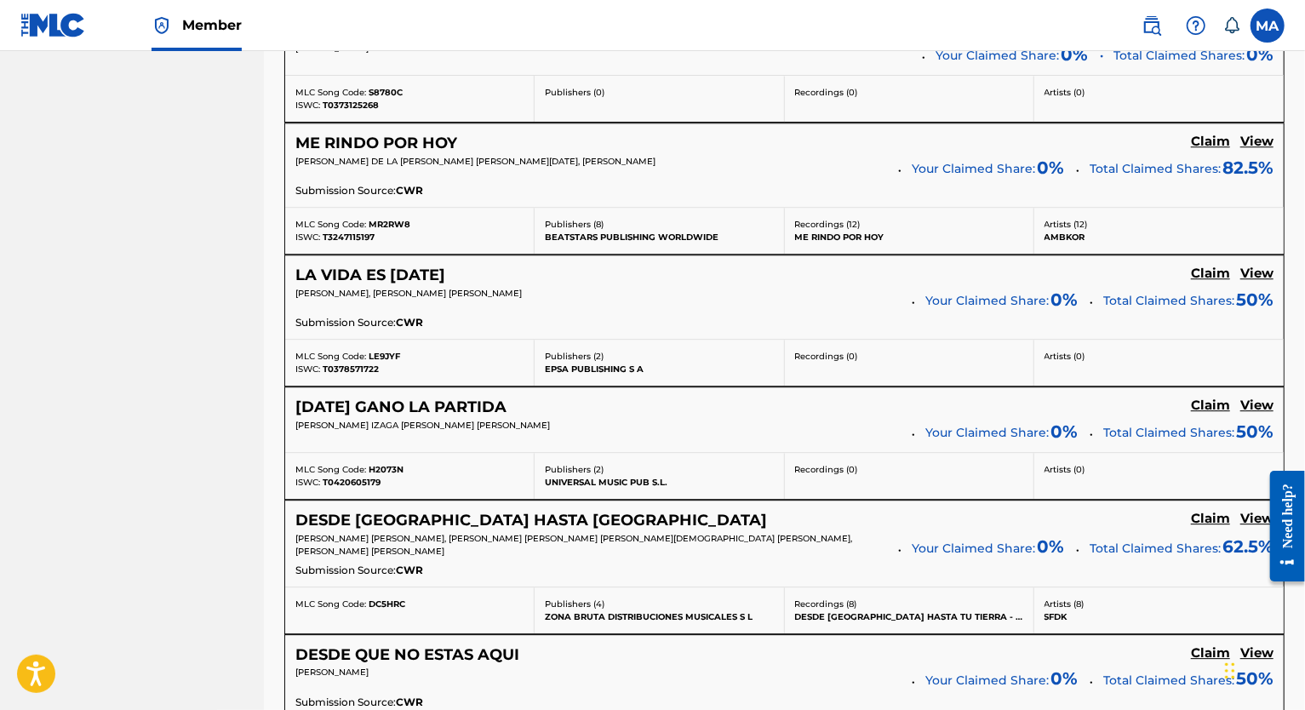
scroll to position [0, 0]
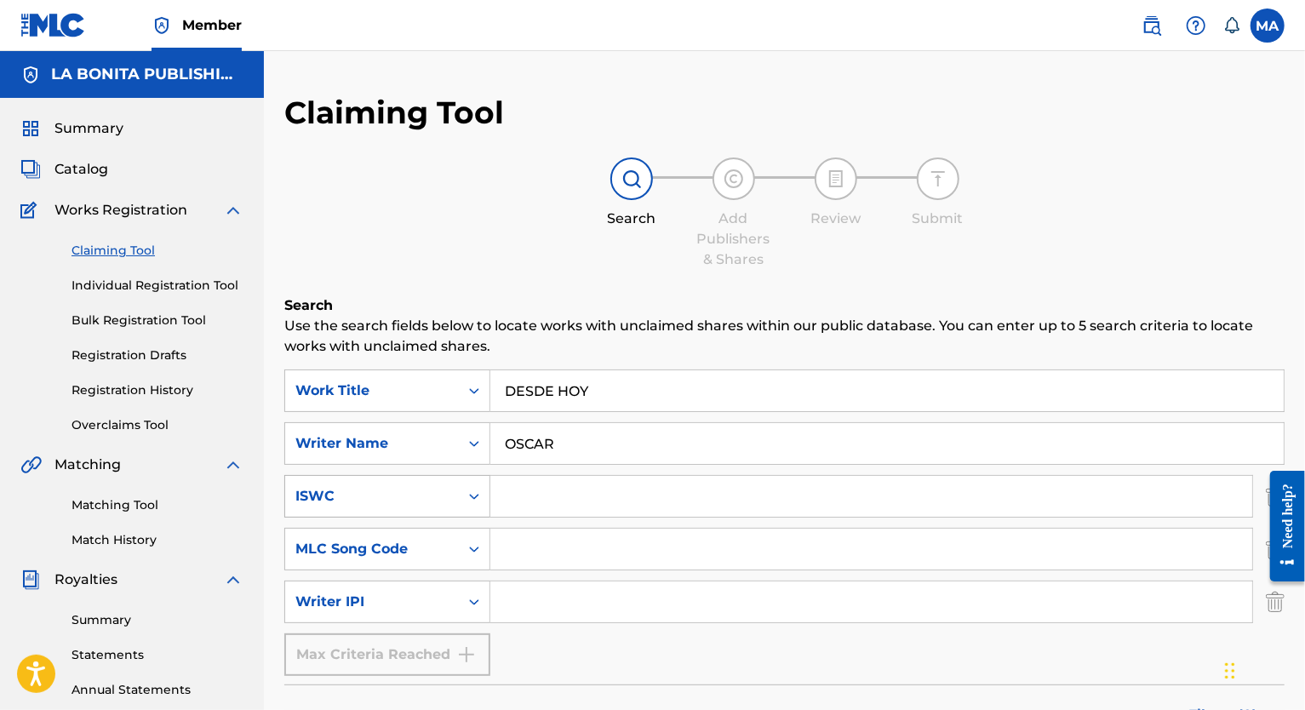
drag, startPoint x: 621, startPoint y: 392, endPoint x: 386, endPoint y: 509, distance: 262.7
click at [392, 498] on div "SearchWithCriteria24f61dc2-c39b-4e51-a3d9-169a029b026a Work Title DESDE HOY Sea…" at bounding box center [784, 522] width 1000 height 306
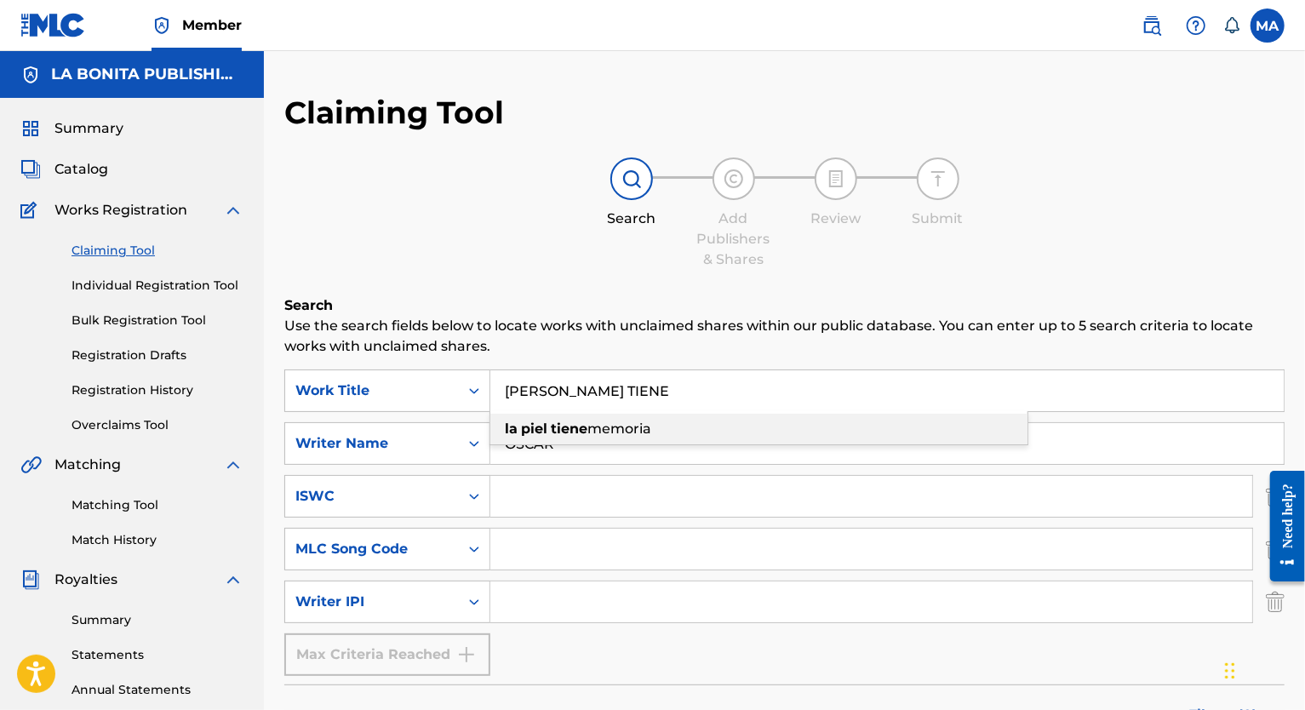
click at [581, 438] on div "la piel tiene memoria" at bounding box center [758, 429] width 537 height 31
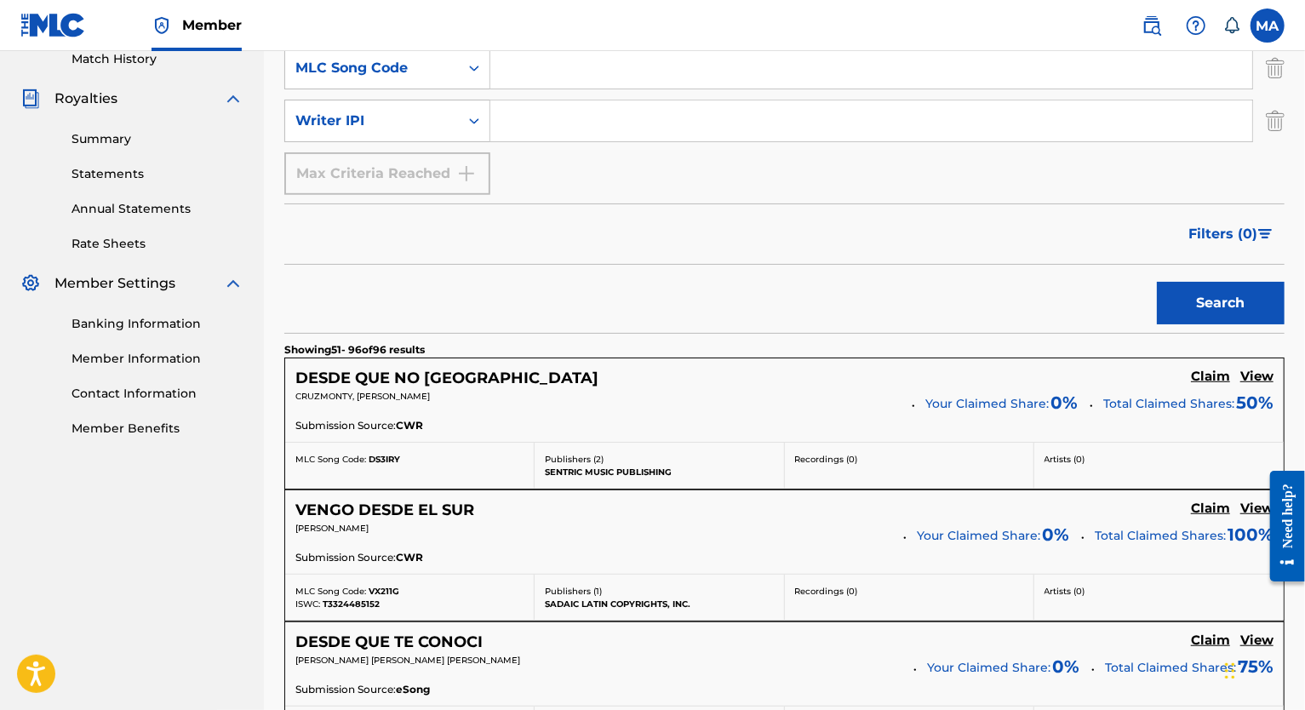
scroll to position [481, 0]
click at [853, 296] on button "Search" at bounding box center [1221, 303] width 128 height 43
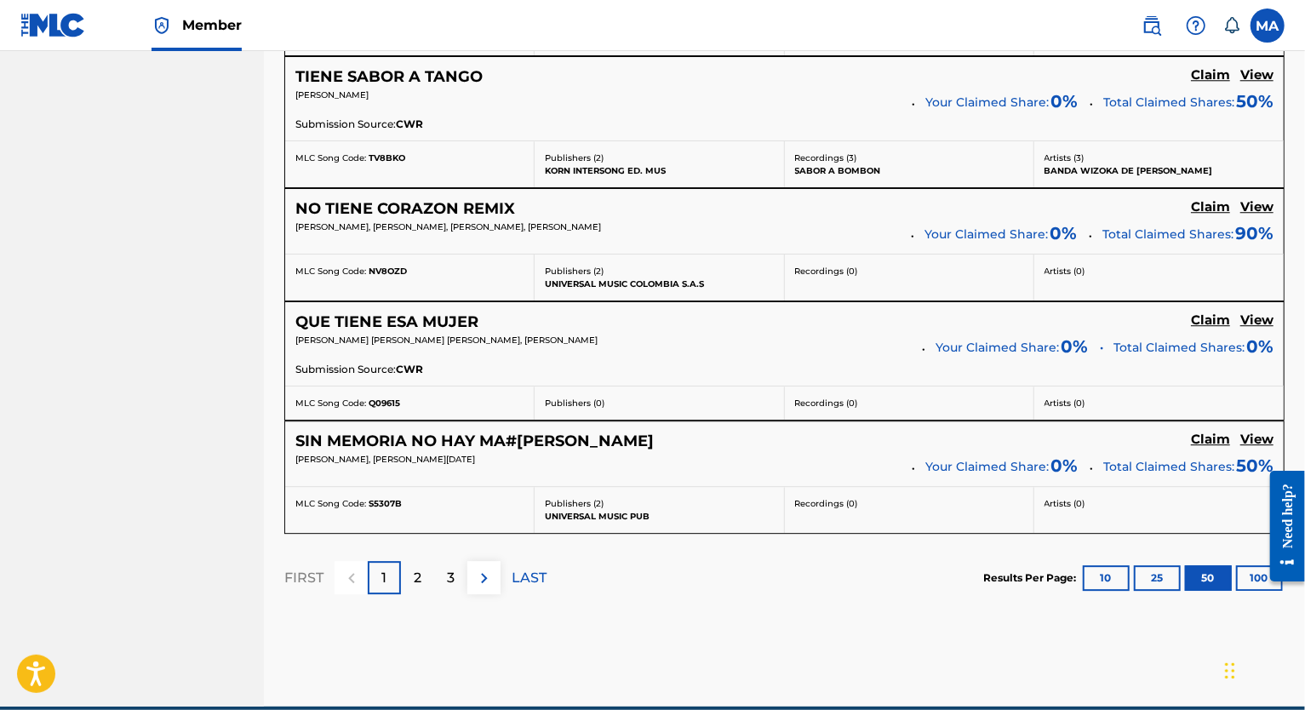
scroll to position [6790, 0]
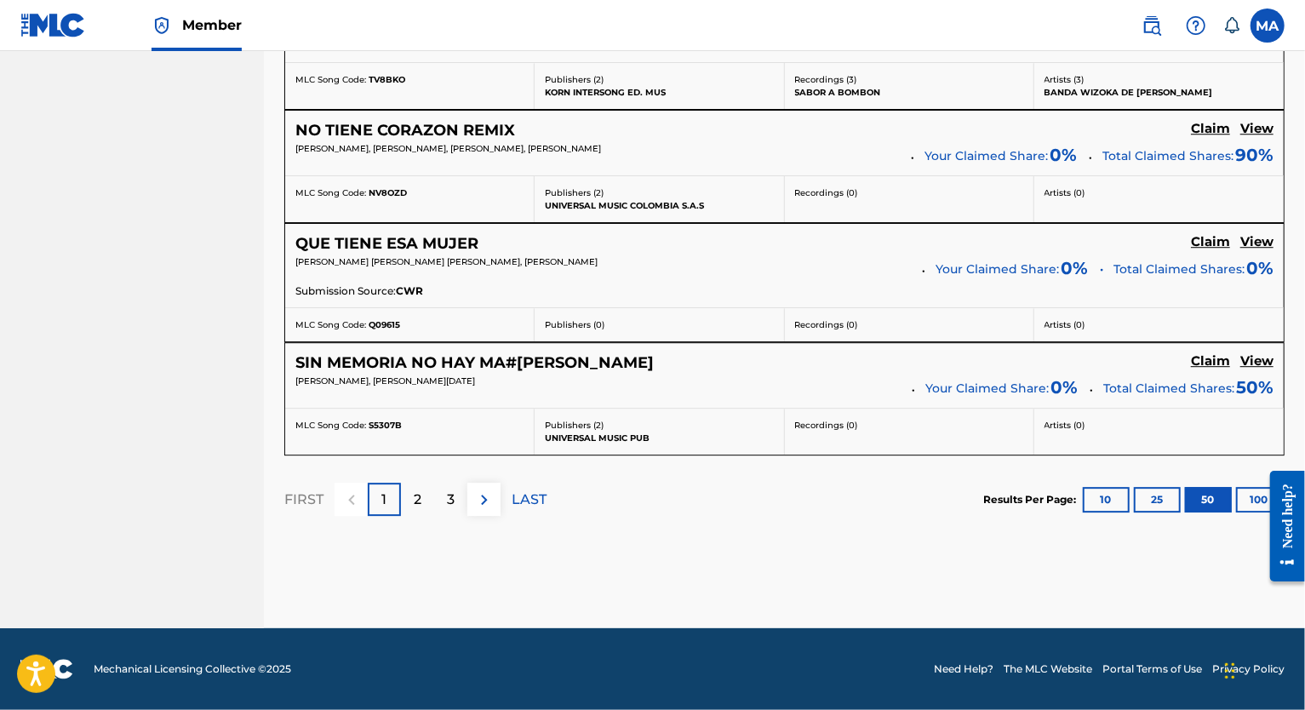
drag, startPoint x: 198, startPoint y: 278, endPoint x: 198, endPoint y: 290, distance: 12.8
drag, startPoint x: 1301, startPoint y: 70, endPoint x: 1277, endPoint y: 247, distance: 178.7
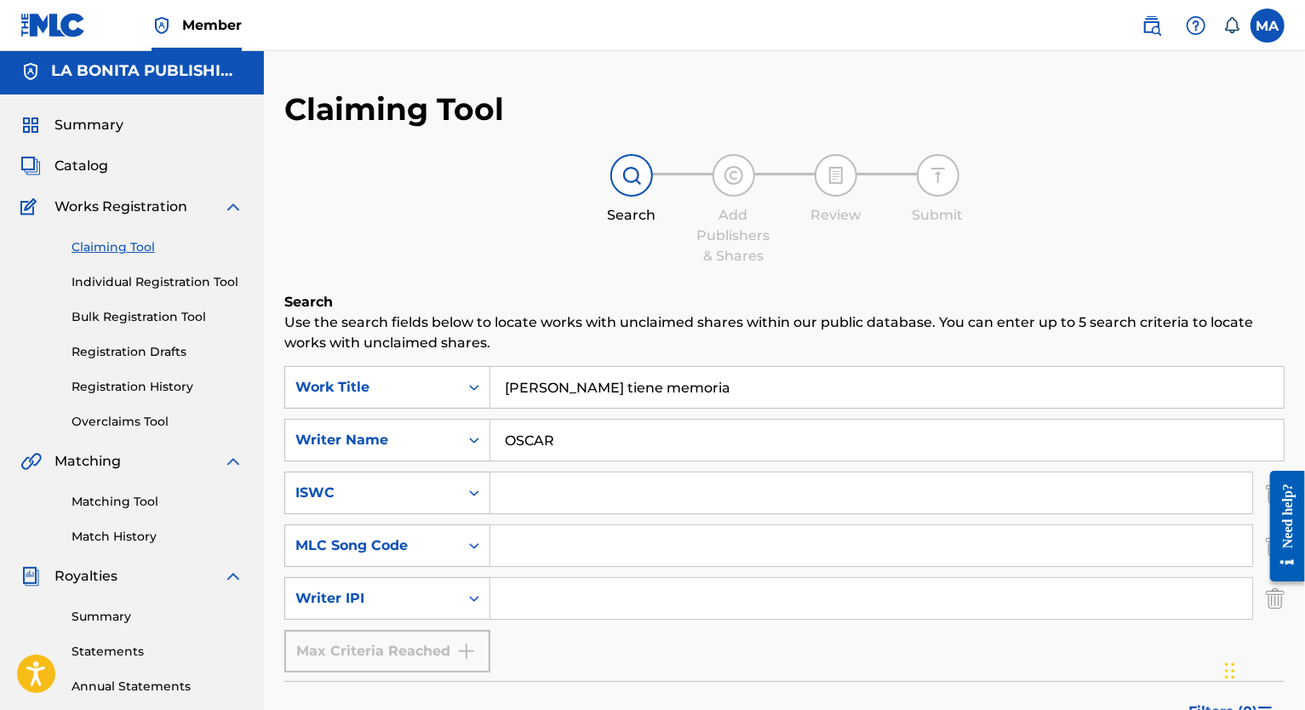
scroll to position [0, 0]
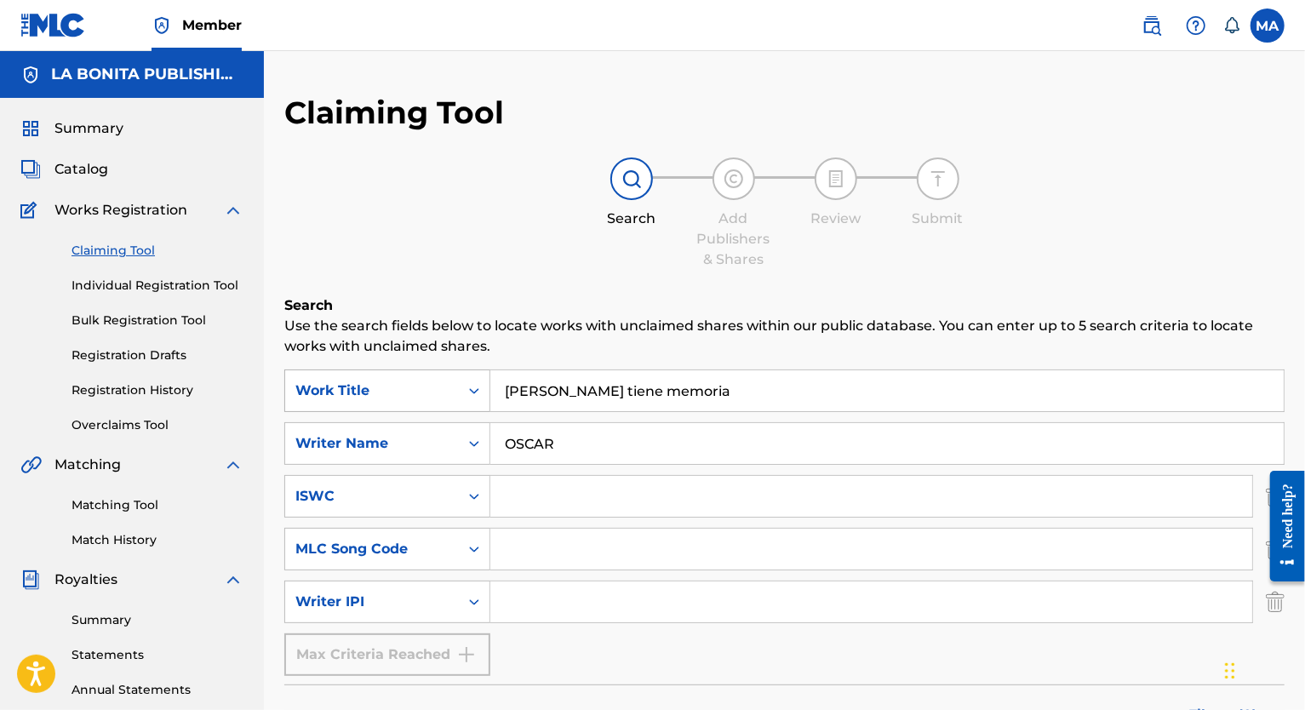
drag, startPoint x: 681, startPoint y: 398, endPoint x: 392, endPoint y: 404, distance: 288.6
click at [403, 404] on div "SearchWithCriteria24f61dc2-c39b-4e51-a3d9-169a029b026a Work Title [PERSON_NAME]…" at bounding box center [784, 390] width 1000 height 43
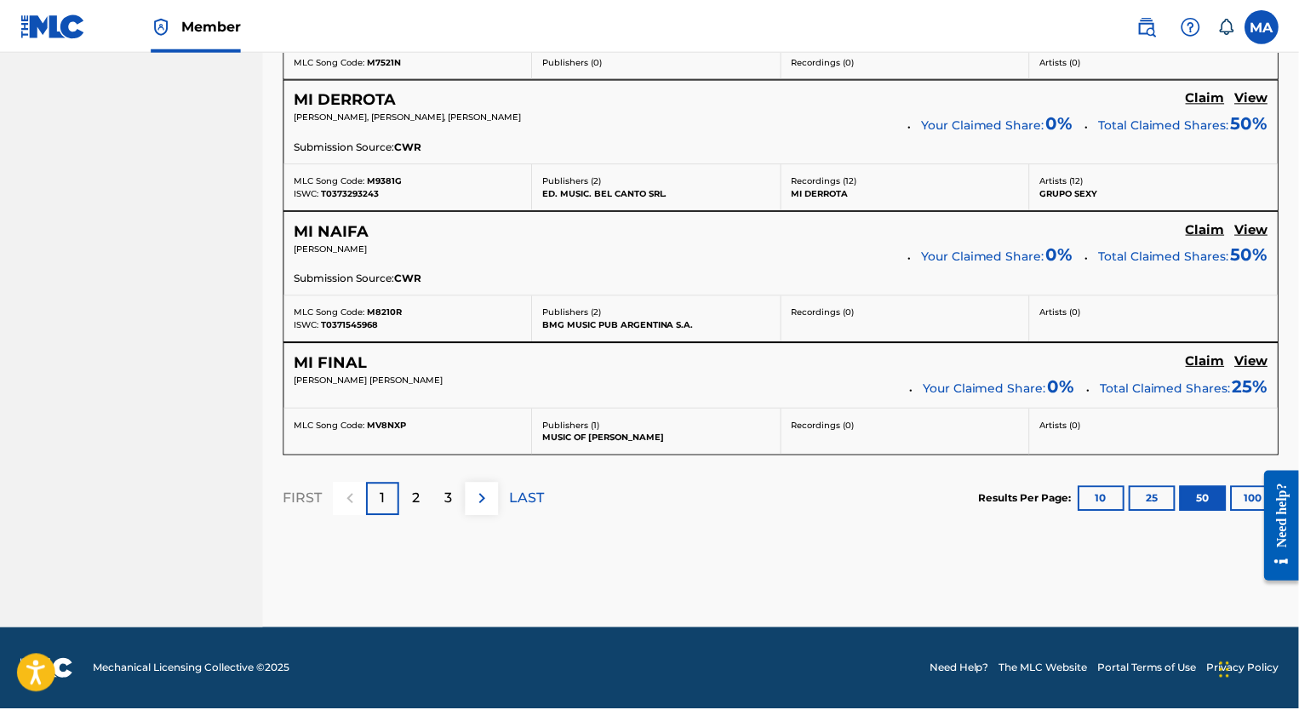
scroll to position [6821, 0]
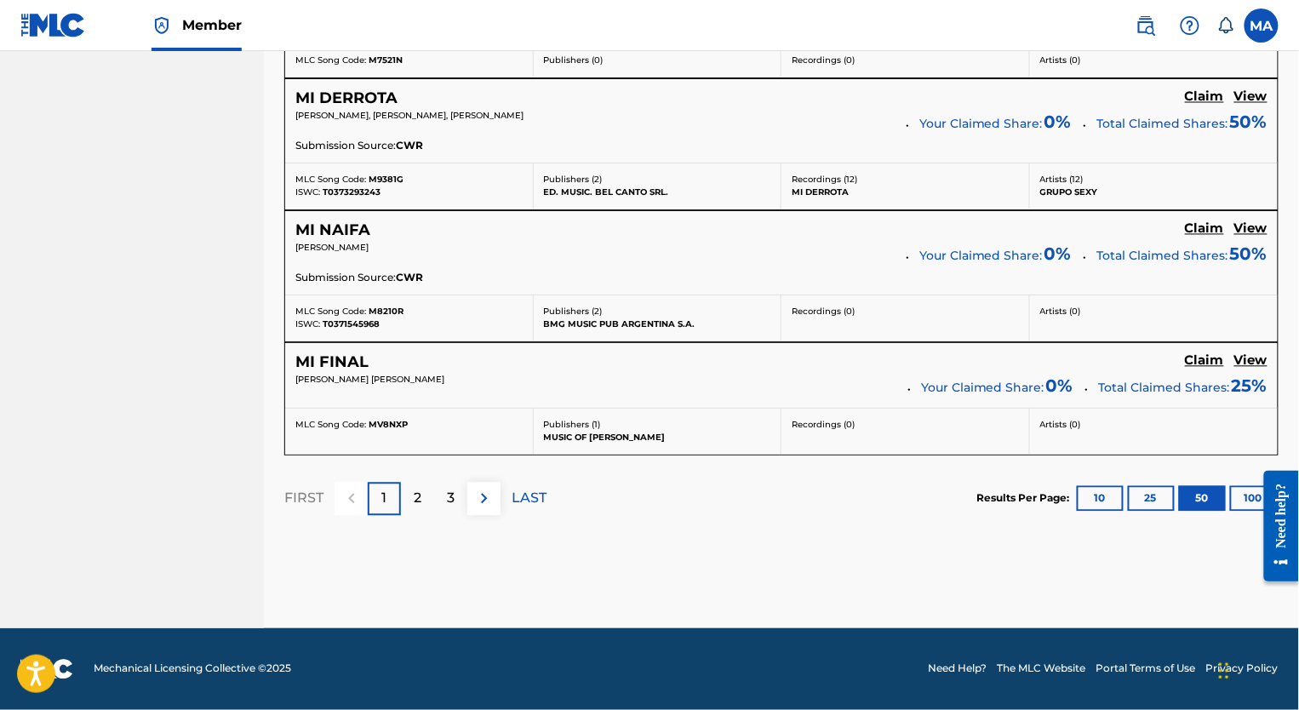
drag, startPoint x: 155, startPoint y: 238, endPoint x: 127, endPoint y: 232, distance: 28.7
drag, startPoint x: 1285, startPoint y: 72, endPoint x: 1304, endPoint y: 111, distance: 42.6
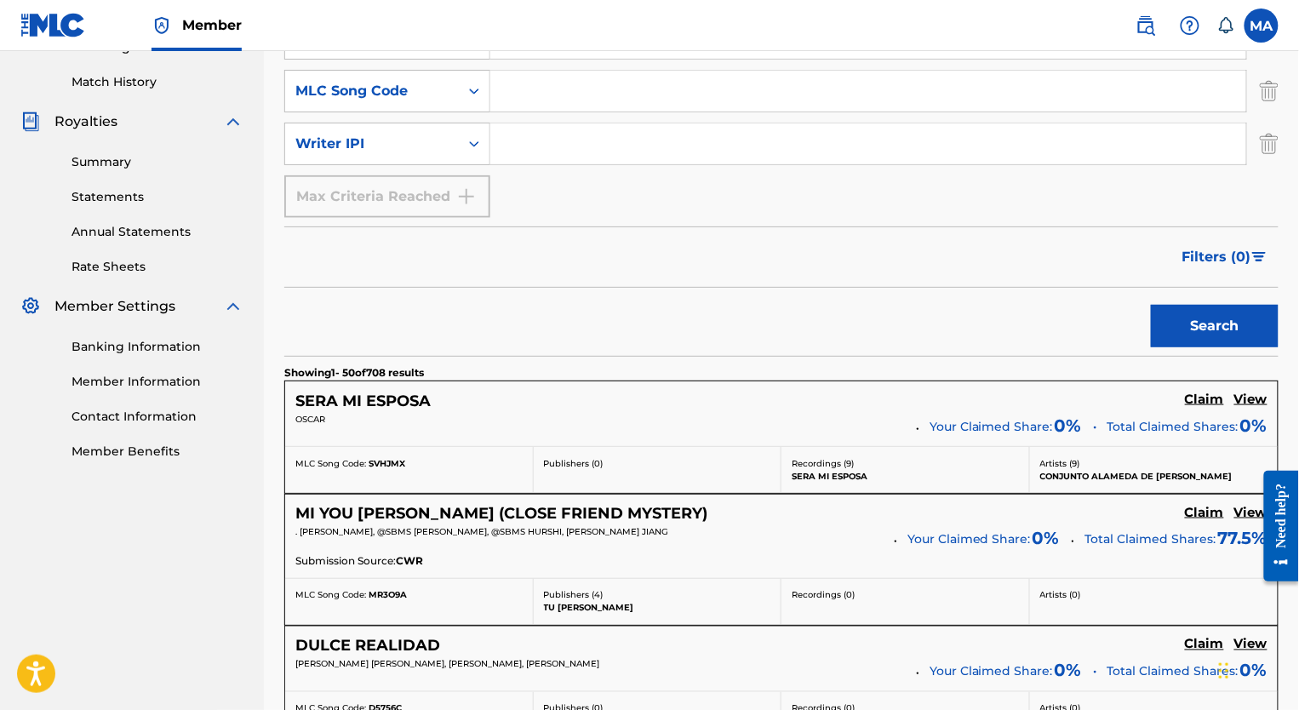
scroll to position [0, 0]
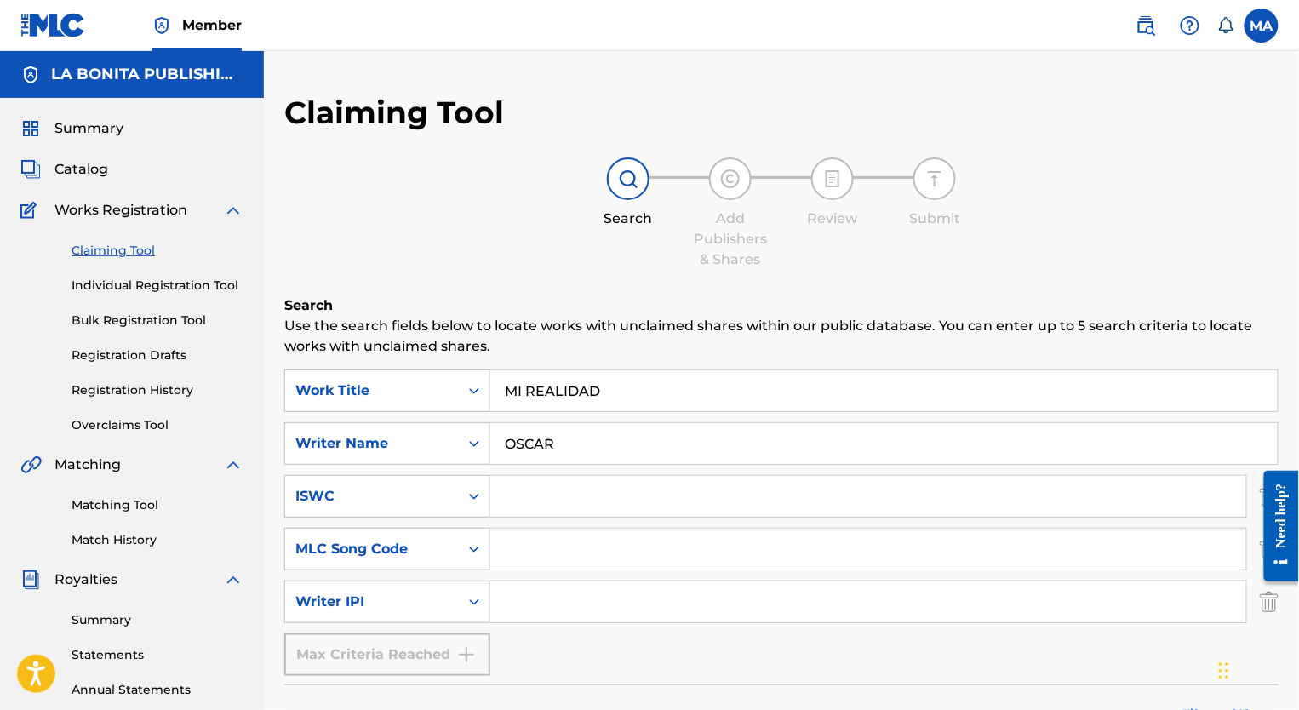
drag, startPoint x: 618, startPoint y: 393, endPoint x: 627, endPoint y: 397, distance: 9.2
click at [618, 395] on input "MI REALIDAD" at bounding box center [883, 390] width 787 height 41
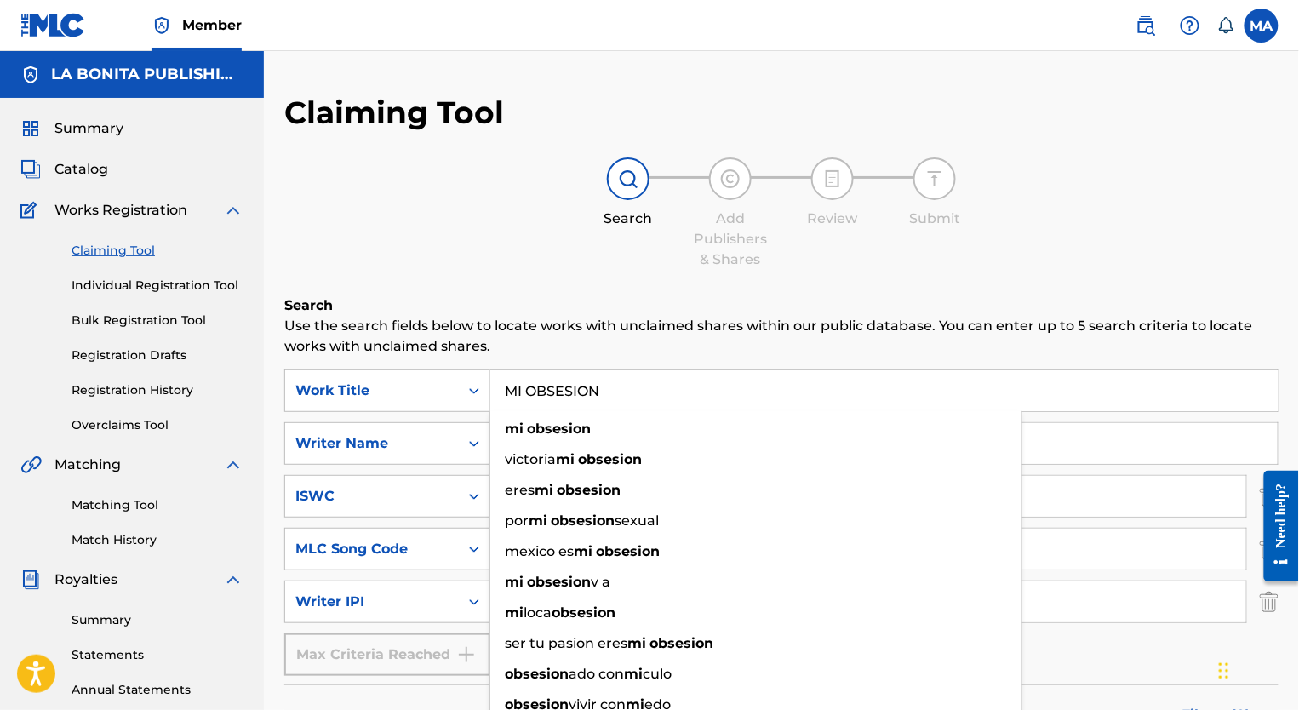
type input "MI OBSESION"
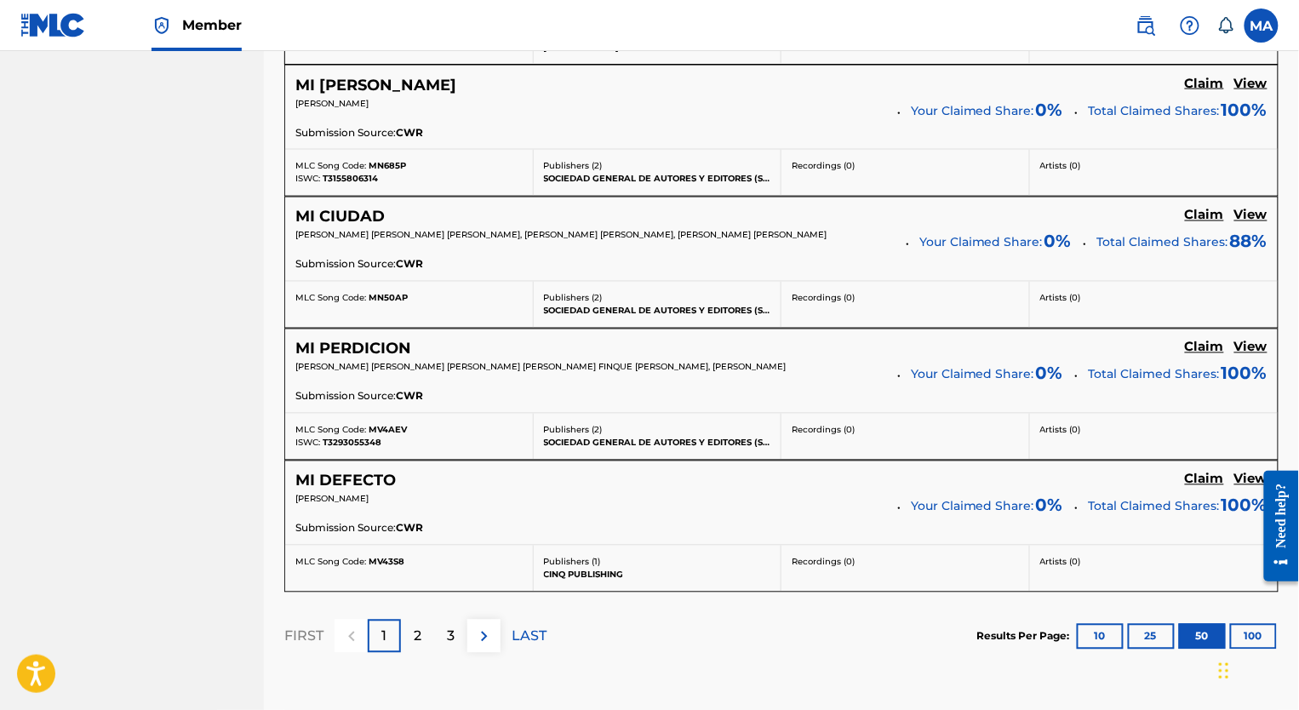
scroll to position [6838, 0]
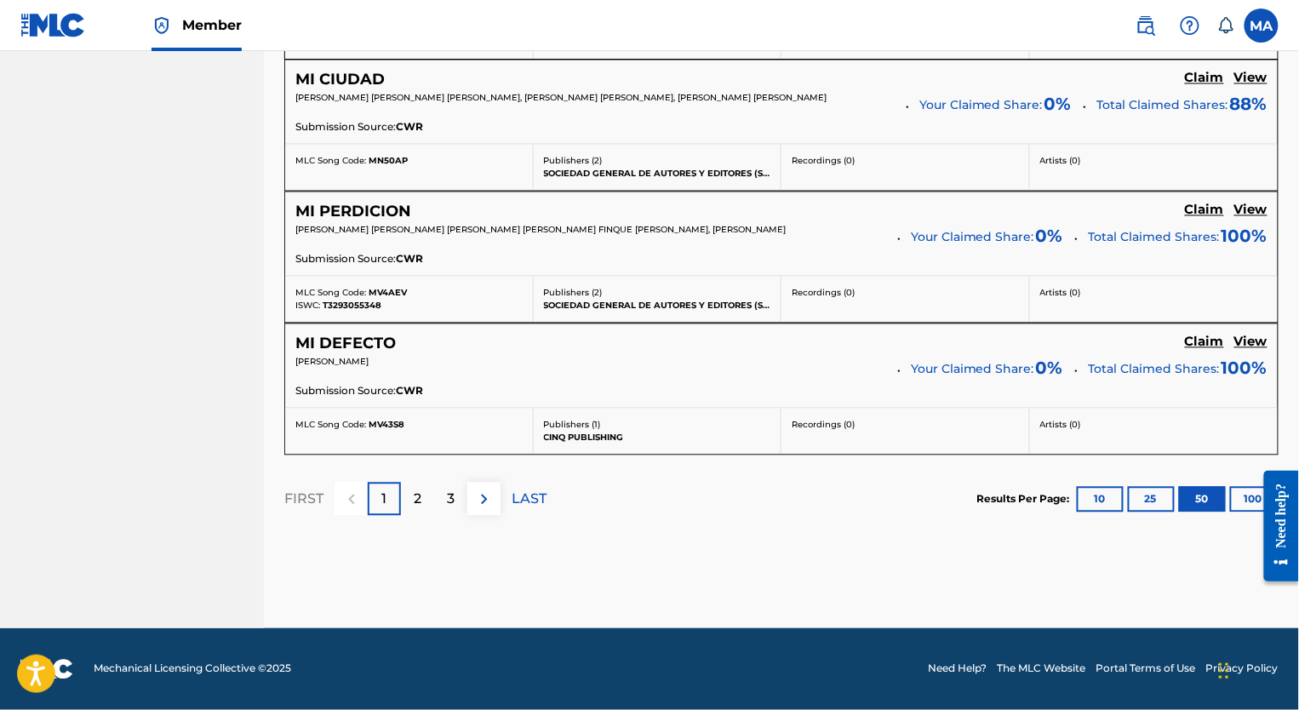
drag, startPoint x: 219, startPoint y: 390, endPoint x: 222, endPoint y: 402, distance: 12.4
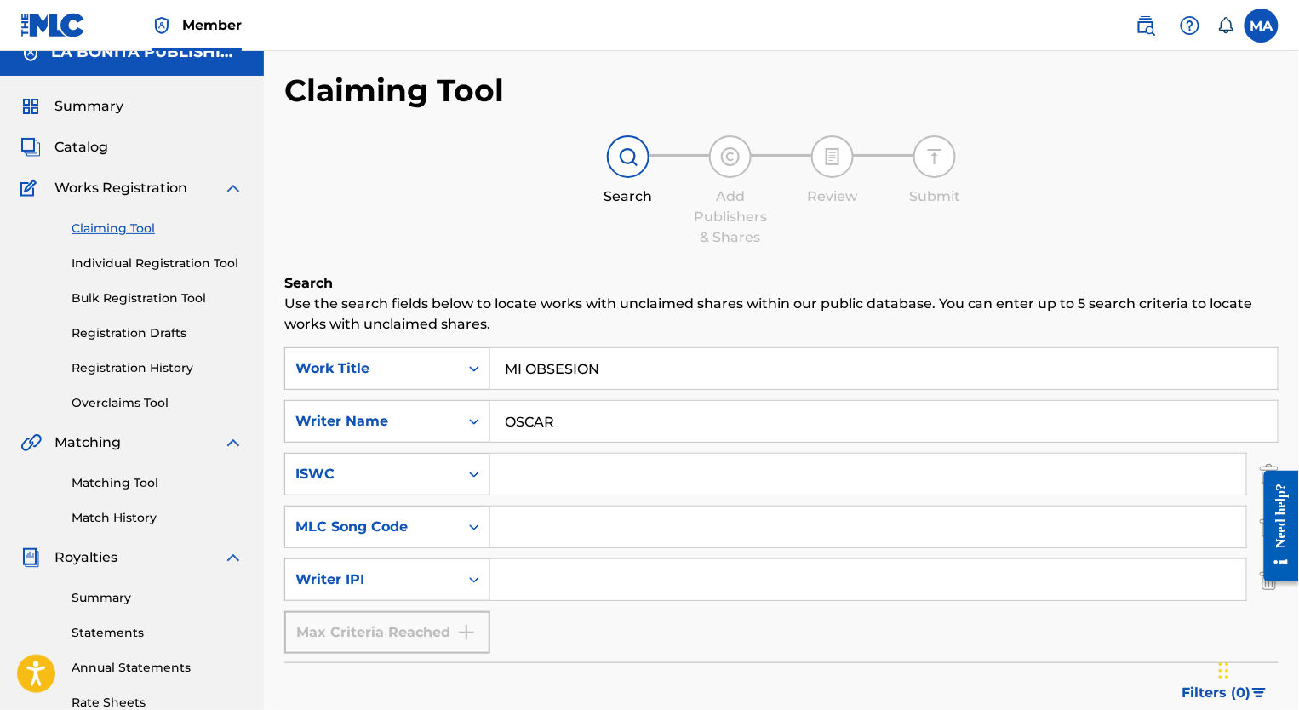
scroll to position [0, 0]
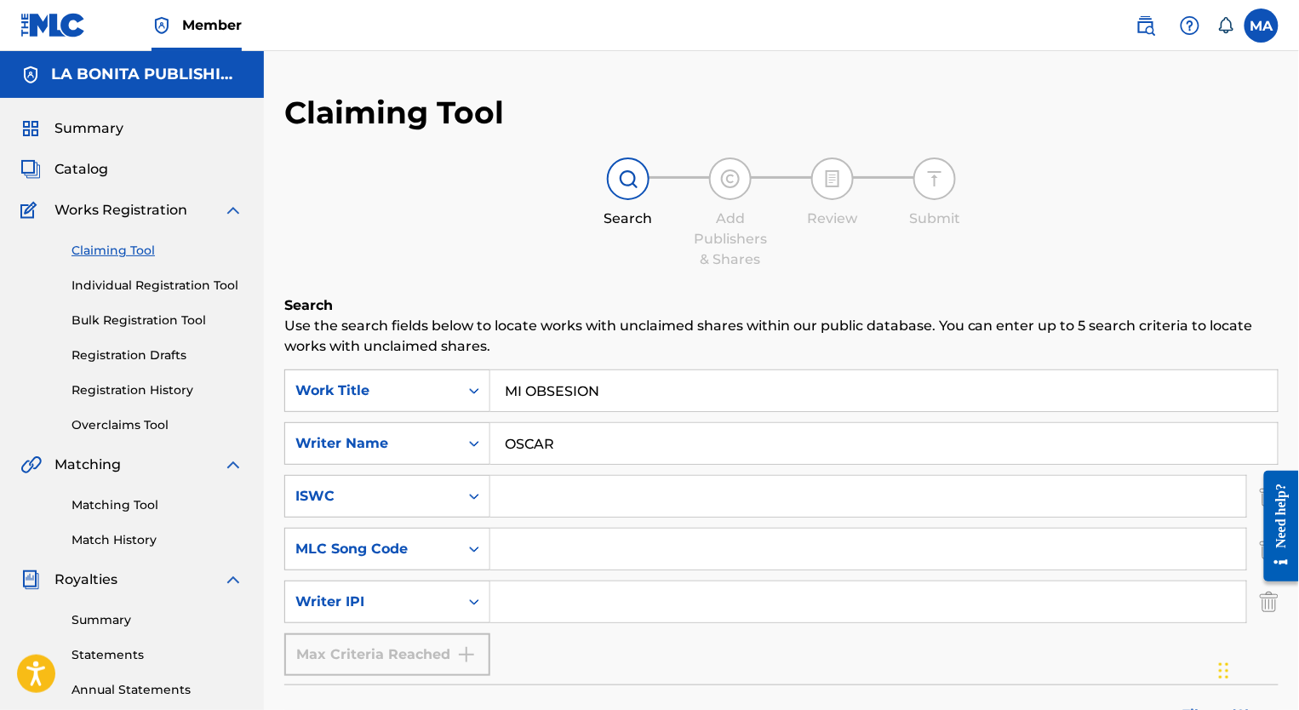
drag, startPoint x: 110, startPoint y: 246, endPoint x: 206, endPoint y: 280, distance: 102.0
click at [110, 247] on link "Claiming Tool" at bounding box center [158, 251] width 172 height 18
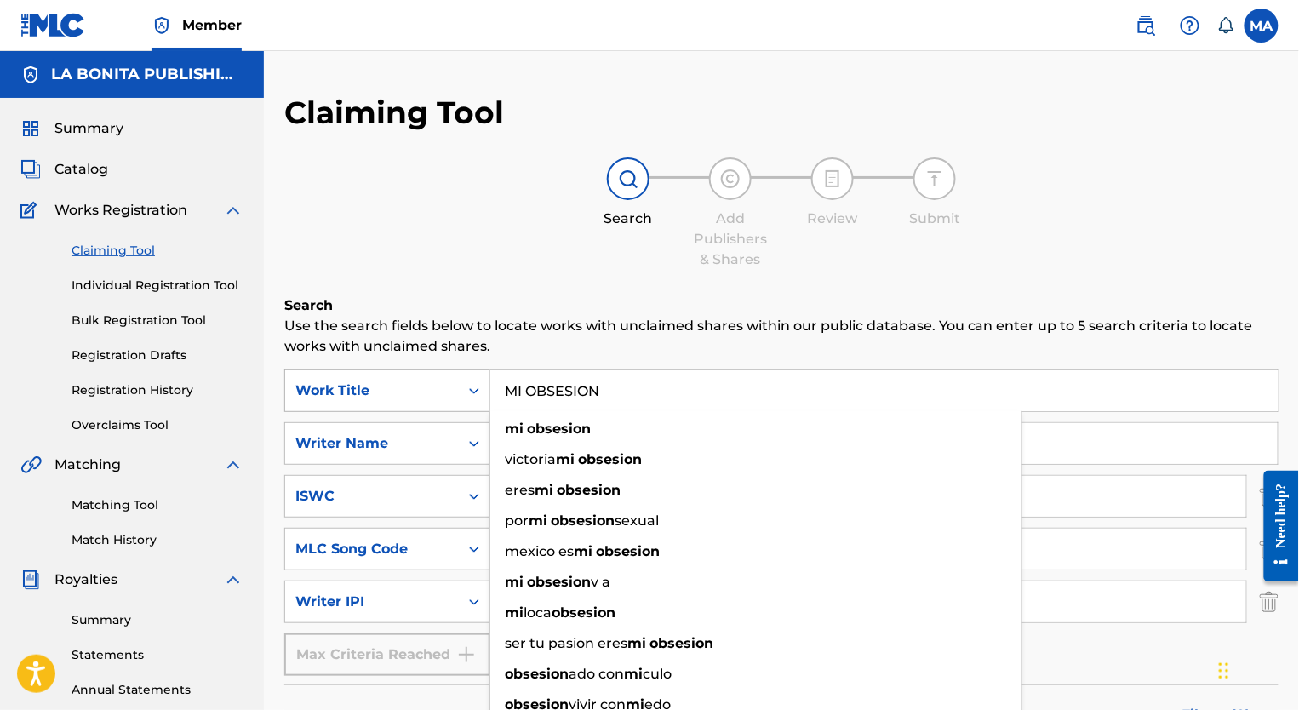
drag, startPoint x: 623, startPoint y: 386, endPoint x: 365, endPoint y: 403, distance: 258.5
click at [342, 426] on div "SearchWithCriteria24f61dc2-c39b-4e51-a3d9-169a029b026a Work Title MI OBSESION m…" at bounding box center [781, 522] width 994 height 306
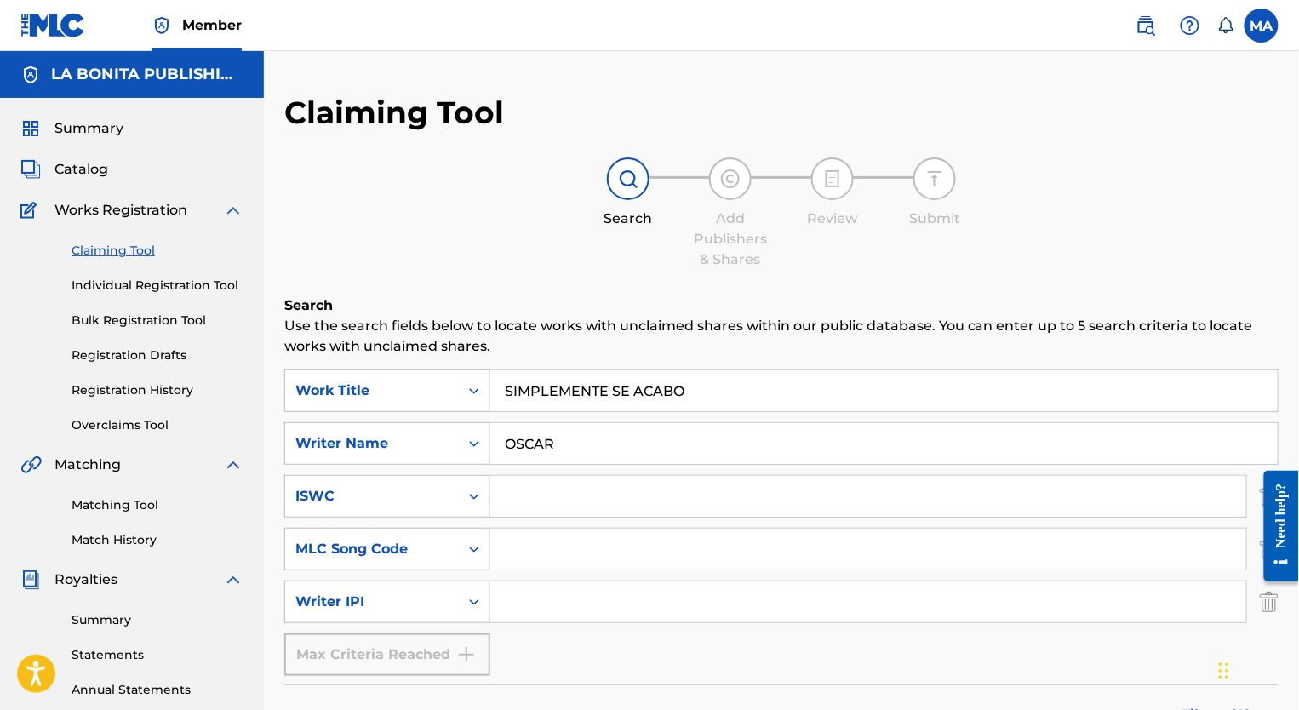
type input "SIMPLEMENTE SE ACABO"
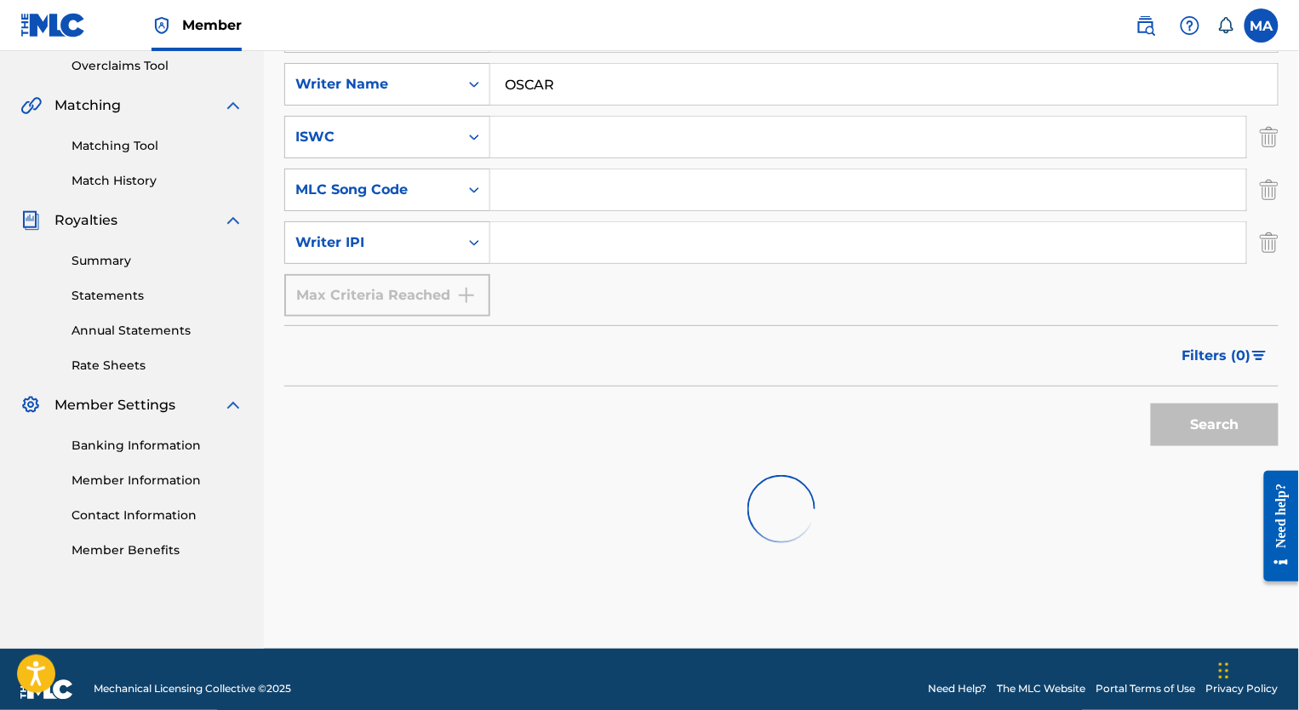
scroll to position [365, 0]
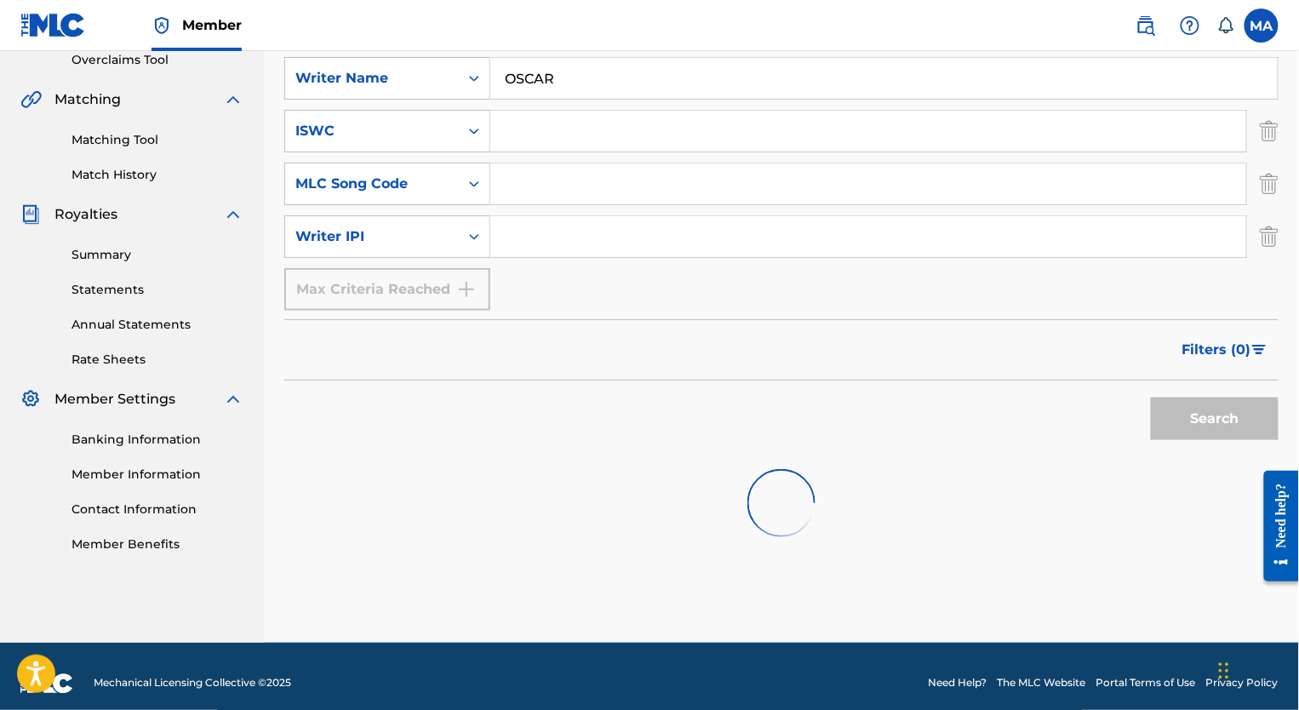
drag, startPoint x: 1302, startPoint y: 286, endPoint x: 36, endPoint y: 73, distance: 1283.7
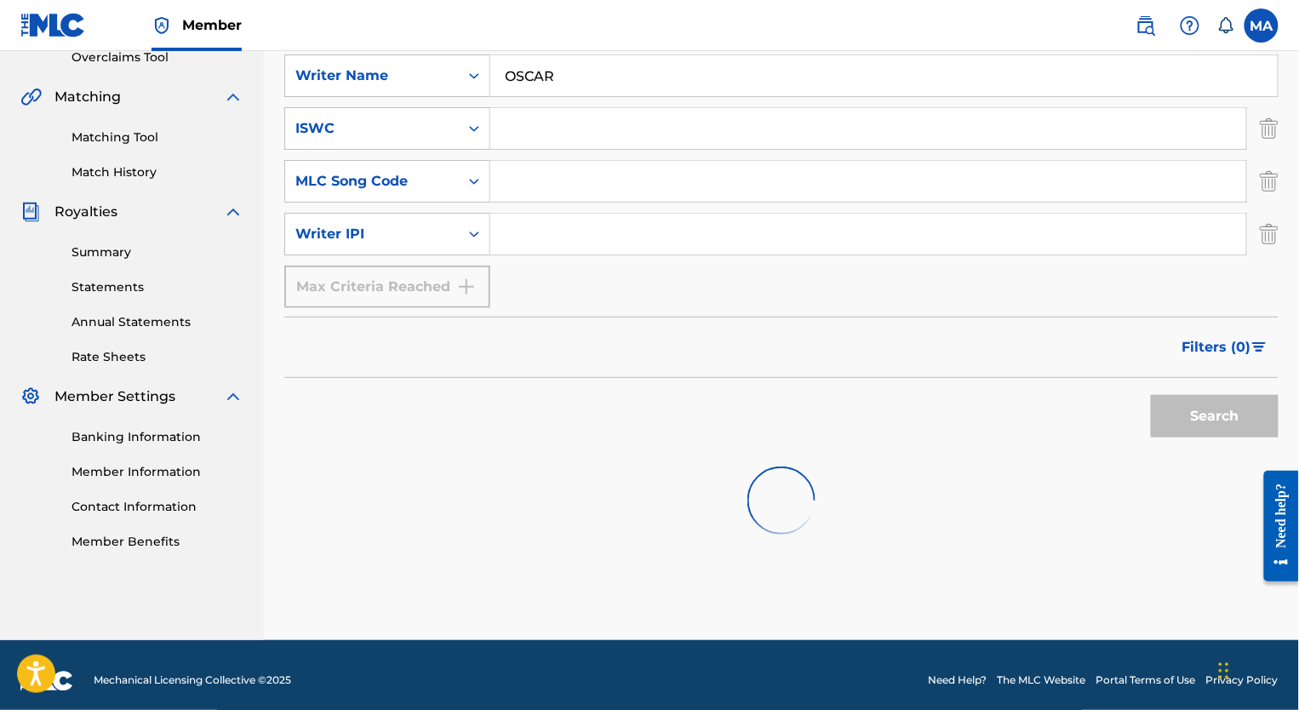
click at [853, 72] on div "Claiming Tool Search Add Publishers & Shares Review Submit Search Use the searc…" at bounding box center [781, 183] width 1035 height 914
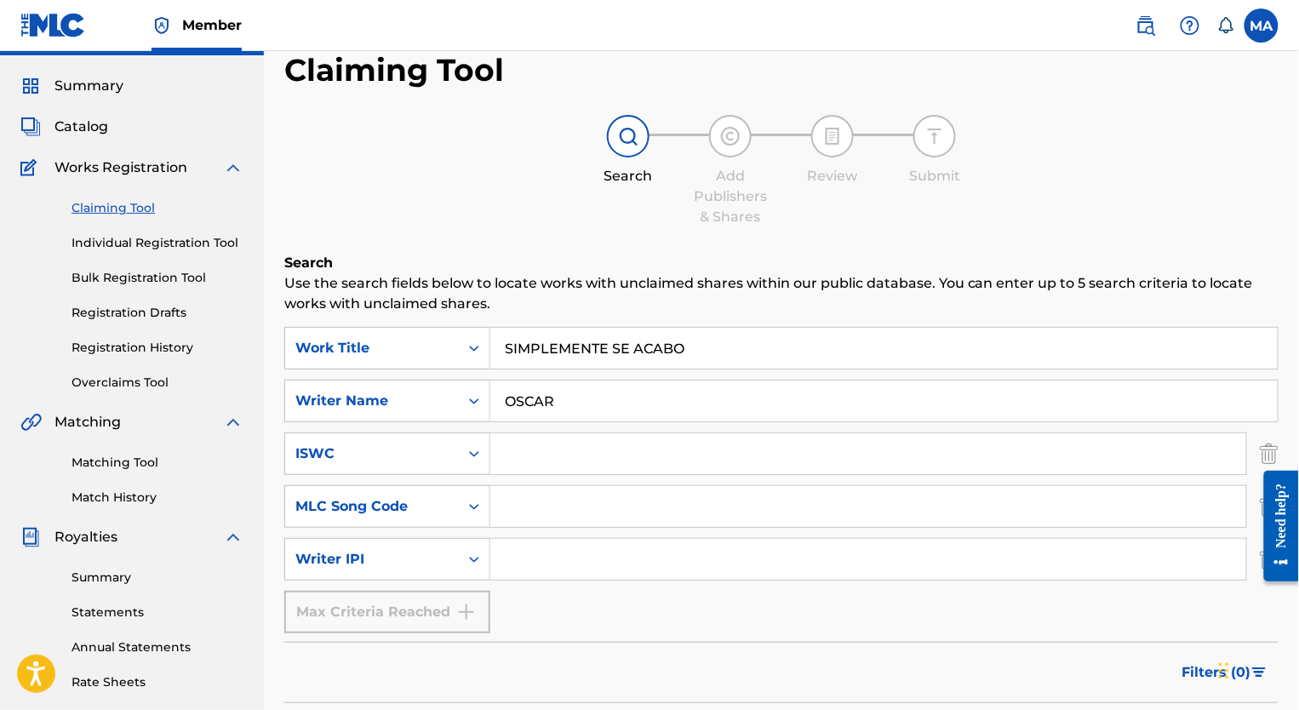
scroll to position [48, 0]
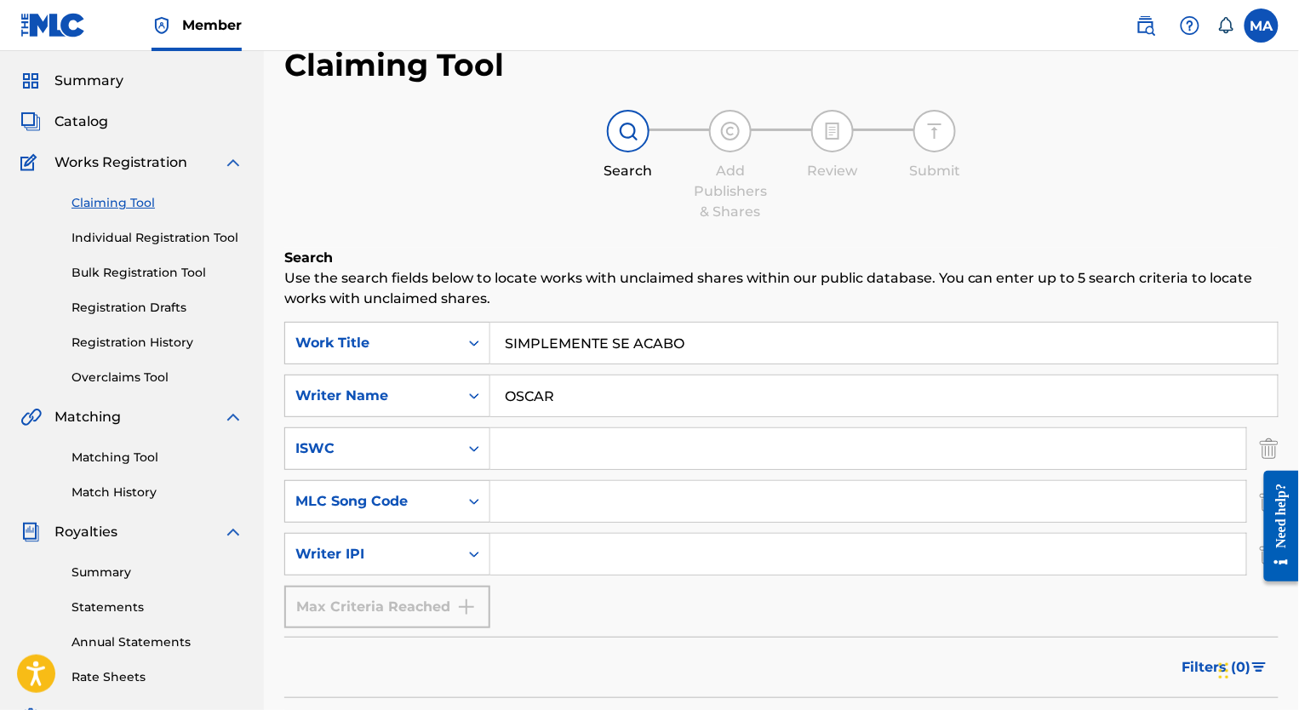
drag, startPoint x: 399, startPoint y: 192, endPoint x: 388, endPoint y: 211, distance: 21.8
click at [402, 199] on div "Search Add Publishers & Shares Review Submit" at bounding box center [781, 166] width 994 height 112
drag, startPoint x: 485, startPoint y: 145, endPoint x: 523, endPoint y: 157, distance: 39.6
click at [487, 147] on div "Search Add Publishers & Shares Review Submit" at bounding box center [781, 166] width 994 height 112
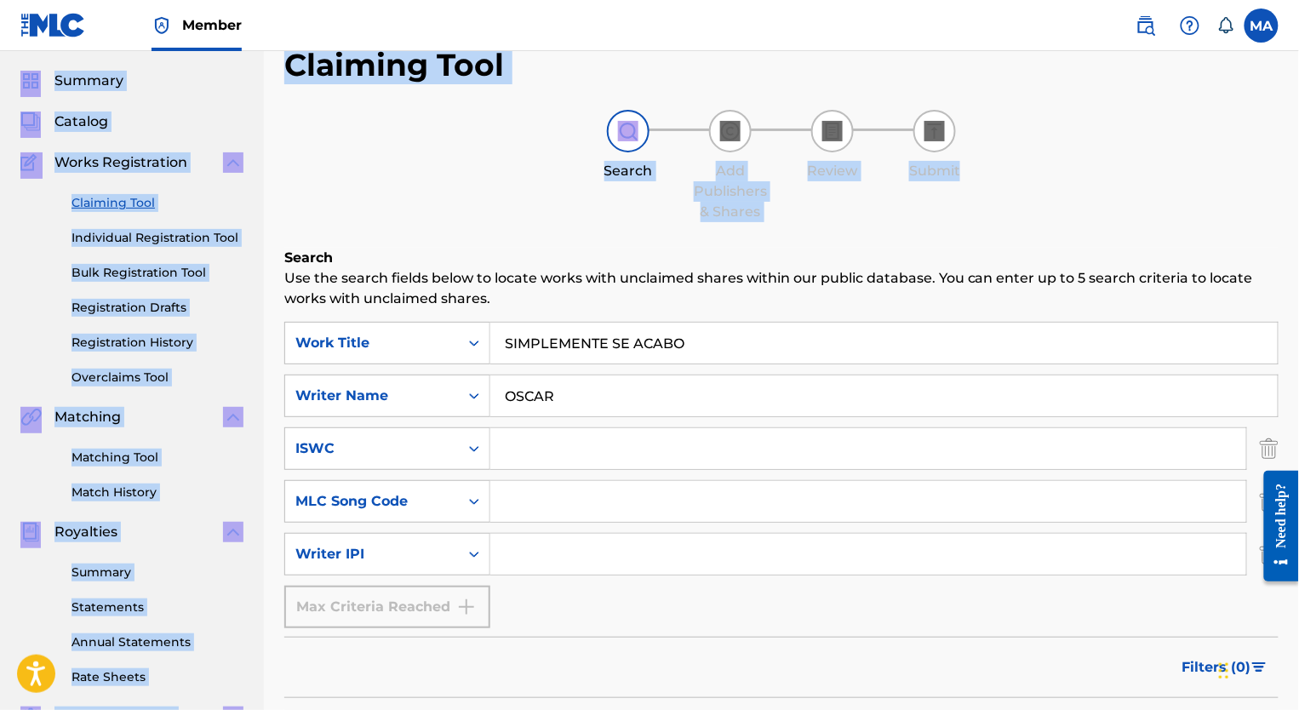
click at [853, 39] on html "Accessibility Screen-Reader Guide, Feedback, and Issue Reporting | New window C…" at bounding box center [649, 307] width 1299 height 710
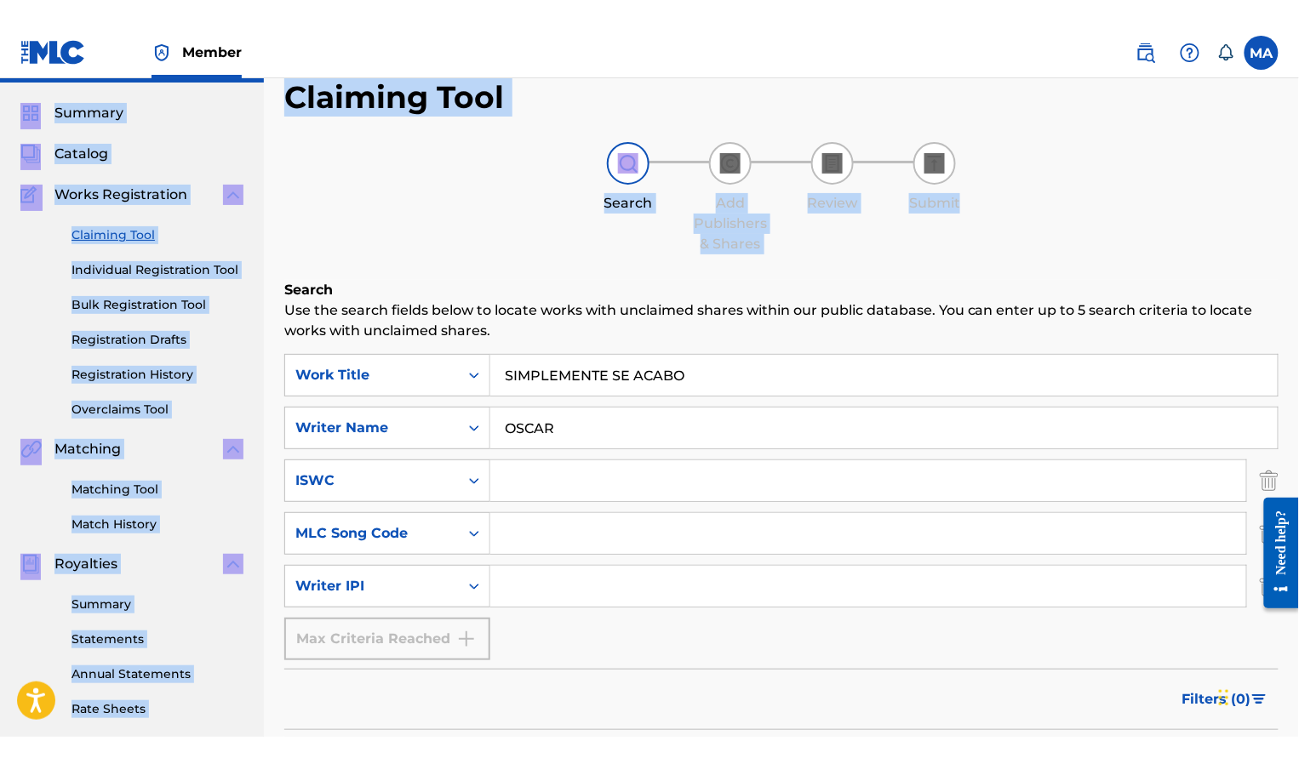
scroll to position [0, 0]
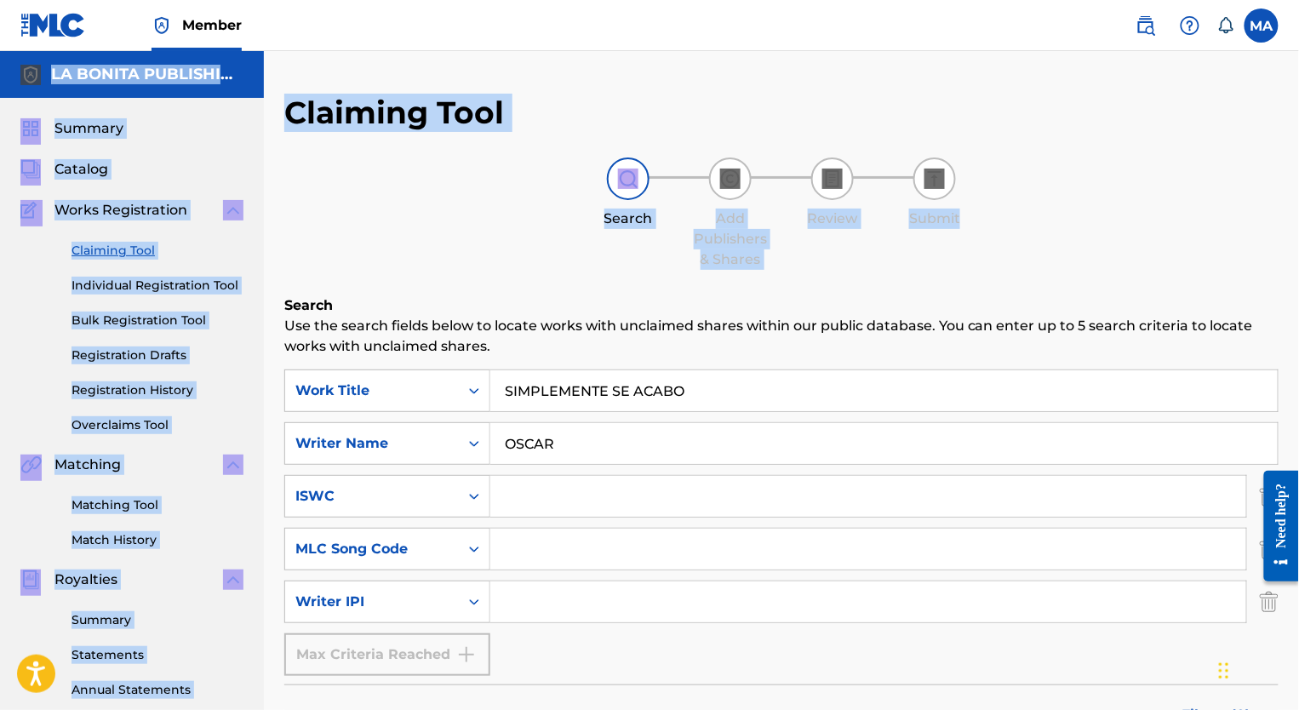
click at [430, 206] on div "Search Add Publishers & Shares Review Submit" at bounding box center [781, 213] width 994 height 112
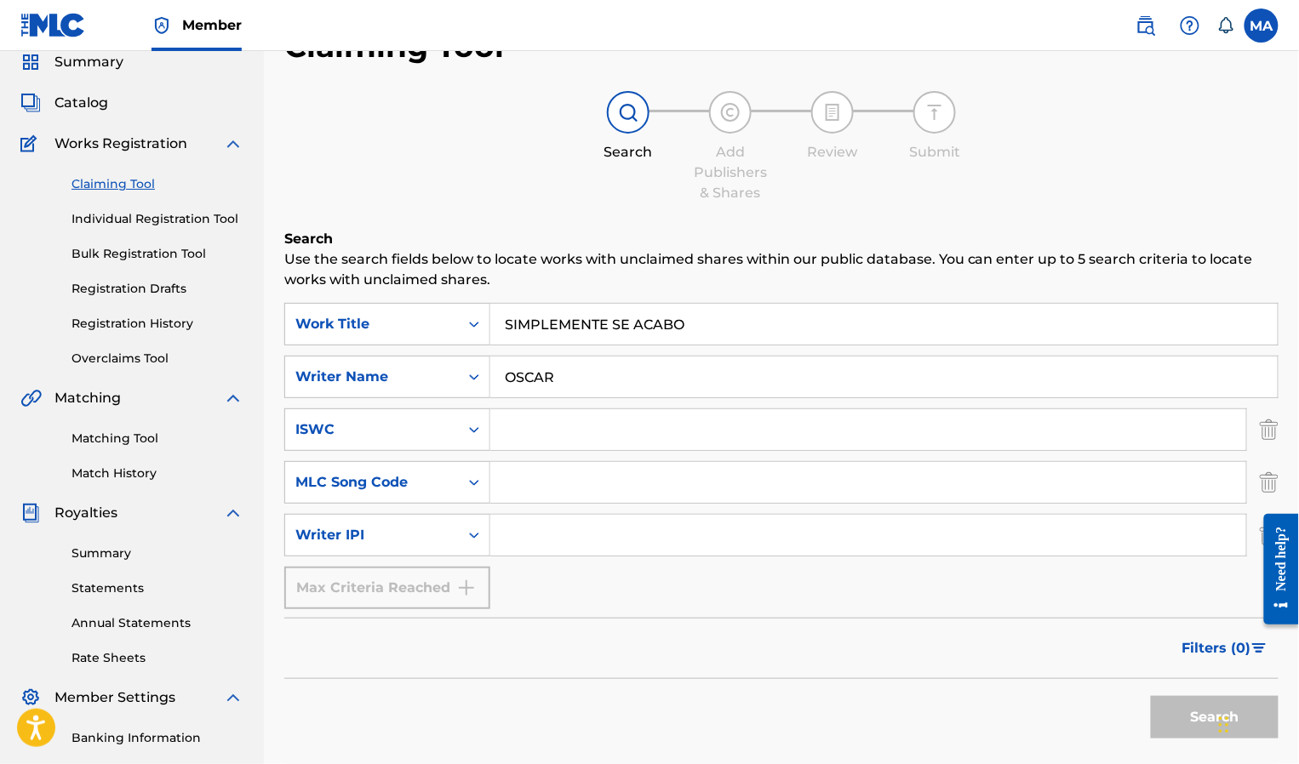
scroll to position [68, 0]
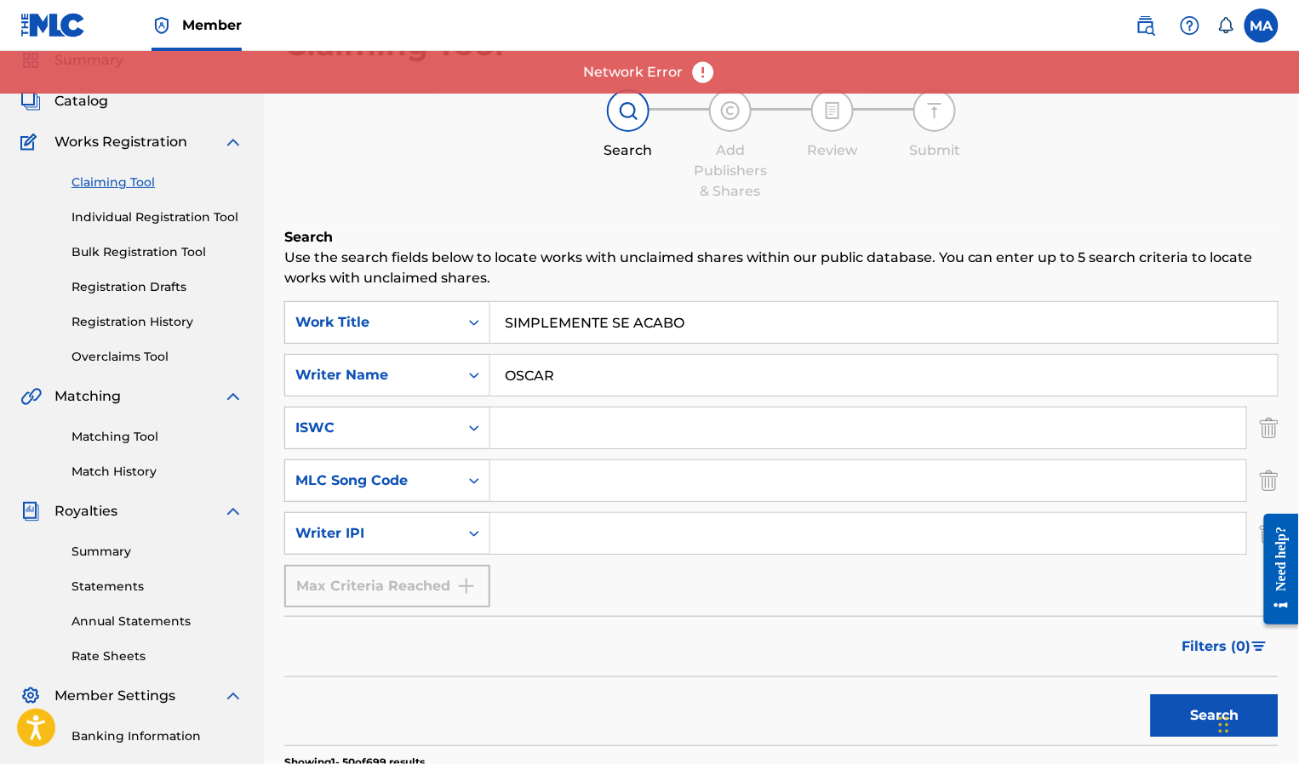
click at [113, 215] on link "Individual Registration Tool" at bounding box center [158, 218] width 172 height 18
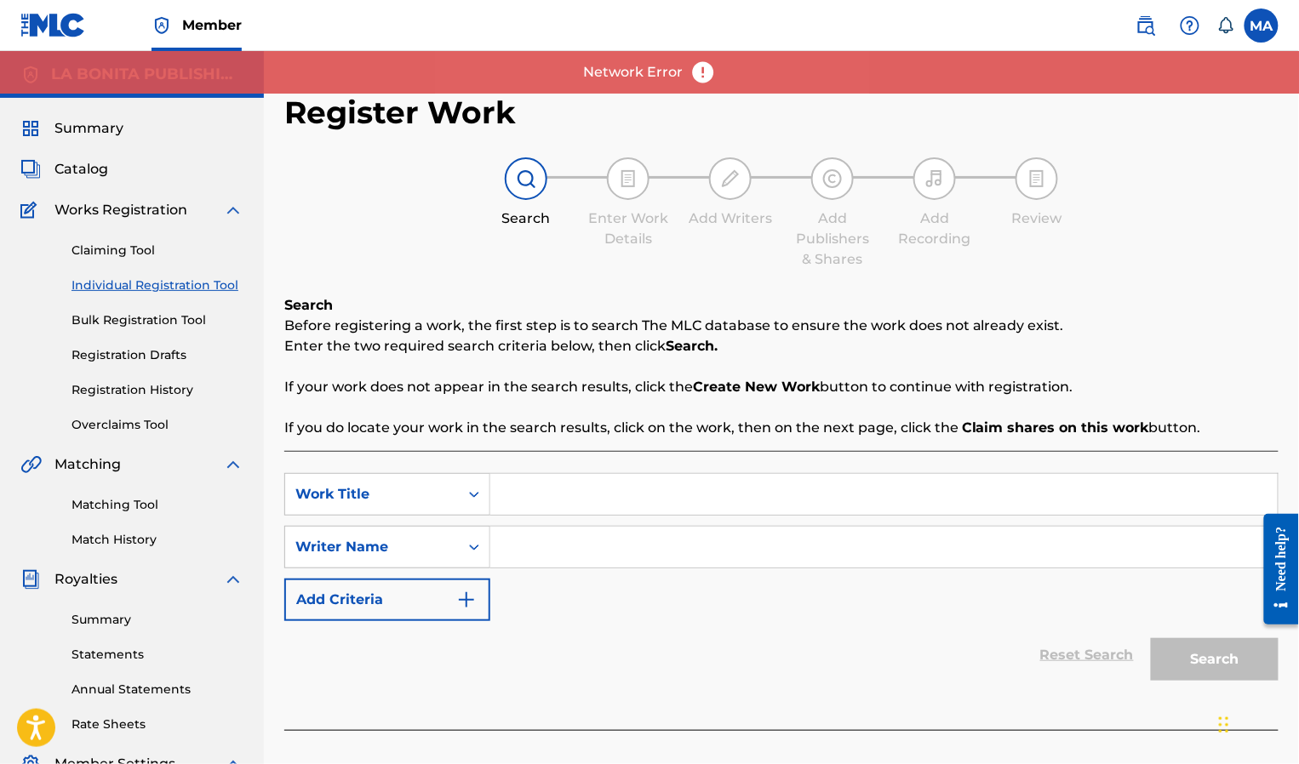
click at [548, 484] on input "Search Form" at bounding box center [883, 494] width 787 height 41
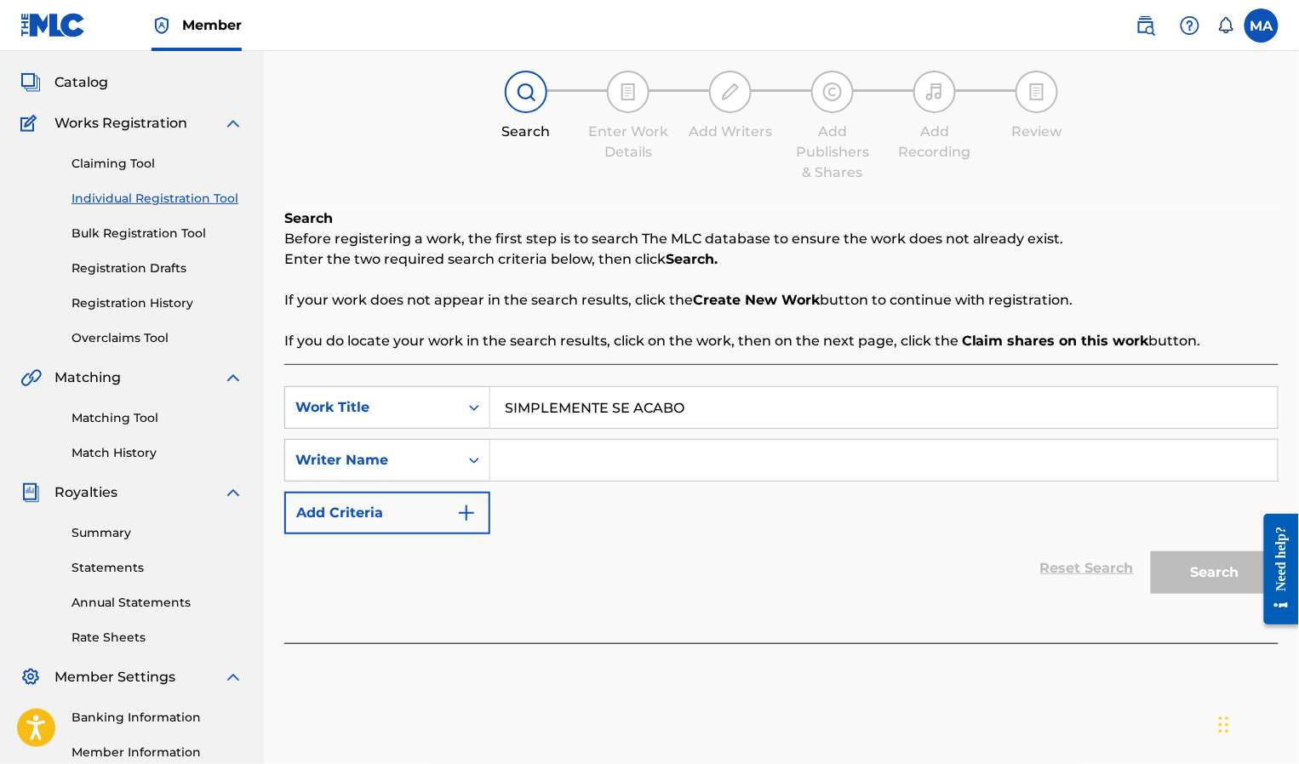
scroll to position [100, 0]
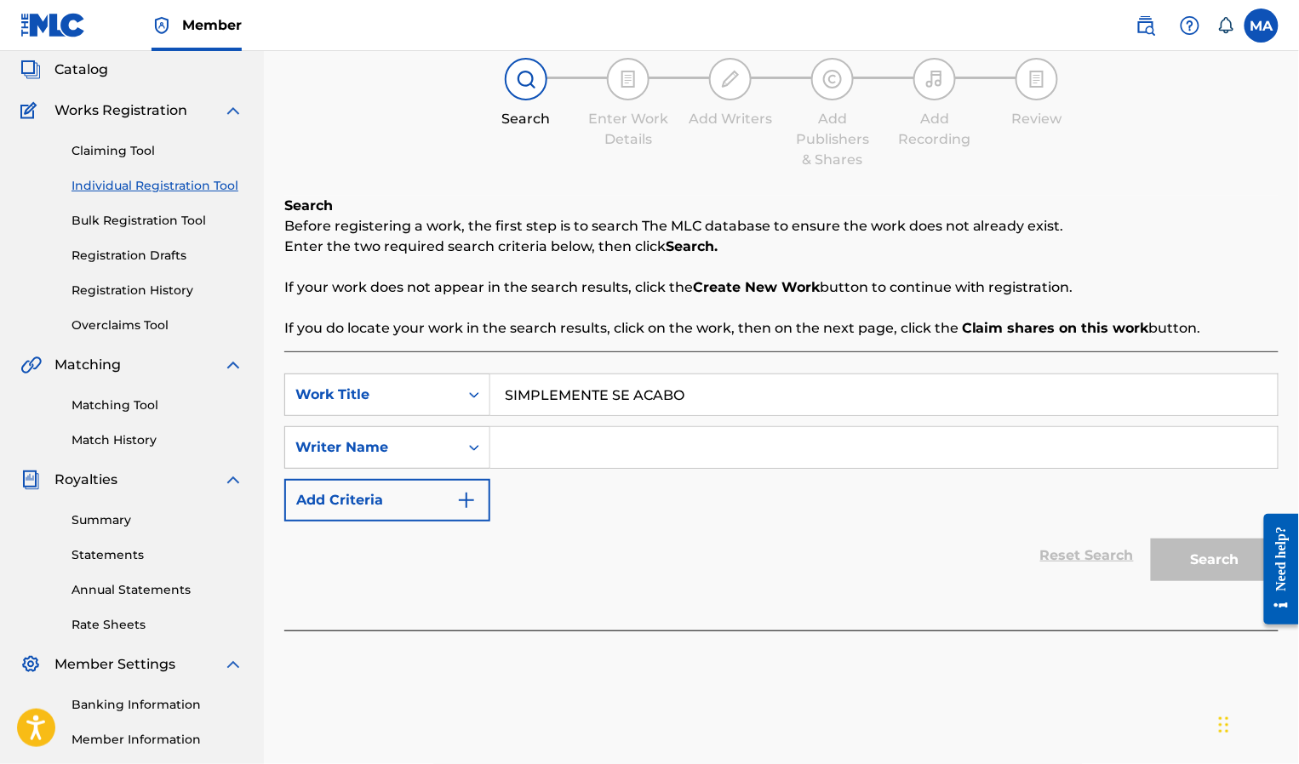
type input "SIMPLEMENTE SE ACABO"
click at [519, 456] on input "Search Form" at bounding box center [883, 447] width 787 height 41
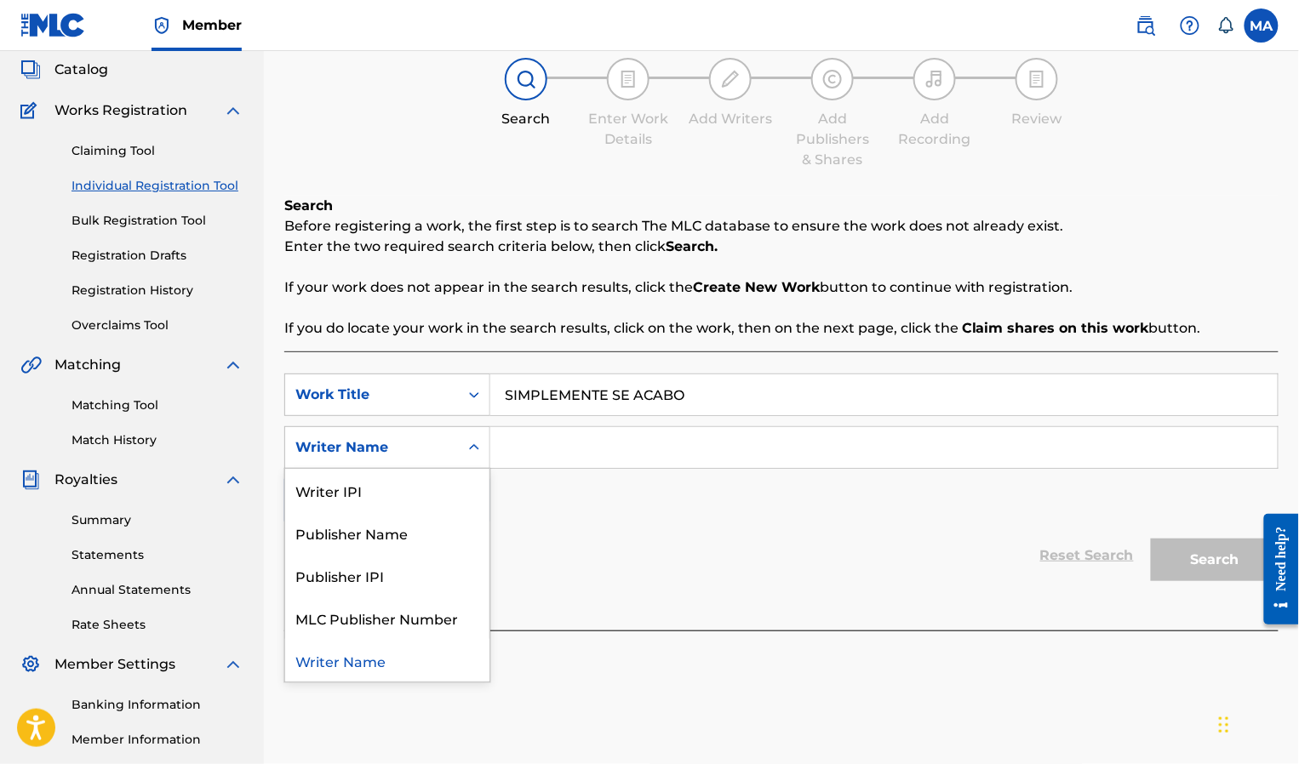
click at [467, 453] on icon "Search Form" at bounding box center [474, 447] width 17 height 17
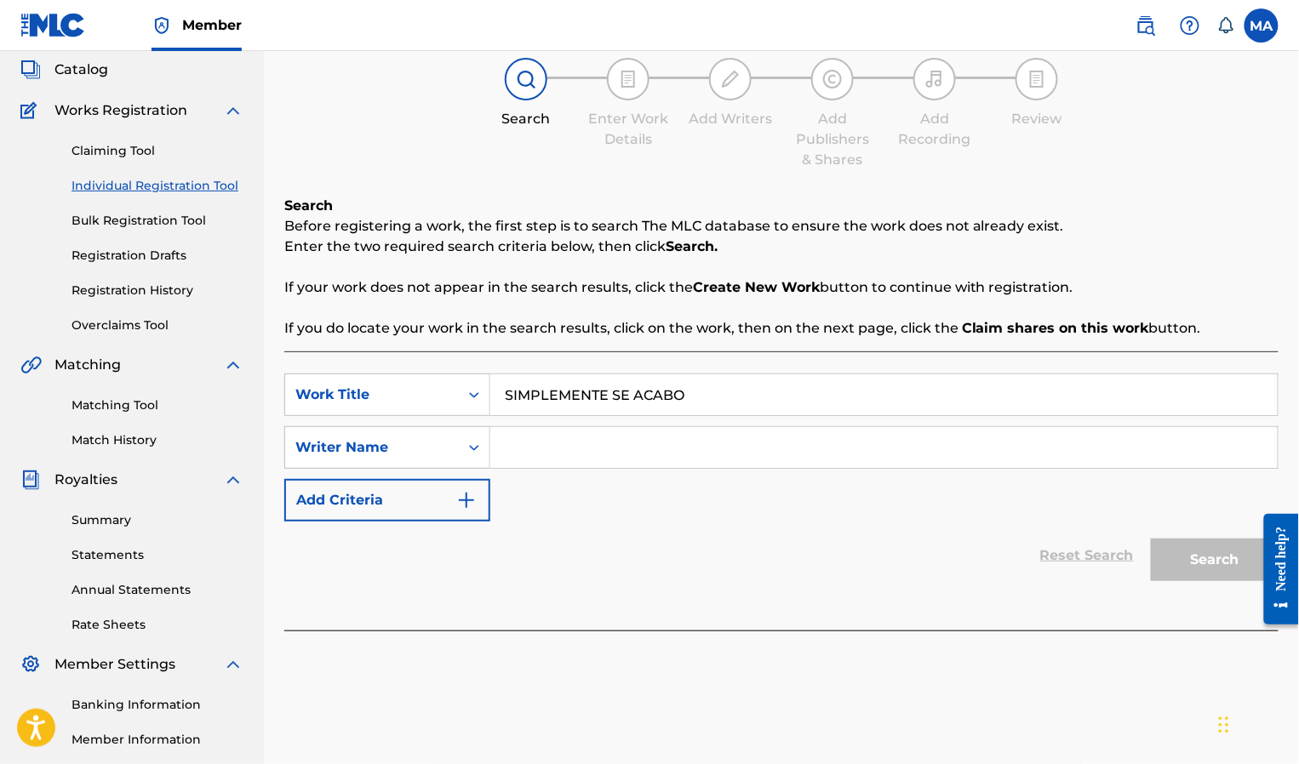
click at [467, 455] on icon "Search Form" at bounding box center [474, 447] width 17 height 17
drag, startPoint x: 505, startPoint y: 448, endPoint x: 491, endPoint y: 488, distance: 42.3
click at [506, 455] on input "Search Form" at bounding box center [883, 447] width 787 height 41
type input "OSCAR"
click at [853, 532] on button "Search" at bounding box center [1215, 560] width 128 height 43
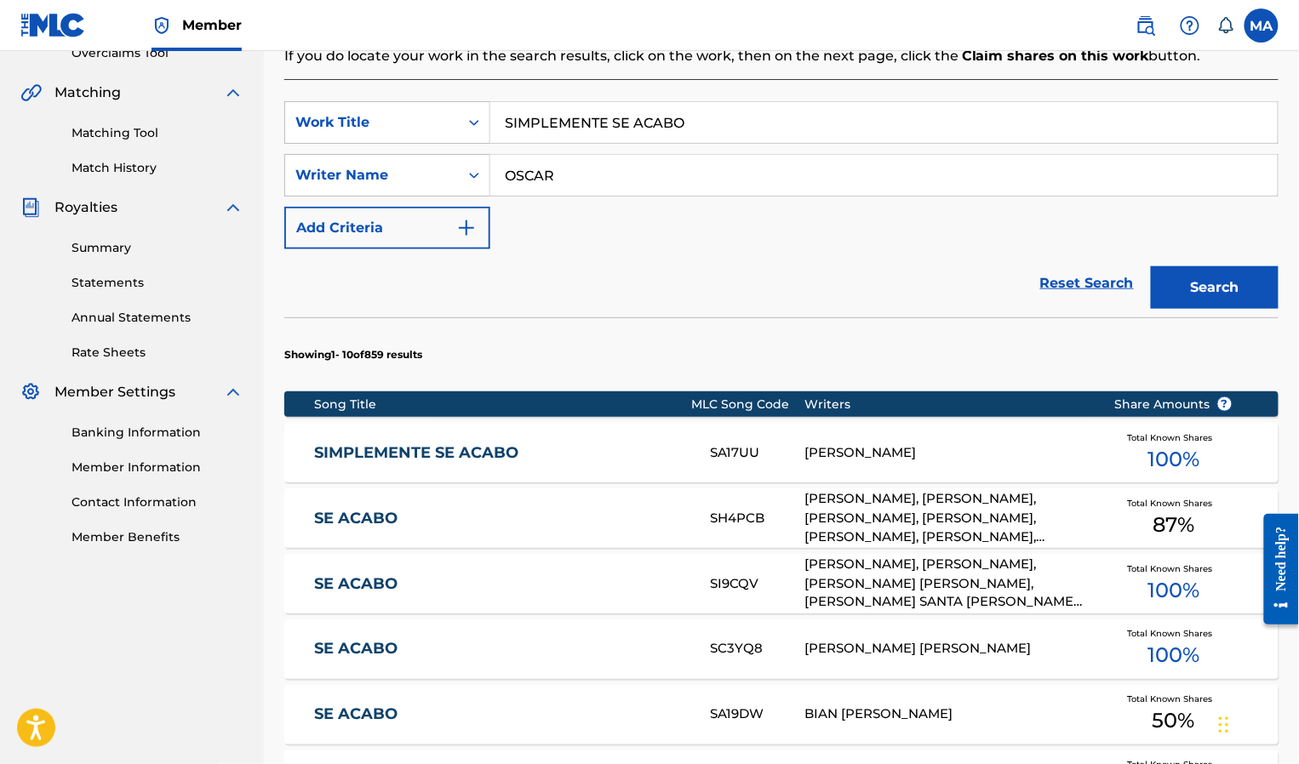
scroll to position [375, 0]
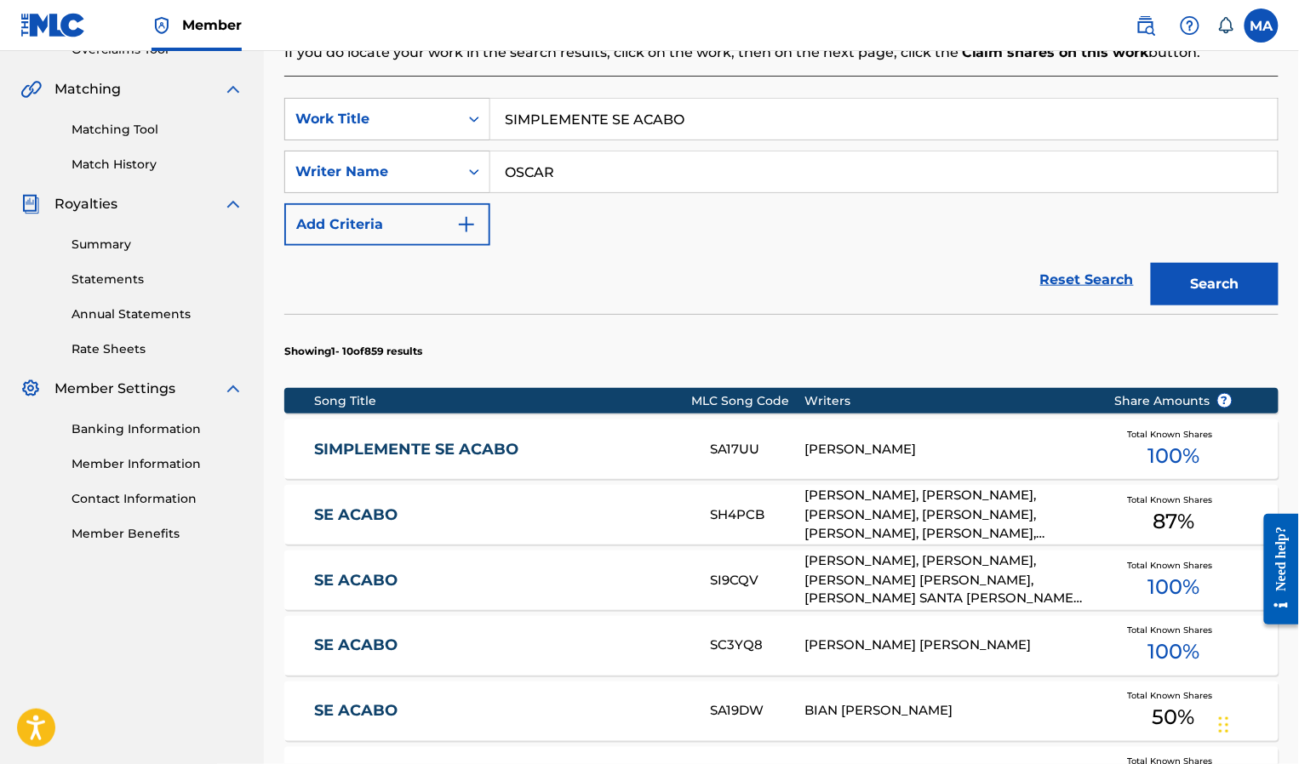
click at [853, 321] on div "Register Work Search Enter Work Details Add Writers Add Publishers & Shares Add…" at bounding box center [781, 501] width 1035 height 1567
click at [404, 447] on link "SIMPLEMENTE SE ACABO" at bounding box center [501, 450] width 374 height 20
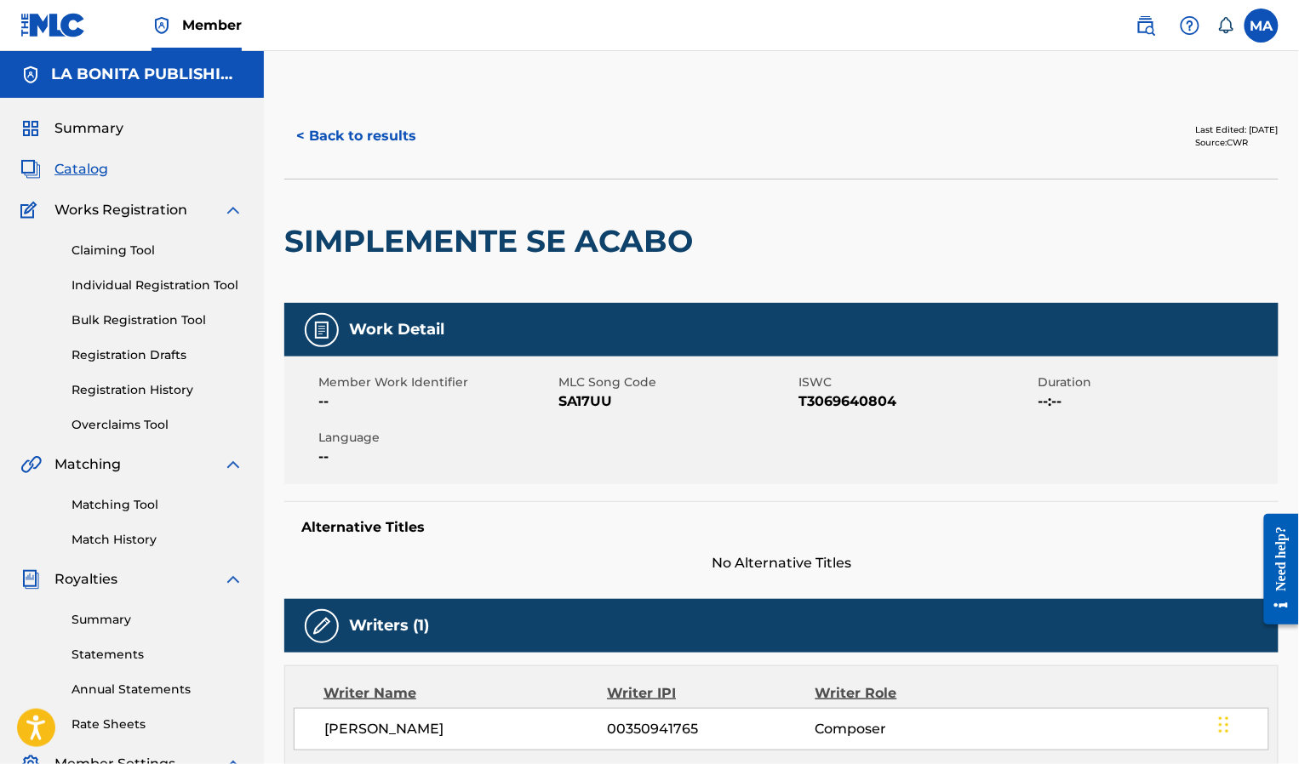
drag, startPoint x: 1298, startPoint y: 140, endPoint x: 1297, endPoint y: 167, distance: 26.4
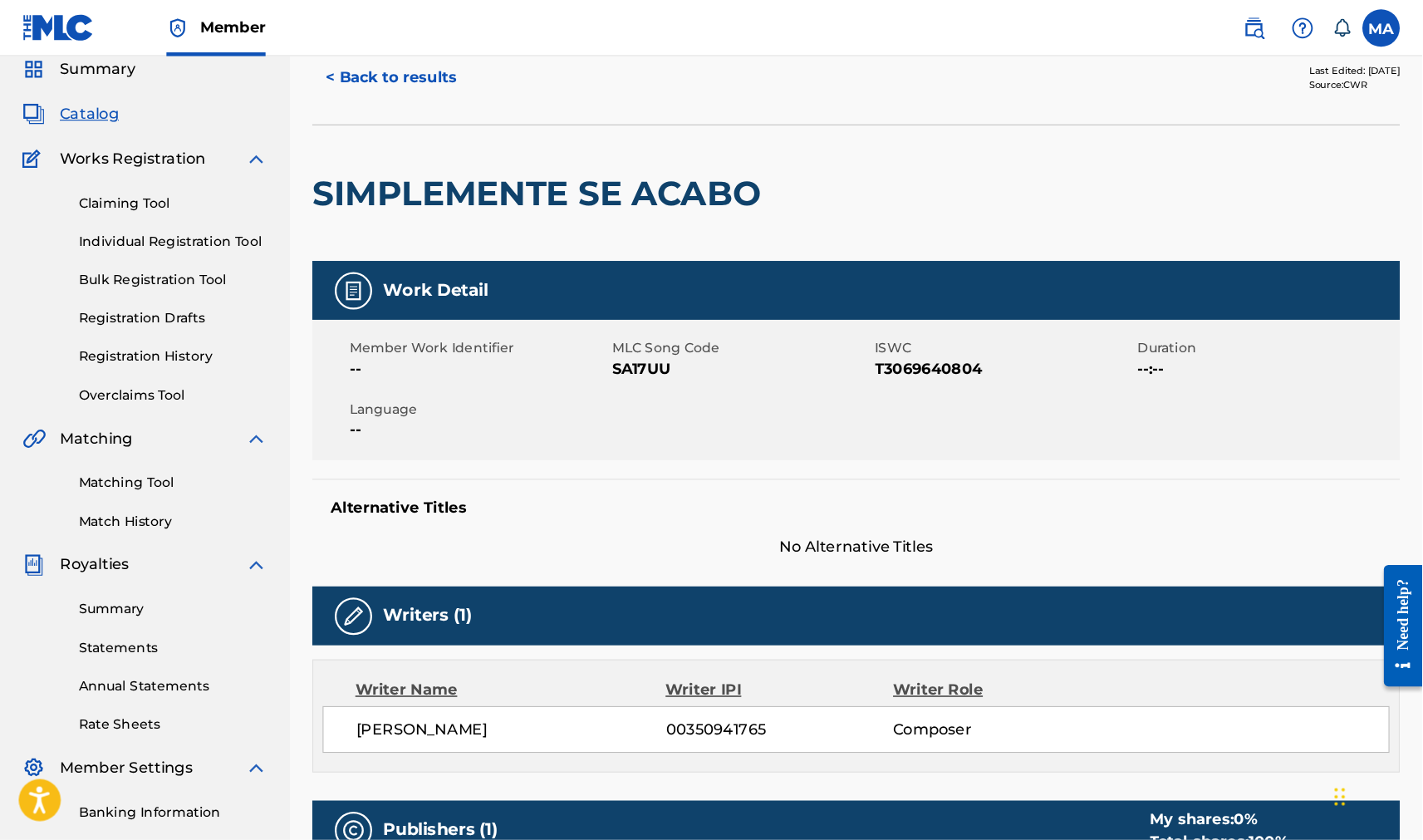
scroll to position [64, 0]
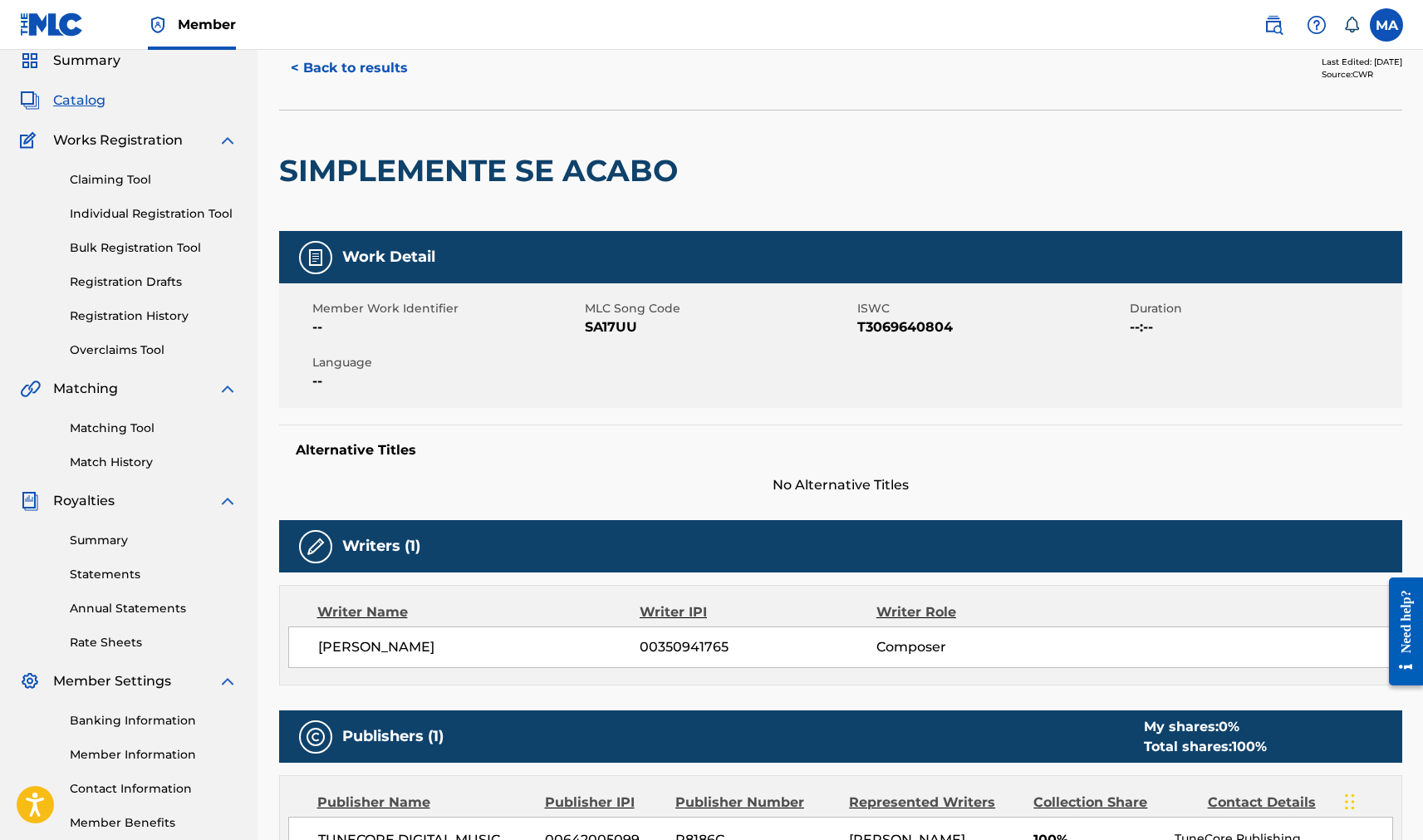
drag, startPoint x: 1266, startPoint y: 53, endPoint x: 829, endPoint y: 180, distance: 455.1
click at [829, 180] on div at bounding box center [815, 170] width 259 height 120
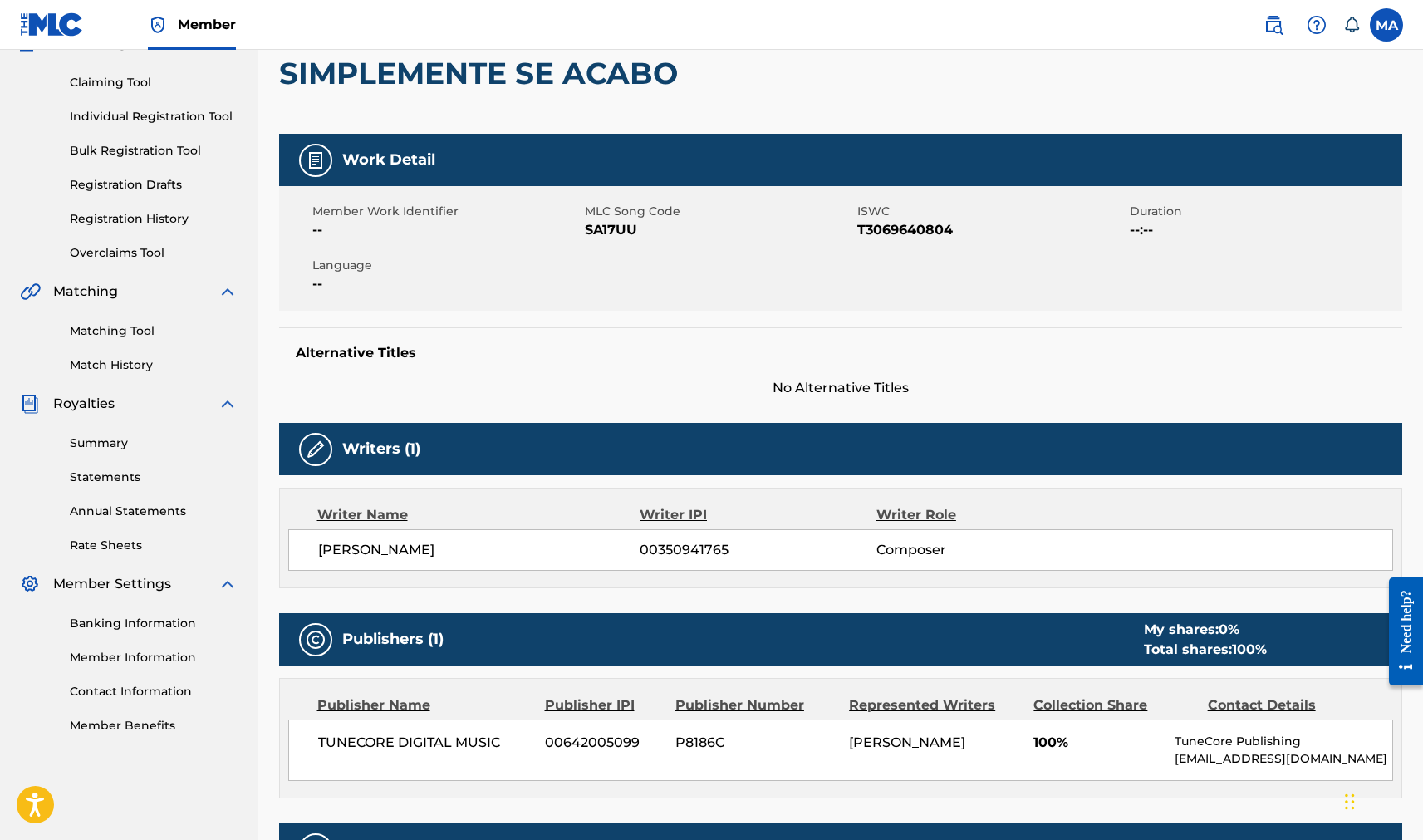
scroll to position [157, 0]
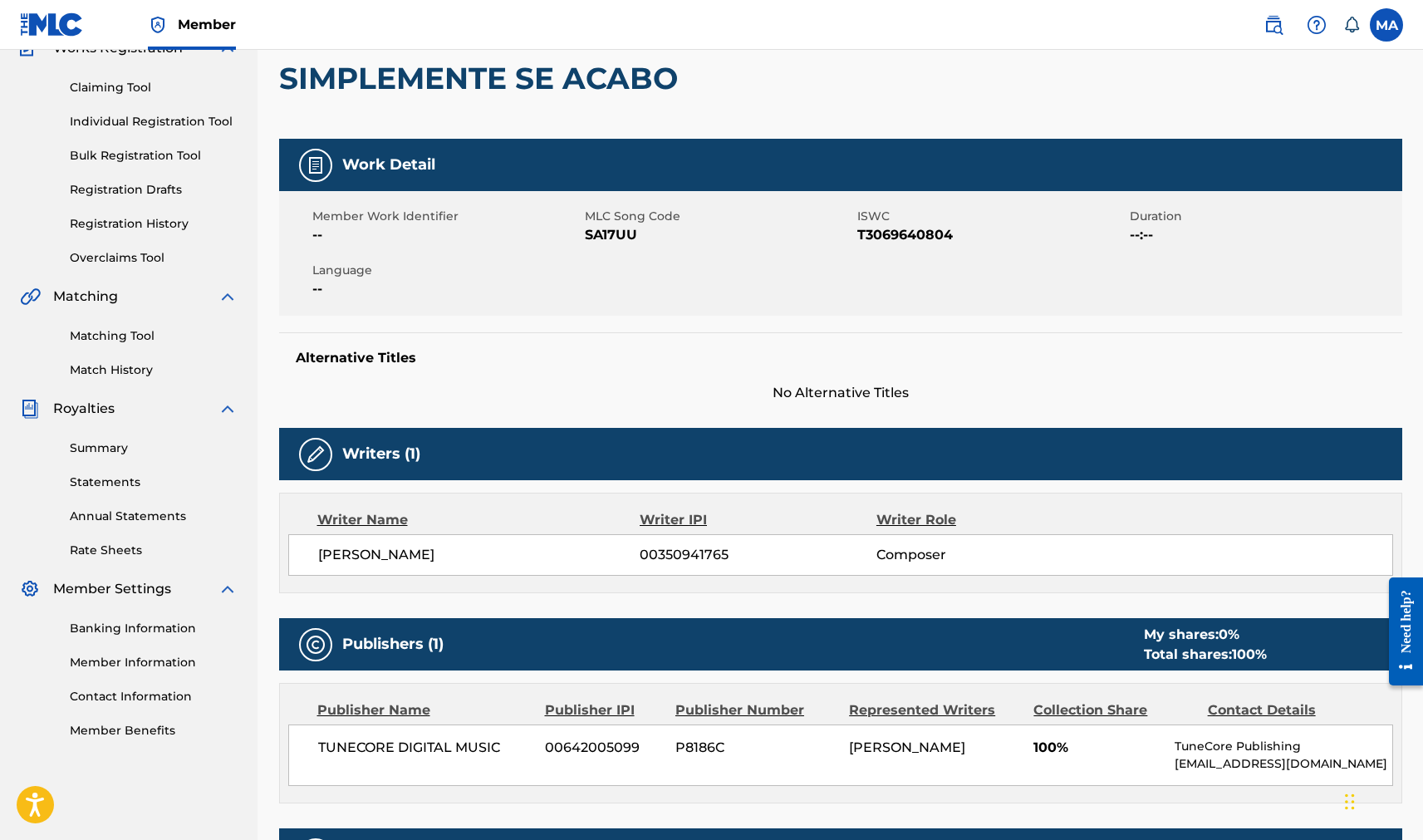
click at [718, 367] on div "Alternative Titles No Alternative Titles" at bounding box center [840, 368] width 1123 height 70
drag, startPoint x: 305, startPoint y: 98, endPoint x: 289, endPoint y: 103, distance: 16.8
click at [305, 100] on div "SIMPLEMENTE SE ACABO" at bounding box center [482, 78] width 407 height 120
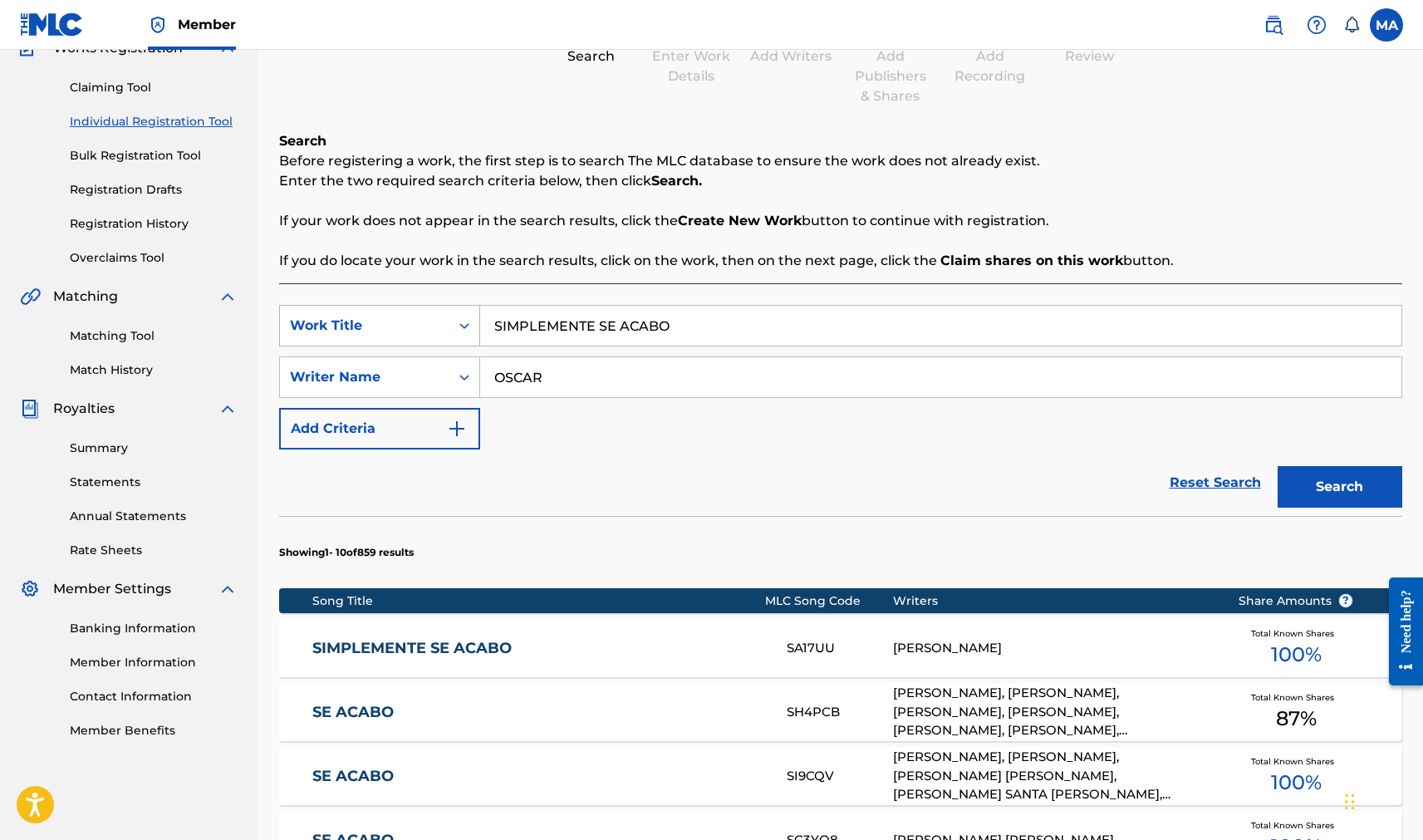
drag, startPoint x: 691, startPoint y: 325, endPoint x: 367, endPoint y: 320, distance: 324.0
click at [366, 317] on div "SearchWithCriteria21412a1c-e8fd-4a5b-89e1-49806e303d2f Work Title SIMPLEMENTE S…" at bounding box center [840, 325] width 1123 height 42
type input "QUE HUBIERA SIDO"
click at [833, 499] on button "Search" at bounding box center [1340, 487] width 125 height 42
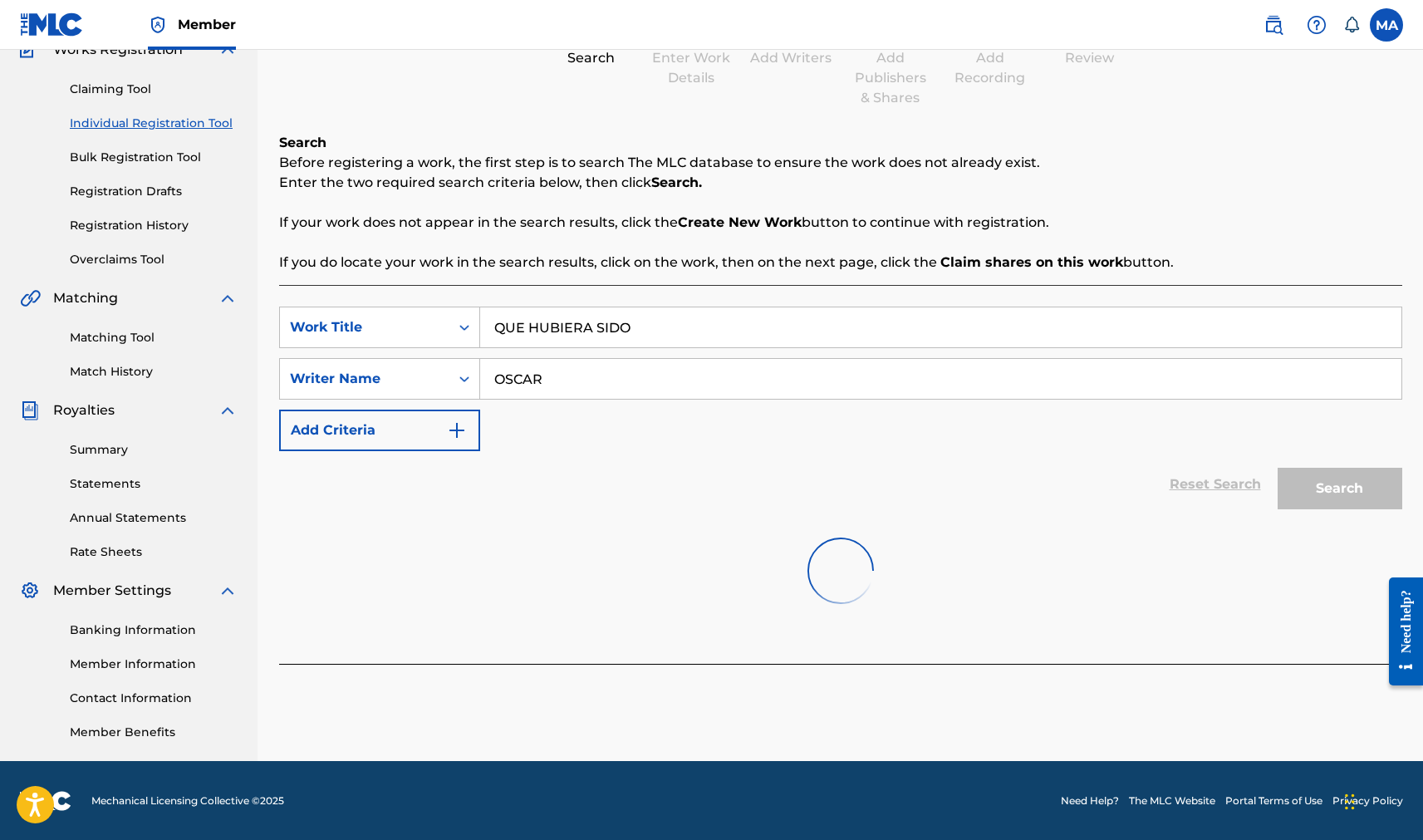
scroll to position [157, 0]
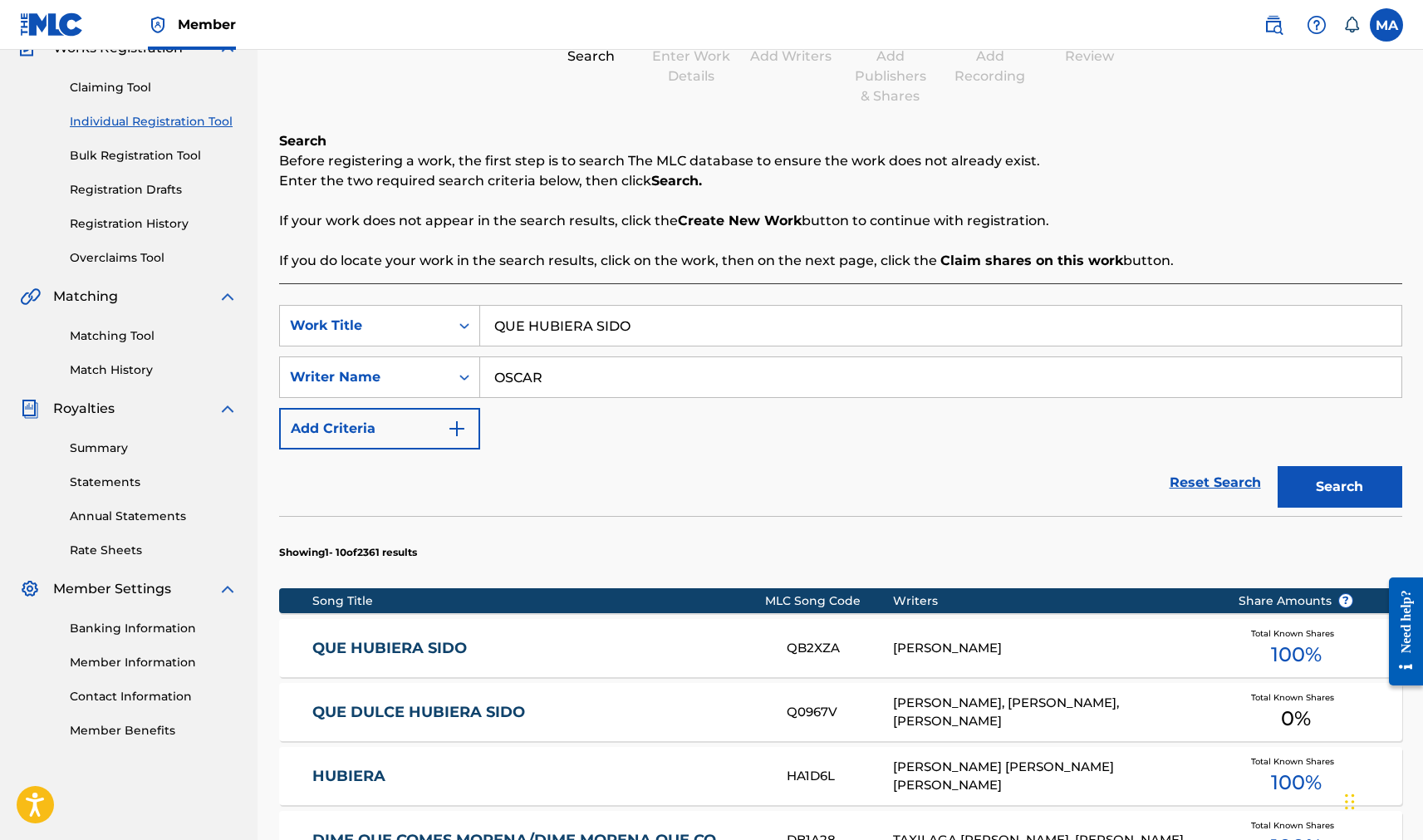
click at [386, 519] on link "QUE HUBIERA SIDO" at bounding box center [538, 649] width 452 height 20
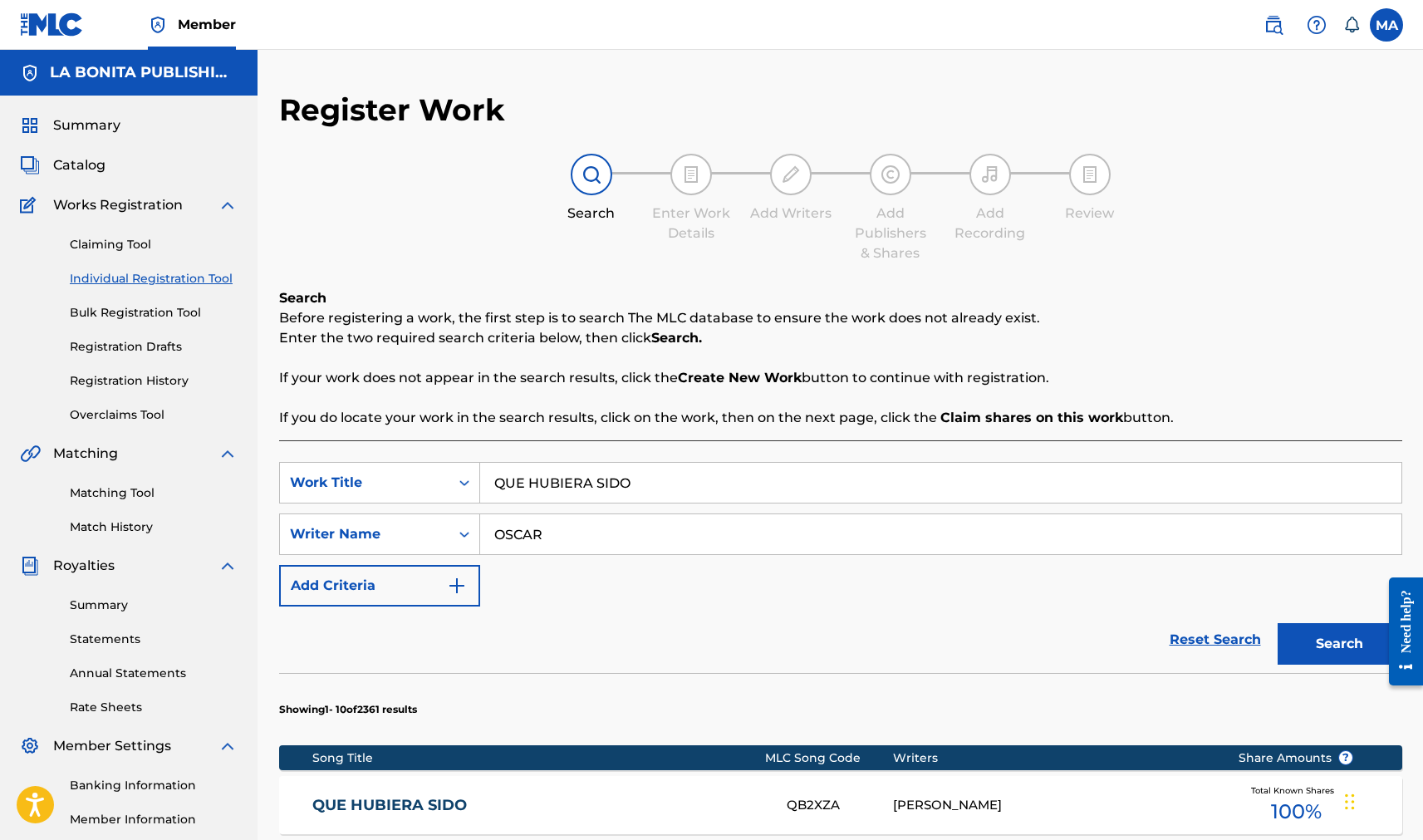
scroll to position [155, 0]
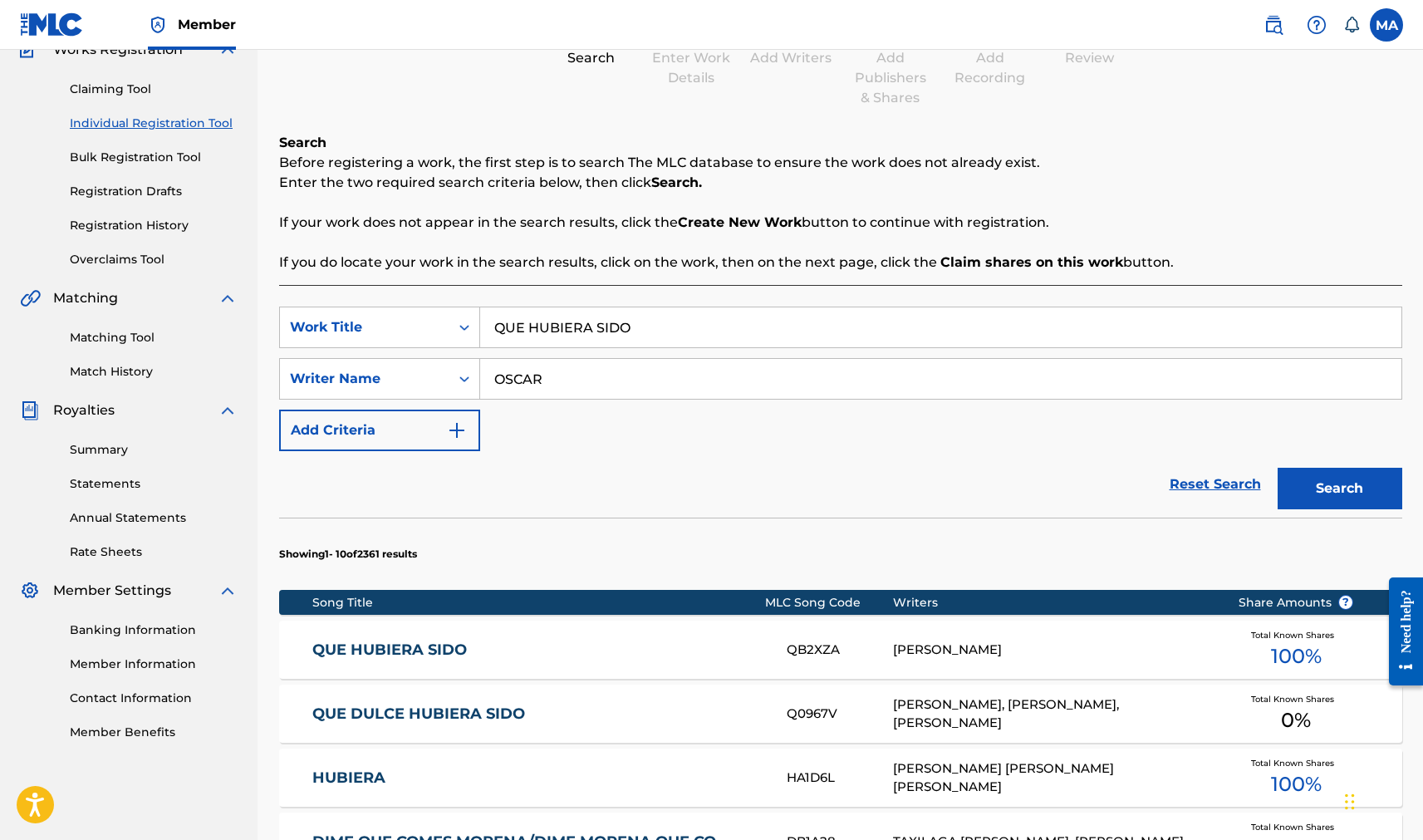
drag, startPoint x: 653, startPoint y: 321, endPoint x: 623, endPoint y: 339, distance: 35.0
click at [640, 329] on input "QUE HUBIERA SIDO" at bounding box center [941, 327] width 921 height 40
drag, startPoint x: 636, startPoint y: 329, endPoint x: 419, endPoint y: 354, distance: 218.4
click at [392, 351] on div "SearchWithCriteria21412a1c-e8fd-4a5b-89e1-49806e303d2f Work Title QUE HUBIERA S…" at bounding box center [840, 379] width 1123 height 144
drag, startPoint x: 553, startPoint y: 381, endPoint x: 550, endPoint y: 392, distance: 11.4
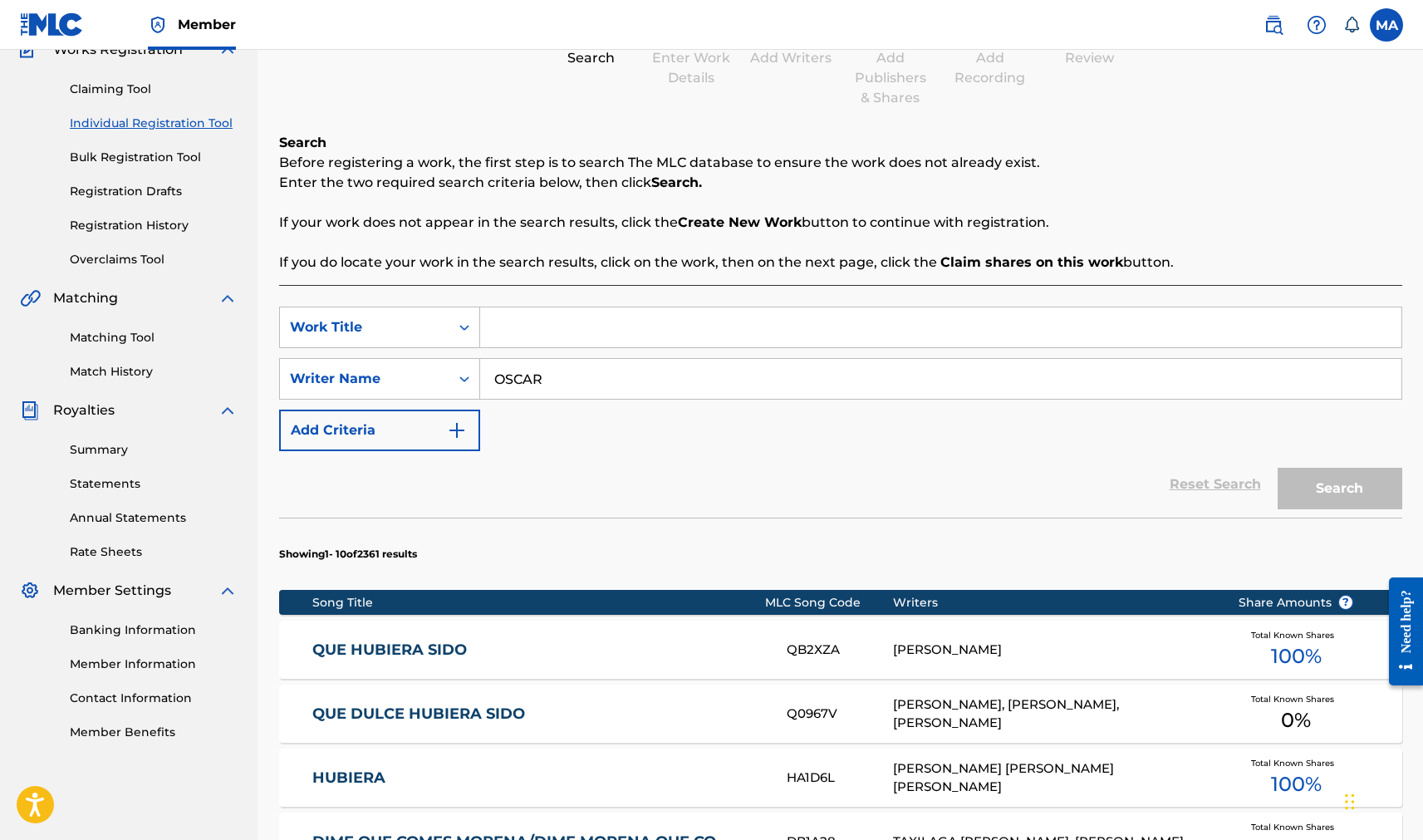
click at [553, 384] on input "OSCAR" at bounding box center [941, 379] width 921 height 40
type input "[PERSON_NAME]"
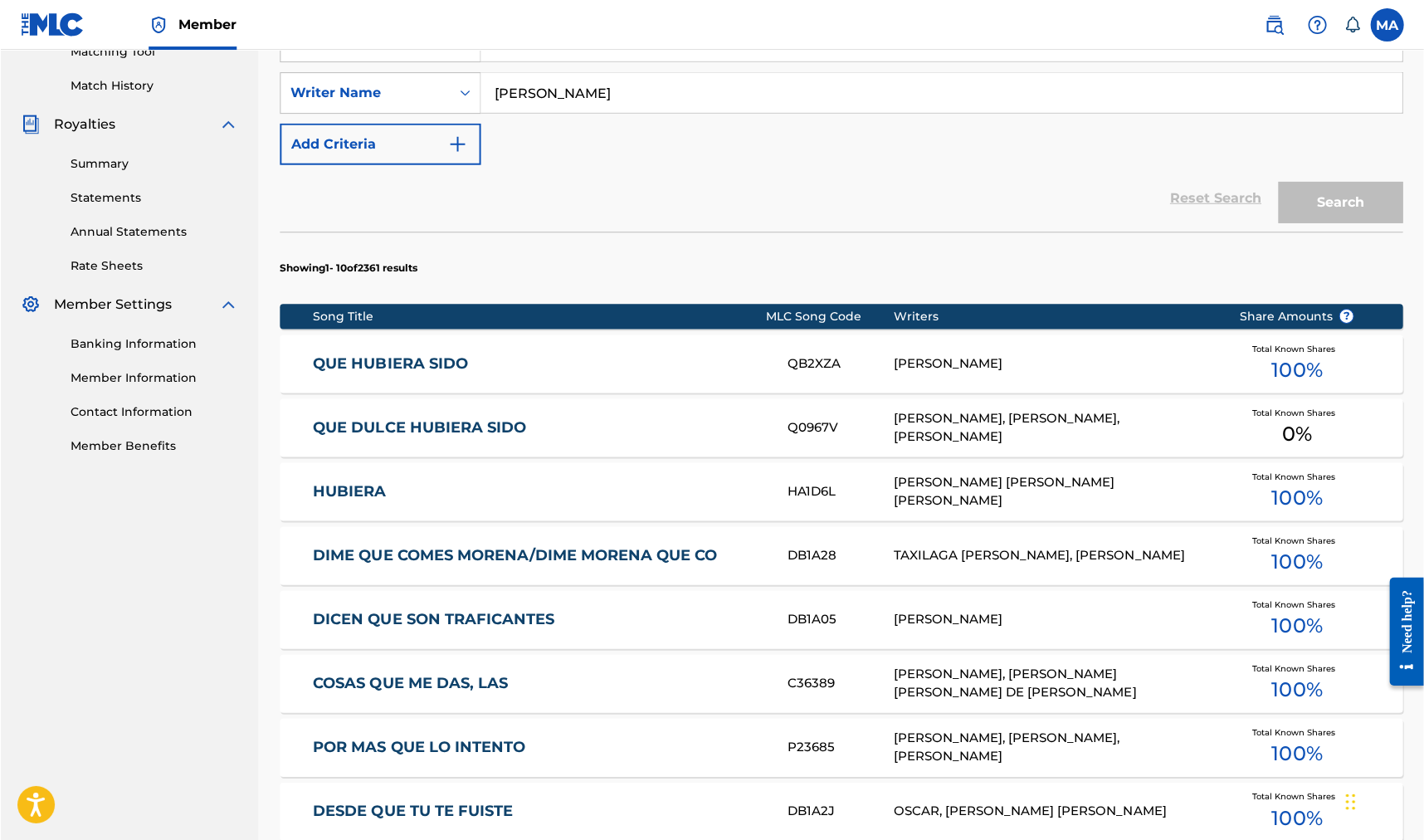
scroll to position [418, 0]
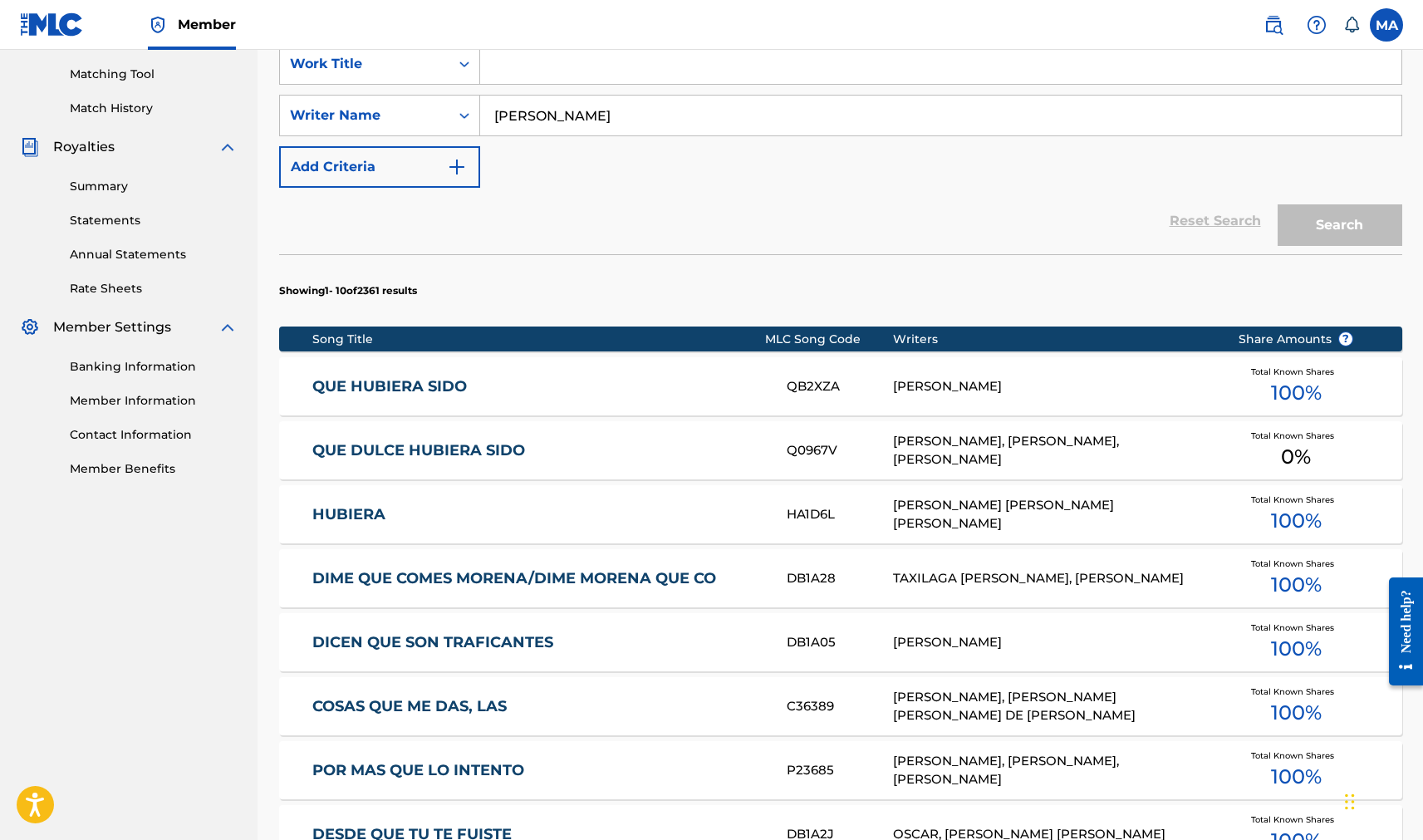
drag, startPoint x: 1354, startPoint y: 232, endPoint x: 1341, endPoint y: 227, distance: 13.9
click at [833, 230] on div "Search" at bounding box center [1336, 220] width 133 height 66
drag, startPoint x: 1424, startPoint y: 237, endPoint x: 1297, endPoint y: 77, distance: 204.3
click at [833, 64] on html "Accessibility Screen-Reader Guide, Feedback, and Issue Reporting | New window C…" at bounding box center [712, 2] width 1426 height 841
drag, startPoint x: 813, startPoint y: 48, endPoint x: 696, endPoint y: 87, distance: 123.3
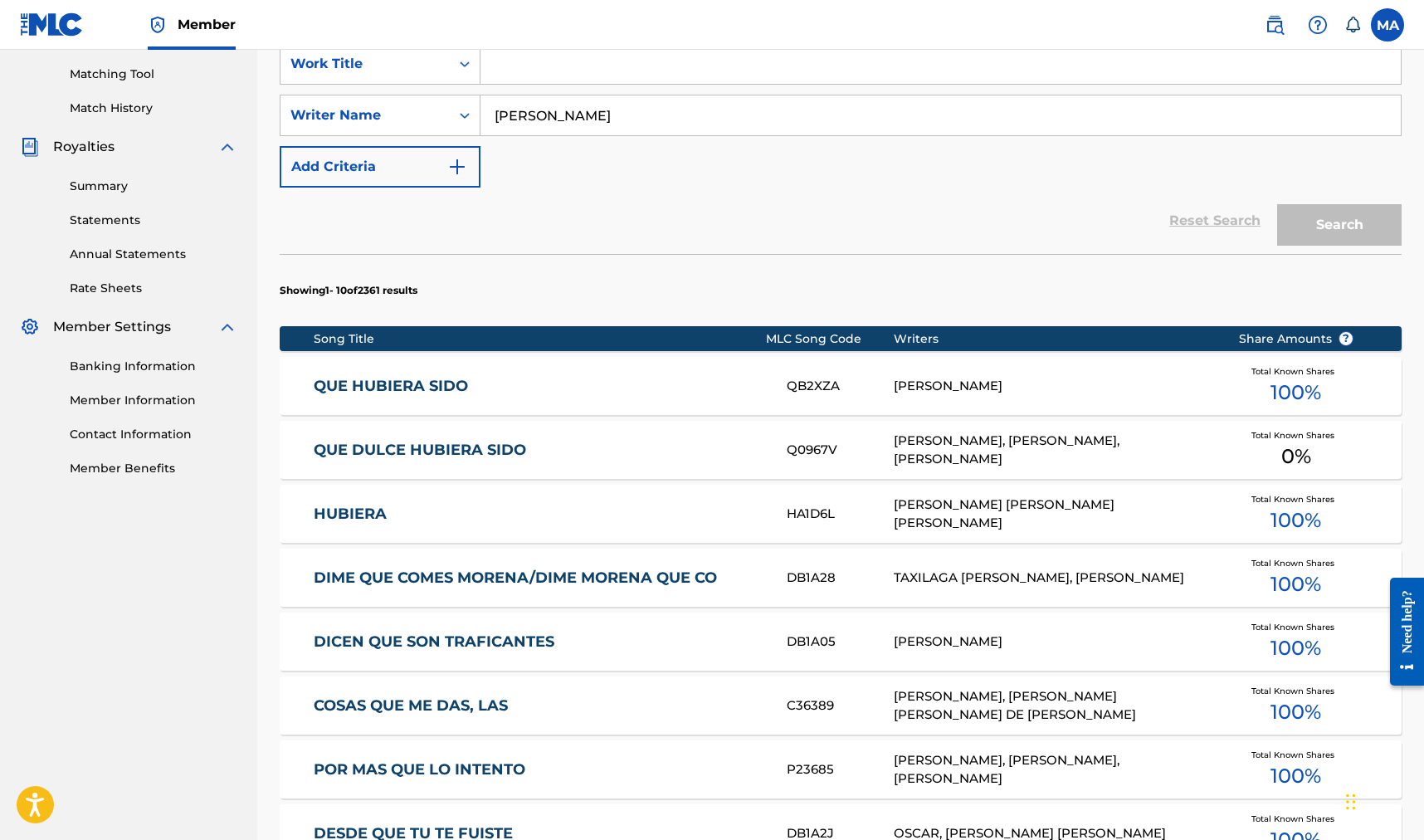
click at [812, 51] on div "Member MA [GEOGRAPHIC_DATA] [PERSON_NAME] [EMAIL_ADDRESS][DOMAIN_NAME] Notifica…" at bounding box center [712, 431] width 1424 height 1699
click at [605, 62] on input "Search Form" at bounding box center [941, 63] width 920 height 40
type input "AMIGA [PERSON_NAME]"
click at [831, 204] on button "Search" at bounding box center [1339, 224] width 125 height 42
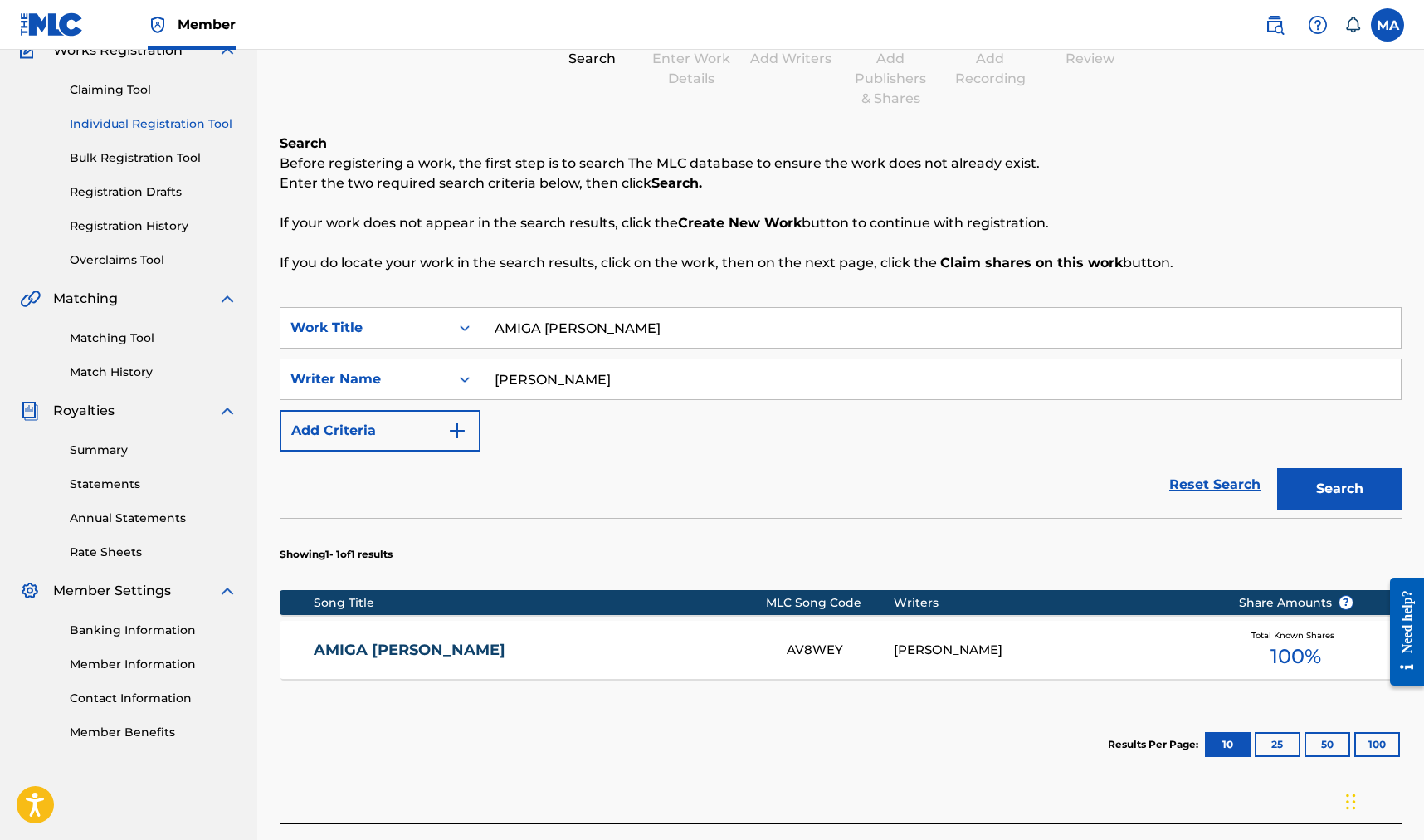
scroll to position [277, 0]
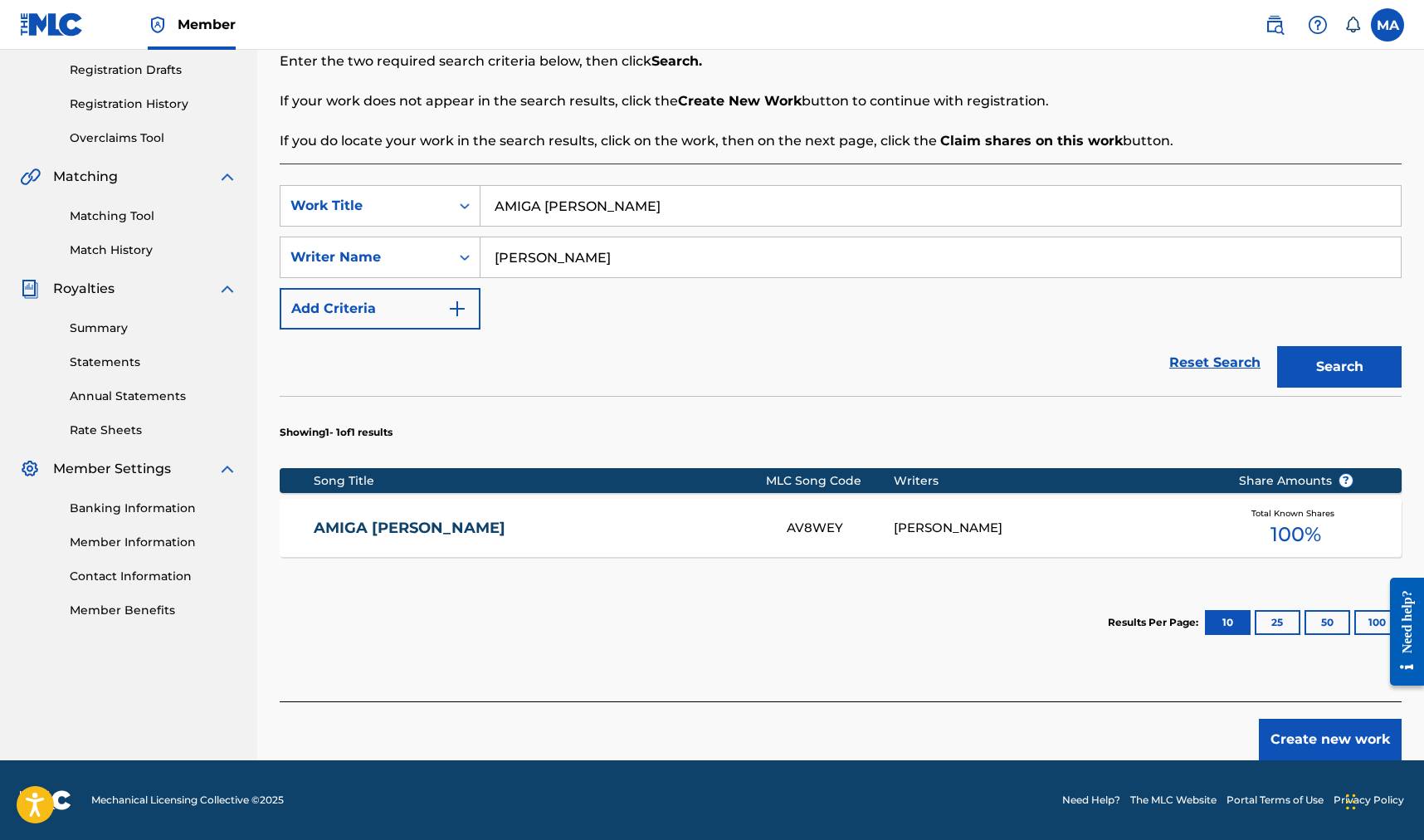
click at [410, 518] on link "AMIGA [PERSON_NAME]" at bounding box center [539, 528] width 451 height 19
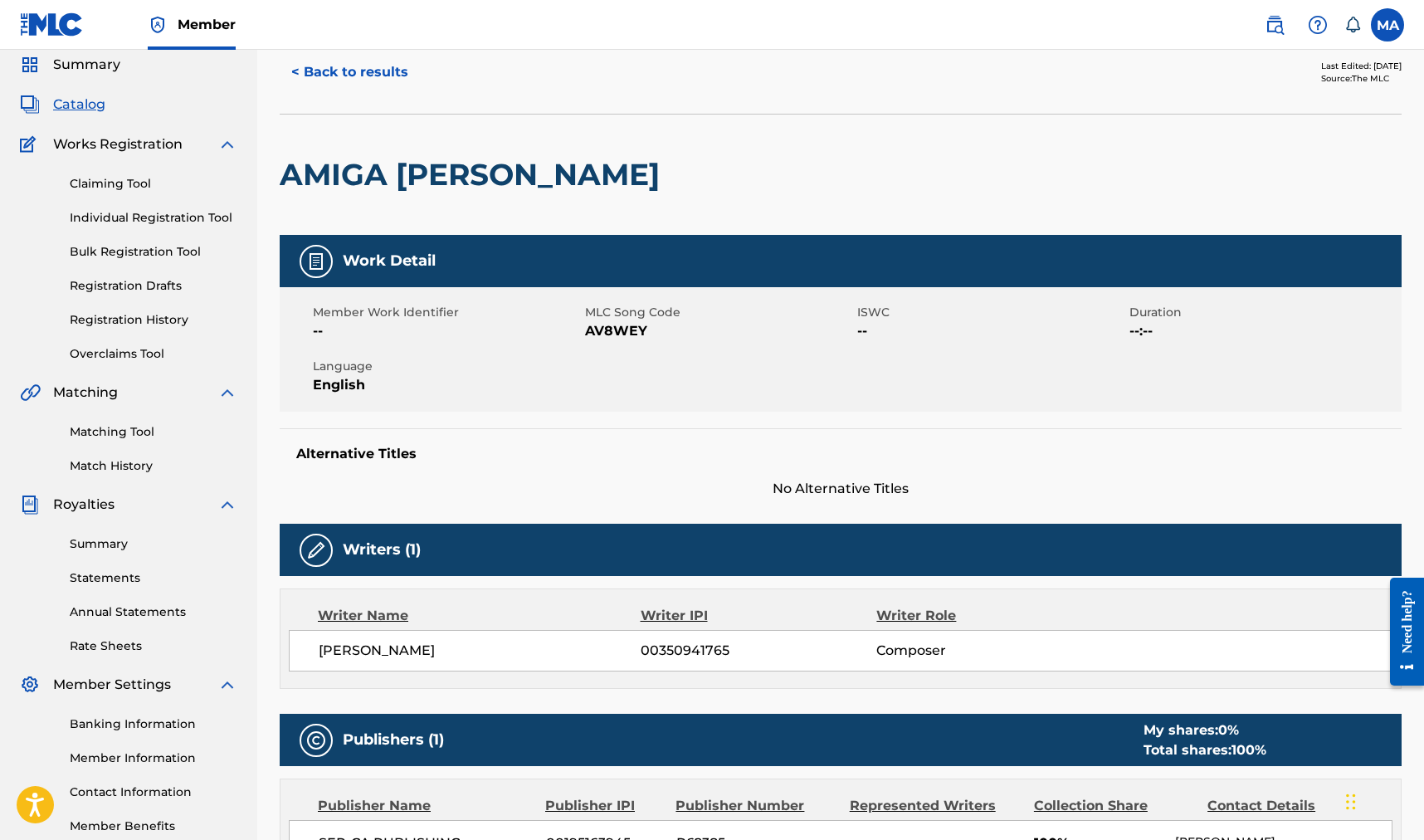
scroll to position [65, 0]
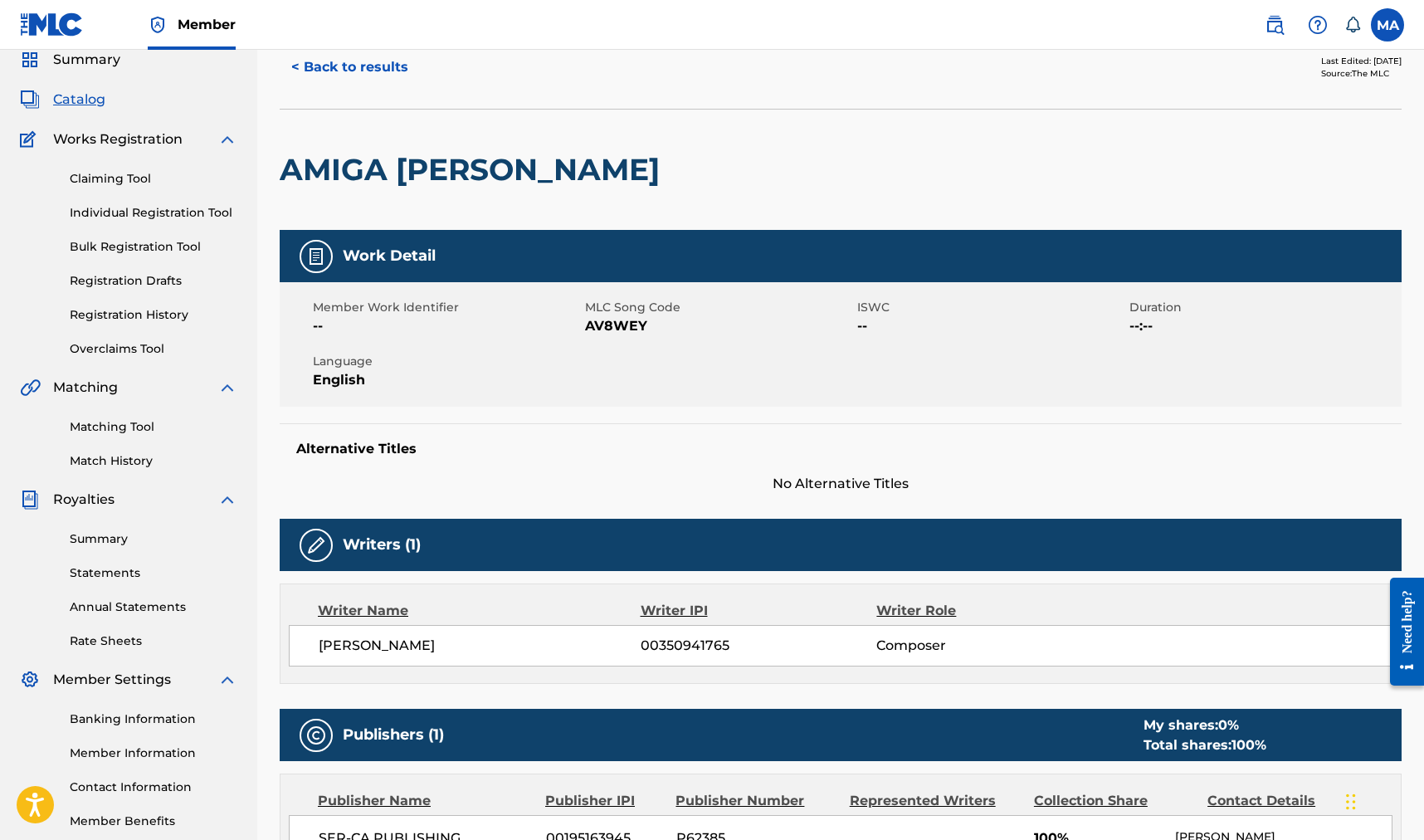
click at [831, 23] on label at bounding box center [1387, 25] width 33 height 33
click at [831, 25] on input "MA [PERSON_NAME] [EMAIL_ADDRESS][DOMAIN_NAME] Notification Preferences Profile …" at bounding box center [1387, 25] width 0 height 0
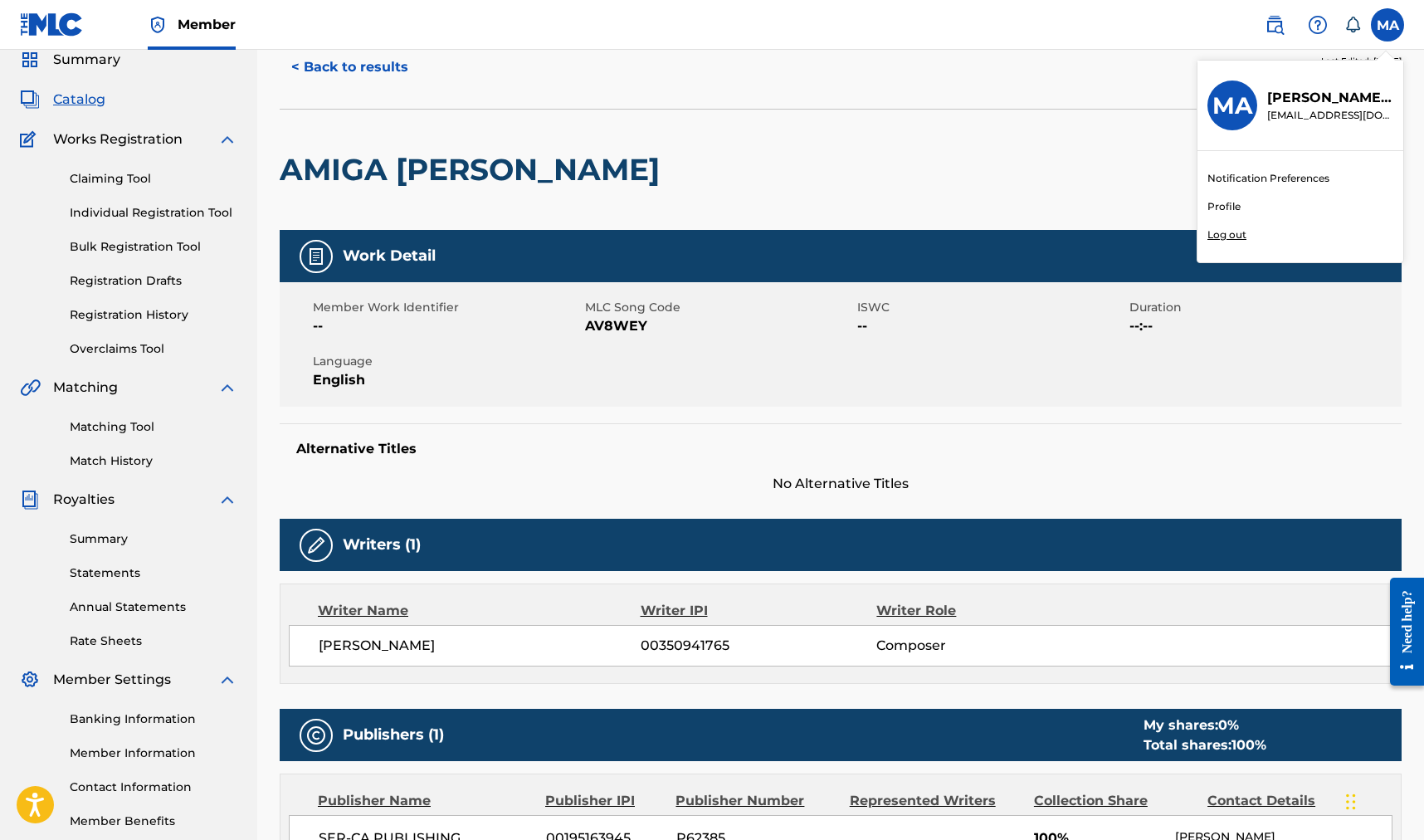
click at [831, 237] on p "Log out" at bounding box center [1227, 234] width 39 height 15
click at [831, 25] on input "MA [PERSON_NAME] [EMAIL_ADDRESS][DOMAIN_NAME] Notification Preferences Profile …" at bounding box center [1387, 25] width 0 height 0
